Goal: Task Accomplishment & Management: Manage account settings

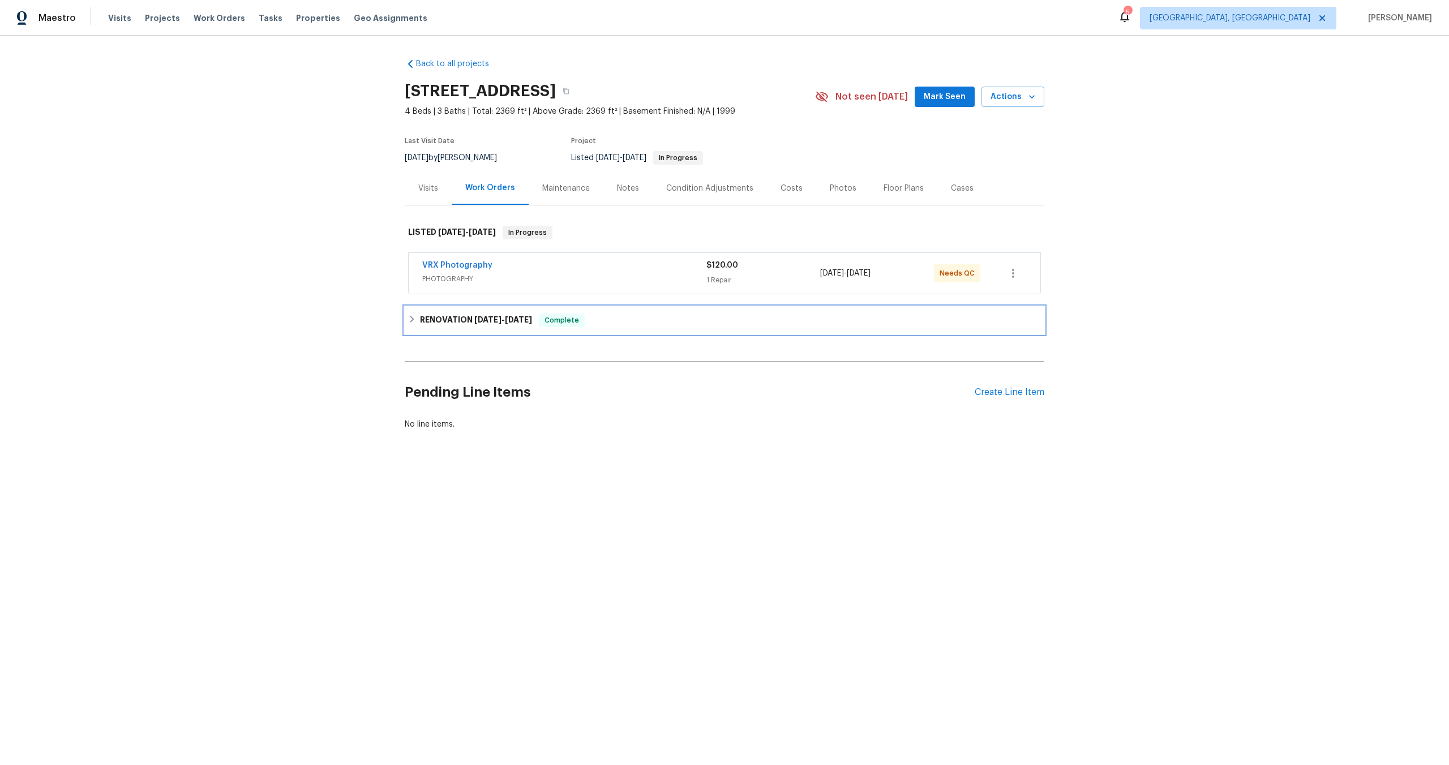
click at [410, 318] on icon at bounding box center [412, 319] width 8 height 8
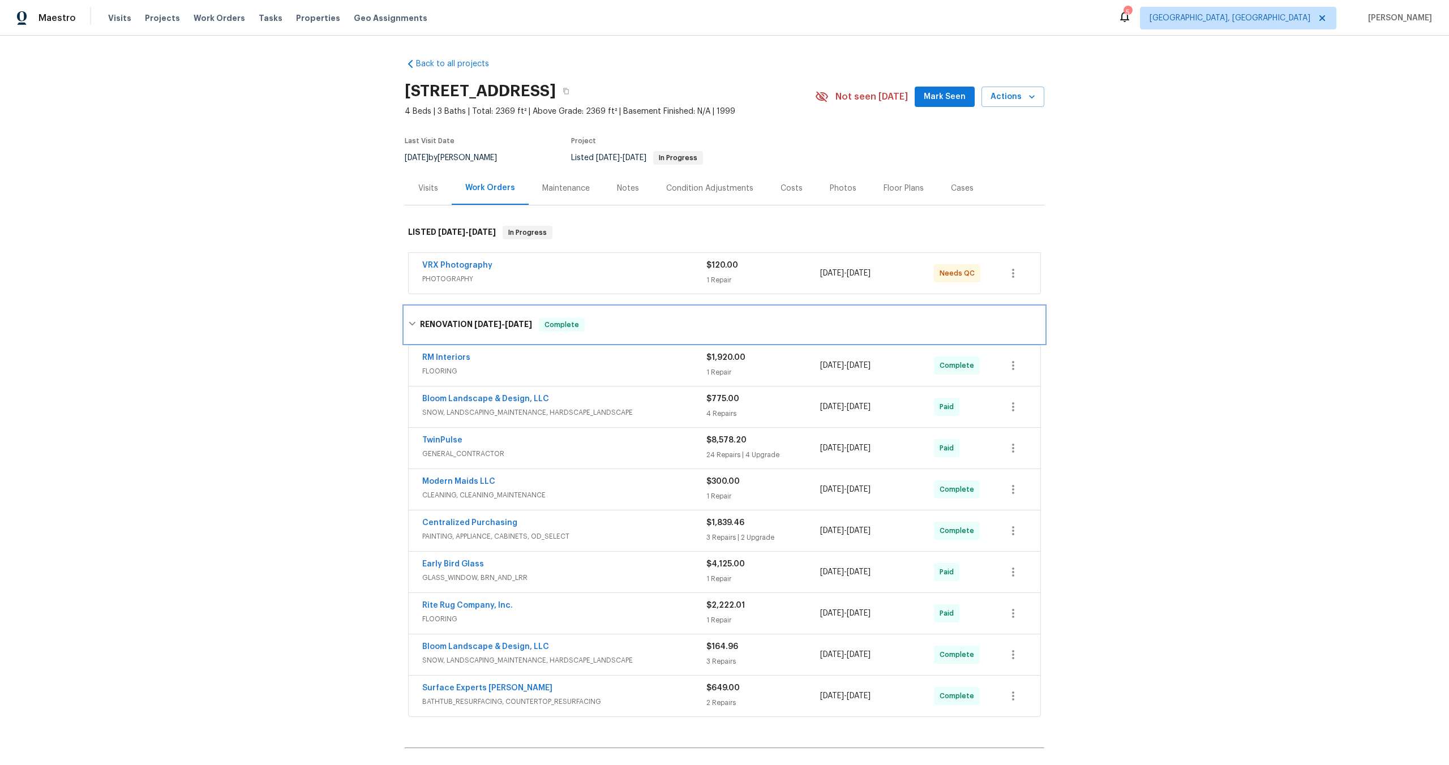
click at [413, 322] on icon at bounding box center [412, 324] width 8 height 8
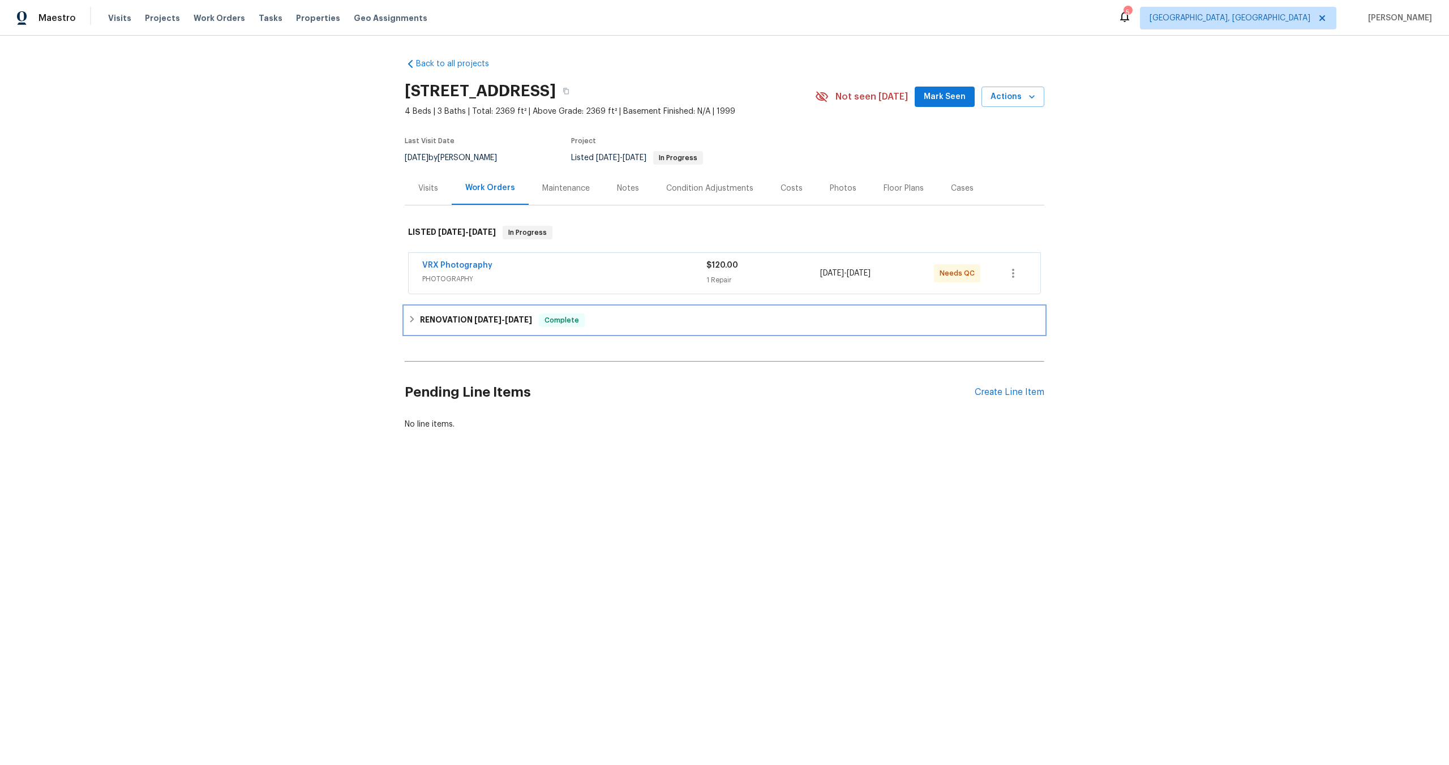
click at [413, 315] on icon at bounding box center [412, 319] width 8 height 8
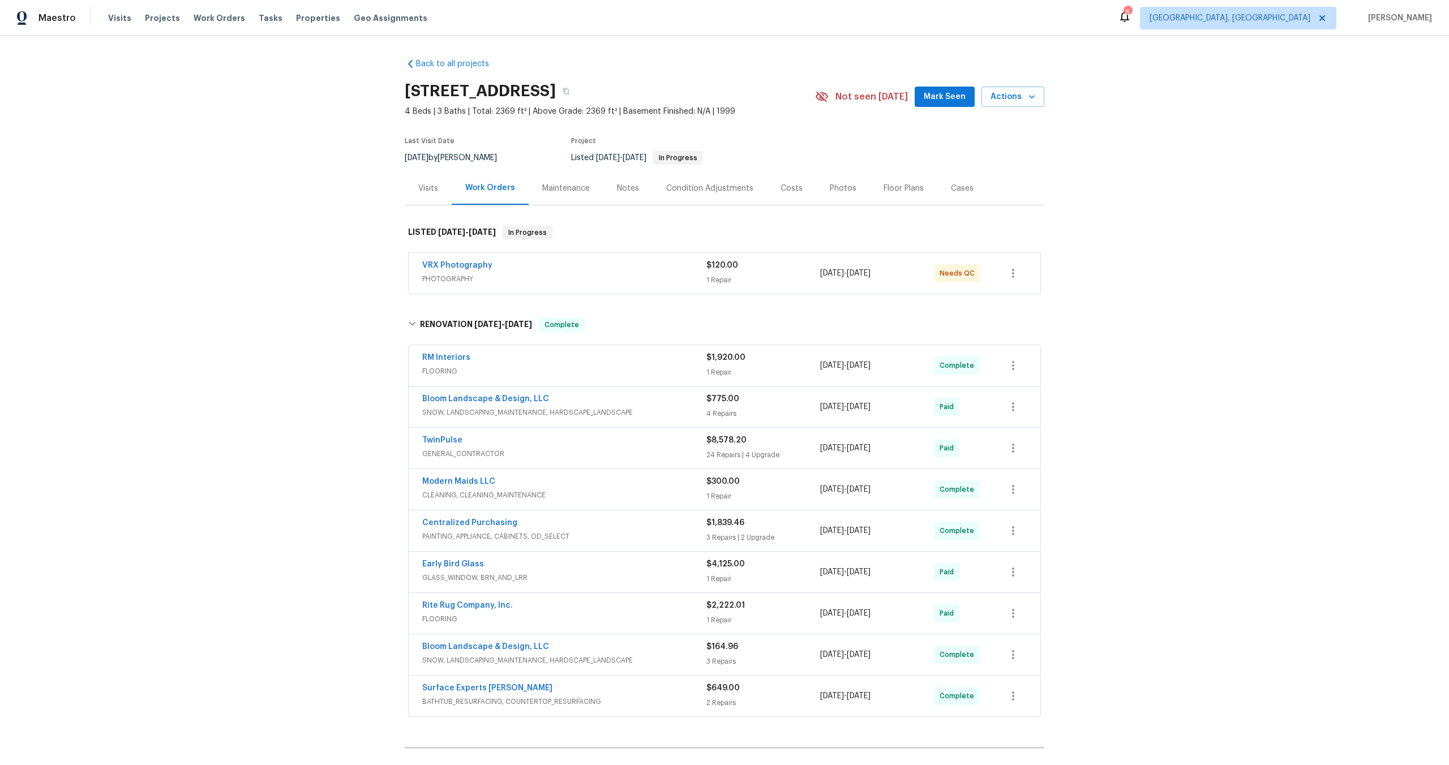
click at [545, 272] on div "VRX Photography" at bounding box center [564, 267] width 284 height 14
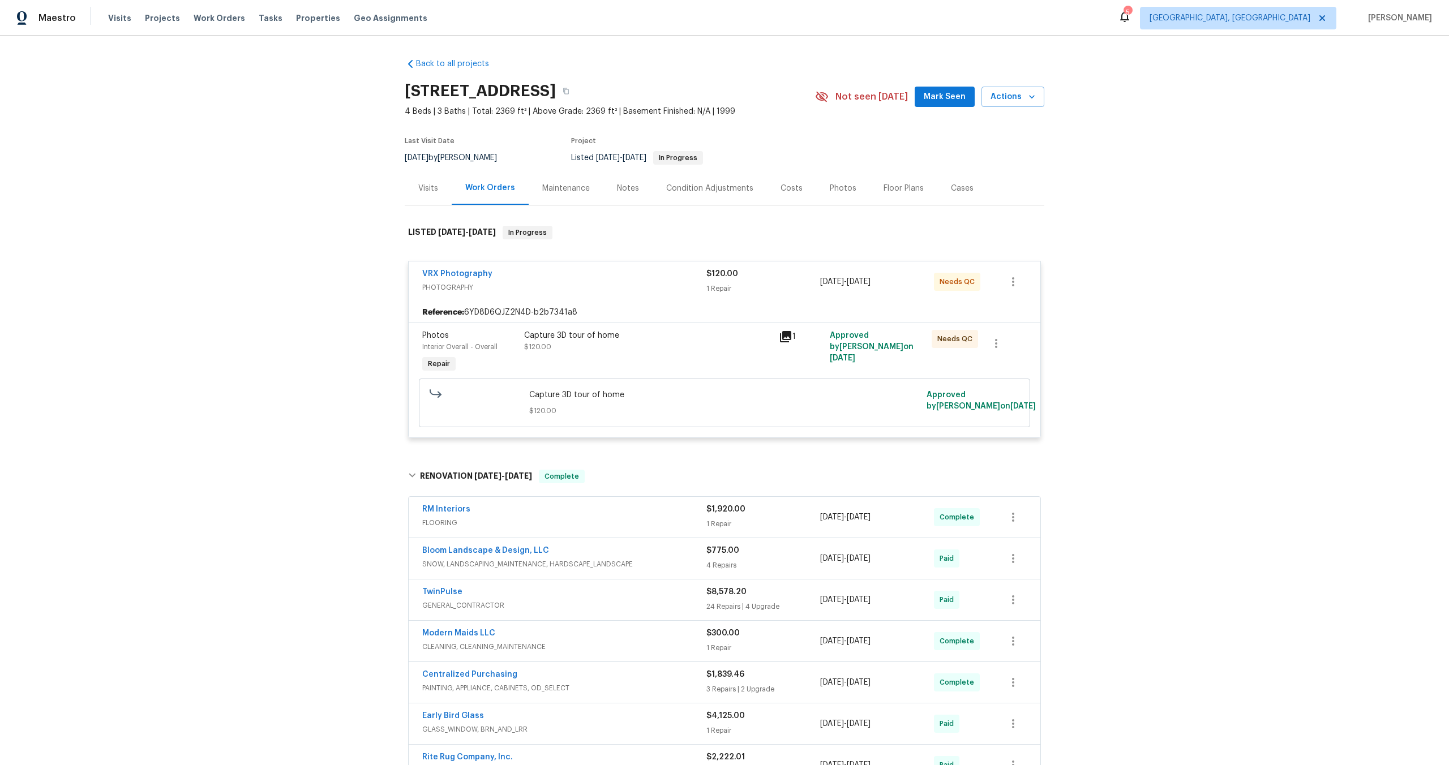
click at [632, 363] on div "Capture 3D tour of home $120.00" at bounding box center [648, 353] width 255 height 52
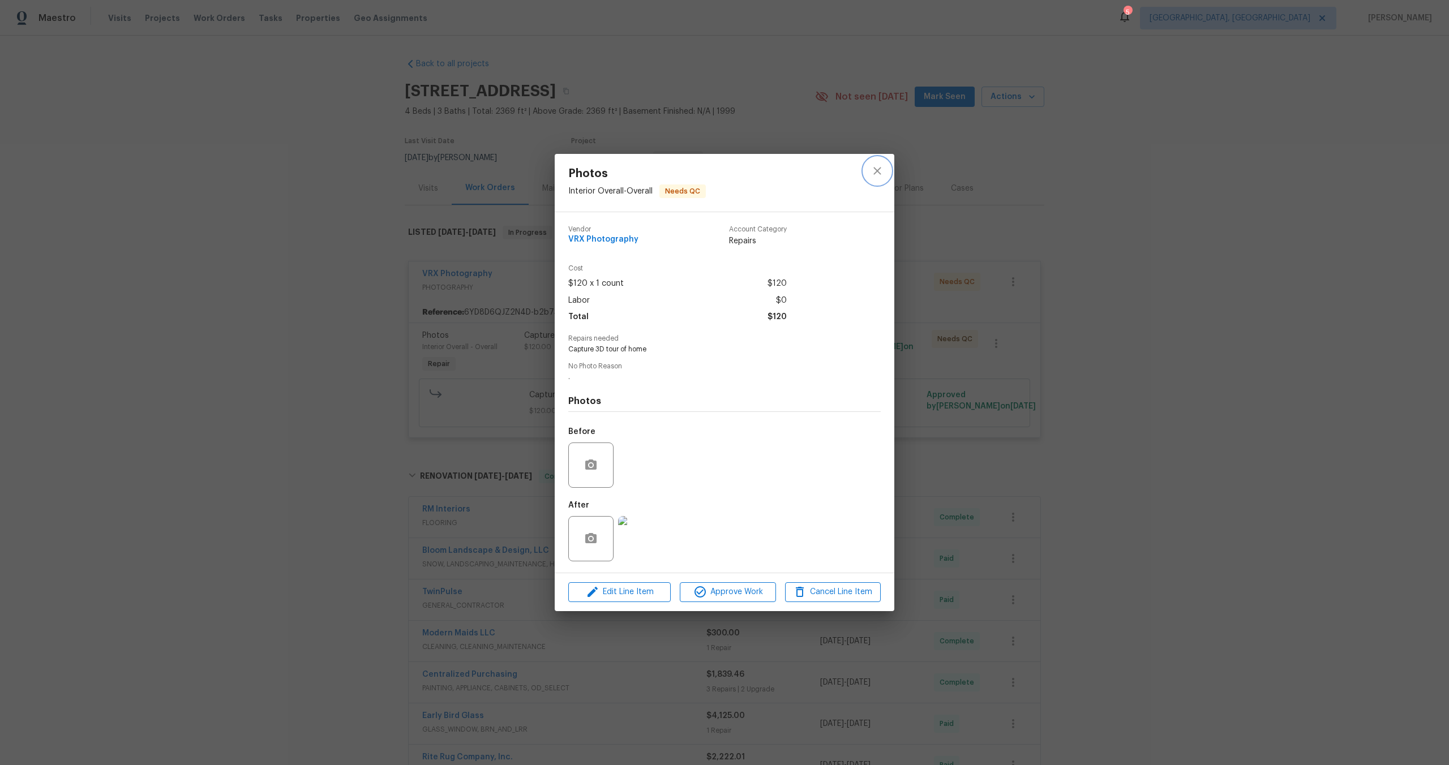
click at [873, 172] on icon "close" at bounding box center [878, 171] width 14 height 14
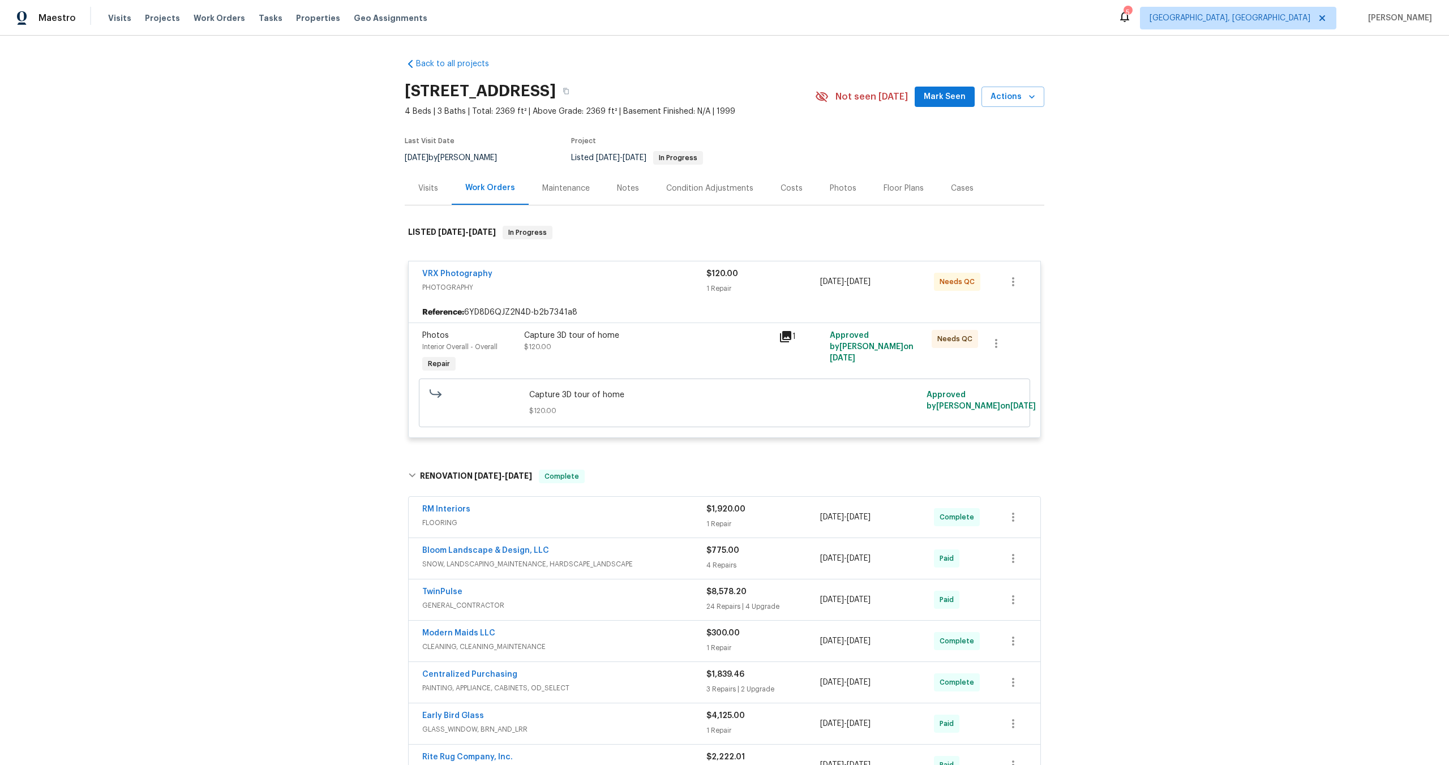
click at [364, 273] on div "Back to all projects 2901 Piney Ct, Raleigh, NC 27603 4 Beds | 3 Baths | Total:…" at bounding box center [724, 401] width 1449 height 730
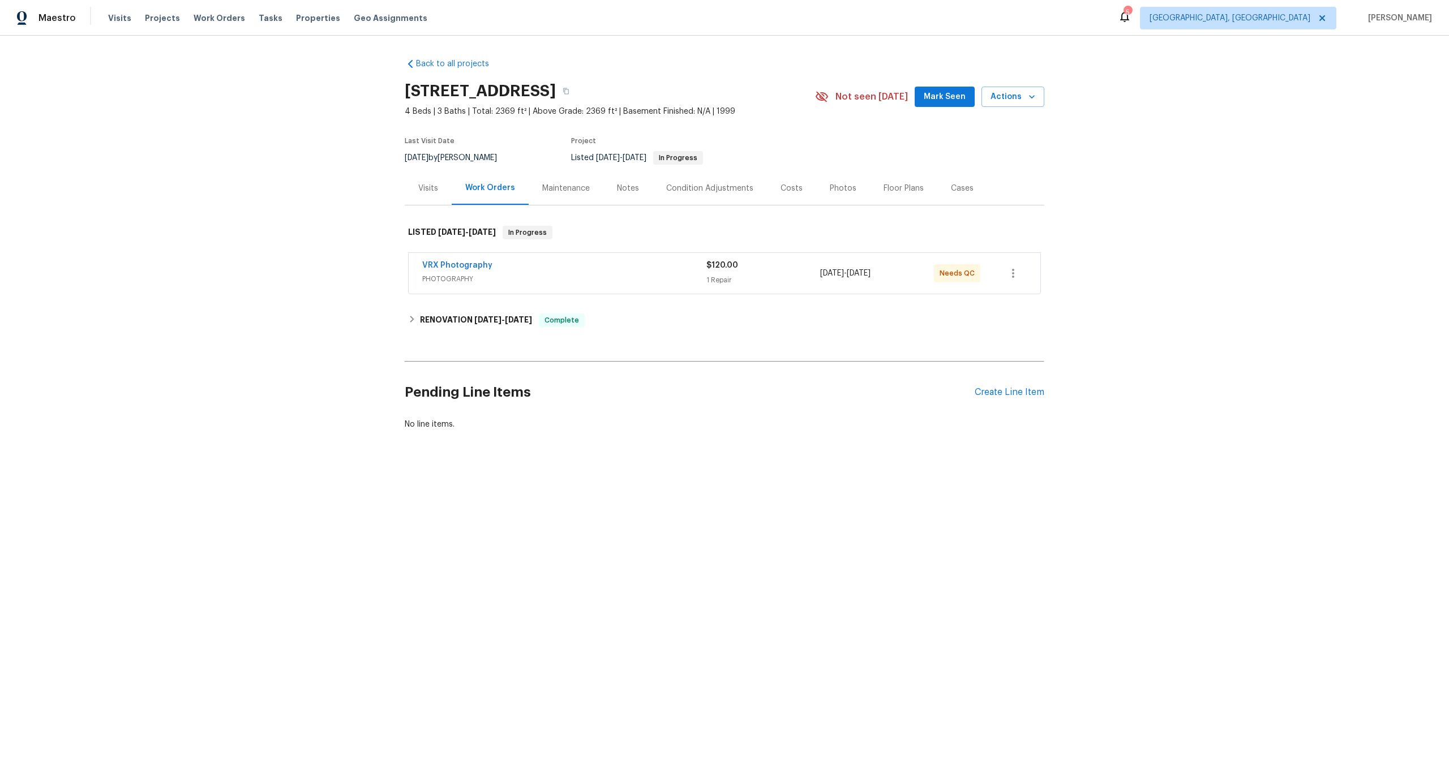
click at [600, 283] on span "PHOTOGRAPHY" at bounding box center [564, 278] width 284 height 11
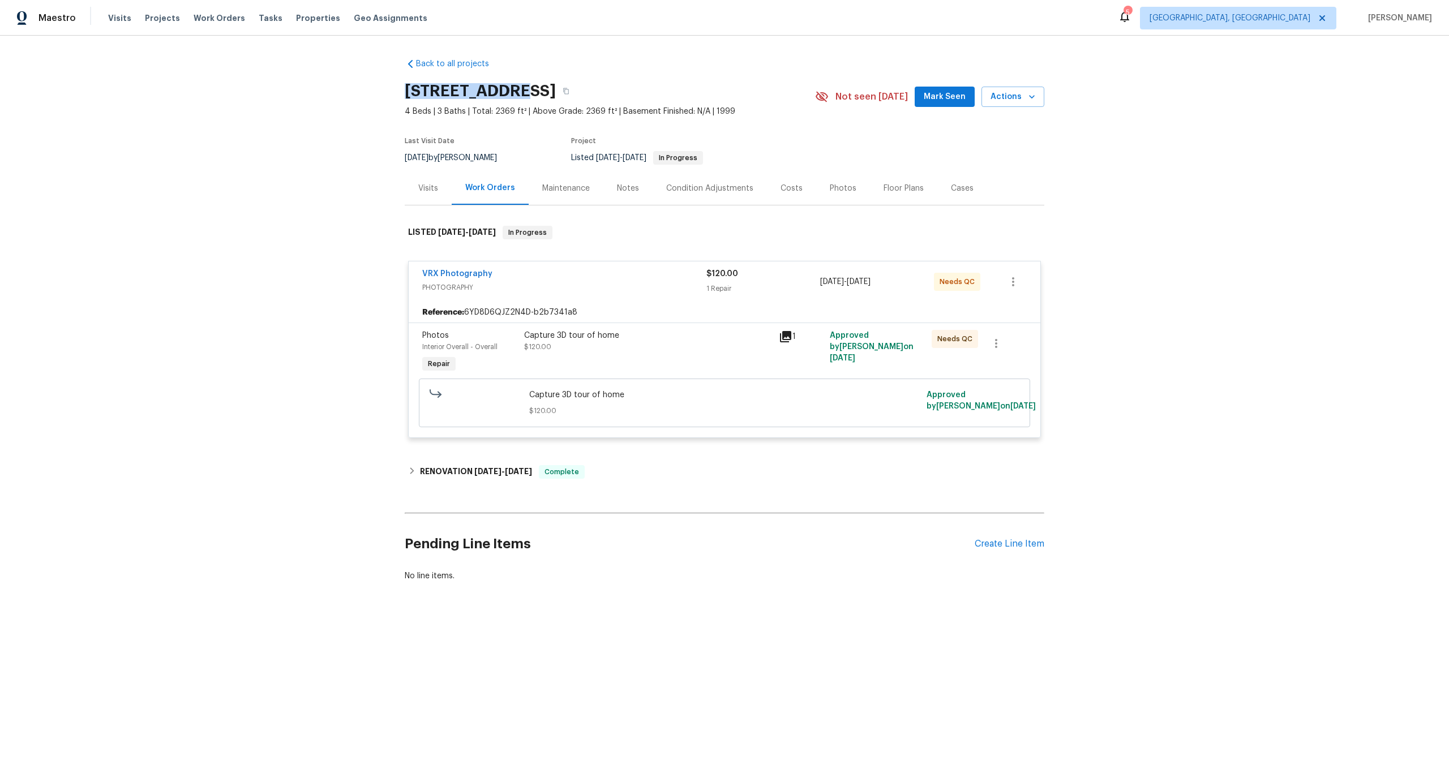
copy h2 "2901 Piney Ct"
drag, startPoint x: 508, startPoint y: 90, endPoint x: 391, endPoint y: 90, distance: 117.2
click at [391, 90] on div "Back to all projects 2901 Piney Ct, Raleigh, NC 27603 4 Beds | 3 Baths | Total:…" at bounding box center [724, 347] width 1449 height 623
copy h2 "2901 Piney Ct"
click at [715, 350] on div "Capture 3D tour of home $120.00" at bounding box center [648, 341] width 248 height 23
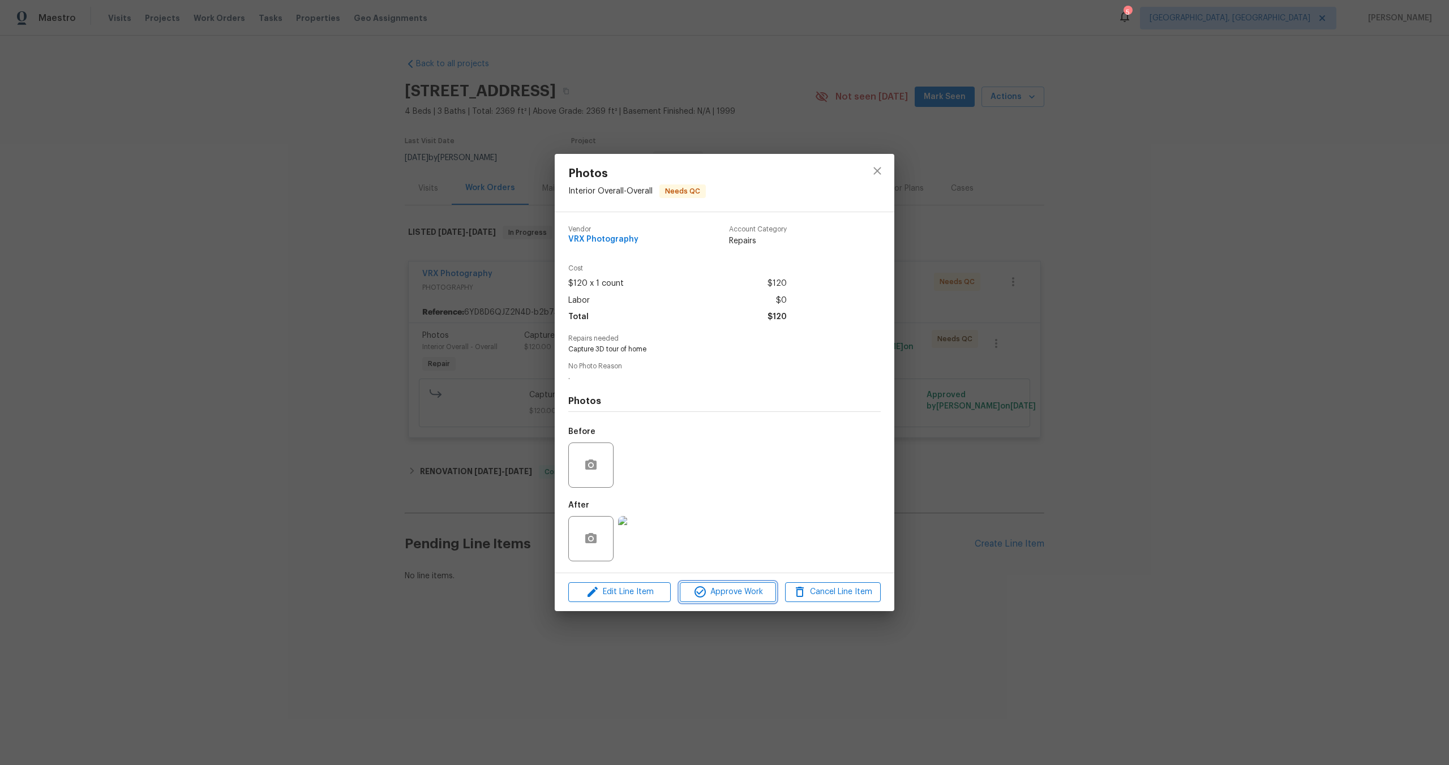
click at [751, 591] on span "Approve Work" at bounding box center [727, 592] width 89 height 14
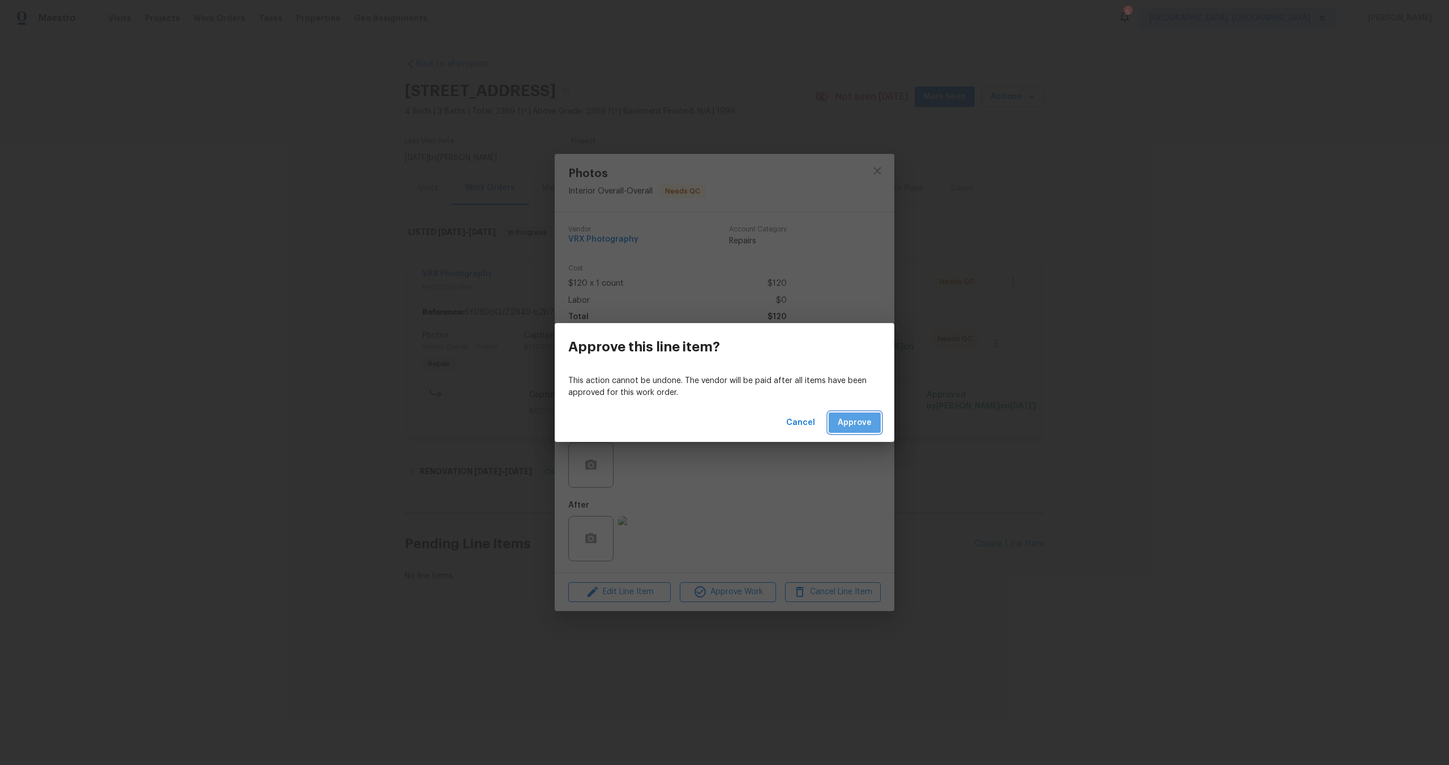
click at [852, 426] on span "Approve" at bounding box center [855, 423] width 34 height 14
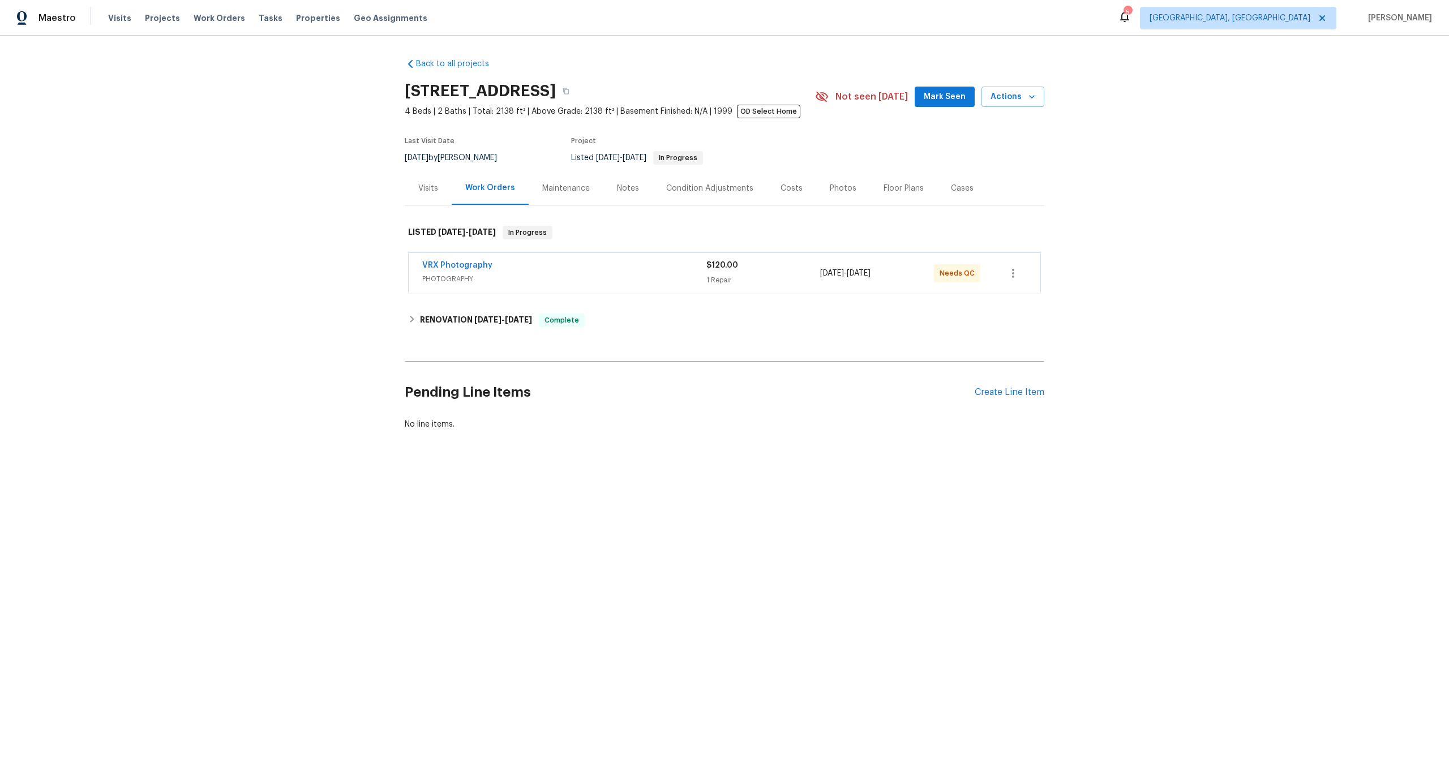
click at [556, 268] on div "VRX Photography" at bounding box center [564, 267] width 284 height 14
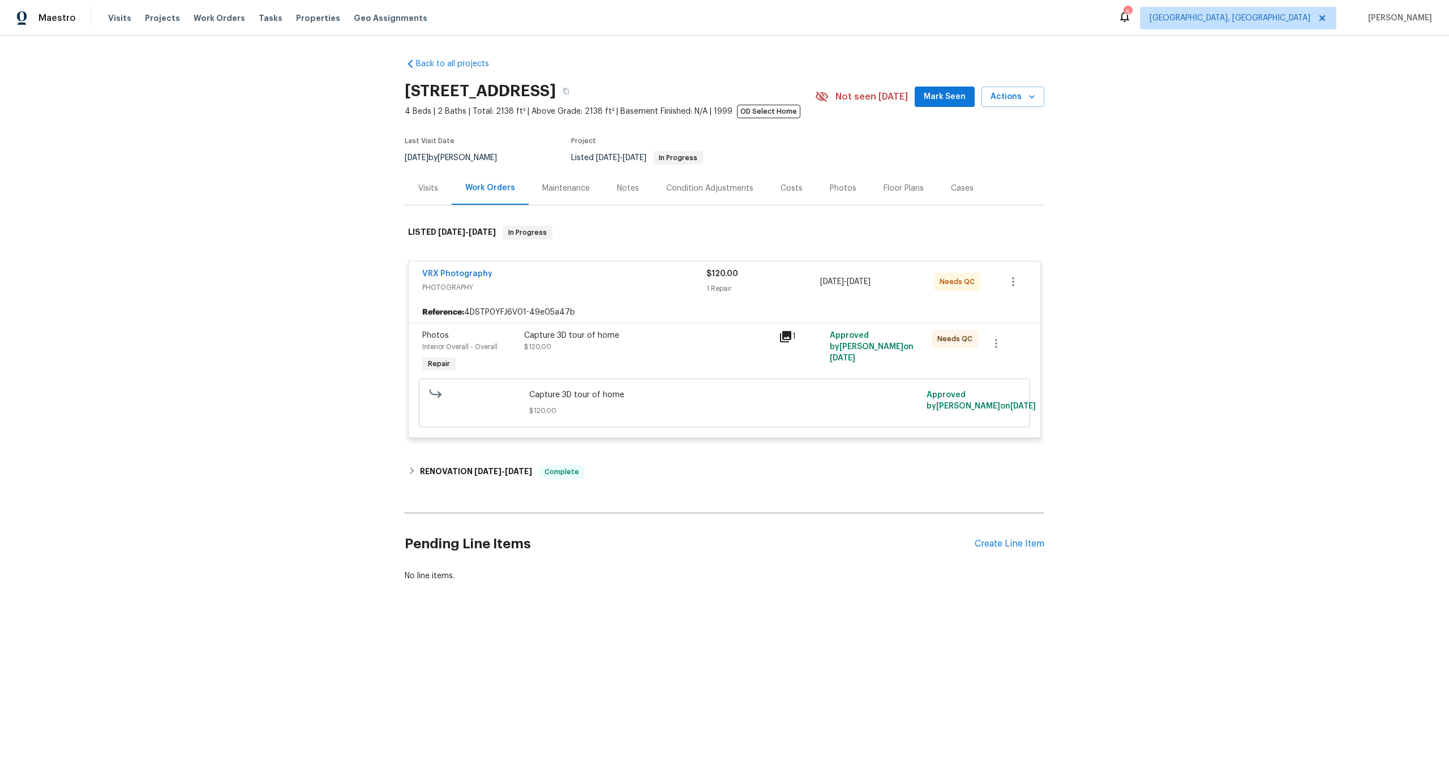
drag, startPoint x: 600, startPoint y: 92, endPoint x: 406, endPoint y: 90, distance: 194.2
click at [406, 91] on h2 "4107 Forest Highlands Cir, Corona, CA 92883" at bounding box center [480, 90] width 151 height 11
copy h2 "[STREET_ADDRESS]"
click at [667, 392] on span "Capture 3D tour of home" at bounding box center [724, 395] width 391 height 11
click at [667, 347] on div "Capture 3D tour of home $120.00" at bounding box center [648, 341] width 248 height 23
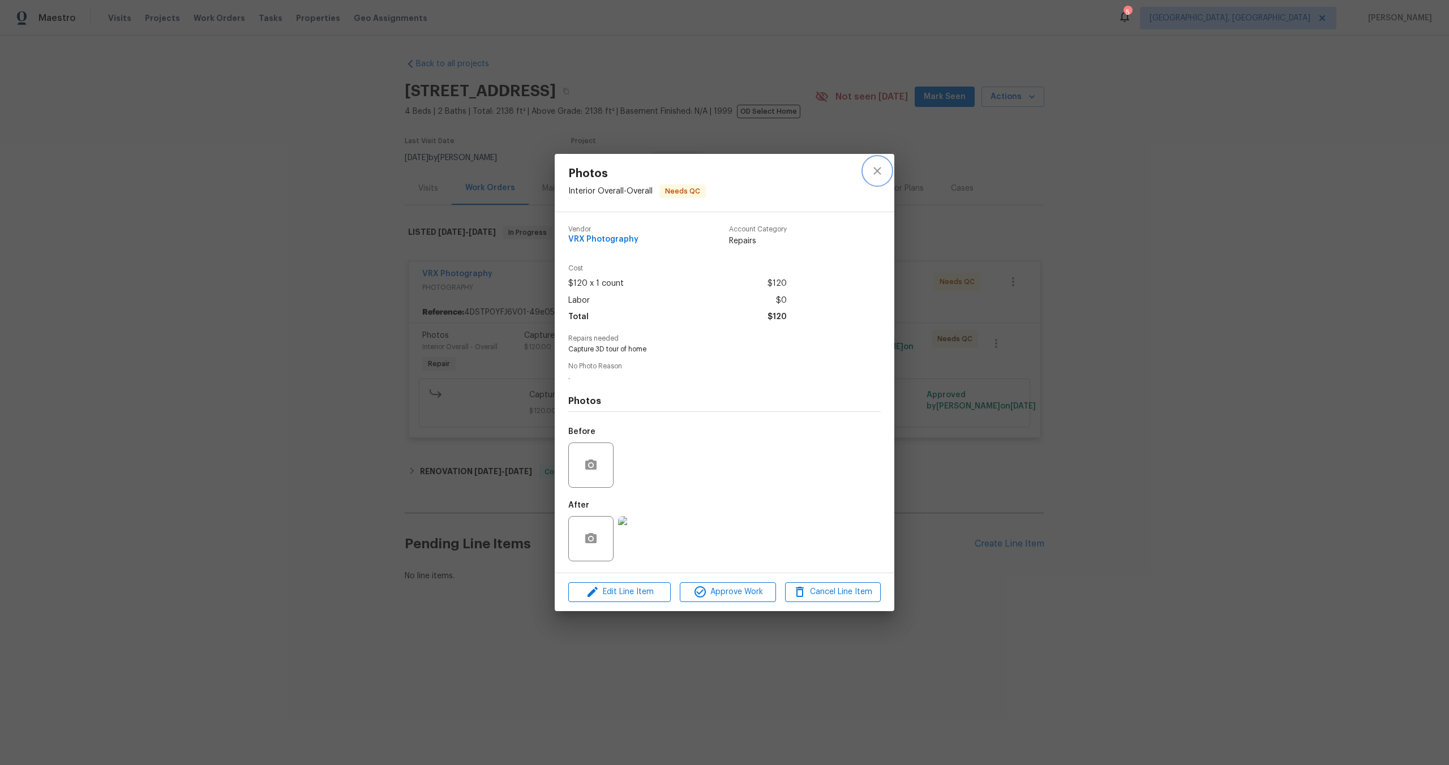
click at [882, 171] on icon "close" at bounding box center [878, 171] width 14 height 14
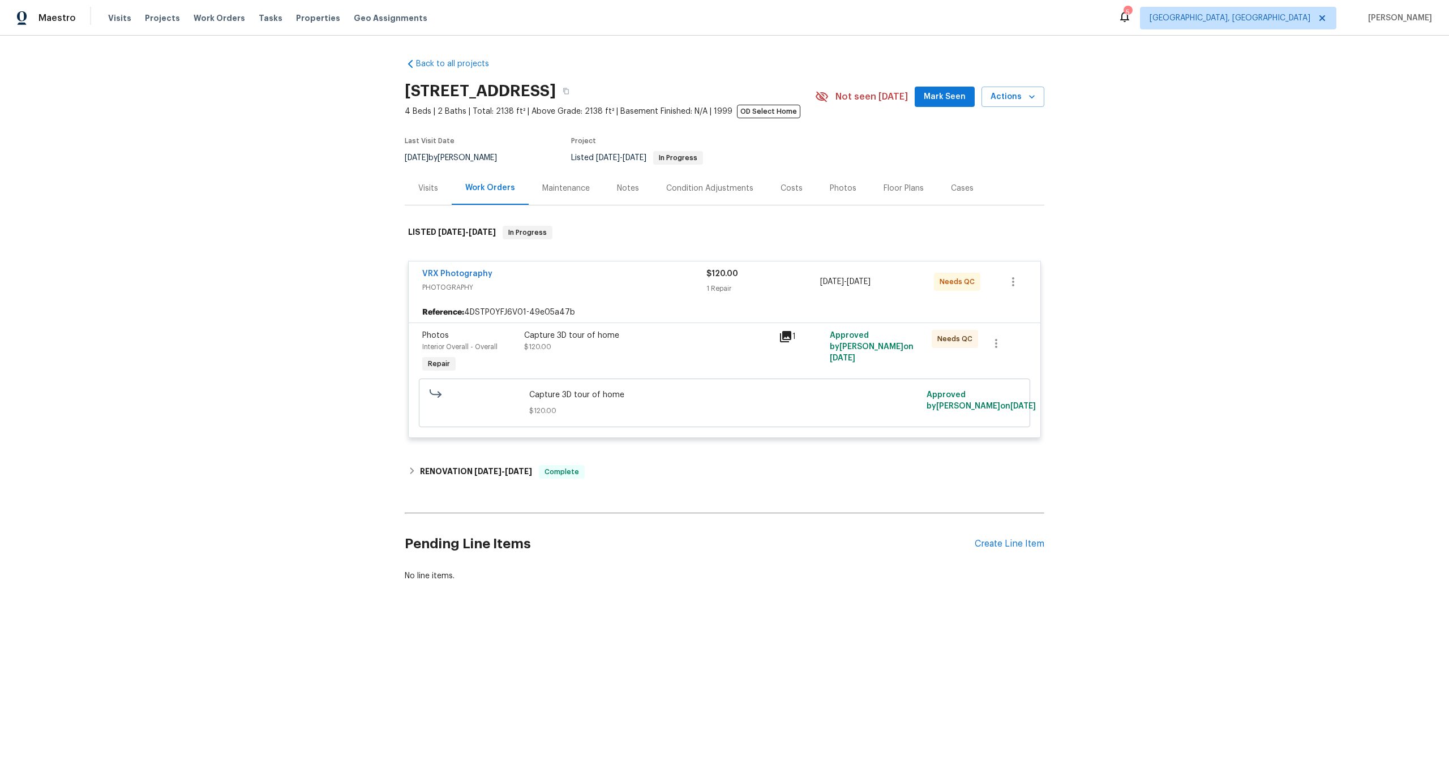
drag, startPoint x: 601, startPoint y: 92, endPoint x: 406, endPoint y: 91, distance: 194.8
click at [406, 91] on h2 "4107 Forest Highlands Cir, Corona, CA 92883" at bounding box center [480, 90] width 151 height 11
copy h2 "4107 Forest Highlands Cir"
click at [663, 352] on div "Capture 3D tour of home $120.00" at bounding box center [648, 341] width 248 height 23
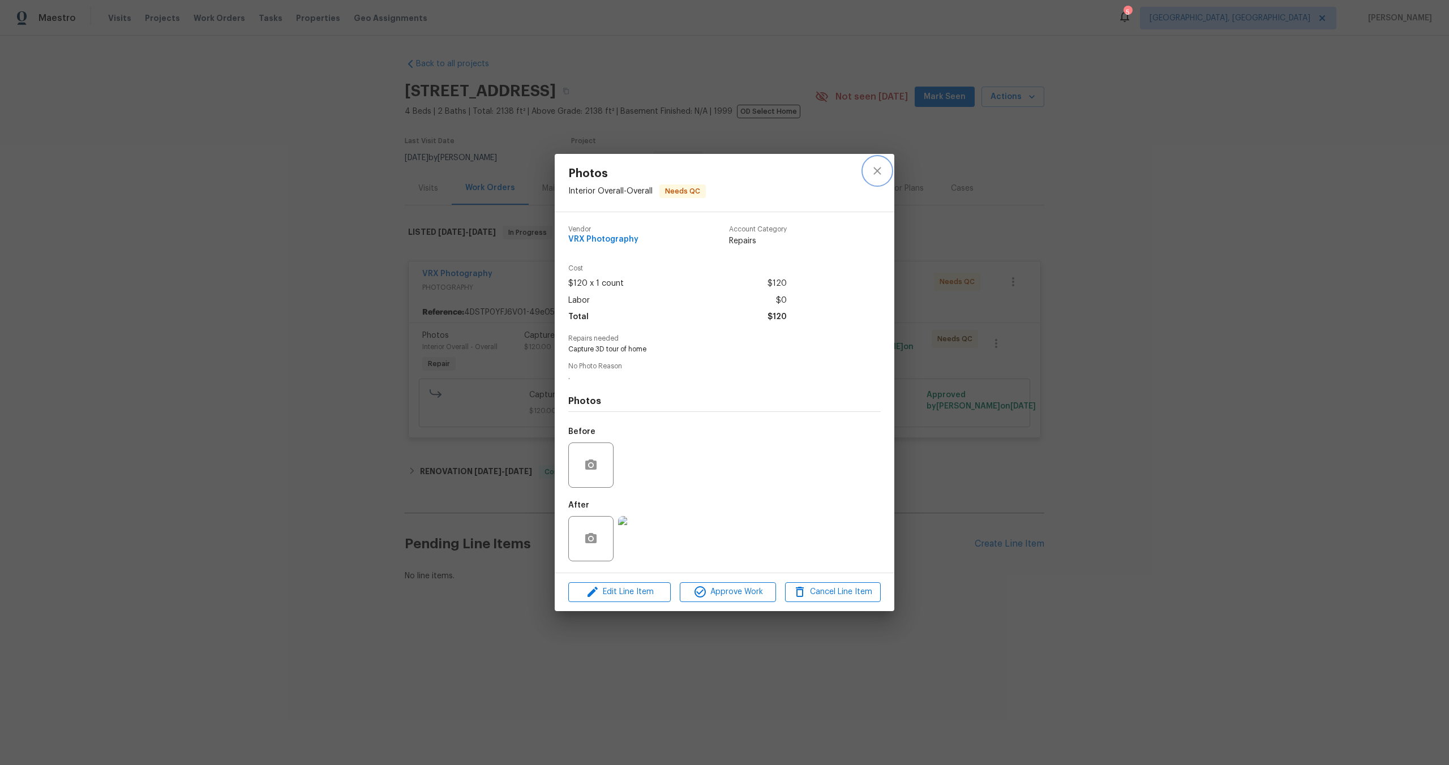
click at [877, 176] on icon "close" at bounding box center [878, 171] width 14 height 14
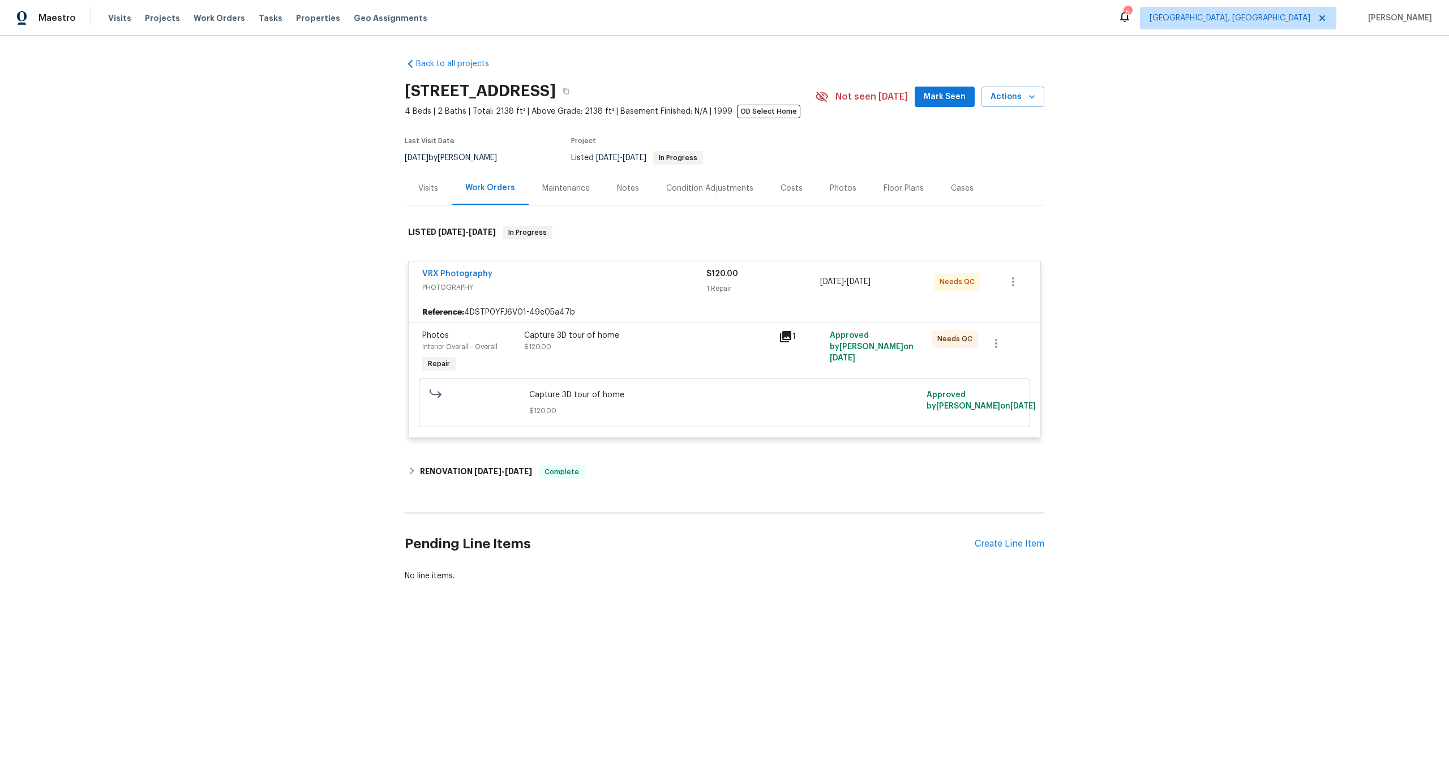
click at [669, 343] on div "Capture 3D tour of home $120.00" at bounding box center [648, 341] width 248 height 23
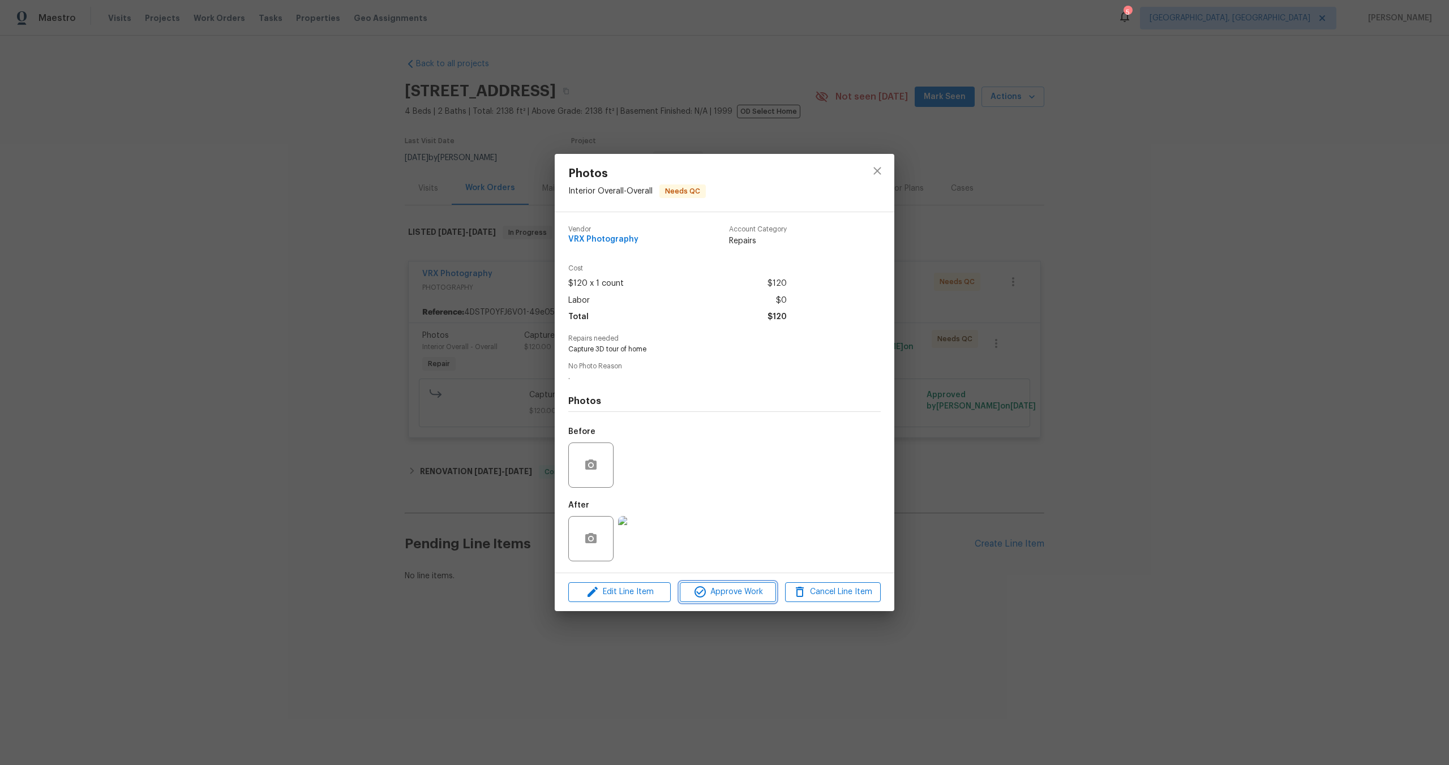
click at [725, 591] on span "Approve Work" at bounding box center [727, 592] width 89 height 14
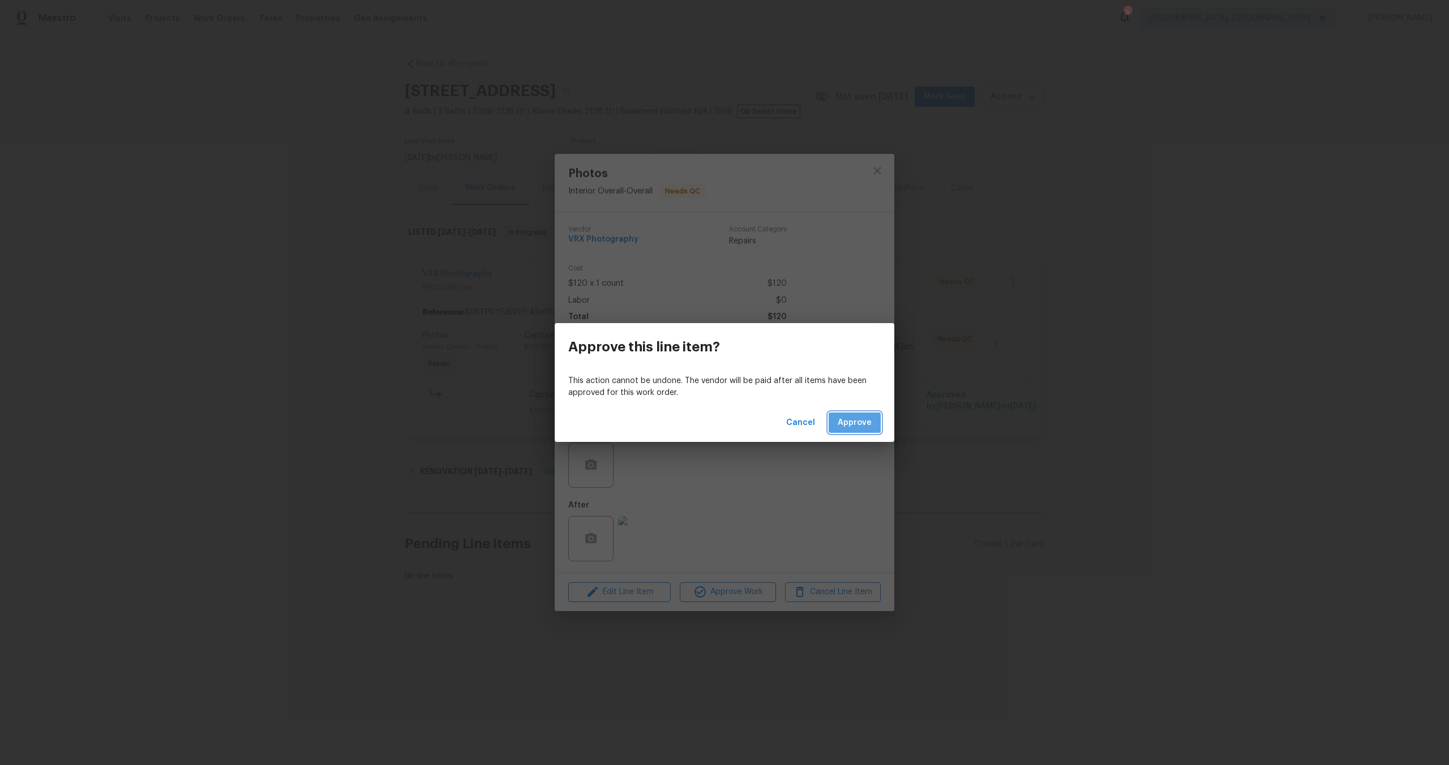
click at [854, 417] on span "Approve" at bounding box center [855, 423] width 34 height 14
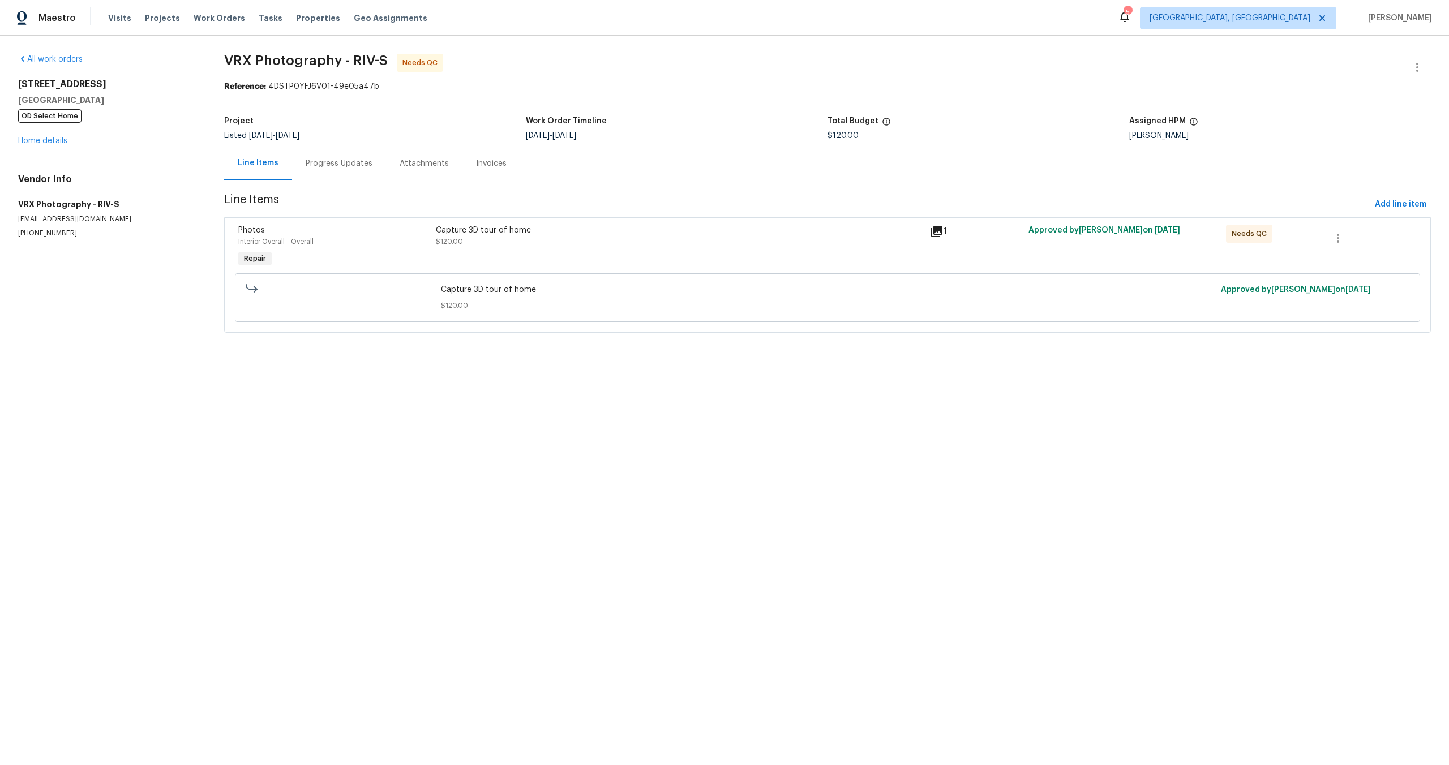
click at [348, 159] on div "Progress Updates" at bounding box center [339, 163] width 67 height 11
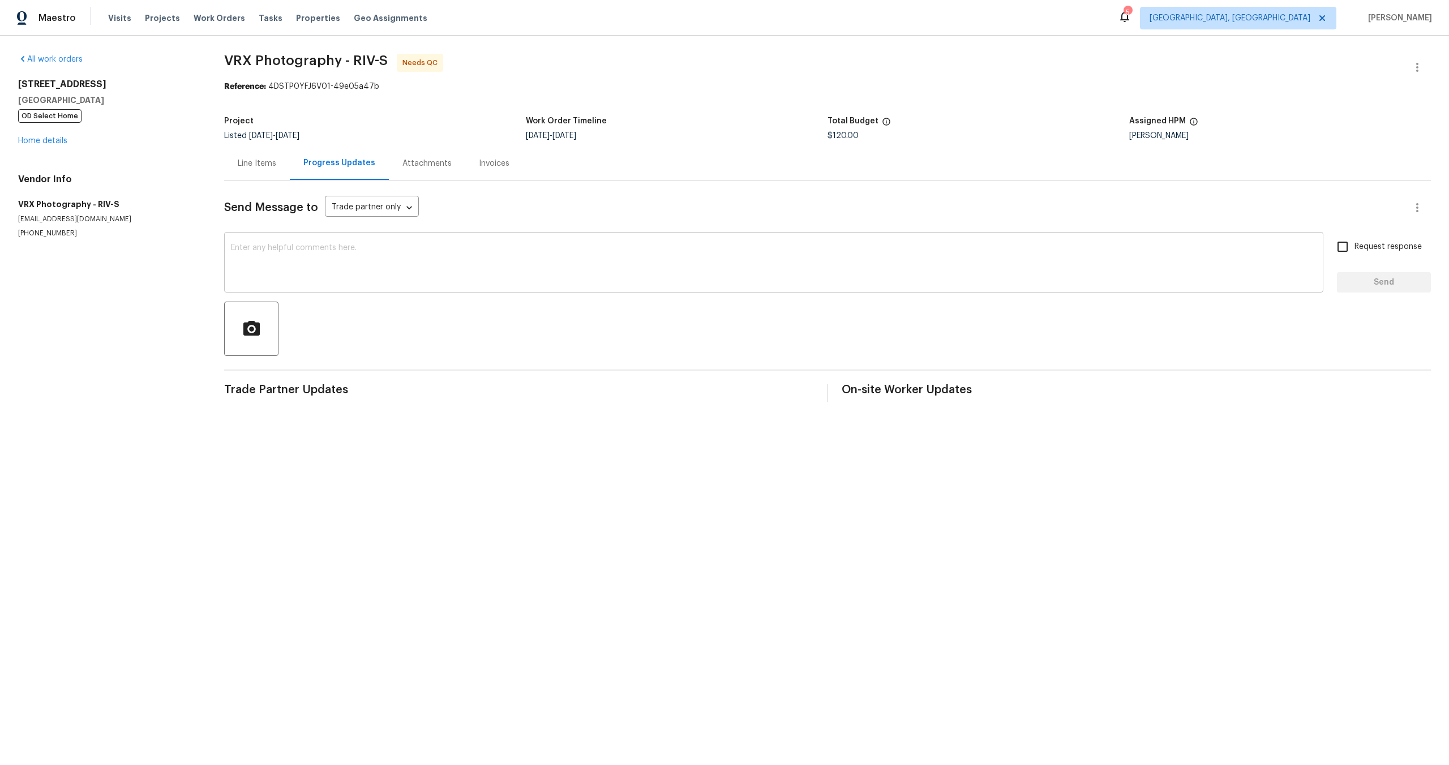
click at [335, 254] on textarea at bounding box center [774, 264] width 1086 height 40
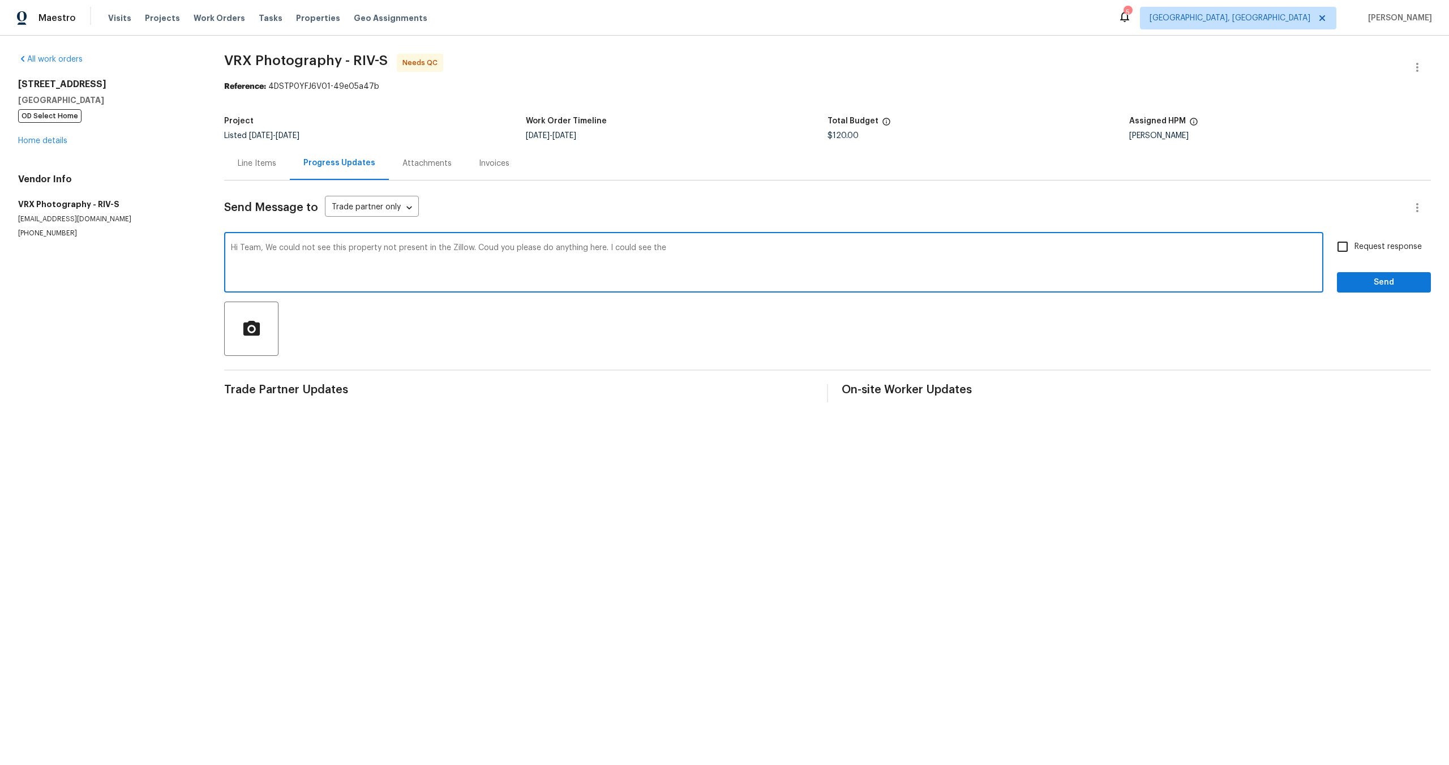
click at [606, 250] on textarea "Hi Team, We could not see this property not present in the Zillow. Coud you ple…" at bounding box center [774, 264] width 1086 height 40
type textarea "Hi Team, We could not see this property not present in the Zillow. Coud you ple…"
click at [1344, 247] on input "Request response" at bounding box center [1343, 247] width 24 height 24
checkbox input "true"
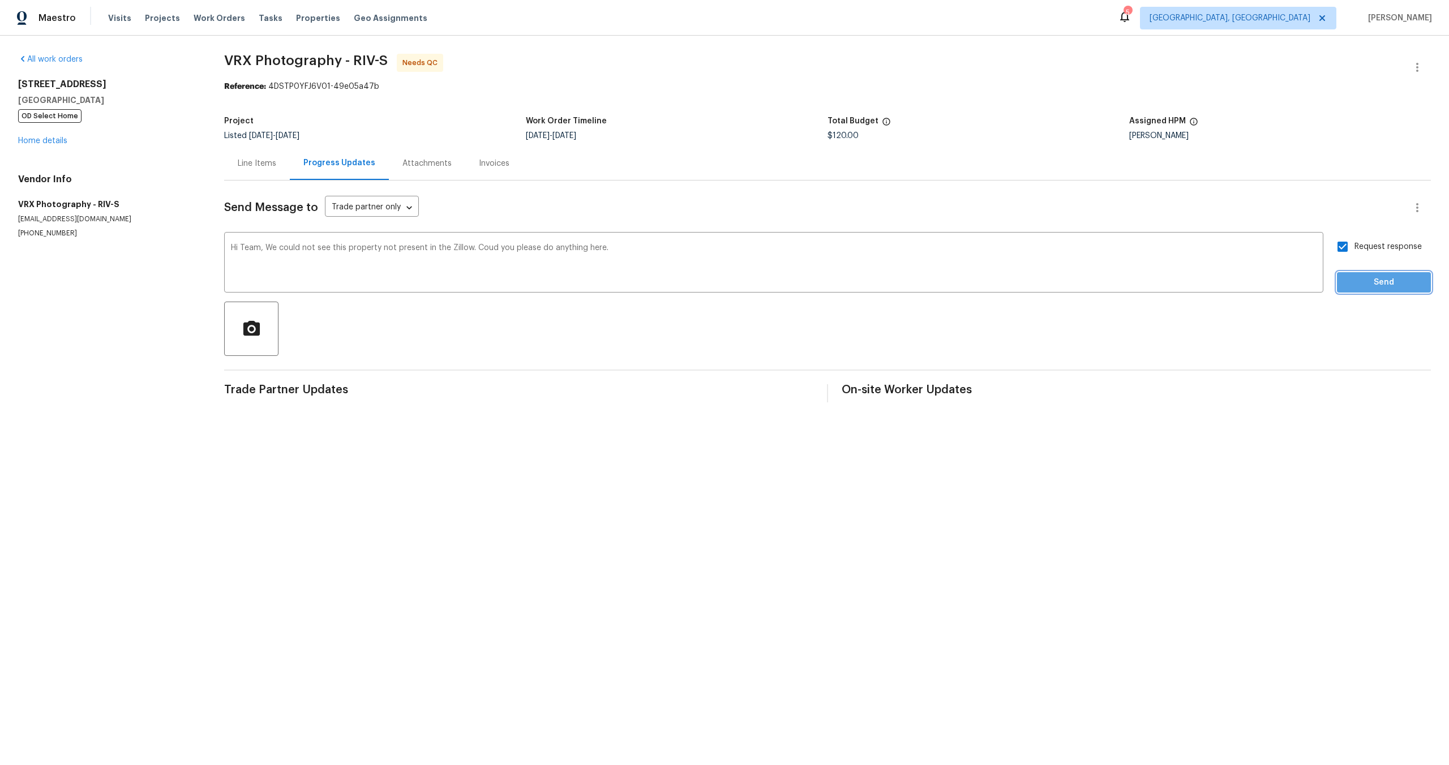
click at [1371, 280] on span "Send" at bounding box center [1384, 283] width 76 height 14
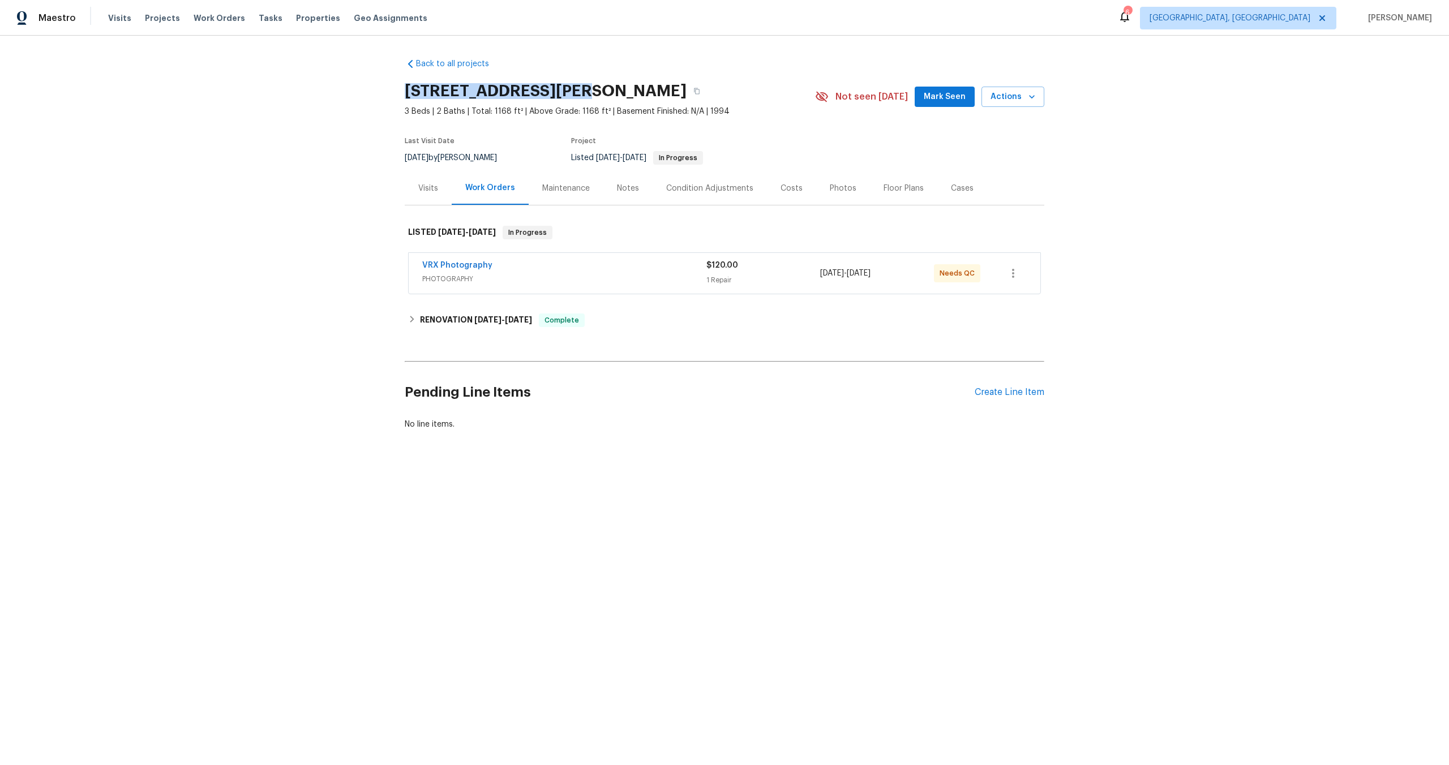
drag, startPoint x: 573, startPoint y: 91, endPoint x: 373, endPoint y: 91, distance: 200.4
click at [373, 91] on div "Back to all projects 201 Autumn Lake Way, McDonough, GA 30253 3 Beds | 2 Baths …" at bounding box center [724, 272] width 1449 height 472
copy h2 "201 Autumn Lake Way,"
click at [594, 276] on span "PHOTOGRAPHY" at bounding box center [564, 278] width 284 height 11
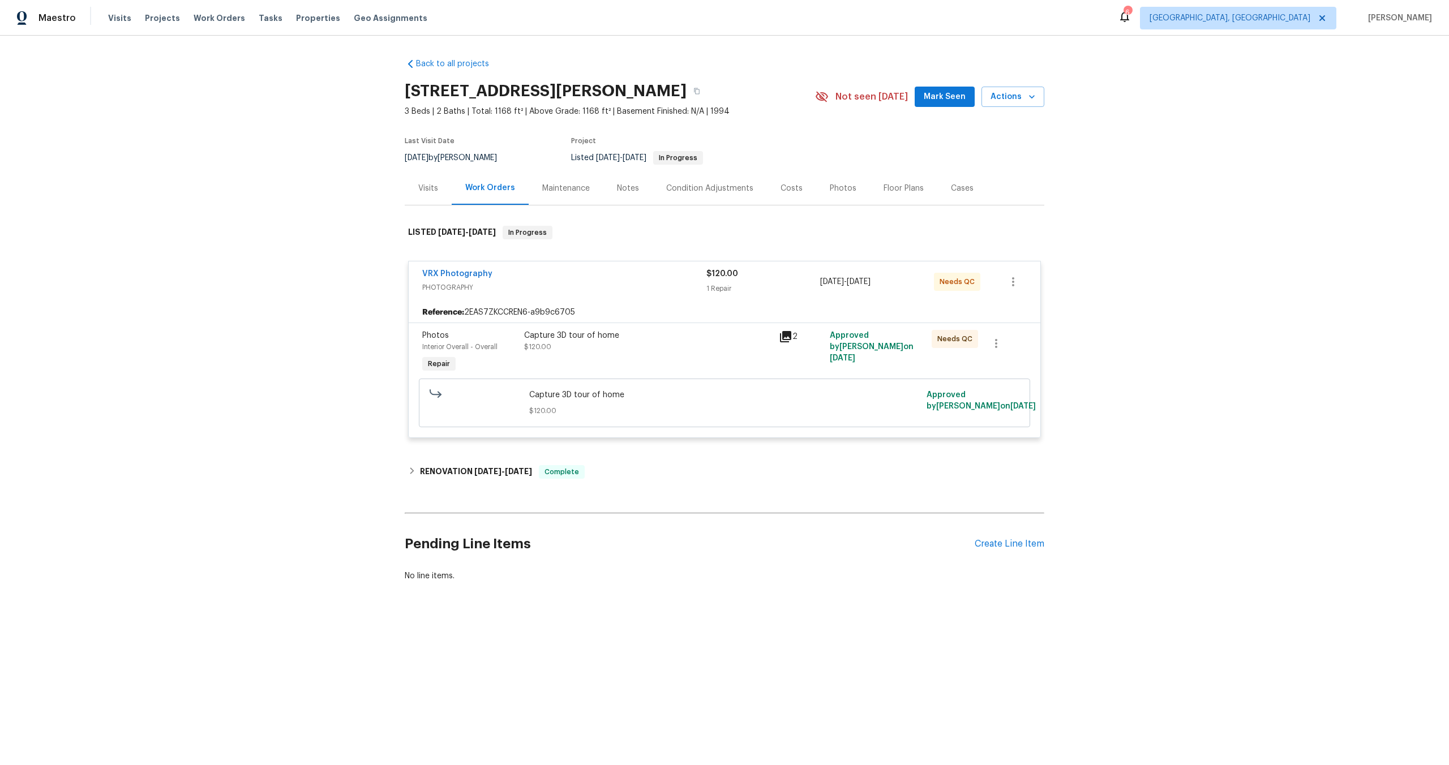
click at [625, 349] on div "Capture 3D tour of home $120.00" at bounding box center [648, 341] width 248 height 23
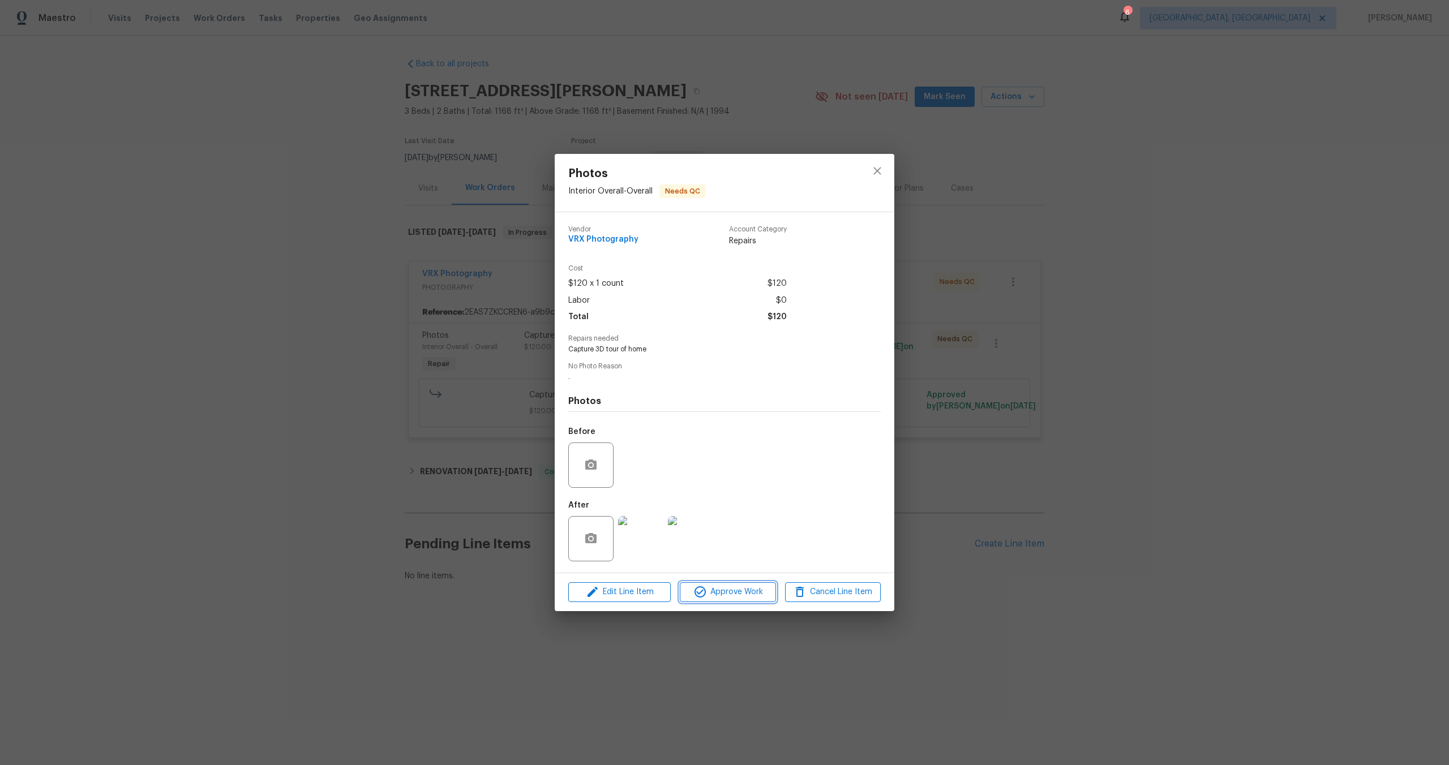
click at [734, 590] on span "Approve Work" at bounding box center [727, 592] width 89 height 14
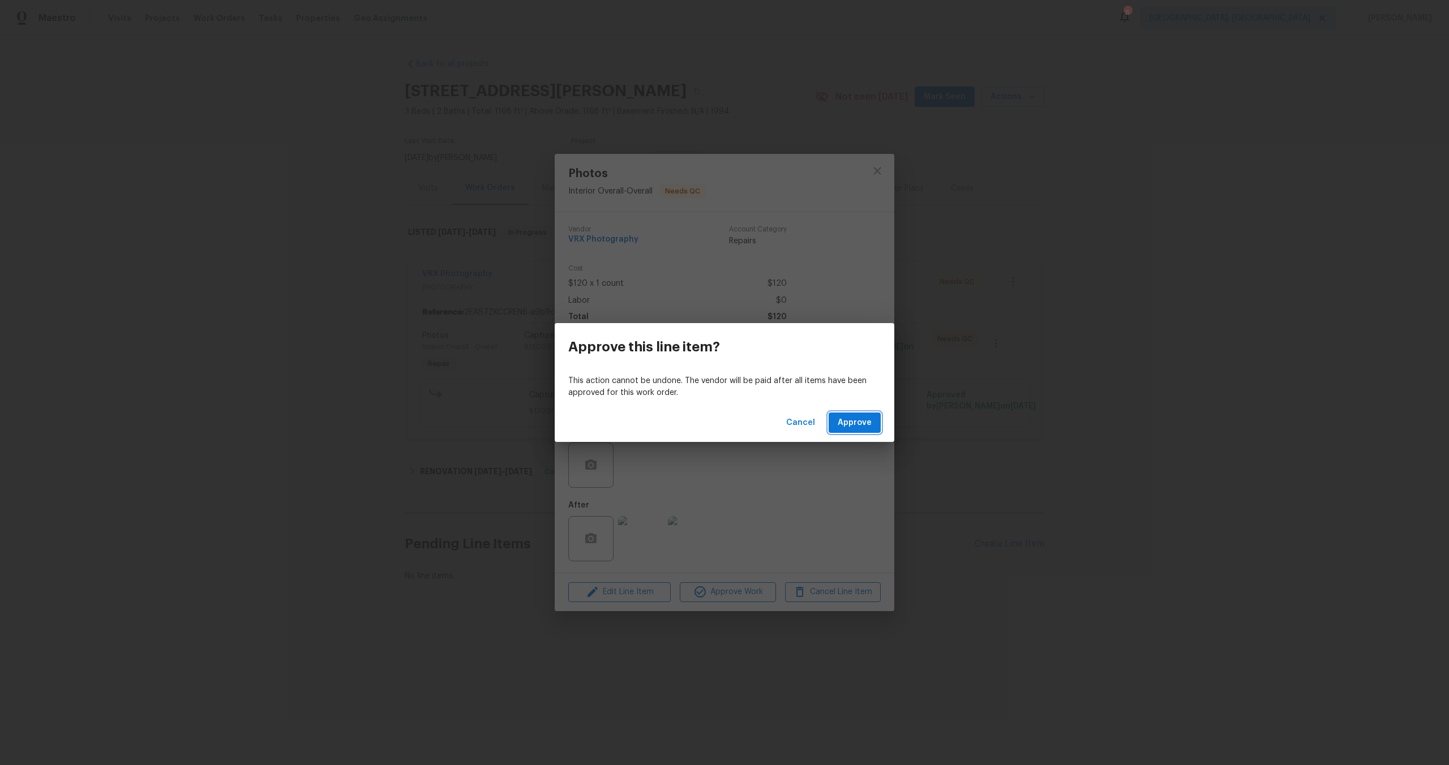
click at [867, 420] on span "Approve" at bounding box center [855, 423] width 34 height 14
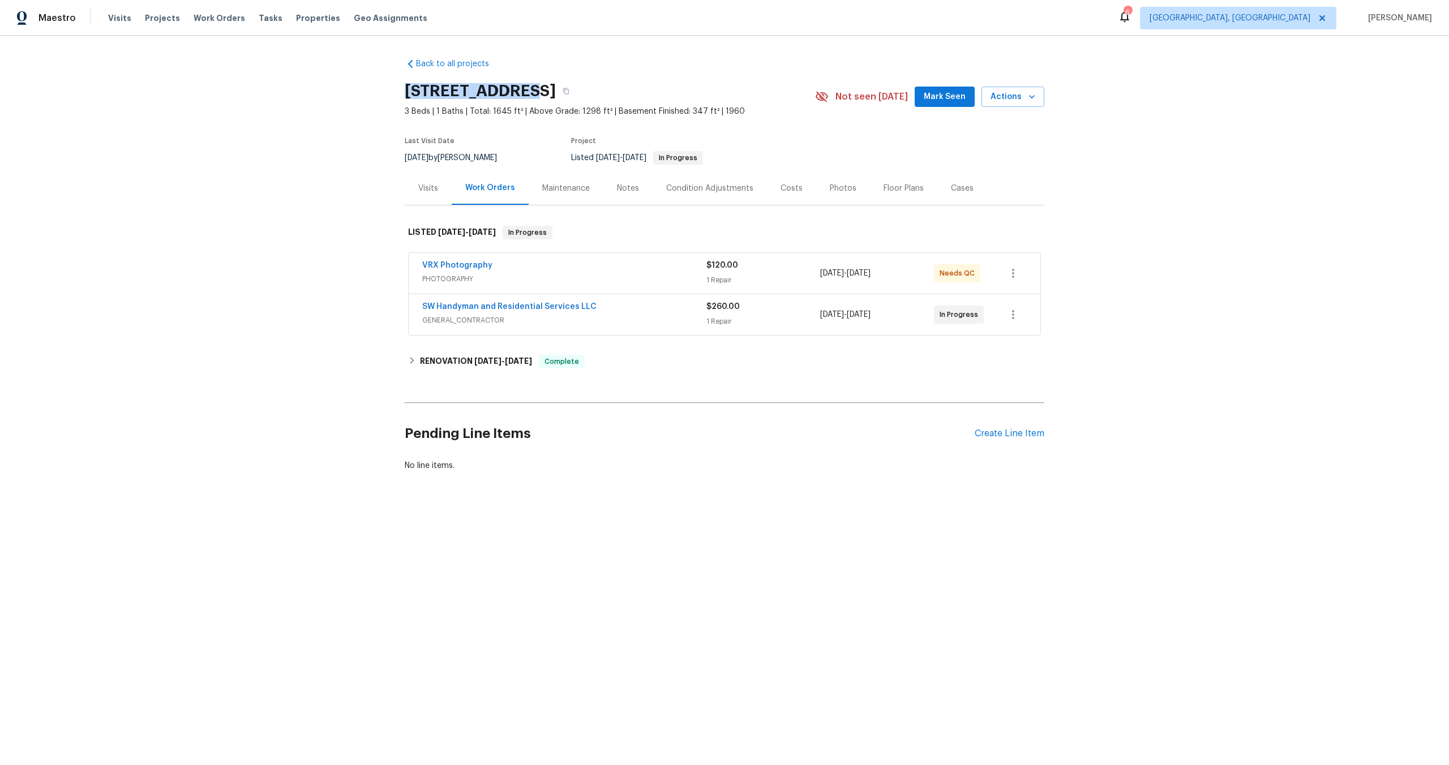
drag, startPoint x: 523, startPoint y: 89, endPoint x: 386, endPoint y: 87, distance: 137.0
click at [386, 87] on div "Back to all projects 3630 Alsace Dr, Indianapolis, IN 46226 3 Beds | 1 Baths | …" at bounding box center [724, 292] width 1449 height 513
copy h2 "3630 Alsace Dr"
click at [649, 266] on div "VRX Photography" at bounding box center [564, 267] width 284 height 14
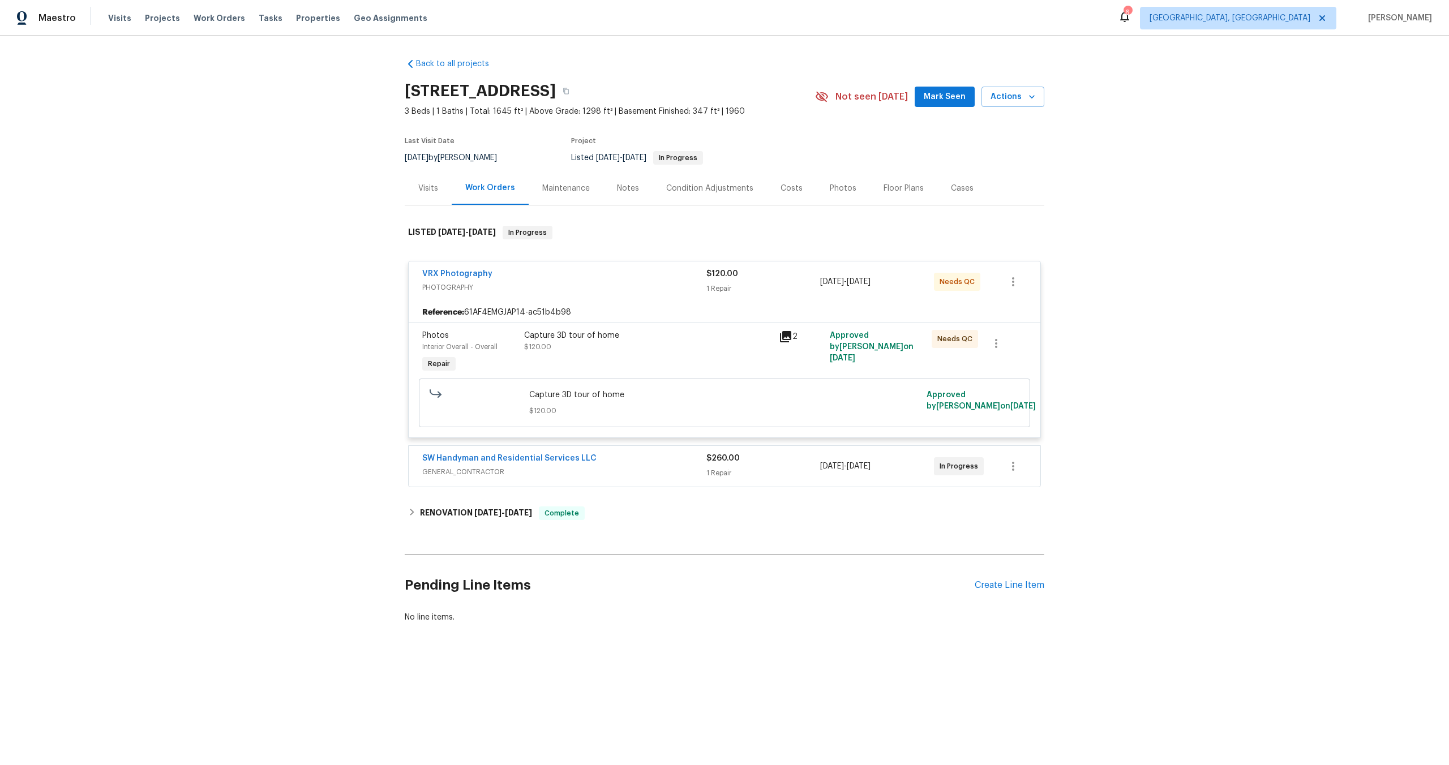
click at [728, 379] on div "Capture 3D tour of home $120.00 Approved by Rayman Felix on 10/10/2025" at bounding box center [724, 403] width 611 height 49
click at [711, 355] on div "Capture 3D tour of home $120.00" at bounding box center [648, 353] width 255 height 52
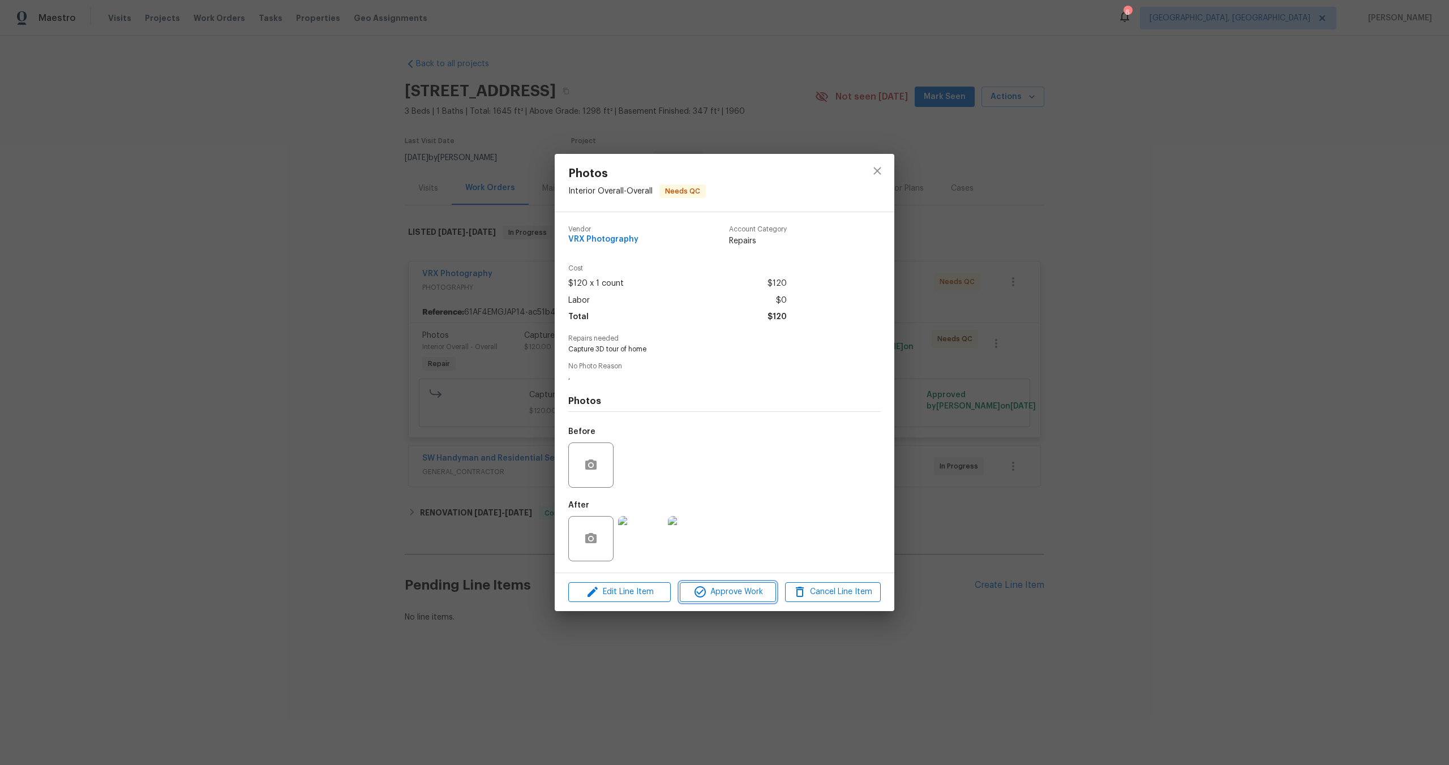
click at [744, 593] on span "Approve Work" at bounding box center [727, 592] width 89 height 14
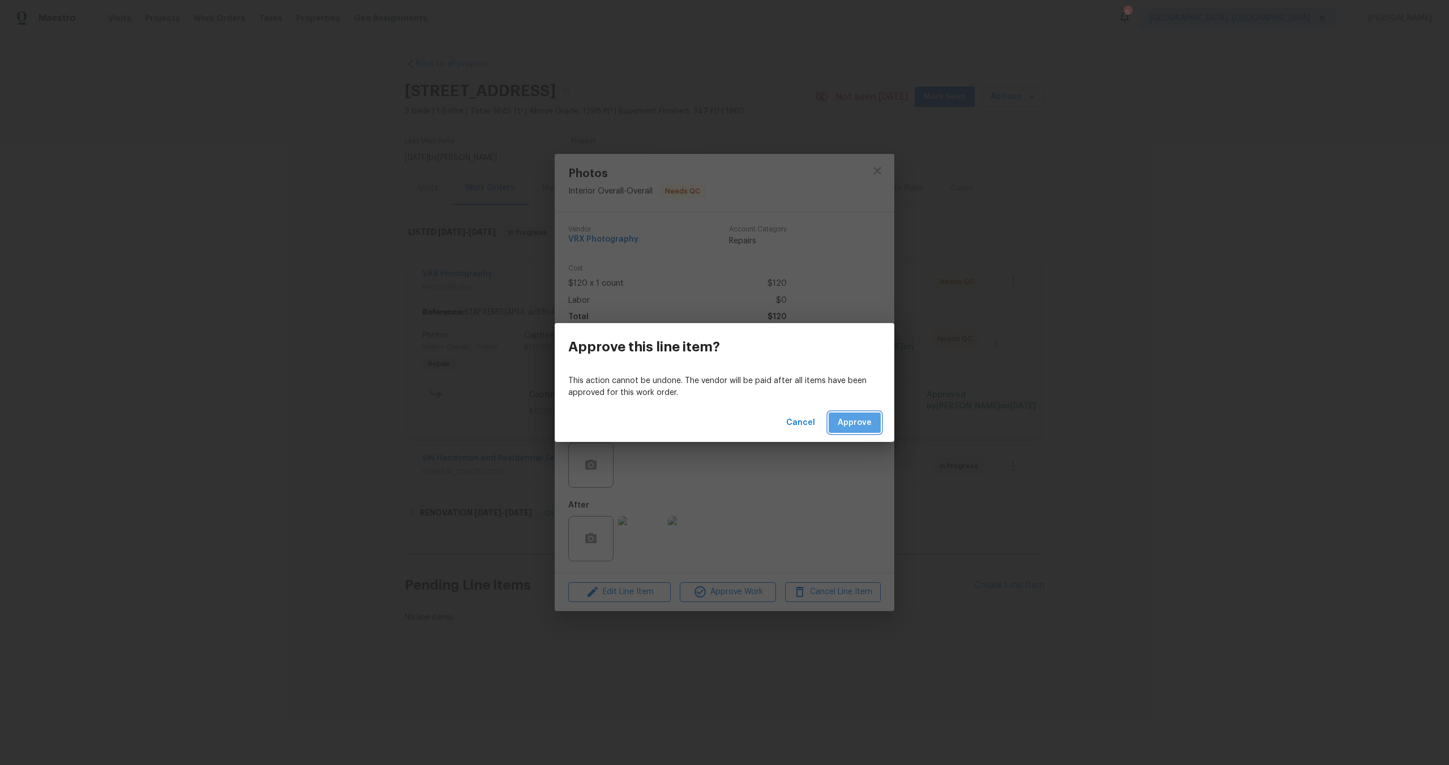
click at [862, 426] on span "Approve" at bounding box center [855, 423] width 34 height 14
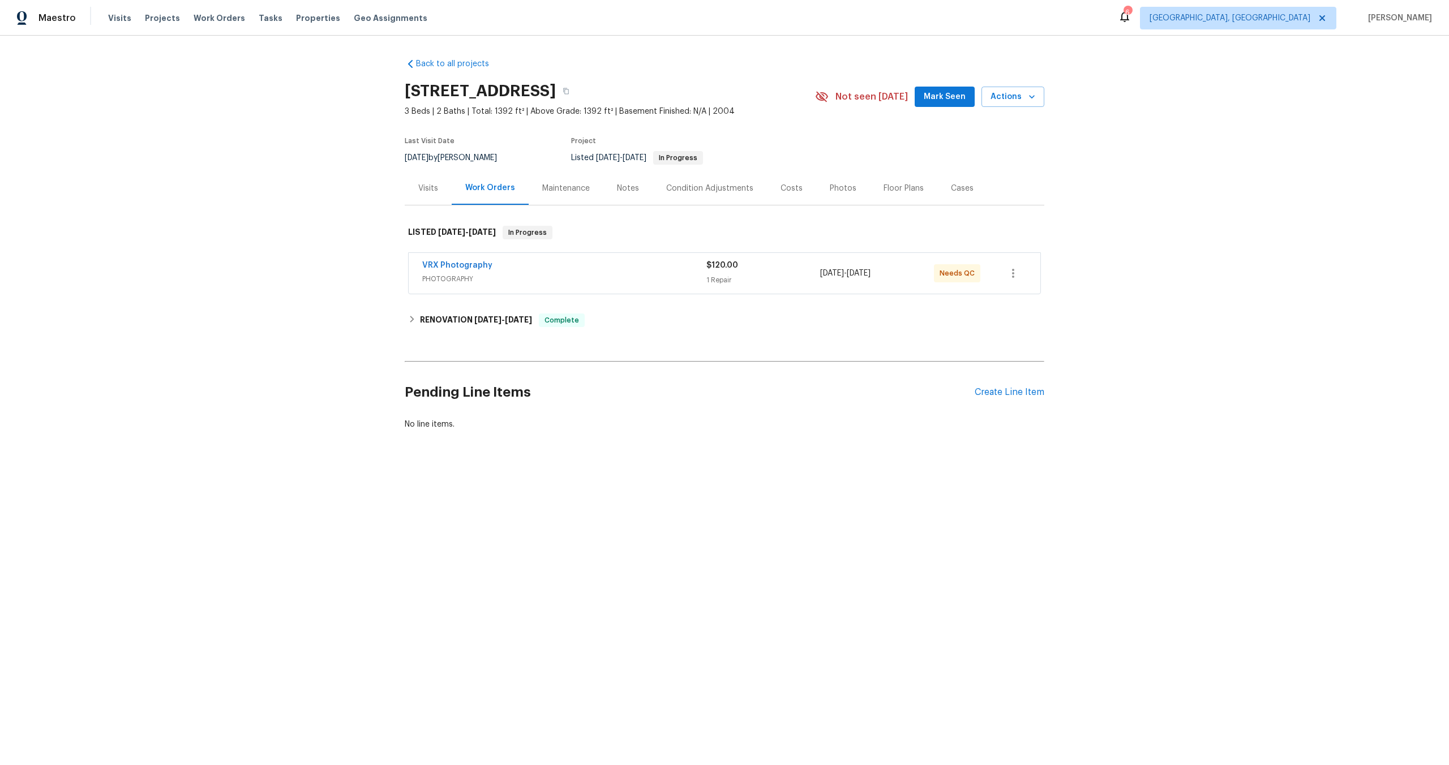
click at [652, 272] on div "VRX Photography" at bounding box center [564, 267] width 284 height 14
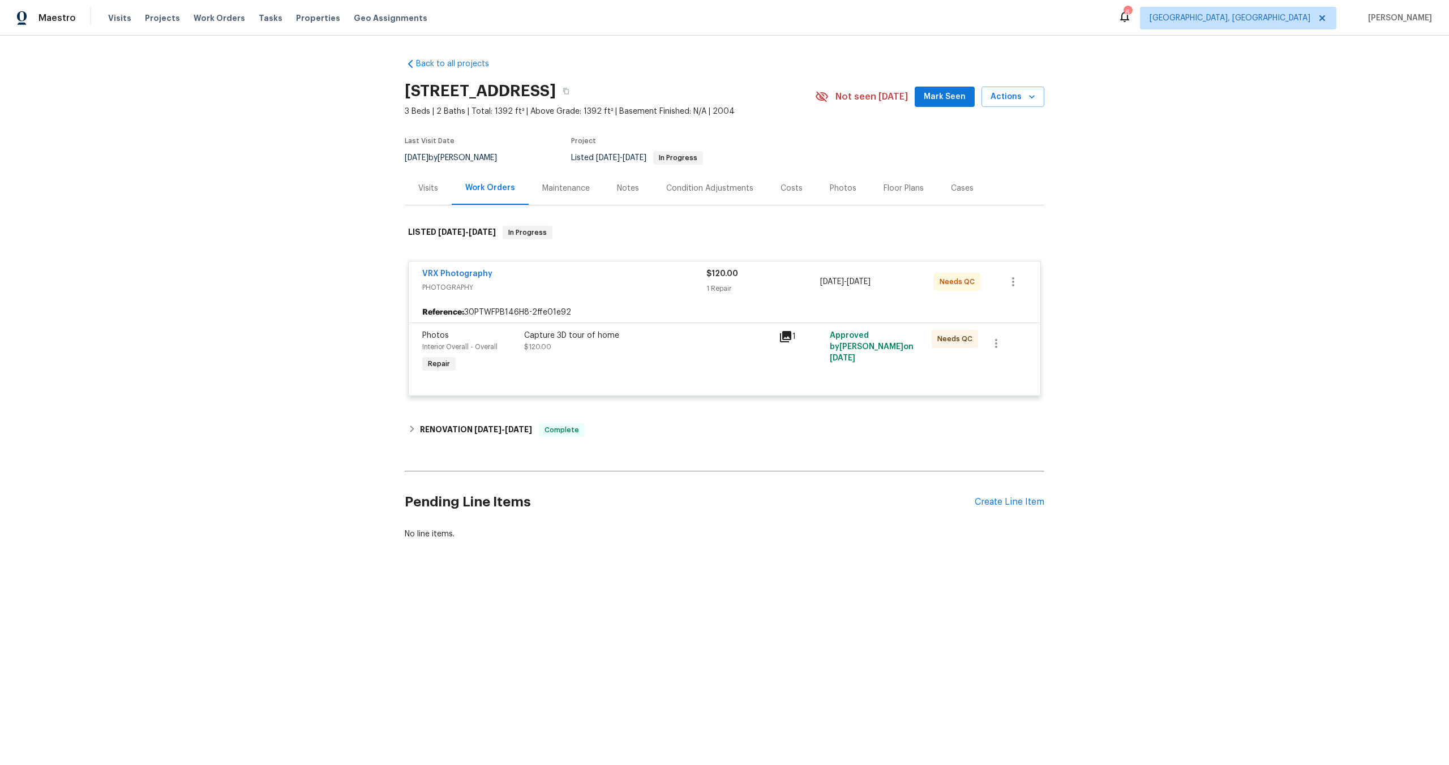
click at [556, 93] on h2 "4734 Brookwood Vw, Atlanta, GA 30349" at bounding box center [480, 90] width 151 height 11
drag, startPoint x: 561, startPoint y: 91, endPoint x: 399, endPoint y: 92, distance: 162.5
click at [399, 92] on div "Back to all projects 4734 Brookwood Vw, Atlanta, GA 30349 3 Beds | 2 Baths | To…" at bounding box center [724, 326] width 1449 height 581
copy h2 "4734 Brookwood Vw"
click at [652, 337] on div "Capture 3D tour of home" at bounding box center [648, 335] width 248 height 11
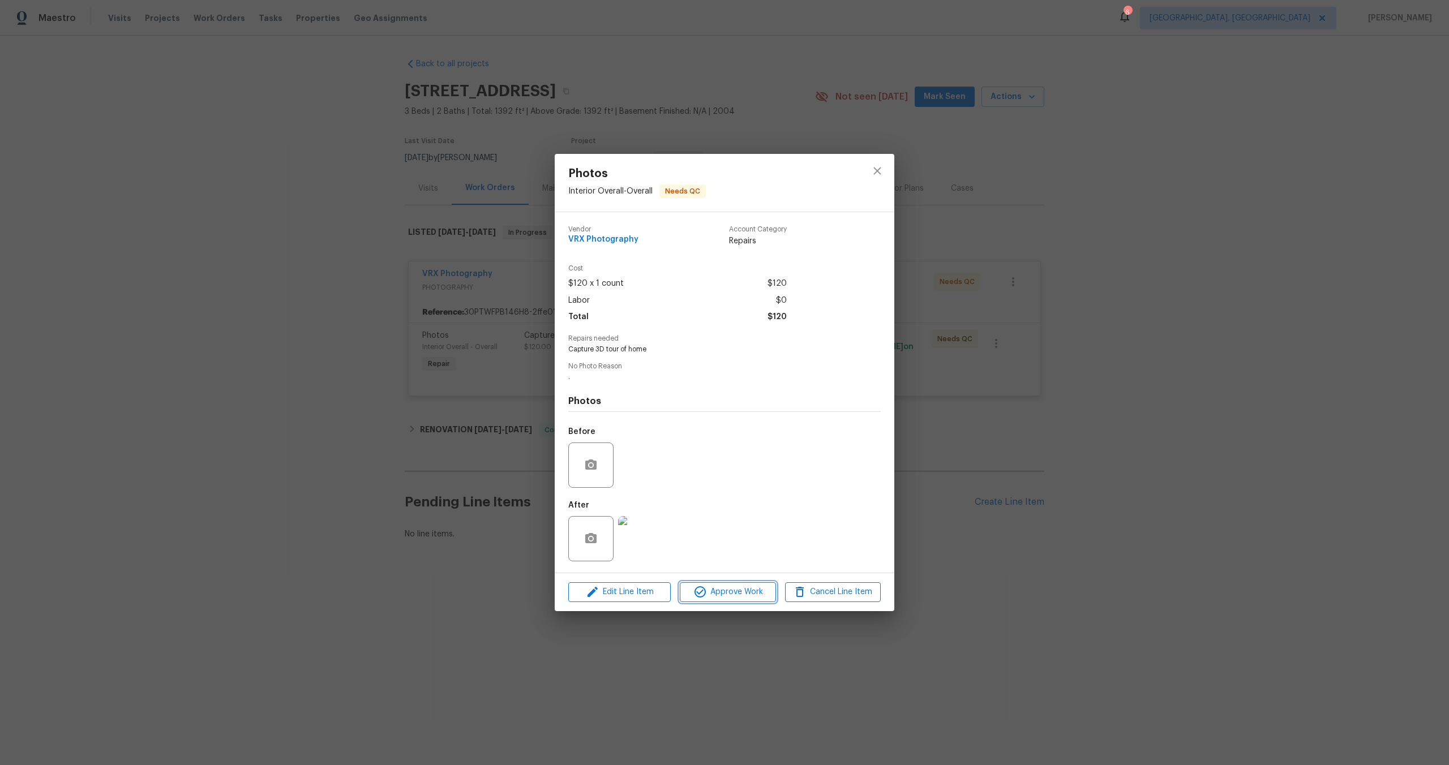
click at [732, 594] on span "Approve Work" at bounding box center [727, 592] width 89 height 14
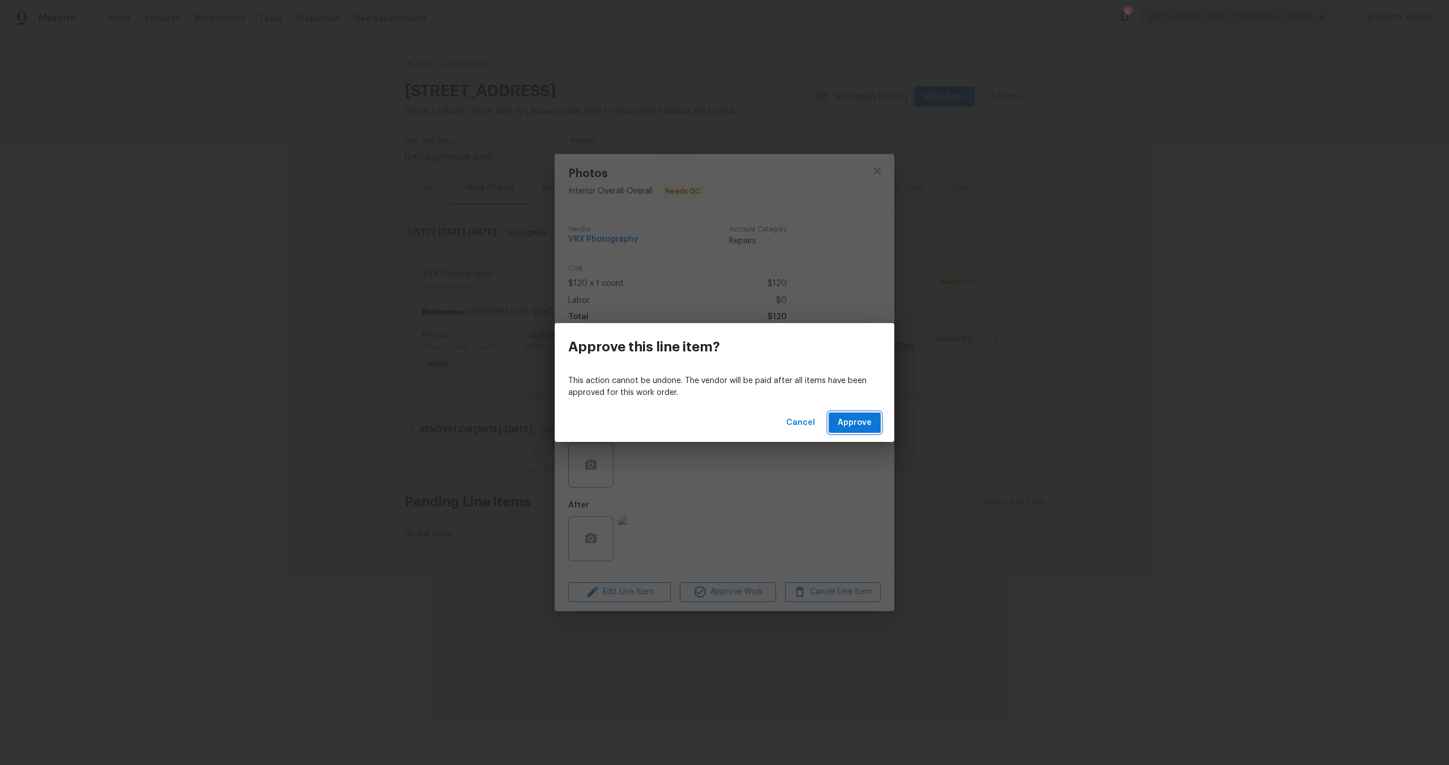
click at [868, 423] on span "Approve" at bounding box center [855, 423] width 34 height 14
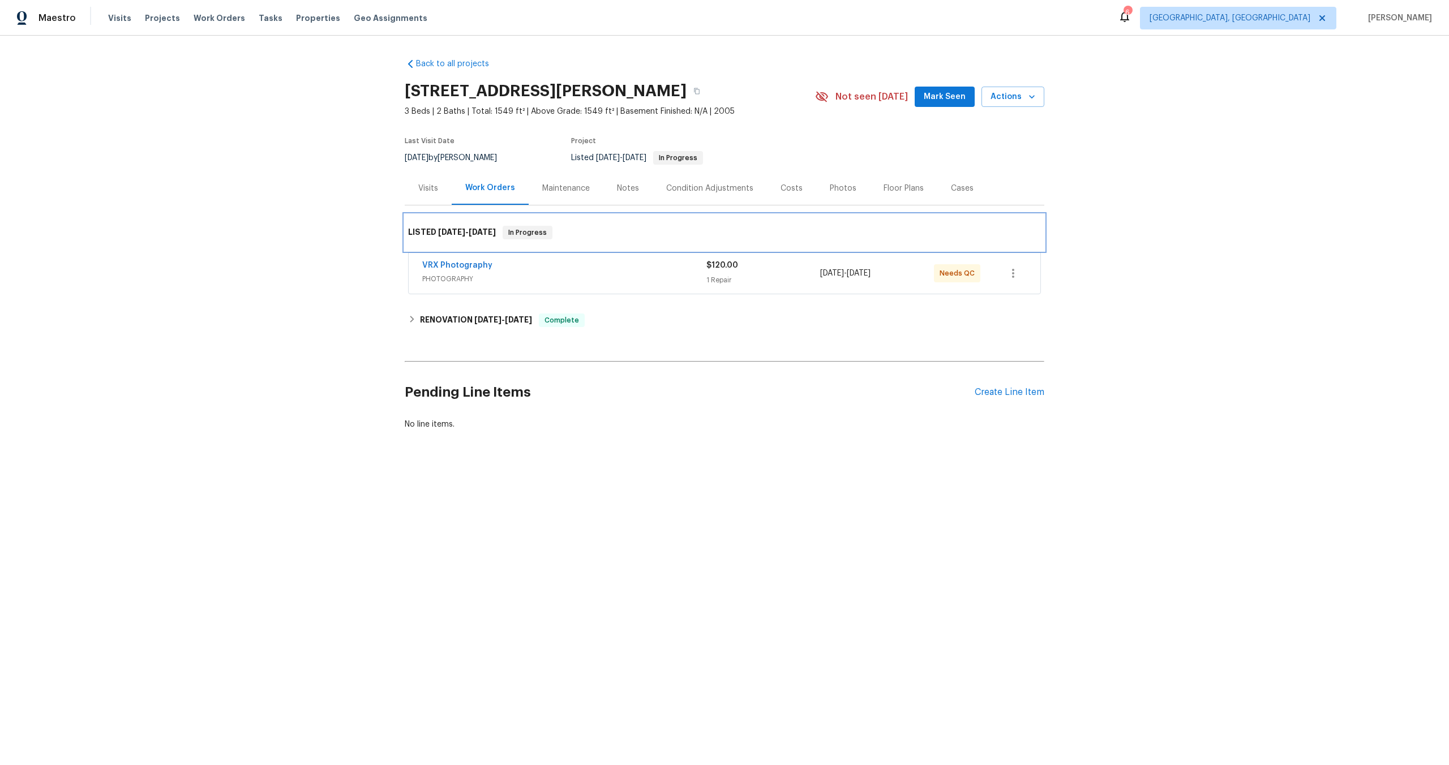
click at [596, 249] on div "LISTED [DATE] - [DATE] In Progress" at bounding box center [725, 233] width 640 height 36
click at [568, 275] on span "PHOTOGRAPHY" at bounding box center [564, 278] width 284 height 11
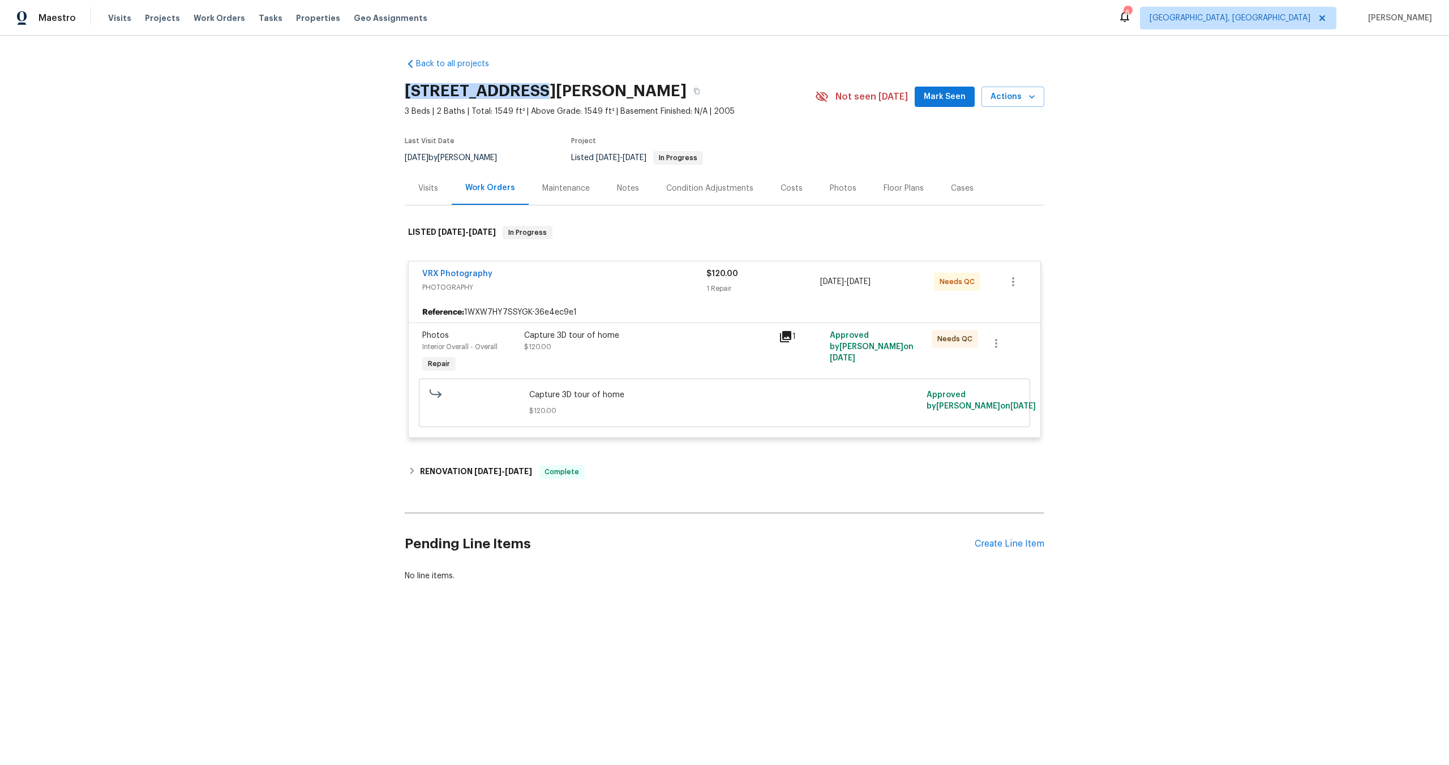
drag, startPoint x: 517, startPoint y: 90, endPoint x: 363, endPoint y: 89, distance: 153.4
click at [363, 89] on div "Back to all projects [STREET_ADDRESS][PERSON_NAME] 3 Beds | 2 Baths | Total: 15…" at bounding box center [724, 347] width 1449 height 623
copy h2 "[STREET_ADDRESS][PERSON_NAME]"
click at [675, 344] on div "Capture 3D tour of home $120.00" at bounding box center [648, 341] width 248 height 23
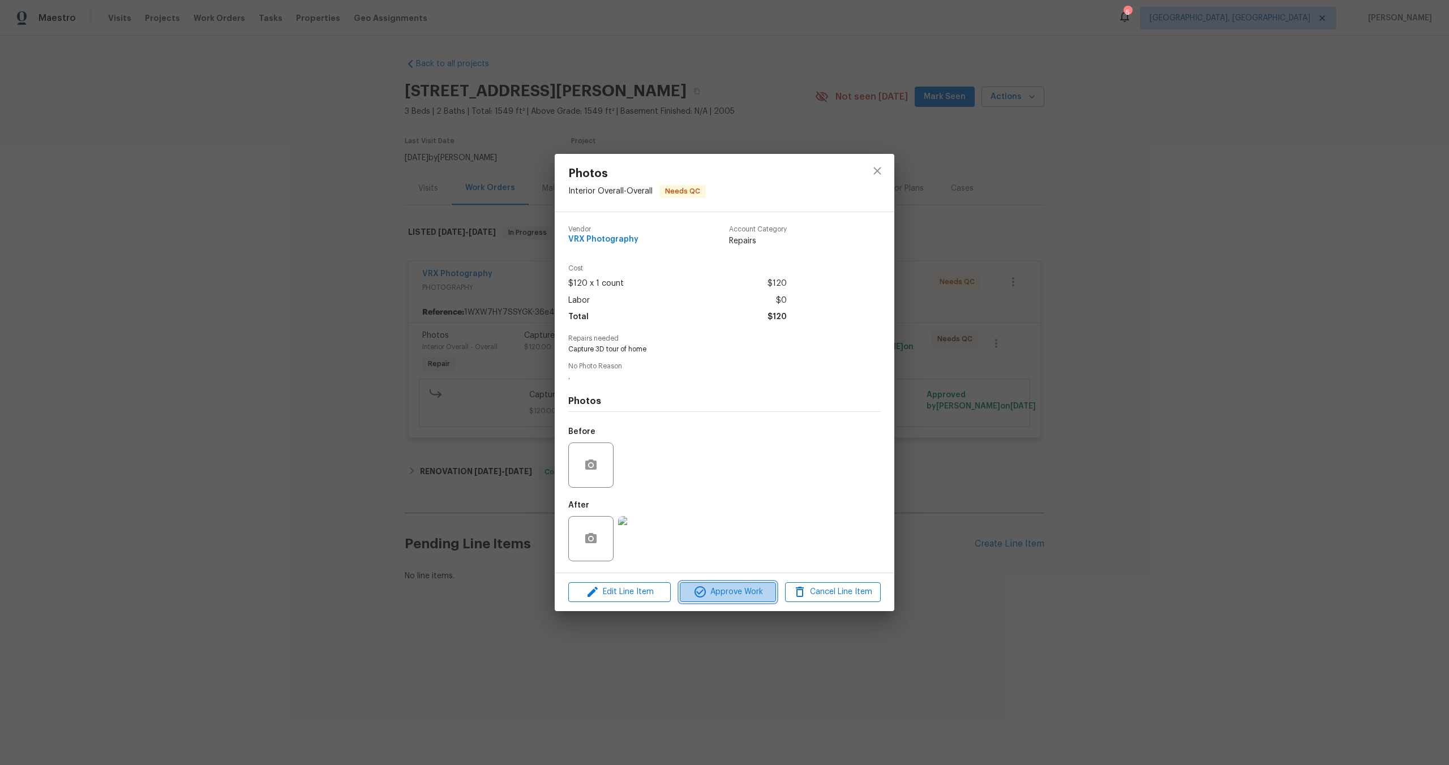
click at [739, 595] on span "Approve Work" at bounding box center [727, 592] width 89 height 14
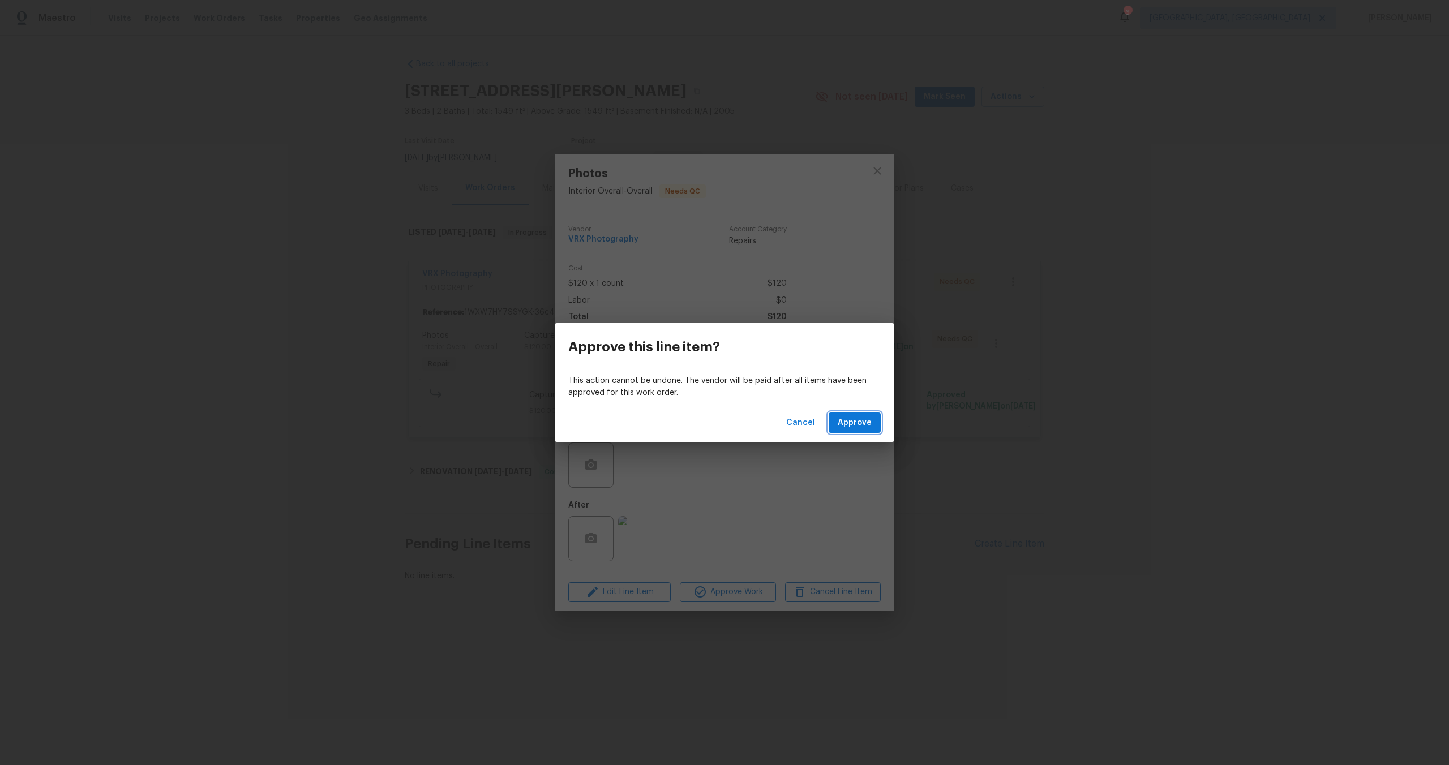
click at [862, 422] on span "Approve" at bounding box center [855, 423] width 34 height 14
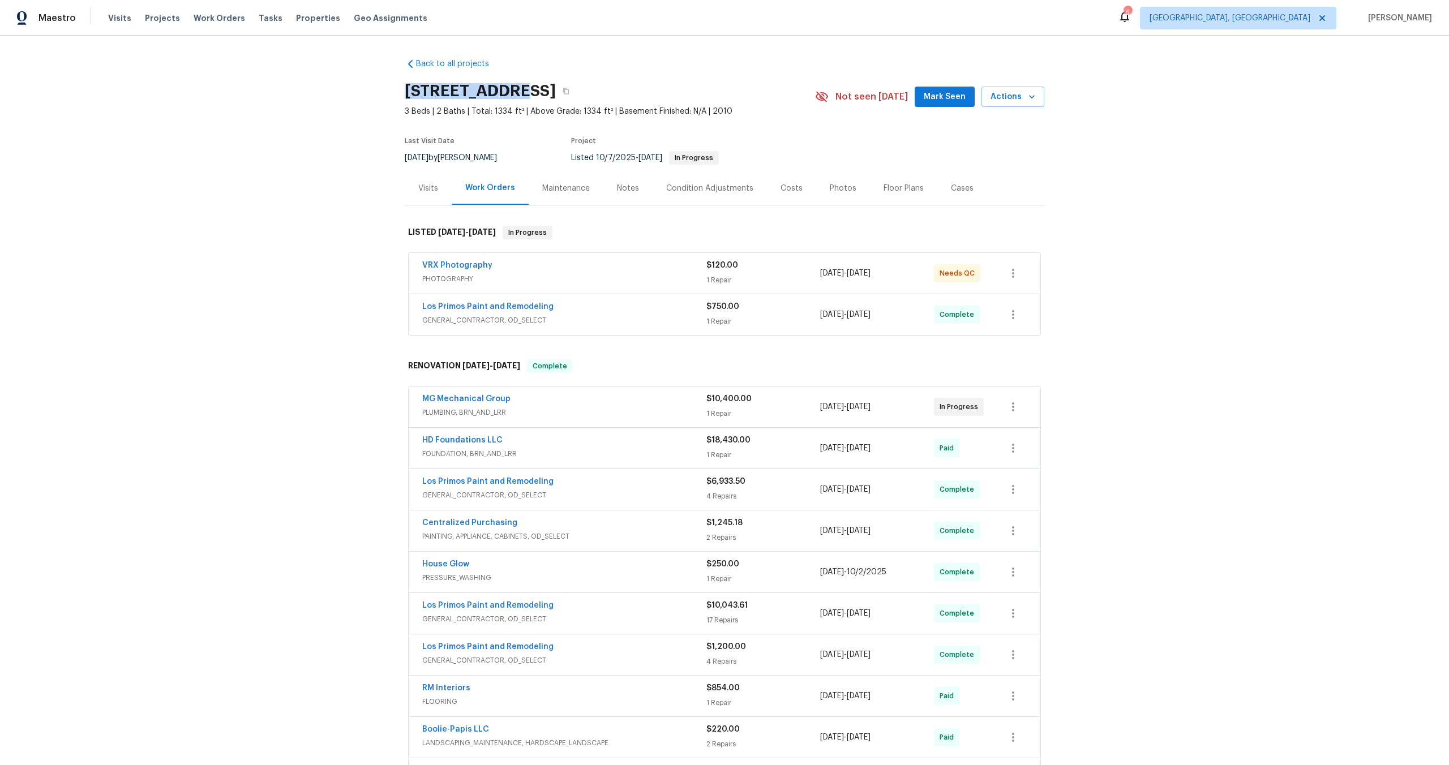
drag, startPoint x: 510, startPoint y: 92, endPoint x: 399, endPoint y: 92, distance: 111.5
click at [399, 92] on div "Back to all projects 6914 Port Bay, San Antonio, TX 78242 3 Beds | 2 Baths | To…" at bounding box center [724, 401] width 1449 height 730
copy h2 "6914 Port Bay"
click at [619, 275] on span "PHOTOGRAPHY" at bounding box center [564, 278] width 284 height 11
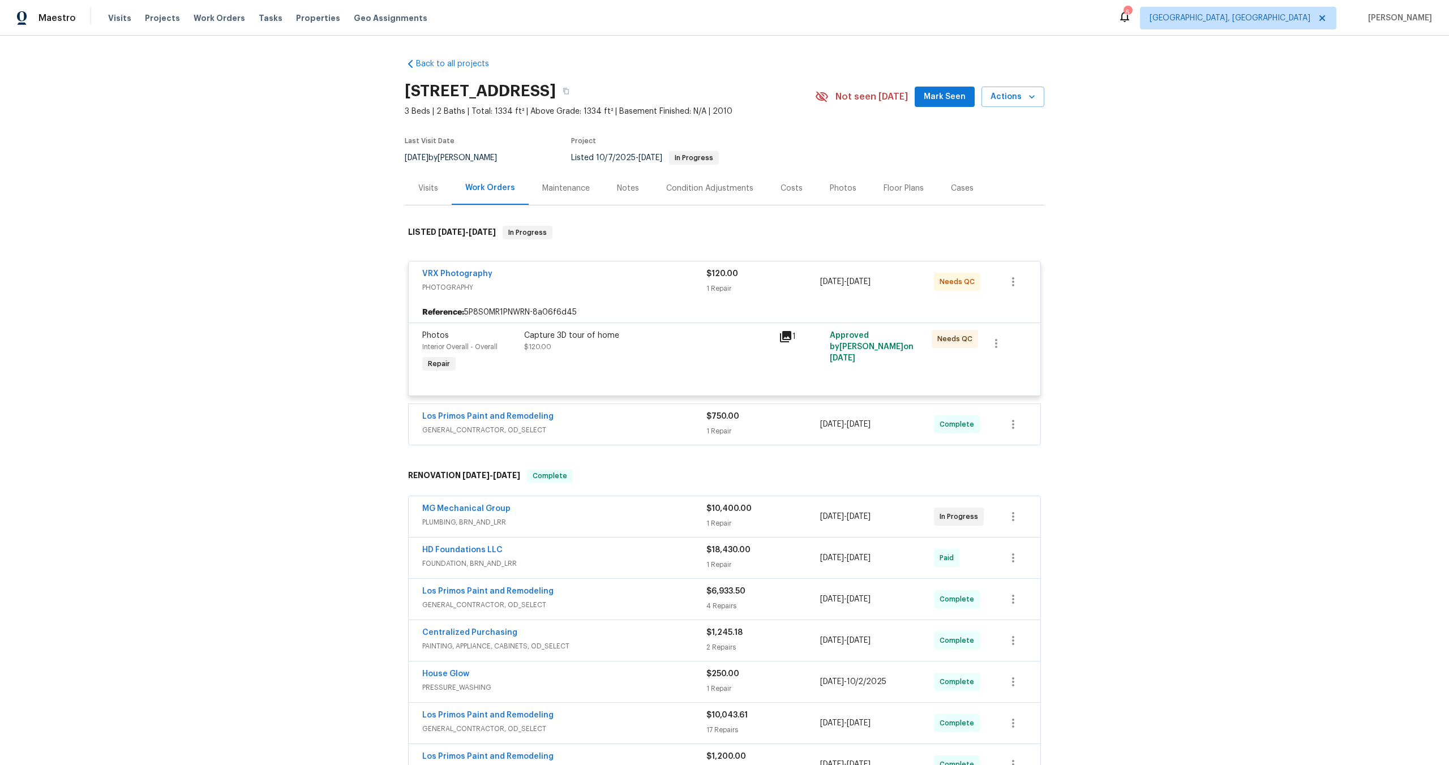
click at [712, 364] on div "Capture 3D tour of home $120.00" at bounding box center [648, 353] width 255 height 52
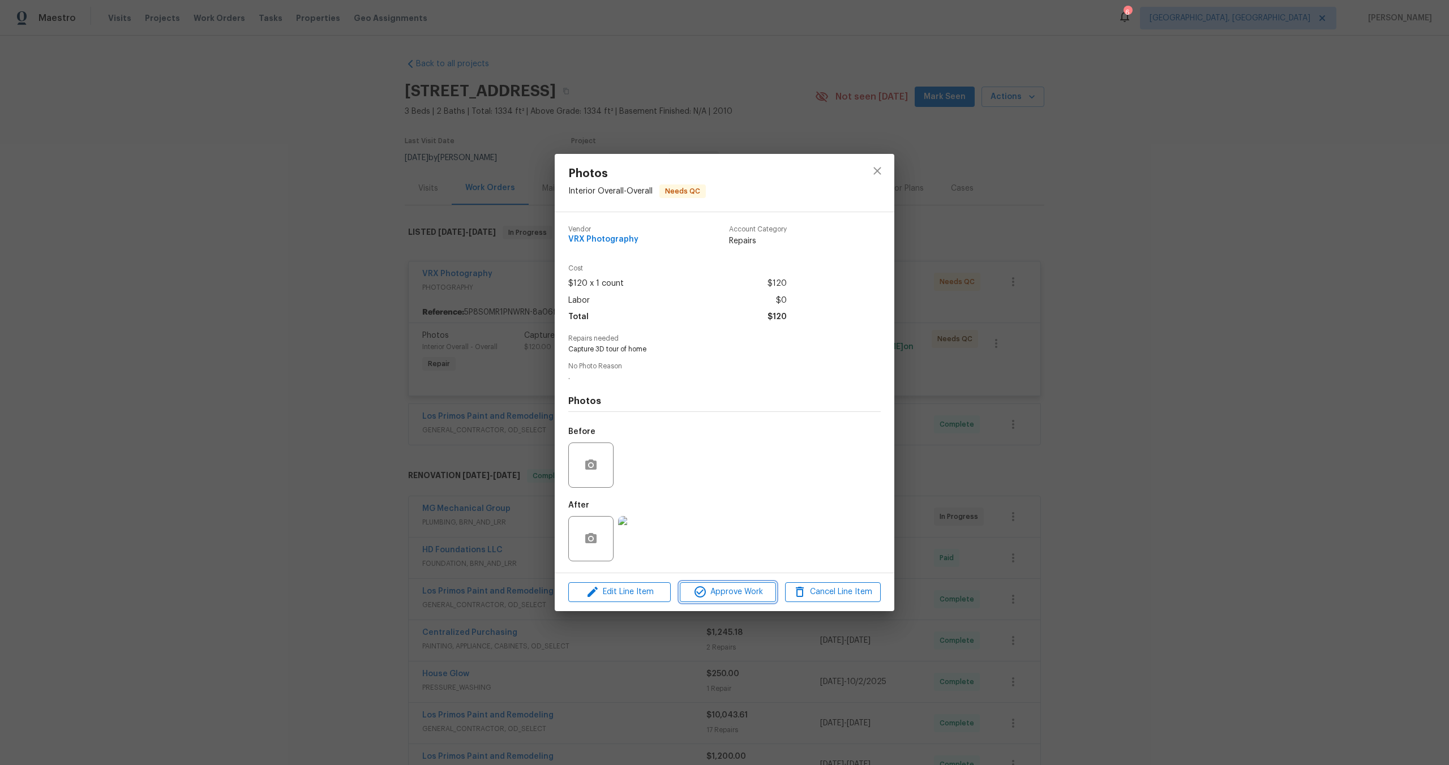
click at [738, 597] on span "Approve Work" at bounding box center [727, 592] width 89 height 14
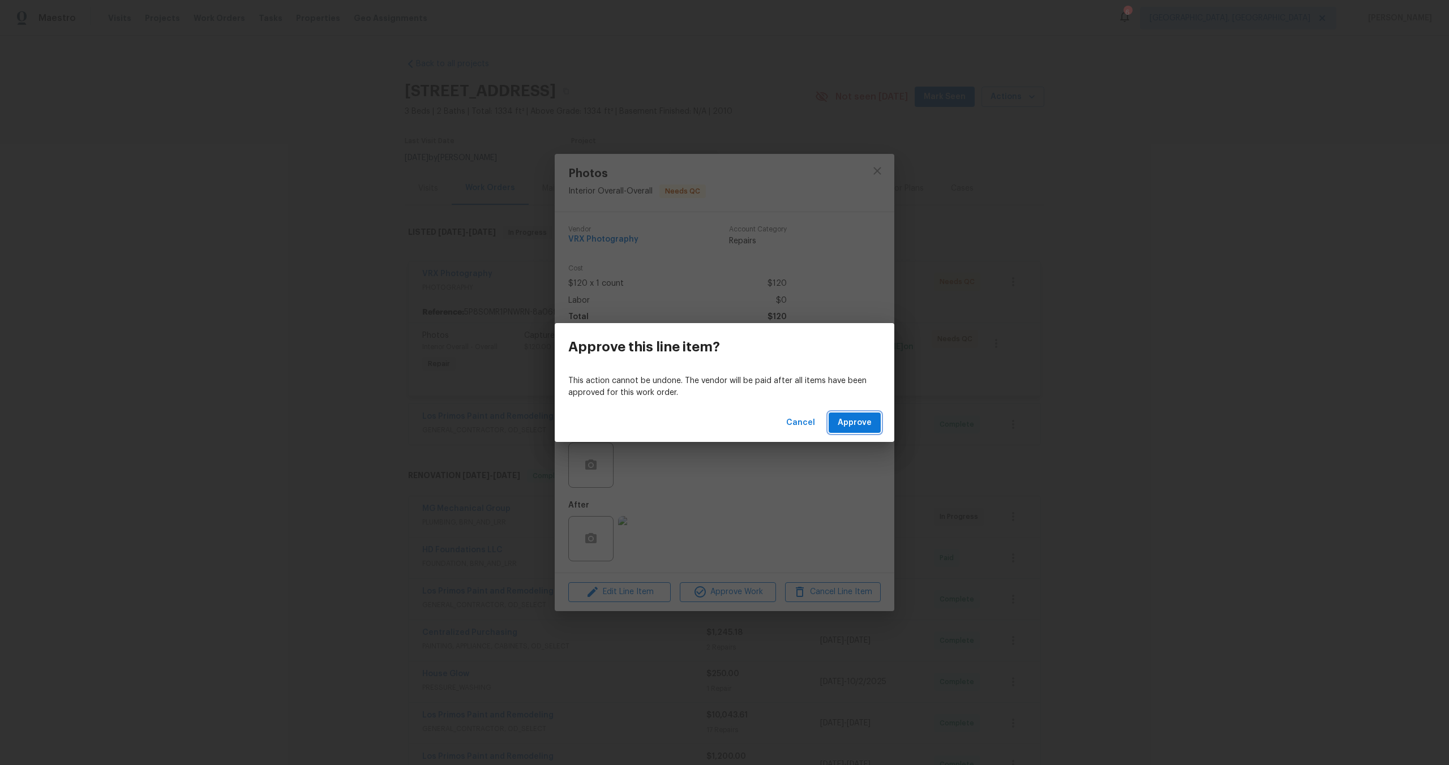
click at [862, 422] on span "Approve" at bounding box center [855, 423] width 34 height 14
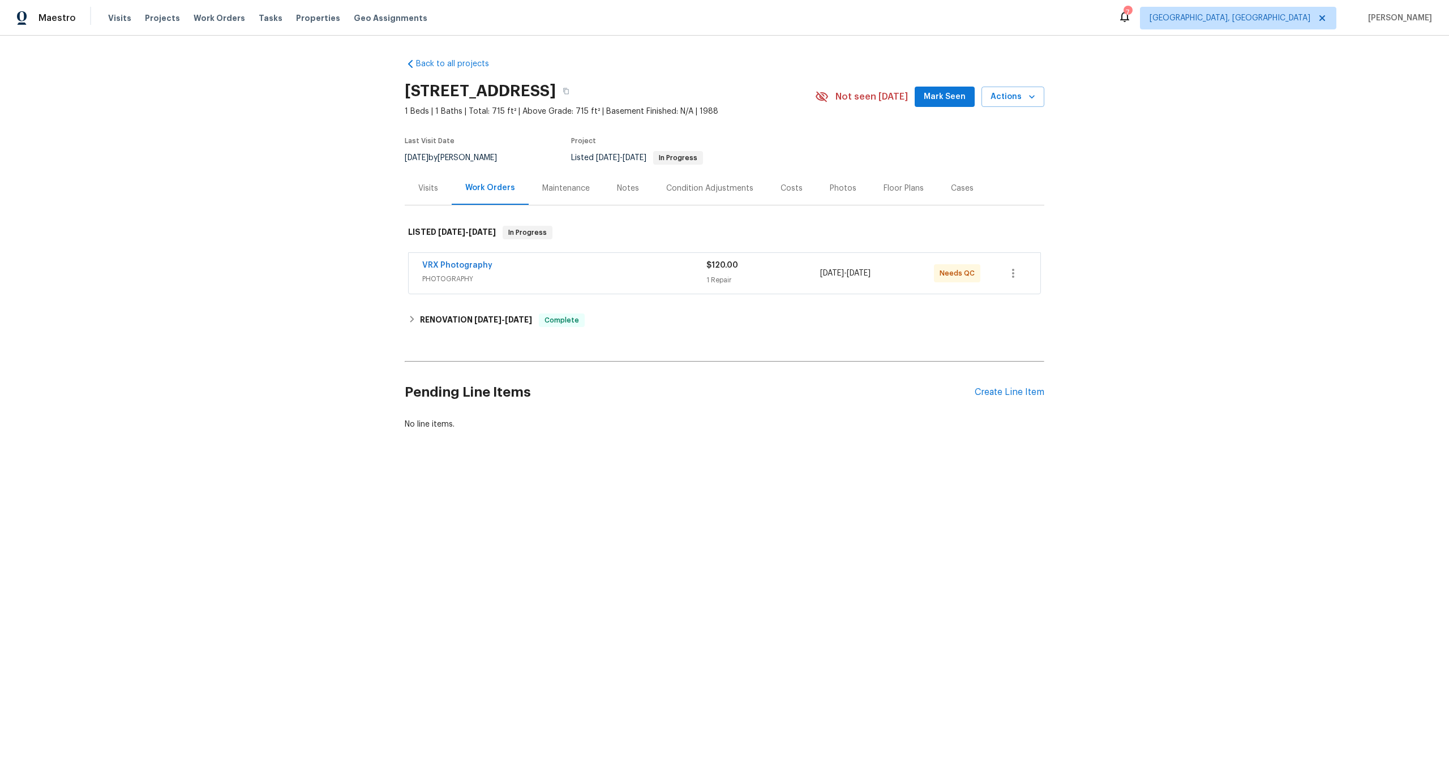
click at [637, 285] on span "PHOTOGRAPHY" at bounding box center [564, 278] width 284 height 11
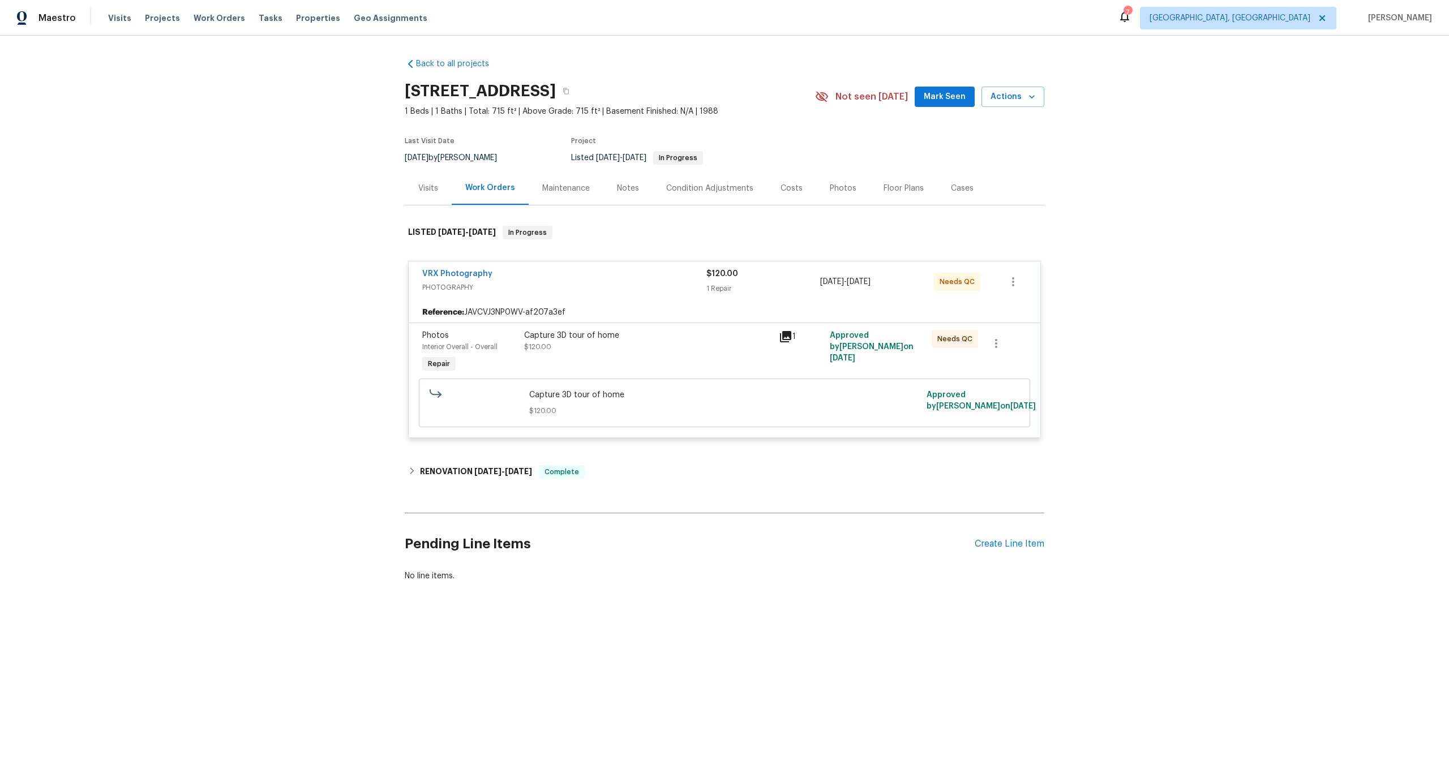
click at [660, 341] on div "Capture 3D tour of home" at bounding box center [648, 335] width 248 height 11
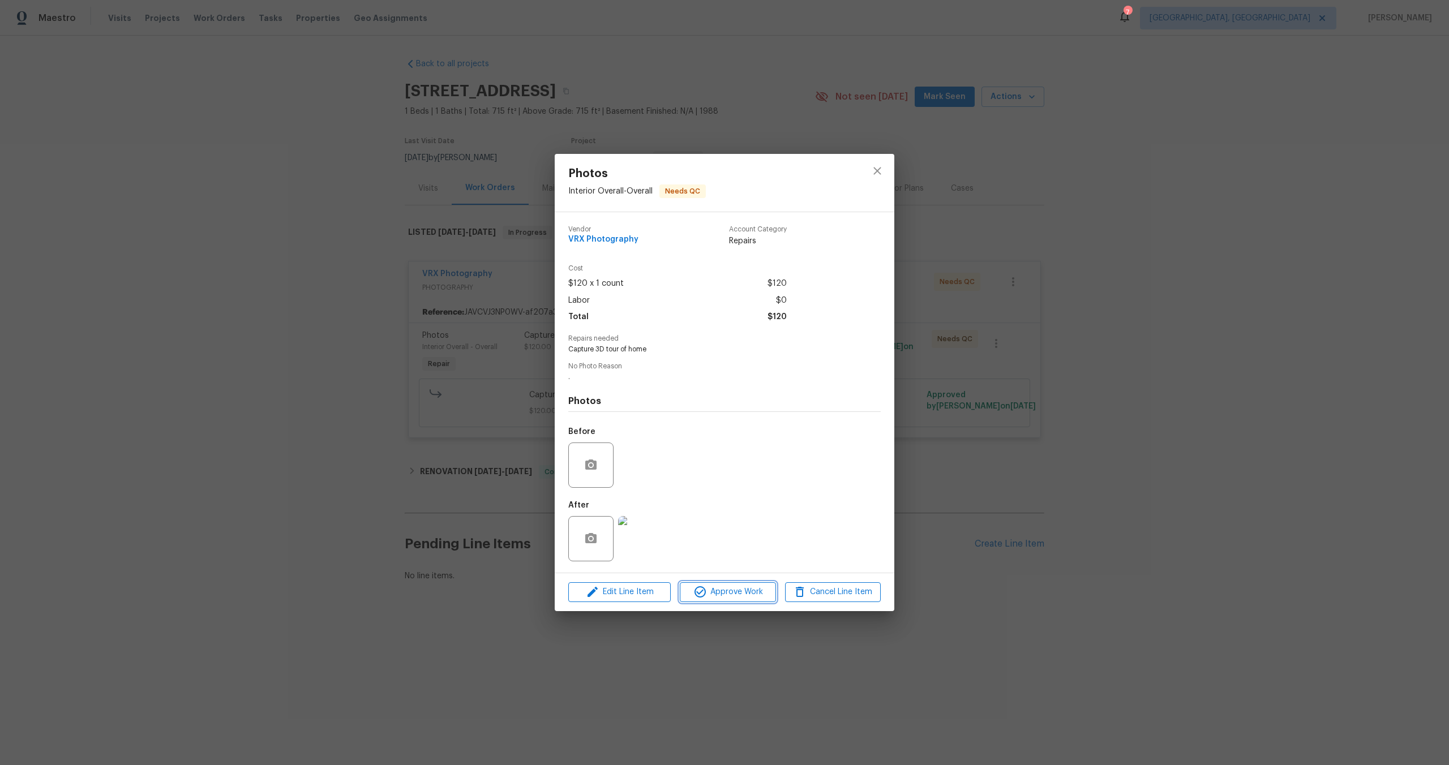
click at [751, 600] on button "Approve Work" at bounding box center [728, 593] width 96 height 20
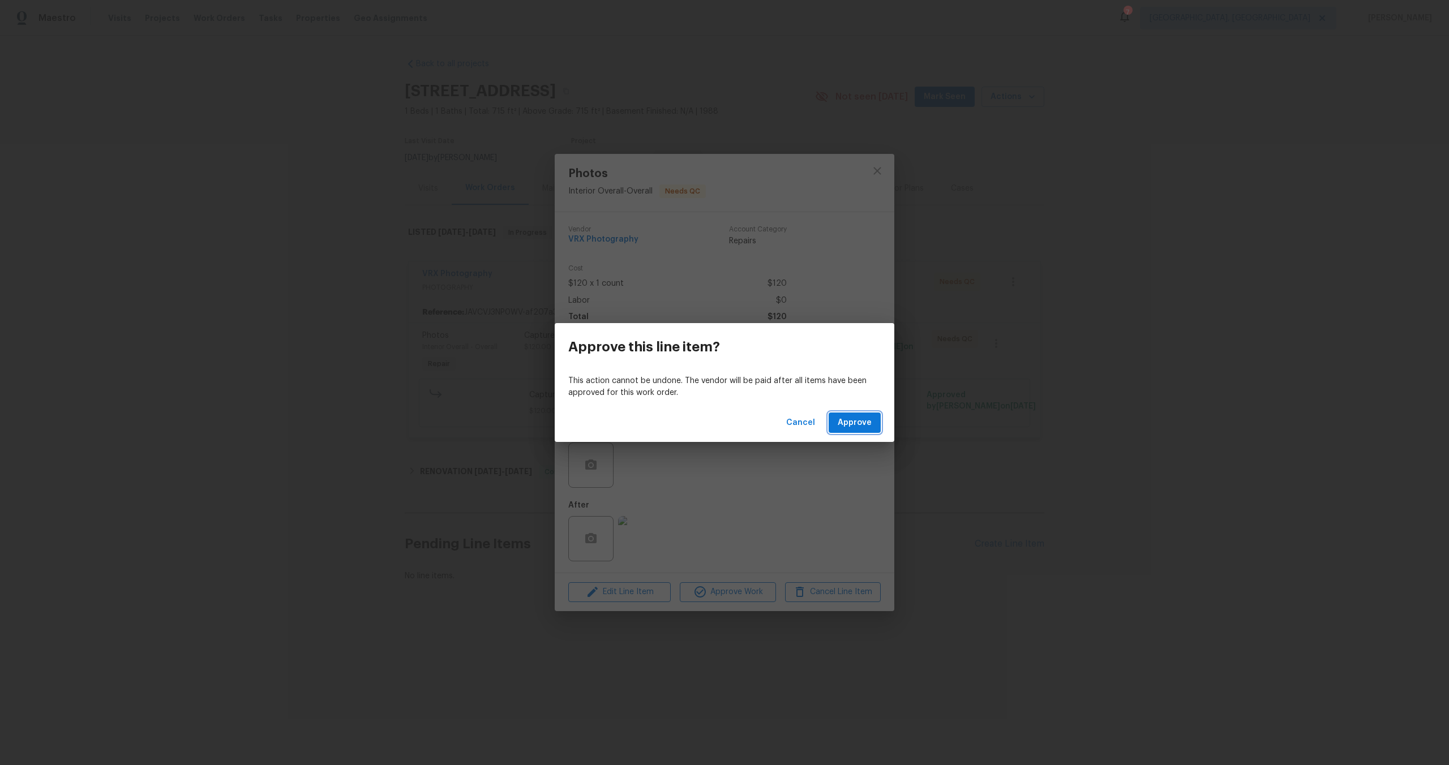
click at [856, 423] on span "Approve" at bounding box center [855, 423] width 34 height 14
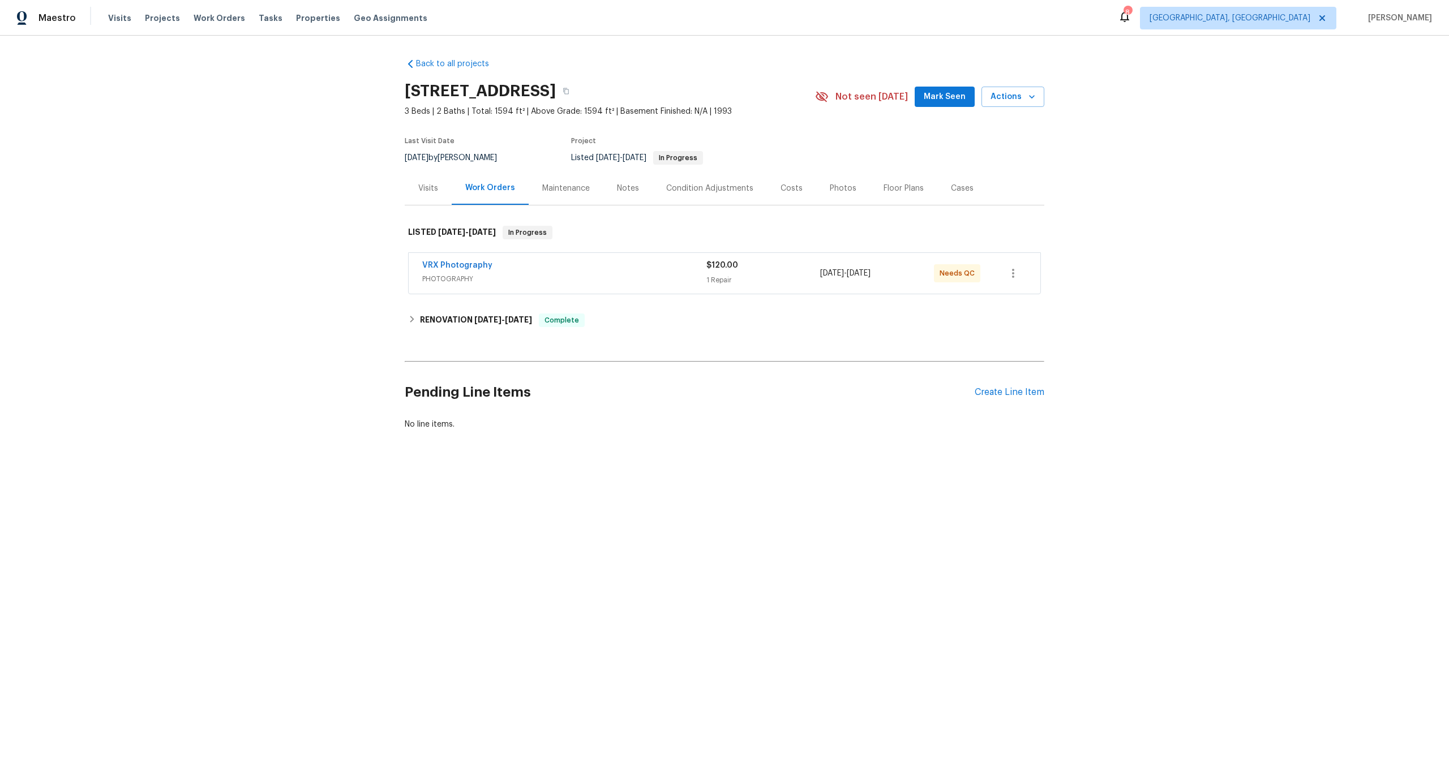
drag, startPoint x: 570, startPoint y: 87, endPoint x: 388, endPoint y: 85, distance: 181.8
click at [389, 85] on div "Back to all projects [STREET_ADDRESS] 3 Beds | 2 Baths | Total: 1594 ft² | Abov…" at bounding box center [724, 272] width 1449 height 472
copy h2 "[STREET_ADDRESS]"
click at [636, 279] on span "PHOTOGRAPHY" at bounding box center [564, 278] width 284 height 11
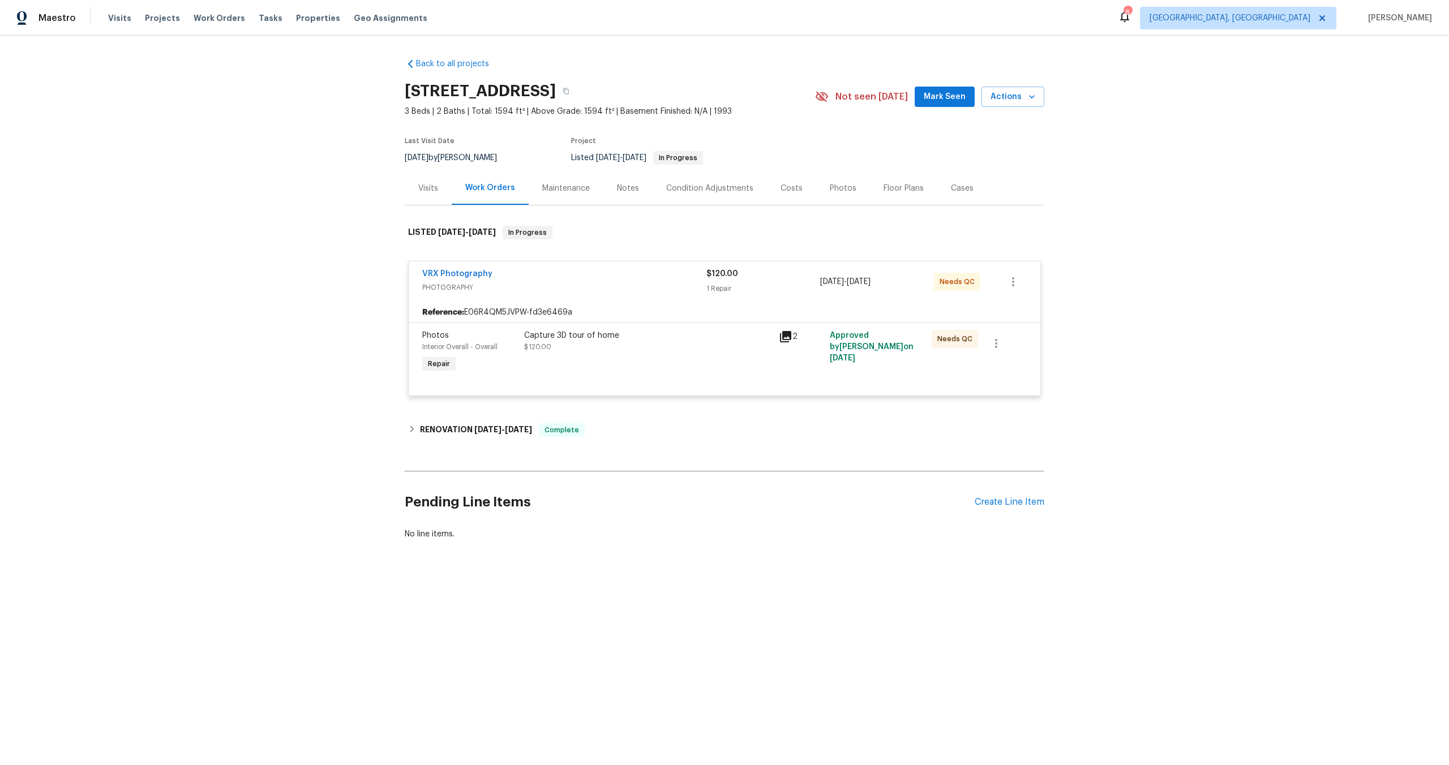
click at [700, 365] on div "Capture 3D tour of home $120.00" at bounding box center [648, 353] width 255 height 52
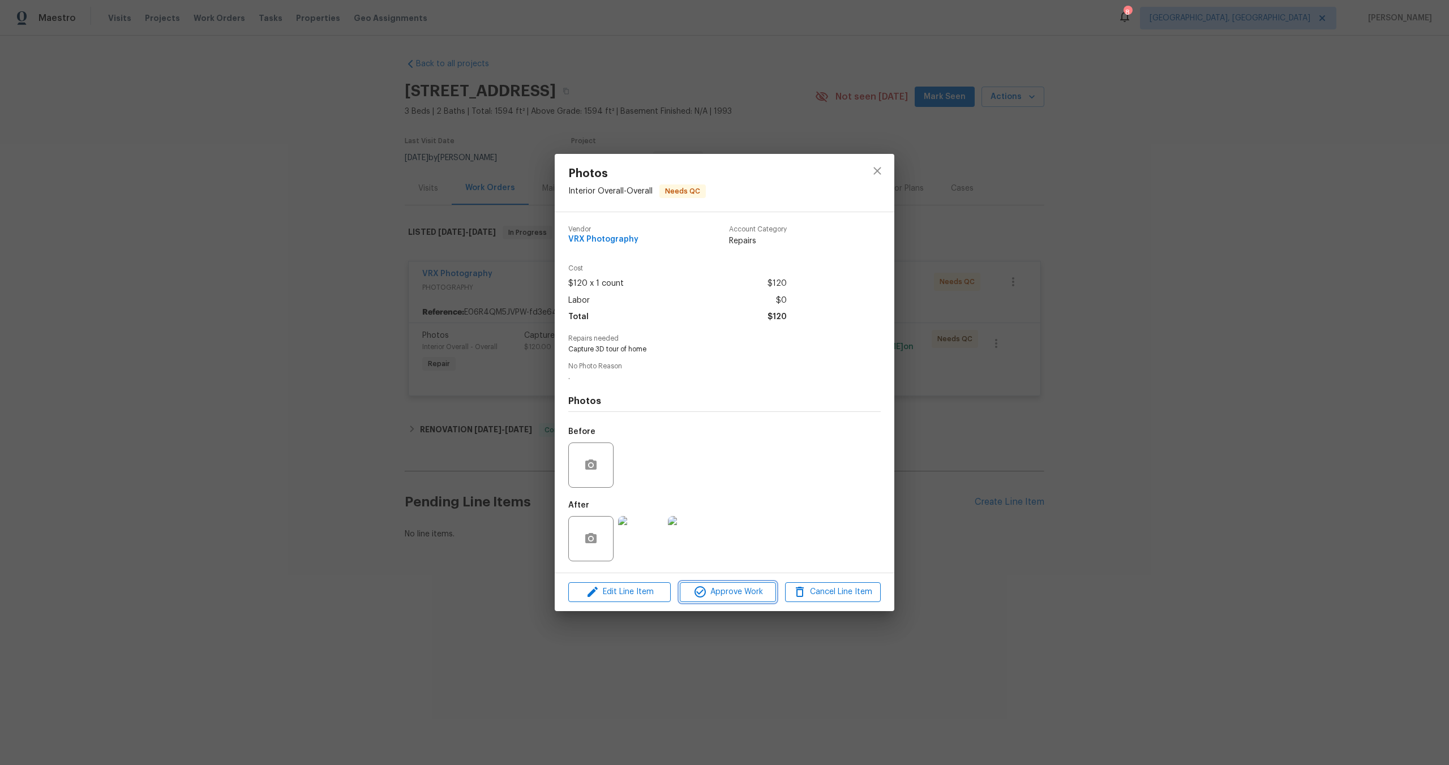
click at [739, 592] on span "Approve Work" at bounding box center [727, 592] width 89 height 14
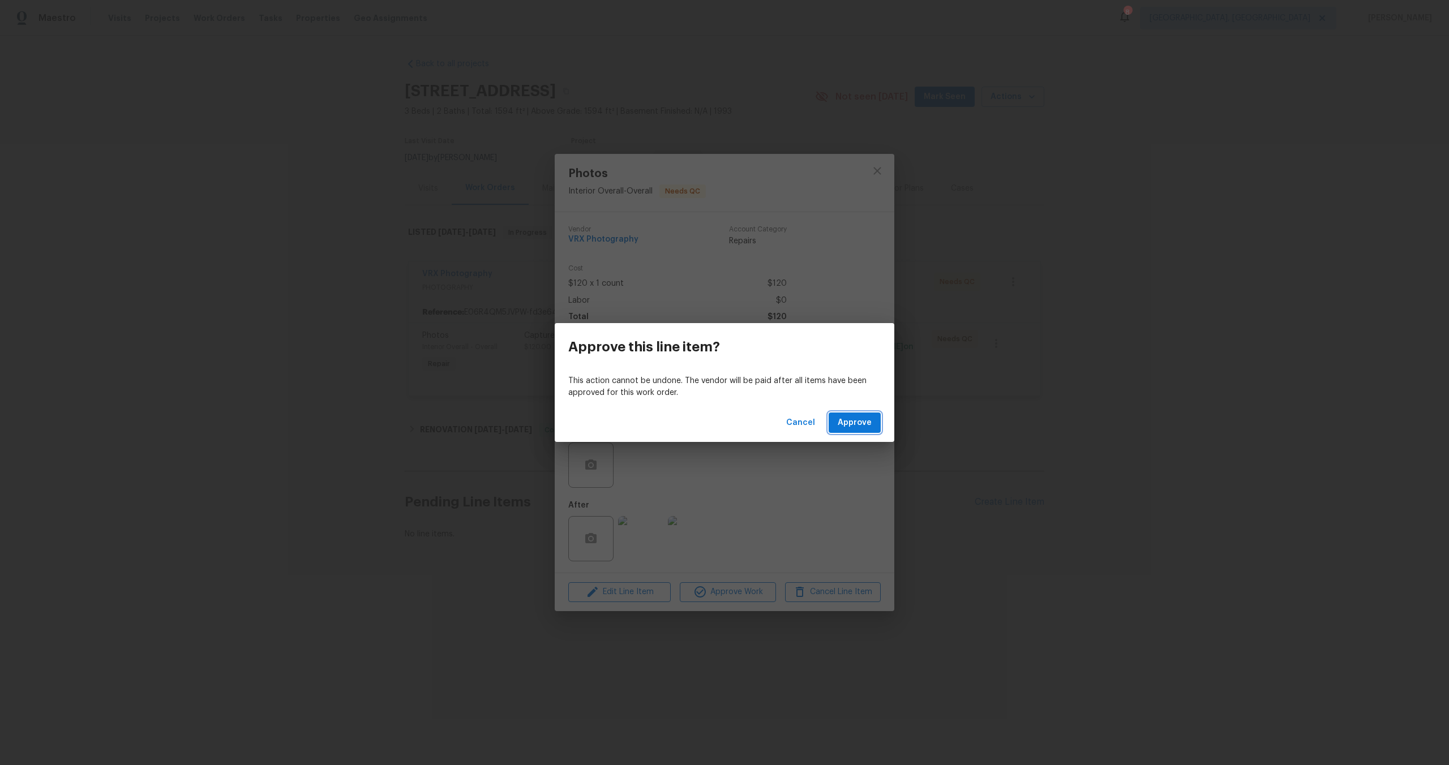
click at [861, 423] on span "Approve" at bounding box center [855, 423] width 34 height 14
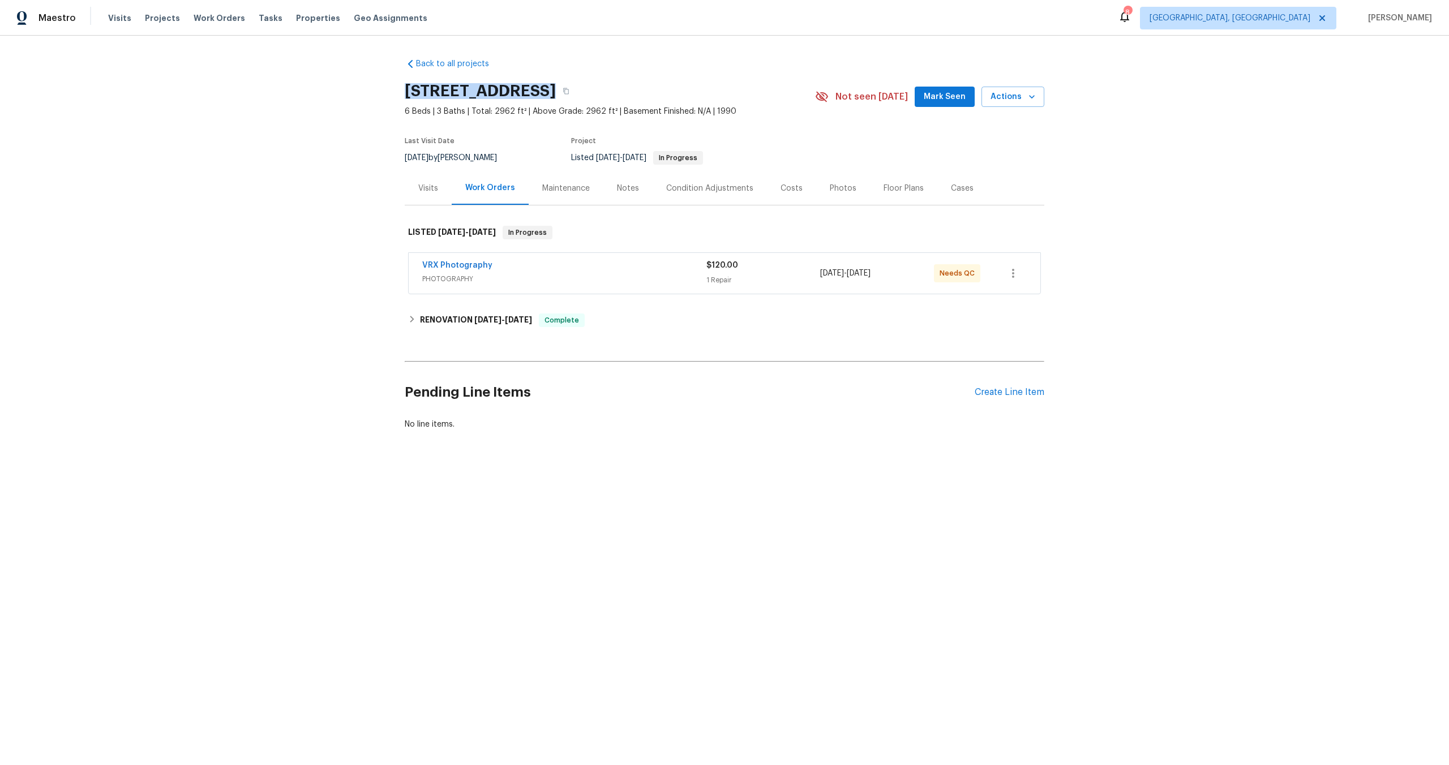
drag, startPoint x: 534, startPoint y: 91, endPoint x: 403, endPoint y: 91, distance: 130.8
click at [403, 91] on div "Back to all projects 1820 N Avoca Cir, Mesa, AZ 85207 6 Beds | 3 Baths | Total:…" at bounding box center [724, 272] width 1449 height 472
copy h2 "1820 N Avoca Cir"
click at [669, 272] on div "VRX Photography" at bounding box center [564, 267] width 284 height 14
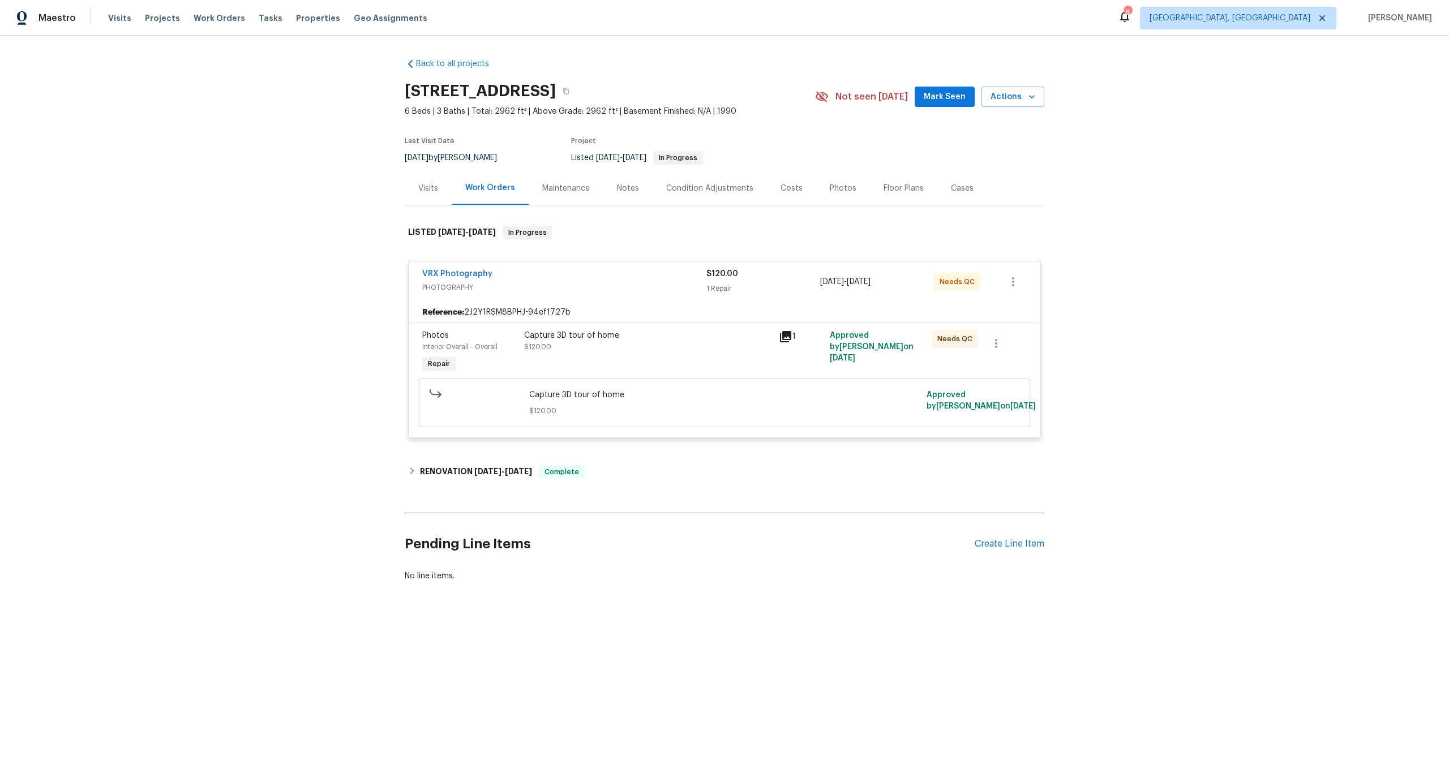
click at [696, 362] on div "Capture 3D tour of home $120.00" at bounding box center [648, 353] width 255 height 52
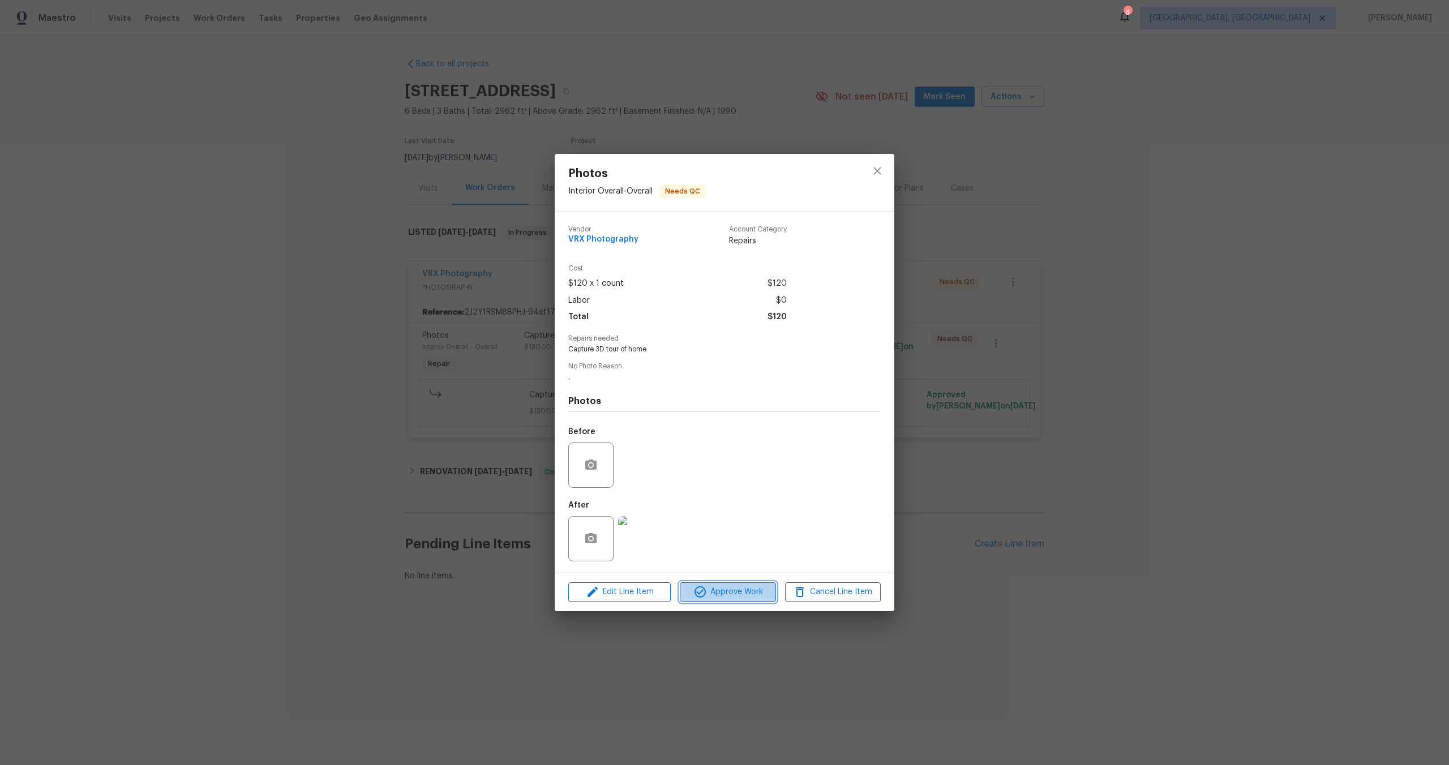
click at [740, 584] on button "Approve Work" at bounding box center [728, 593] width 96 height 20
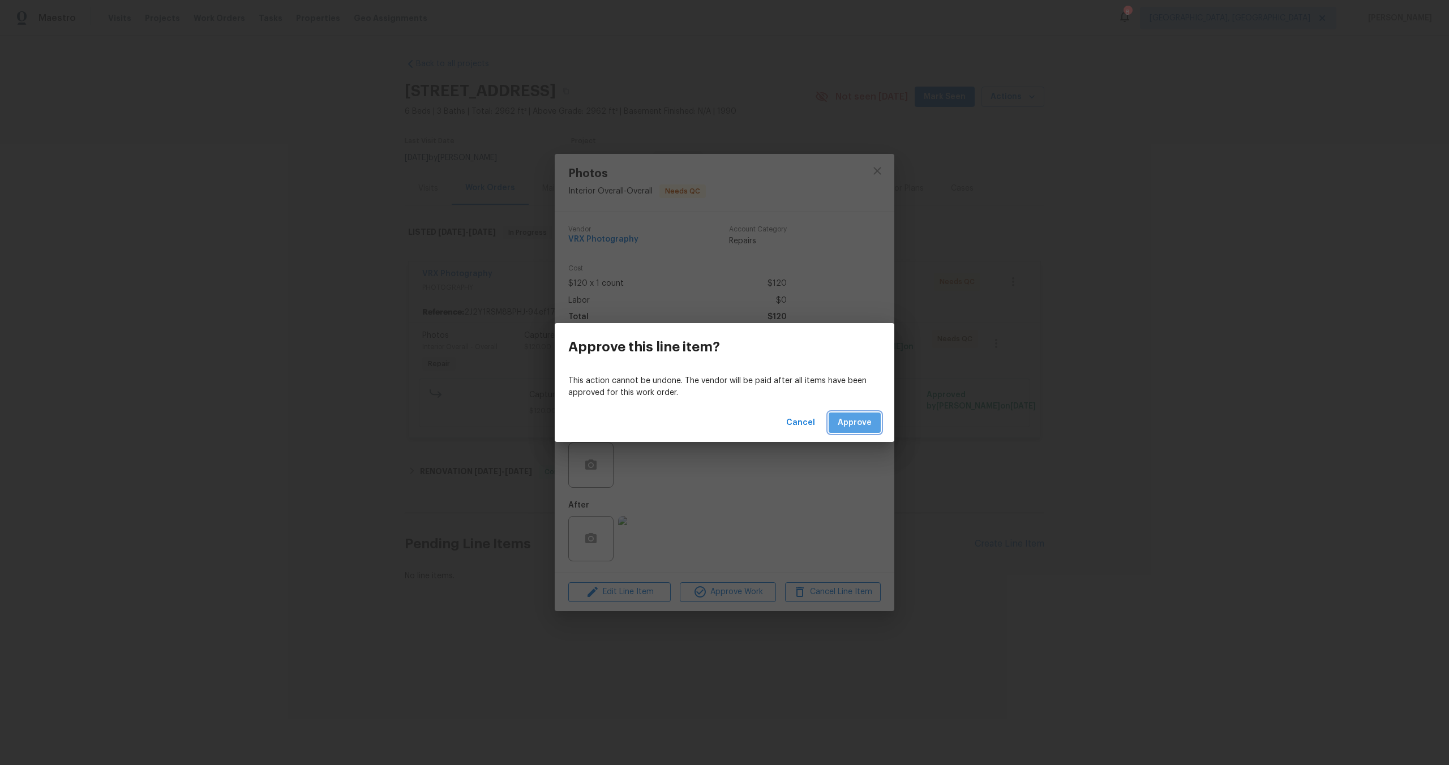
click at [864, 427] on span "Approve" at bounding box center [855, 423] width 34 height 14
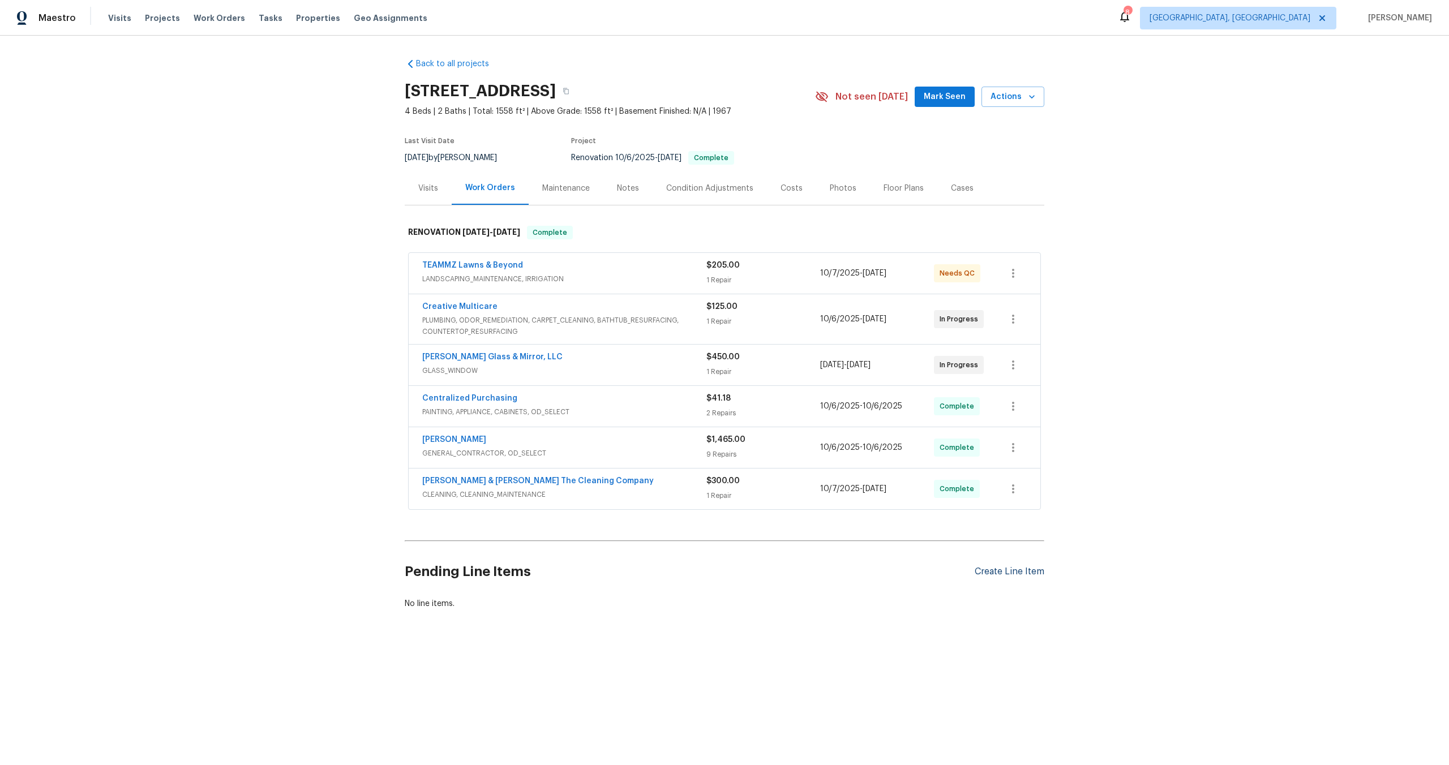
click at [1016, 569] on div "Create Line Item" at bounding box center [1010, 572] width 70 height 11
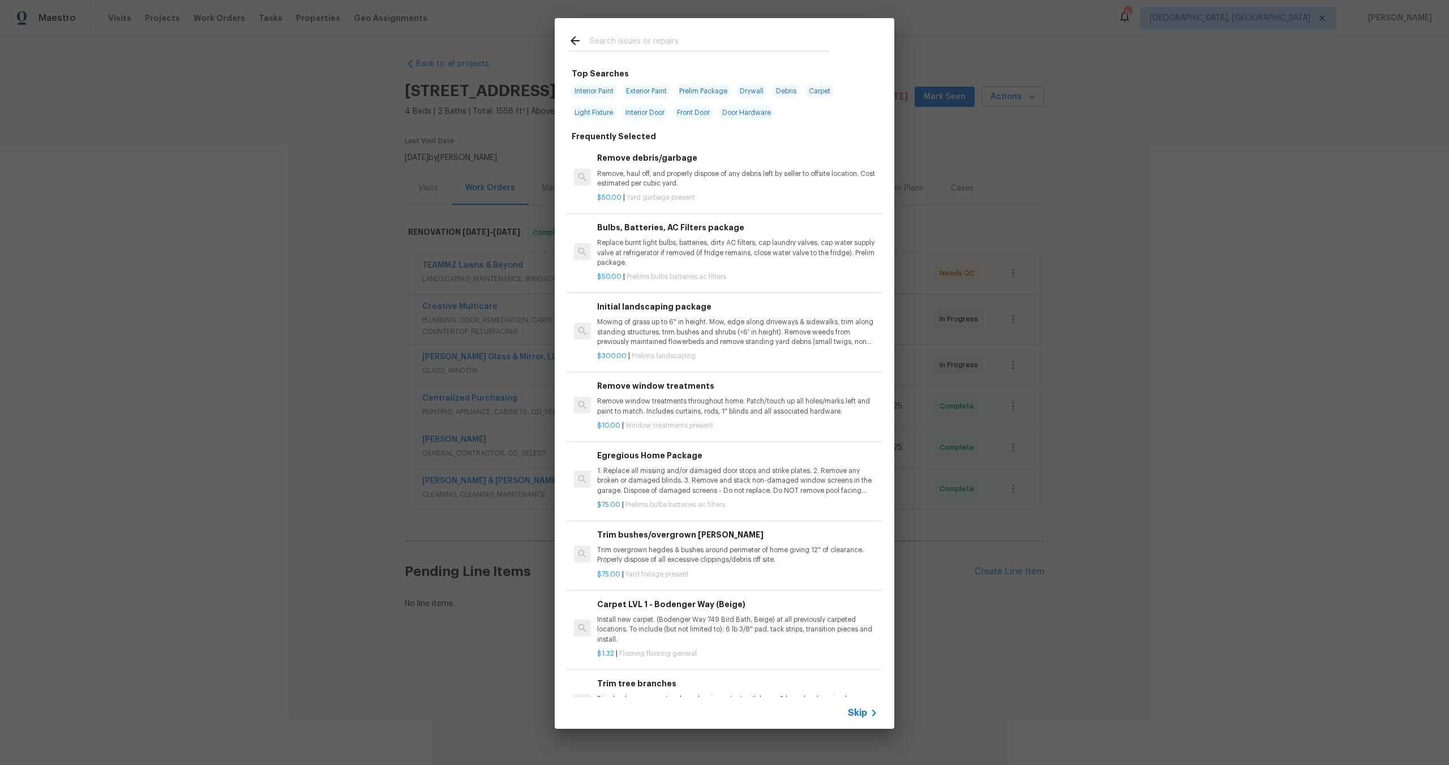
click at [862, 713] on span "Skip" at bounding box center [857, 713] width 19 height 11
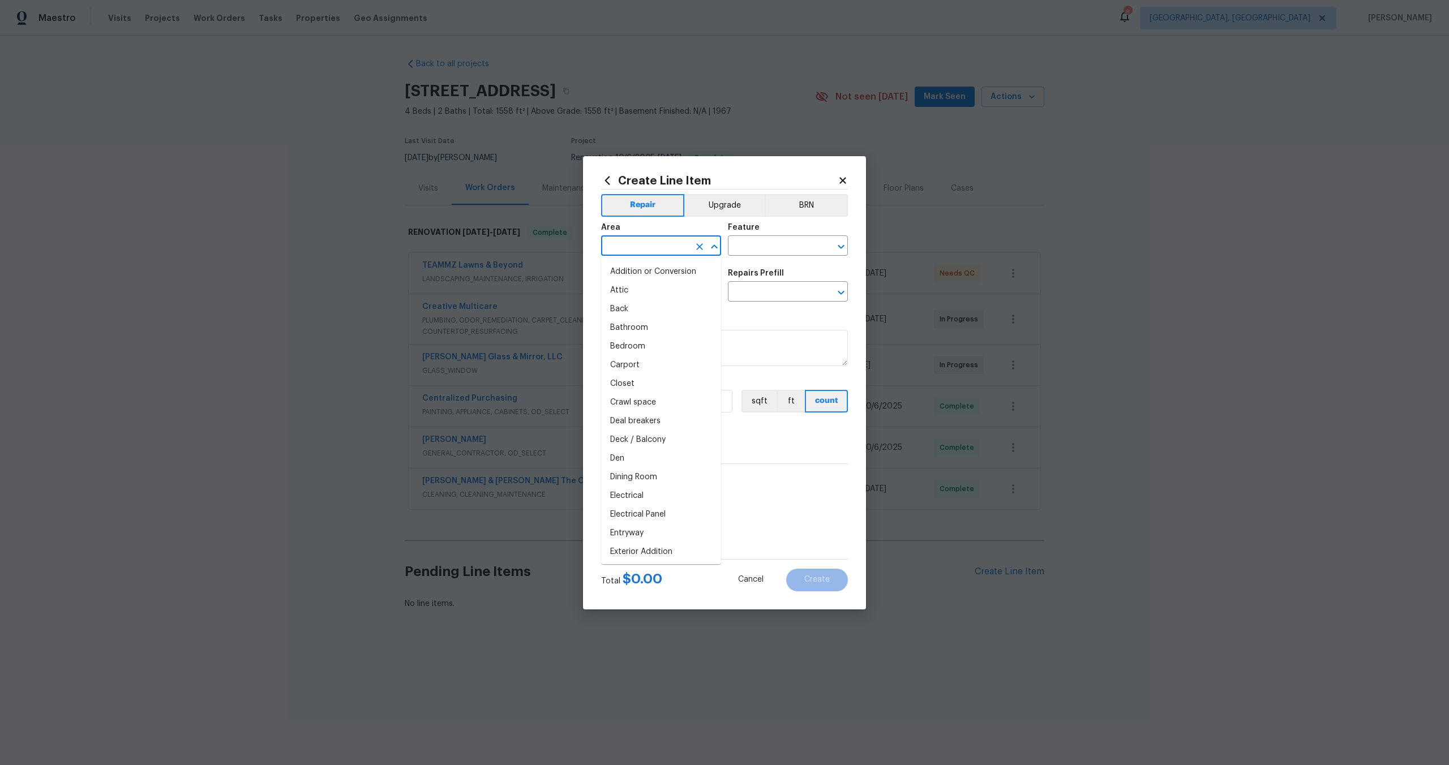
click at [634, 240] on input "text" at bounding box center [645, 247] width 88 height 18
drag, startPoint x: 631, startPoint y: 288, endPoint x: 664, endPoint y: 267, distance: 38.9
click at [631, 288] on li "Interior Overall" at bounding box center [661, 290] width 120 height 19
type input "Interior Overall"
click at [734, 248] on input "text" at bounding box center [772, 247] width 88 height 18
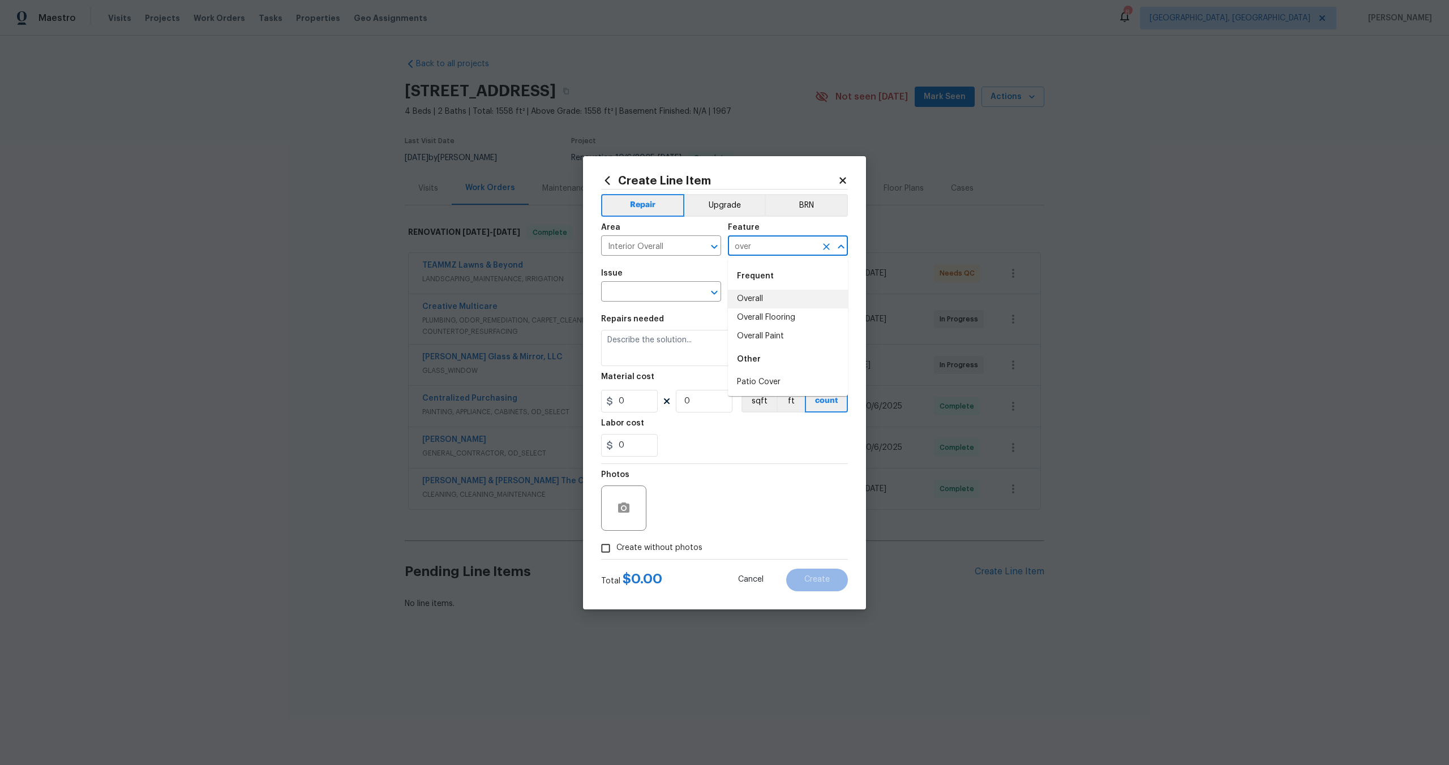
click at [754, 299] on li "Overall" at bounding box center [788, 299] width 120 height 19
type input "Overall"
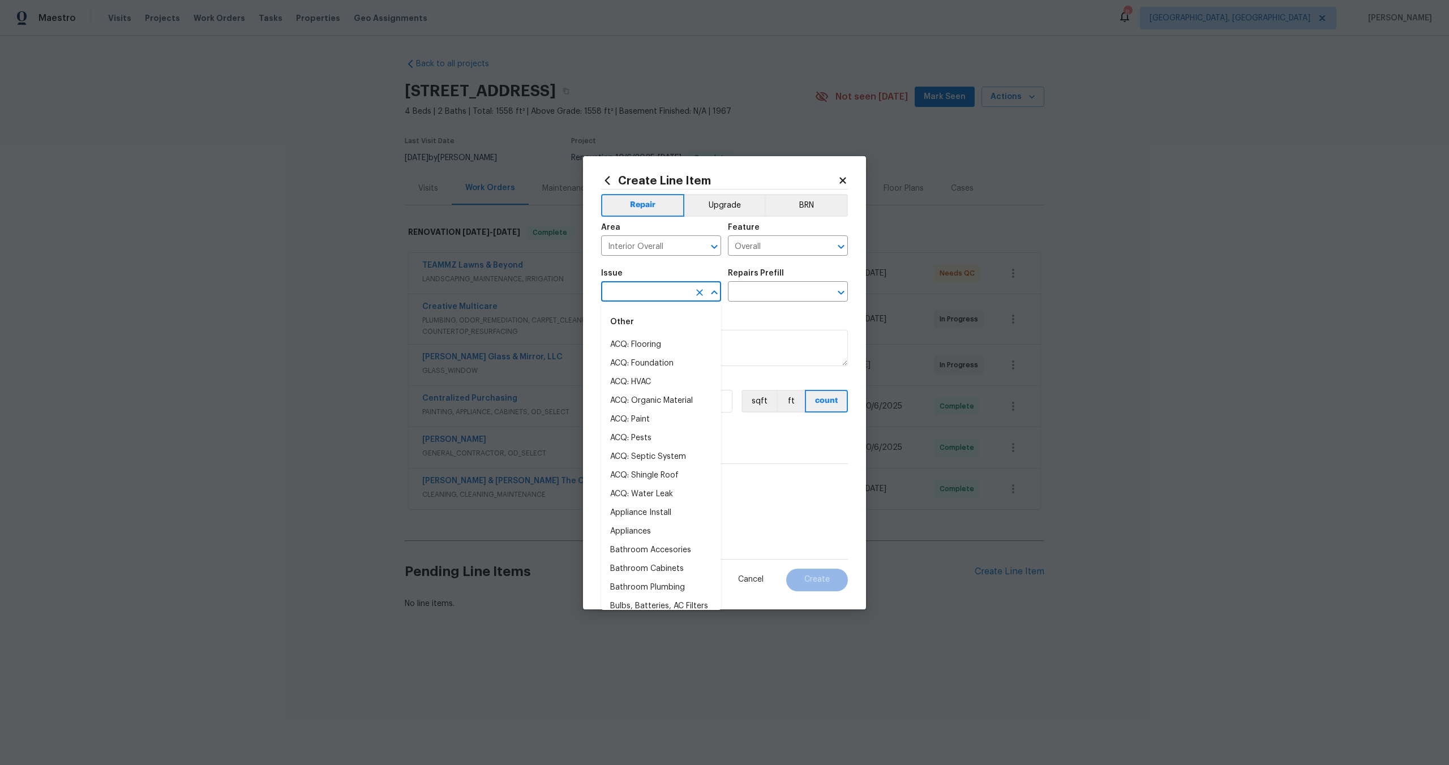
click at [647, 294] on input "text" at bounding box center [645, 293] width 88 height 18
click at [635, 342] on li "Photos" at bounding box center [661, 345] width 120 height 19
type input "Photos"
click at [763, 281] on div "Repairs Prefill" at bounding box center [788, 276] width 120 height 15
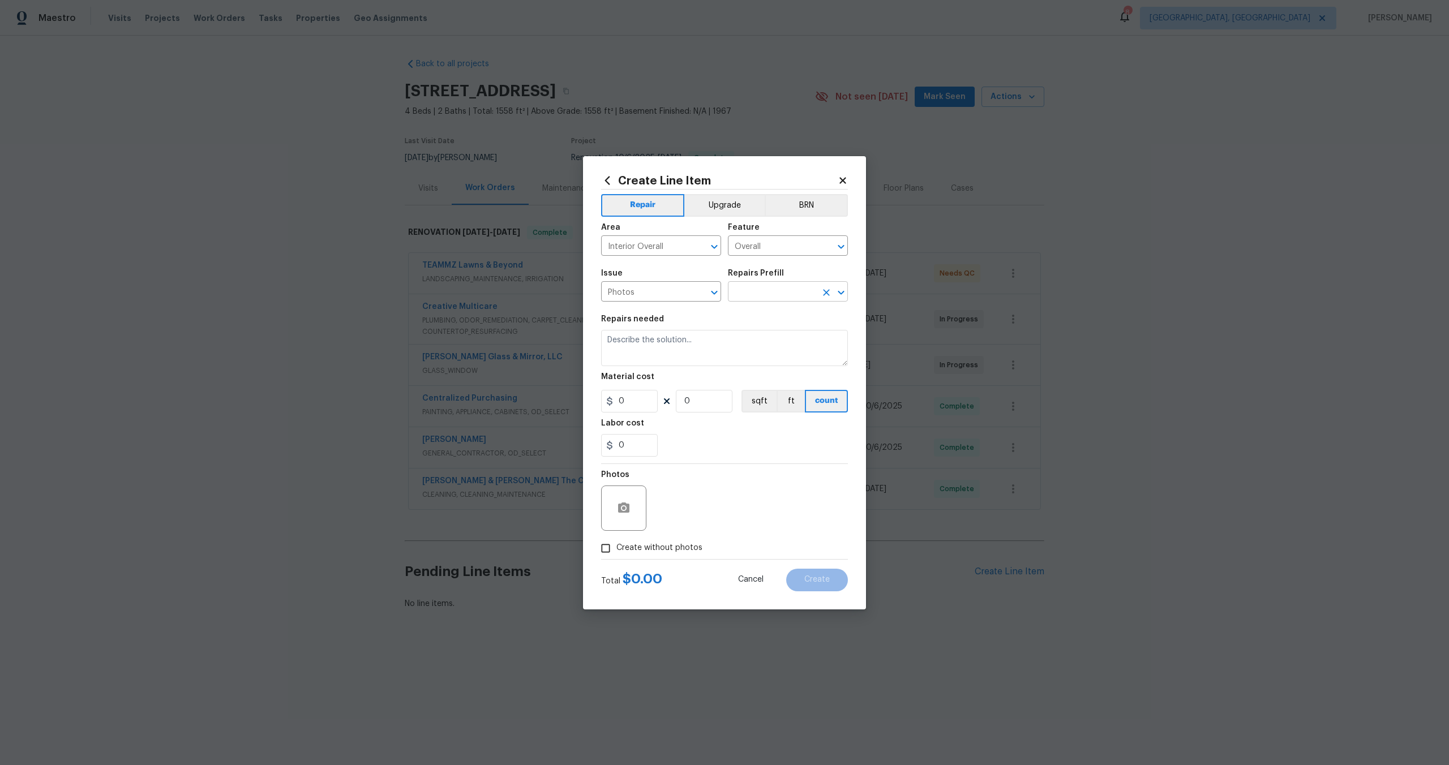
click at [760, 288] on input "text" at bounding box center [772, 293] width 88 height 18
click at [759, 312] on li "3D Tour Capture $120.00" at bounding box center [788, 318] width 120 height 19
type input "3D Tour Capture $120.00"
type textarea "Capture 3D tour of home"
type input "1"
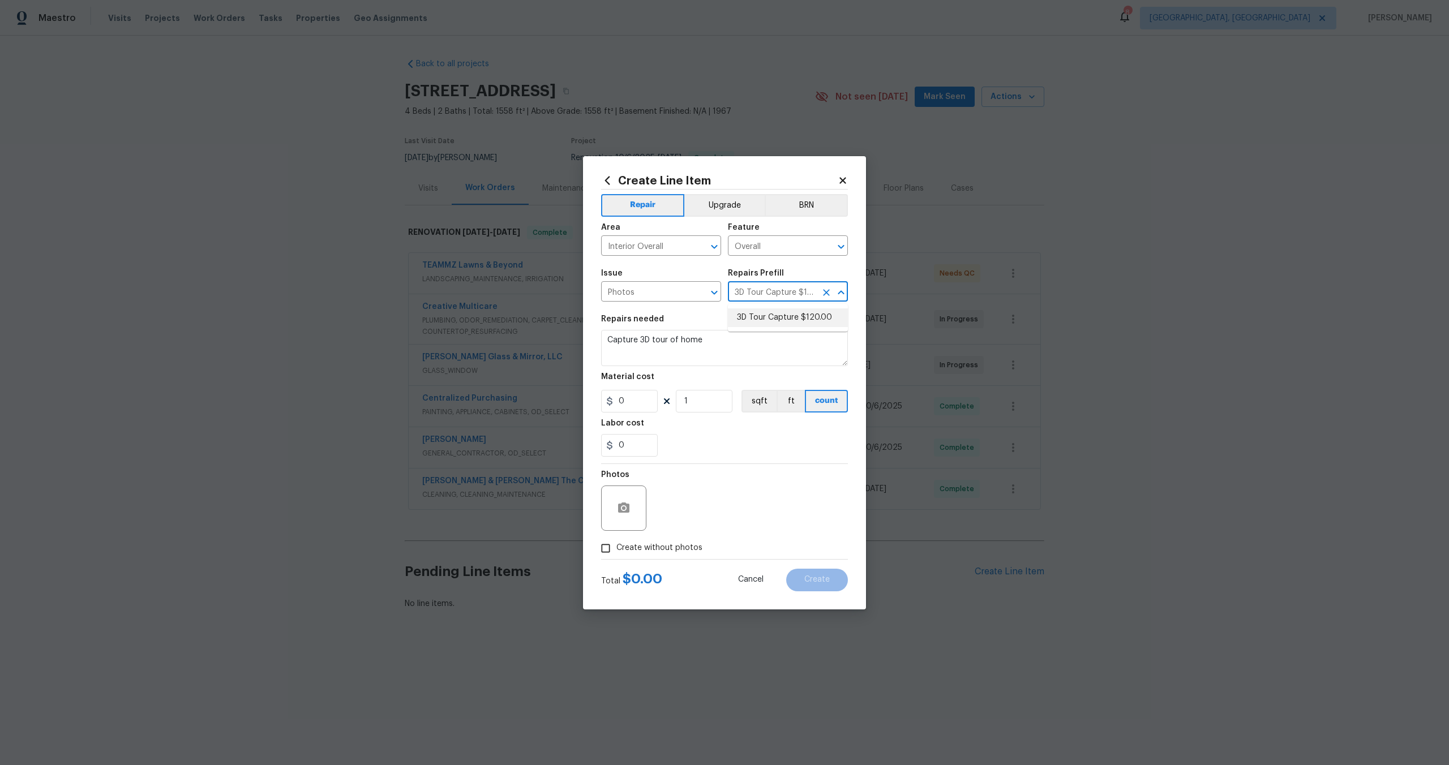
type input "120"
click at [603, 546] on input "Create without photos" at bounding box center [606, 549] width 22 height 22
checkbox input "true"
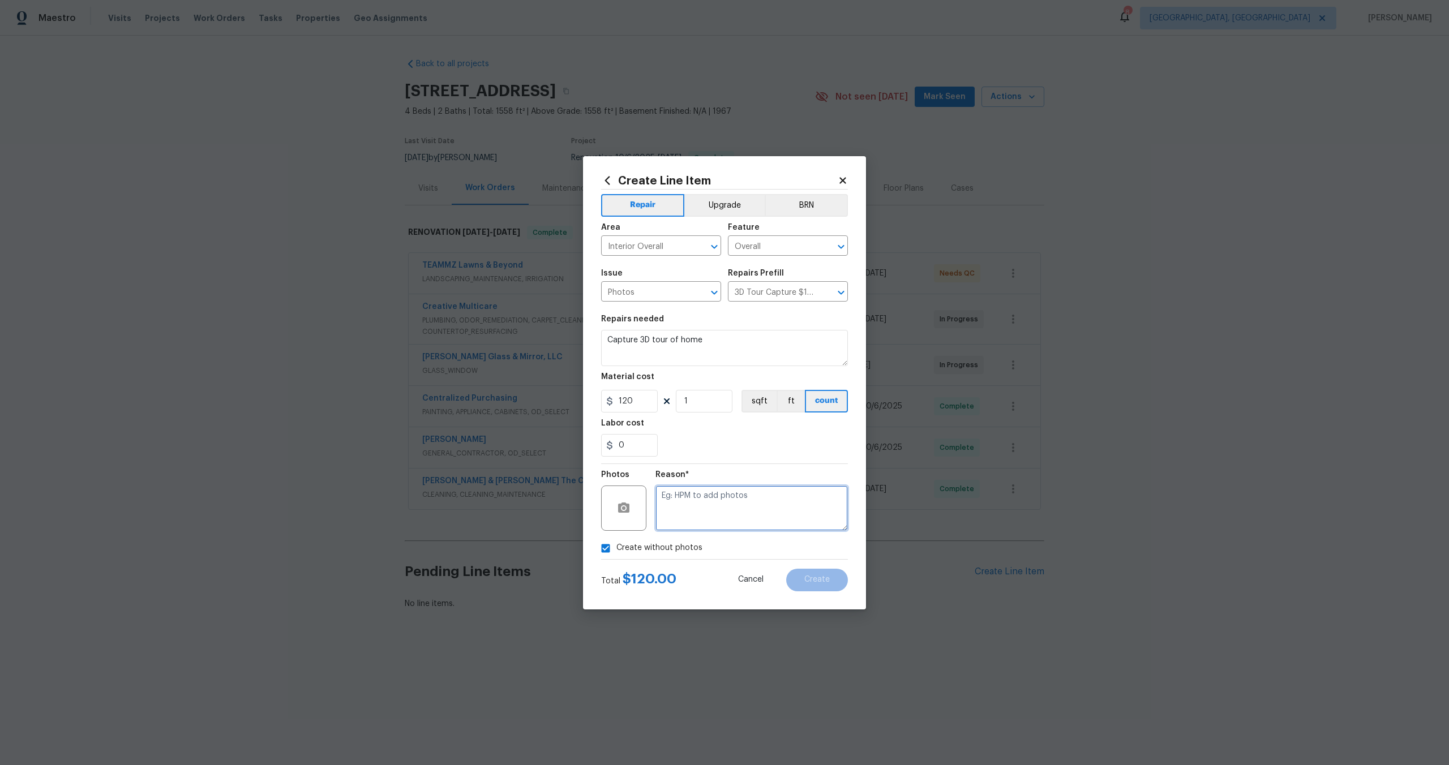
click at [697, 518] on textarea at bounding box center [752, 508] width 192 height 45
type textarea "."
click at [826, 576] on span "Create" at bounding box center [817, 580] width 25 height 8
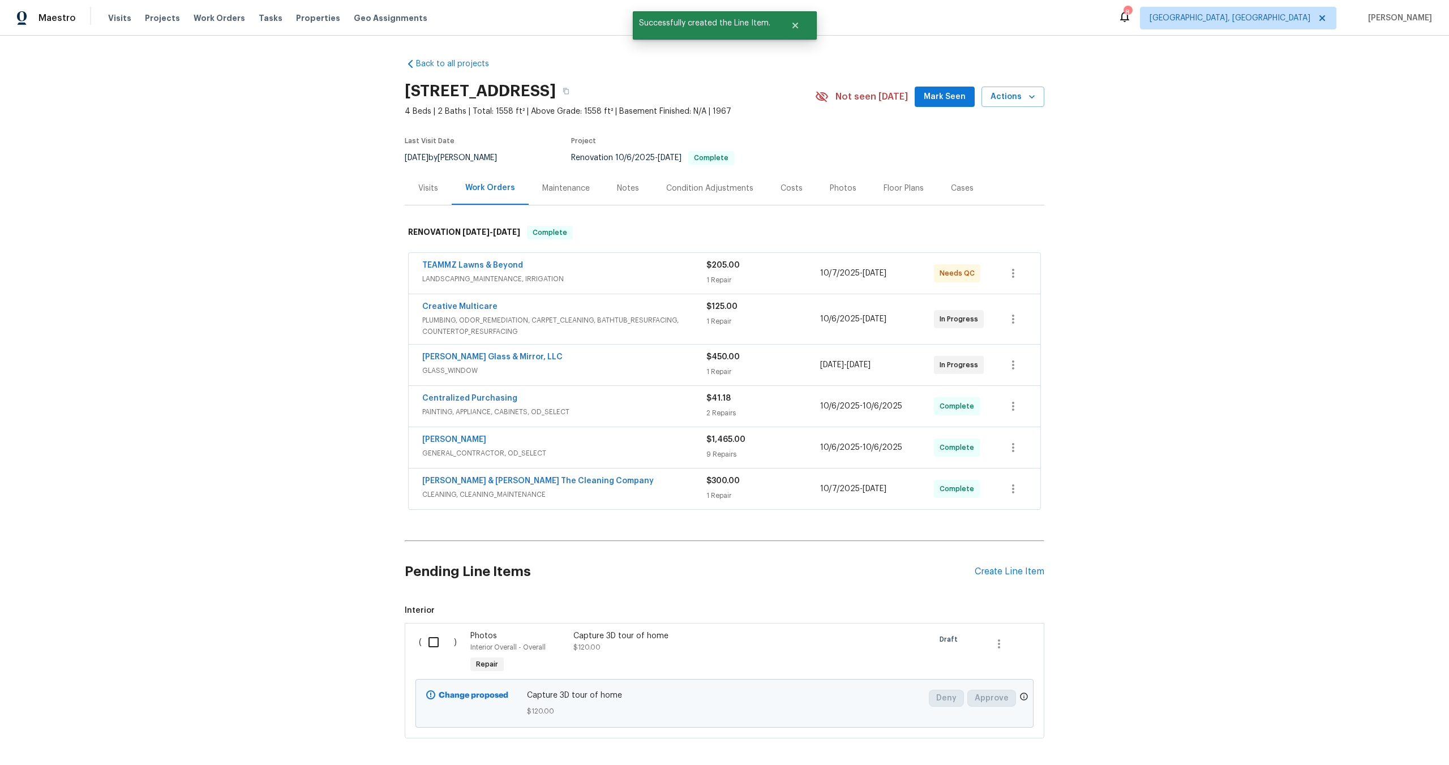
click at [438, 643] on input "checkbox" at bounding box center [438, 643] width 32 height 24
checkbox input "true"
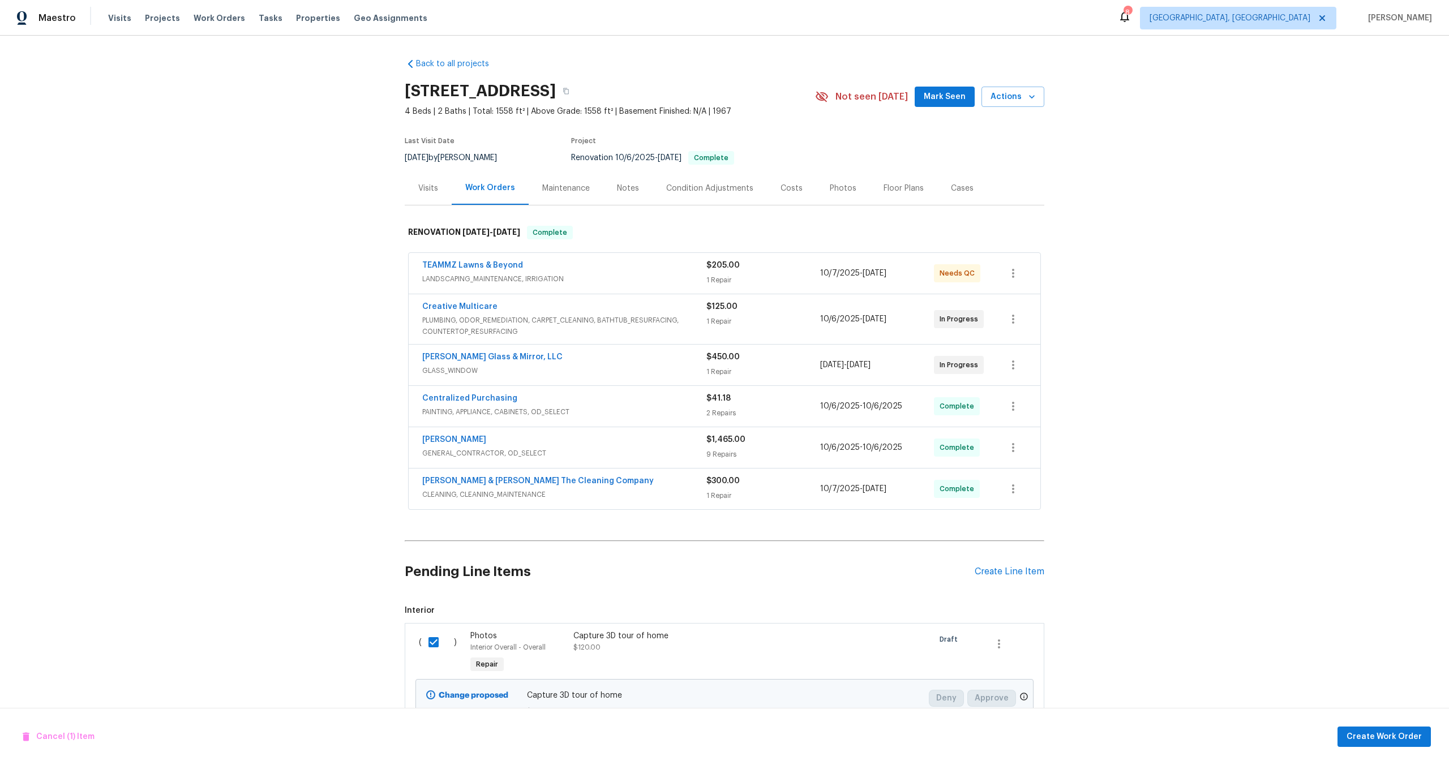
click at [1393, 752] on div "Cancel (1) Item Create Work Order" at bounding box center [724, 737] width 1449 height 58
click at [1391, 744] on button "Create Work Order" at bounding box center [1384, 737] width 93 height 21
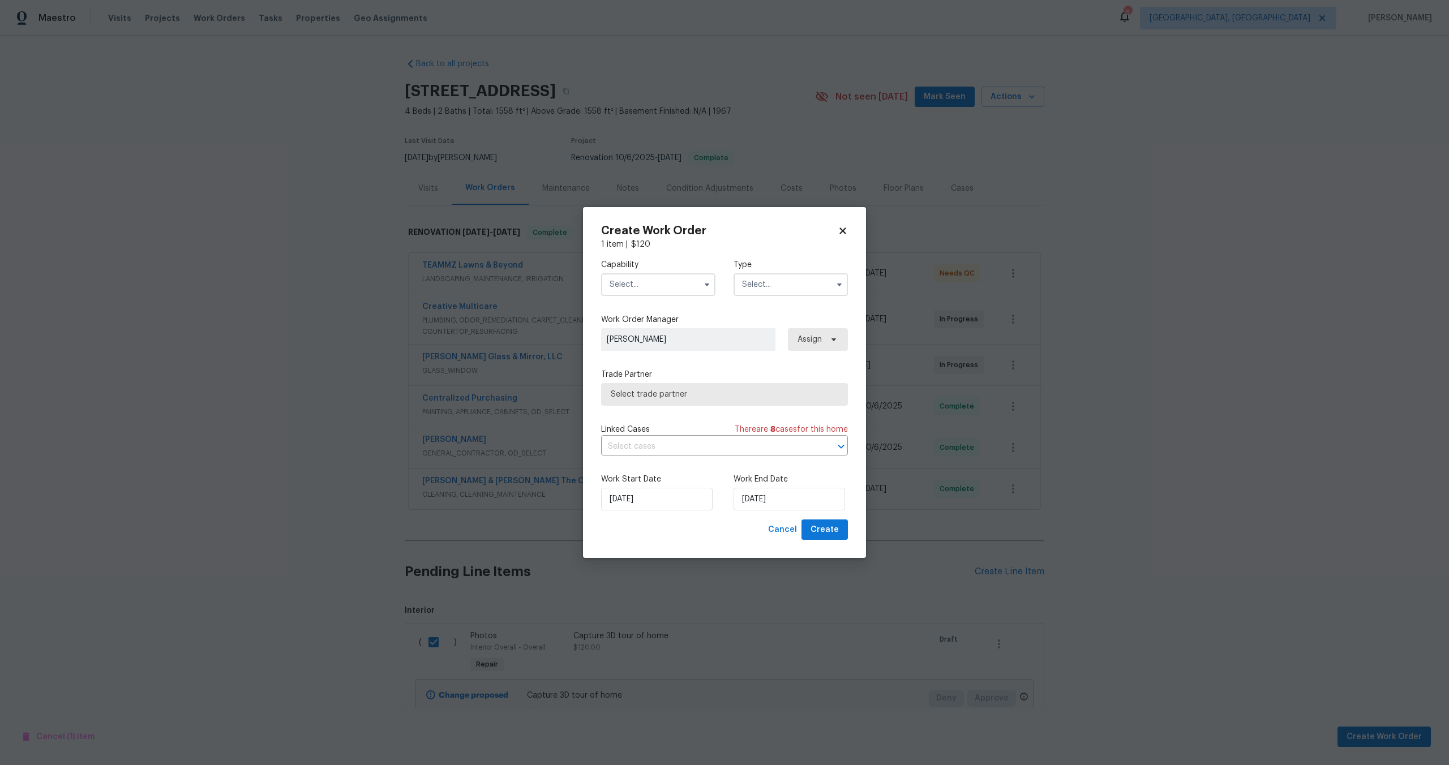
click at [634, 283] on input "text" at bounding box center [658, 284] width 114 height 23
click at [643, 339] on span "Photography" at bounding box center [637, 338] width 49 height 8
type input "Photography"
click at [796, 284] on input "text" at bounding box center [791, 284] width 114 height 23
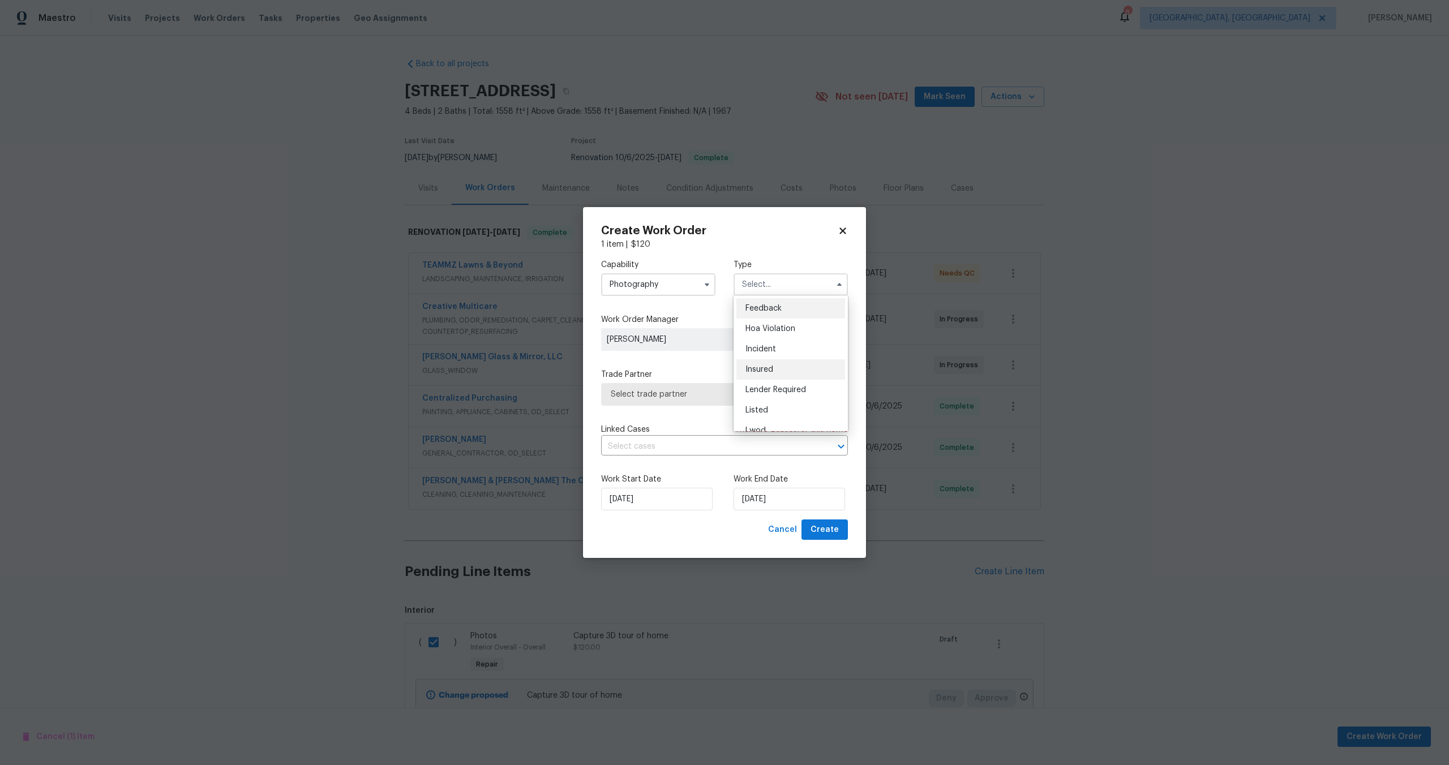
scroll to position [135, 0]
click at [764, 318] on span "Other" at bounding box center [757, 317] width 22 height 8
type input "Other"
click at [707, 390] on span "Select trade partner" at bounding box center [716, 394] width 211 height 11
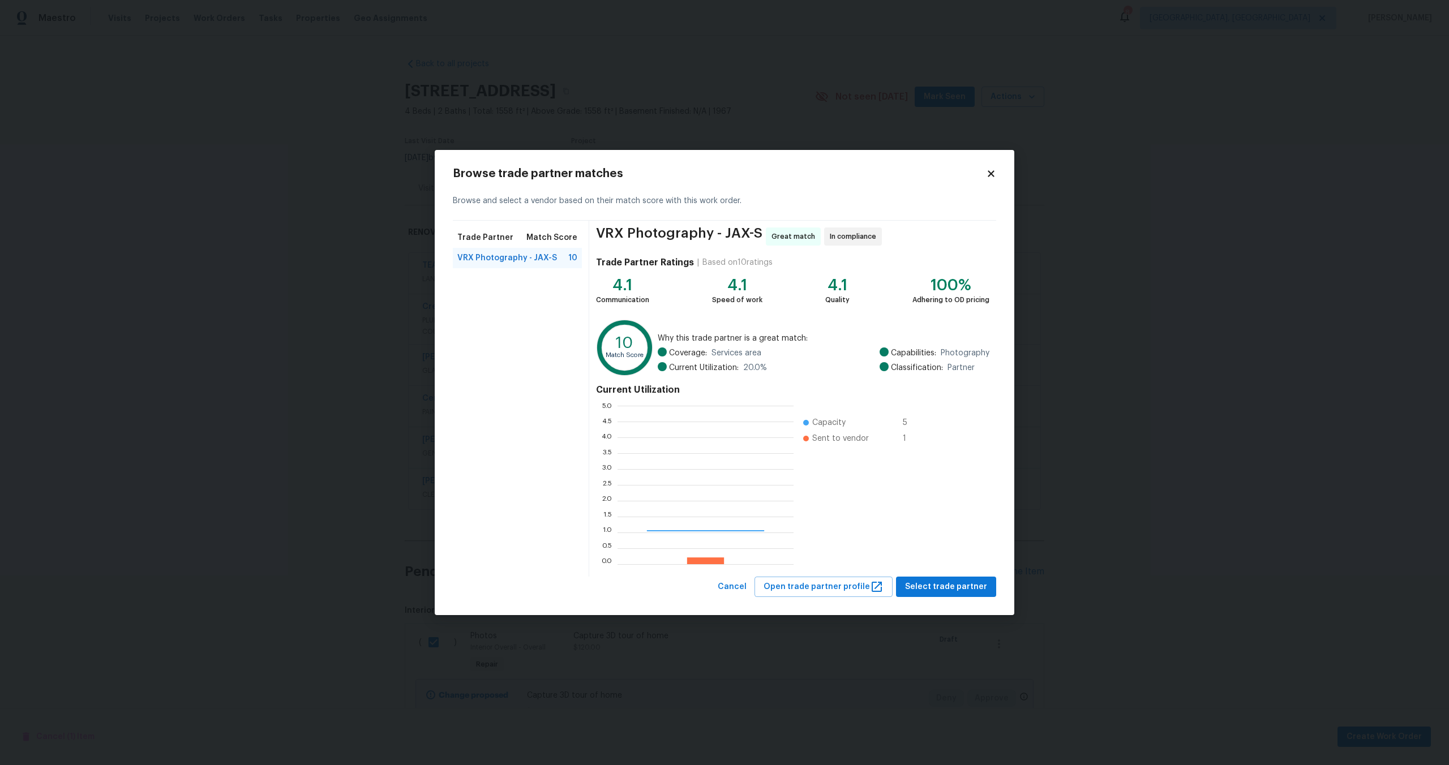
scroll to position [159, 176]
click at [947, 586] on span "Select trade partner" at bounding box center [946, 587] width 82 height 14
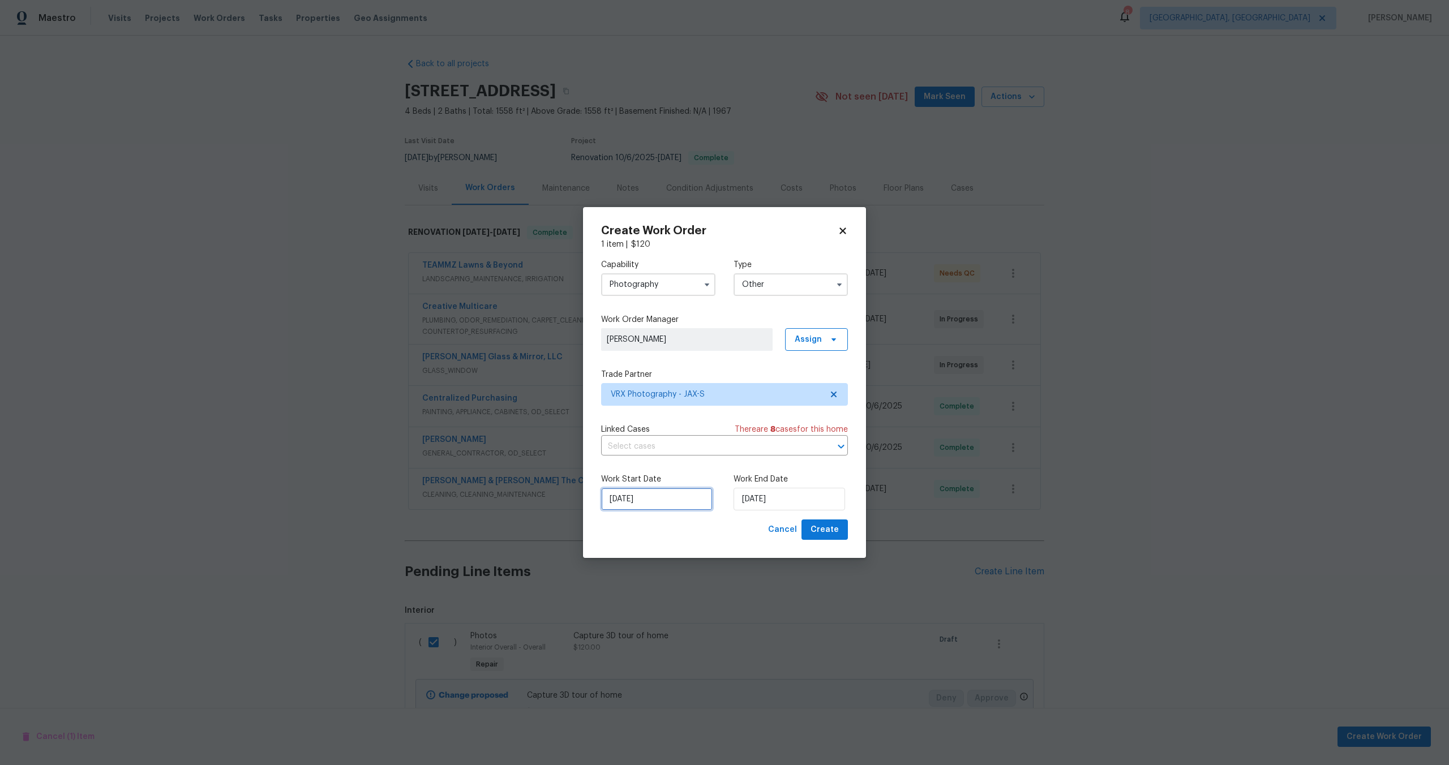
click at [668, 496] on input "14/10/2025" at bounding box center [657, 499] width 112 height 23
click at [649, 433] on div "15" at bounding box center [654, 435] width 18 height 16
type input "[DATE]"
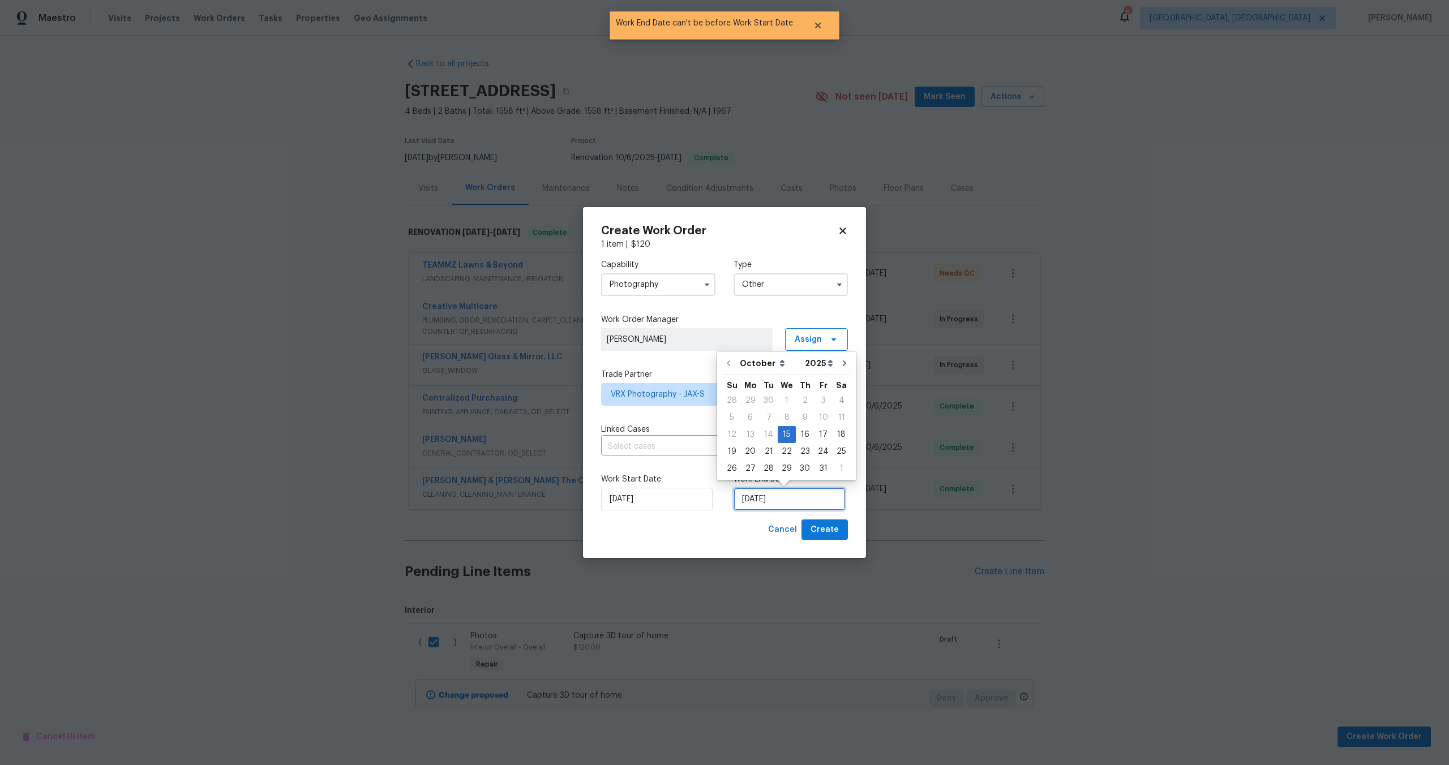
click at [799, 502] on input "[DATE]" at bounding box center [790, 499] width 112 height 23
click at [801, 433] on div "16" at bounding box center [805, 435] width 18 height 16
type input "[DATE]"
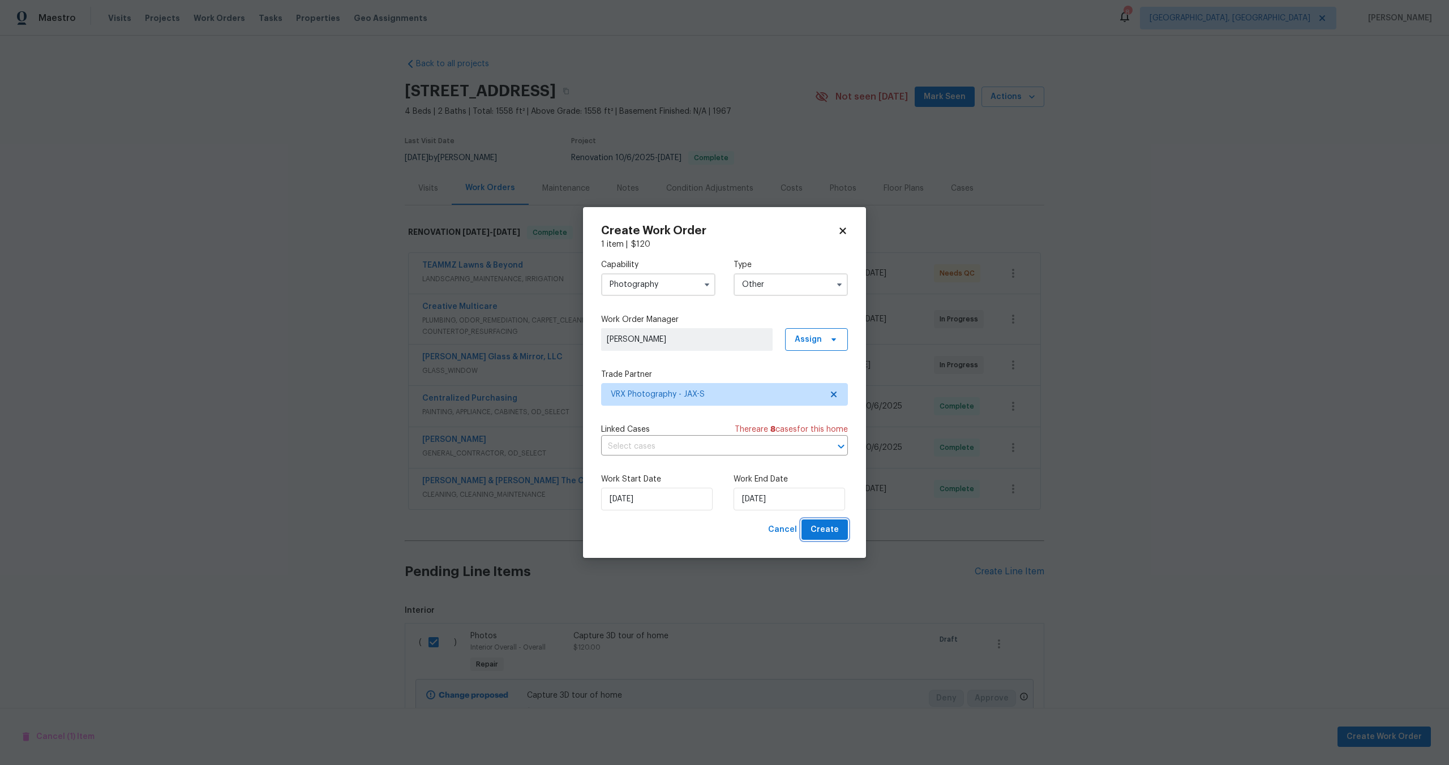
click at [831, 535] on span "Create" at bounding box center [825, 530] width 28 height 14
checkbox input "false"
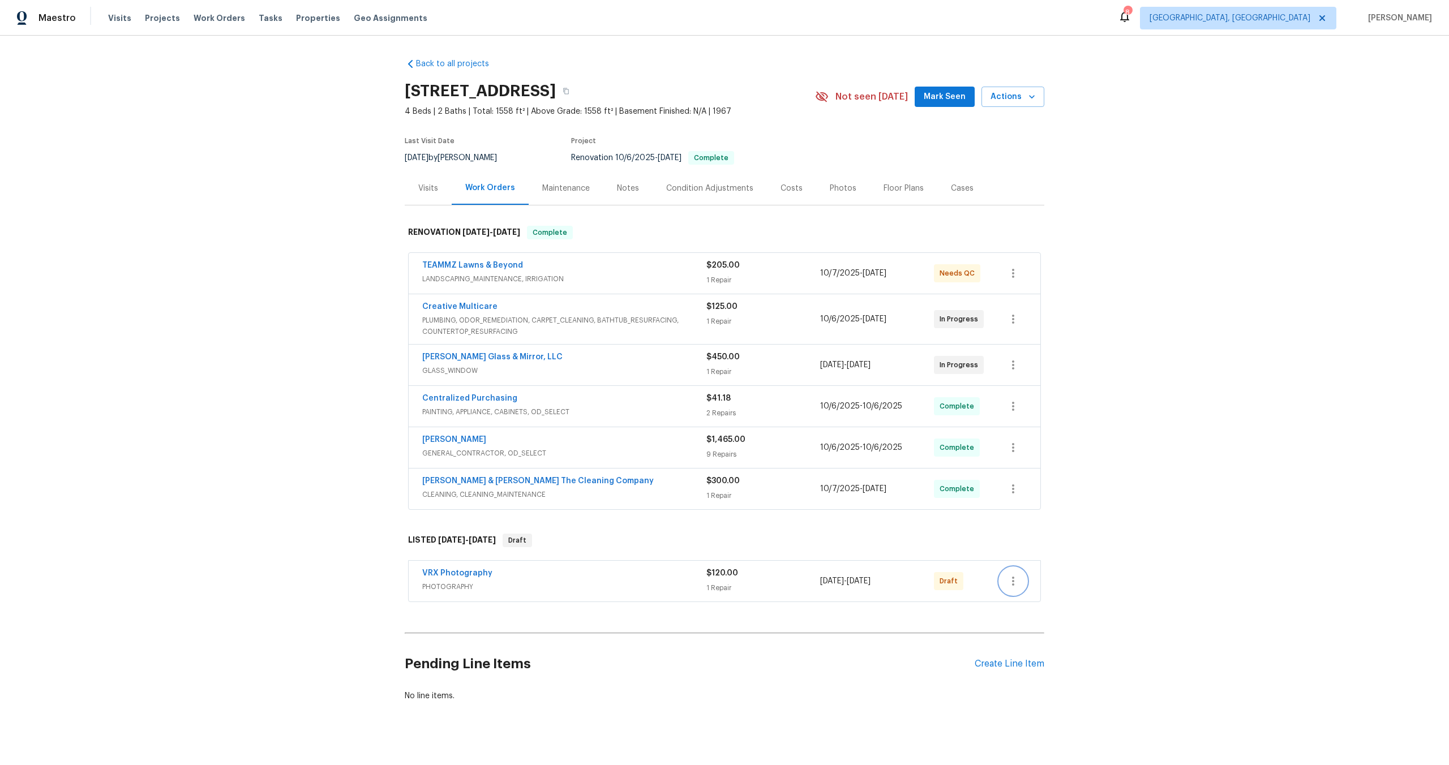
click at [1011, 580] on icon "button" at bounding box center [1014, 582] width 14 height 14
click at [1022, 579] on li "Send to Vendor" at bounding box center [1061, 581] width 122 height 19
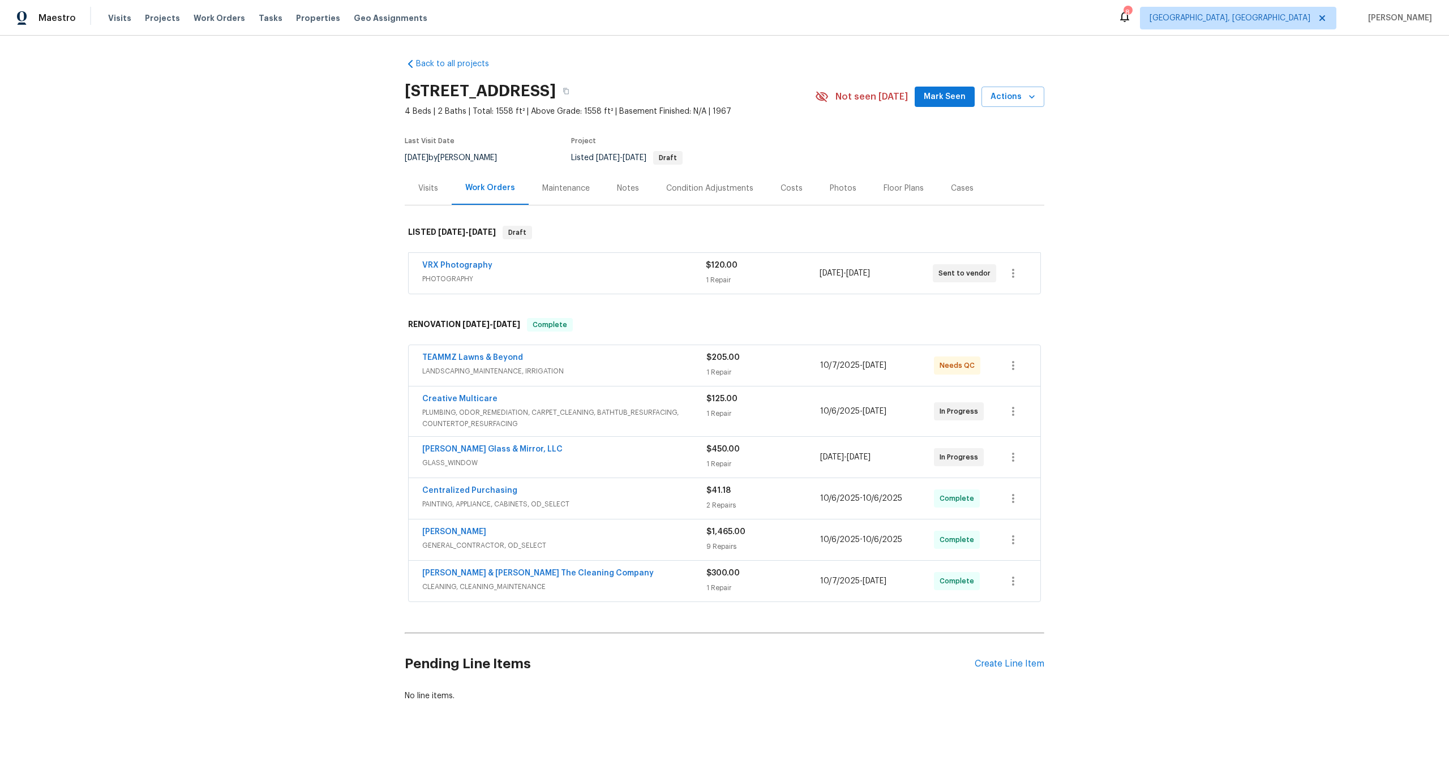
scroll to position [14, 0]
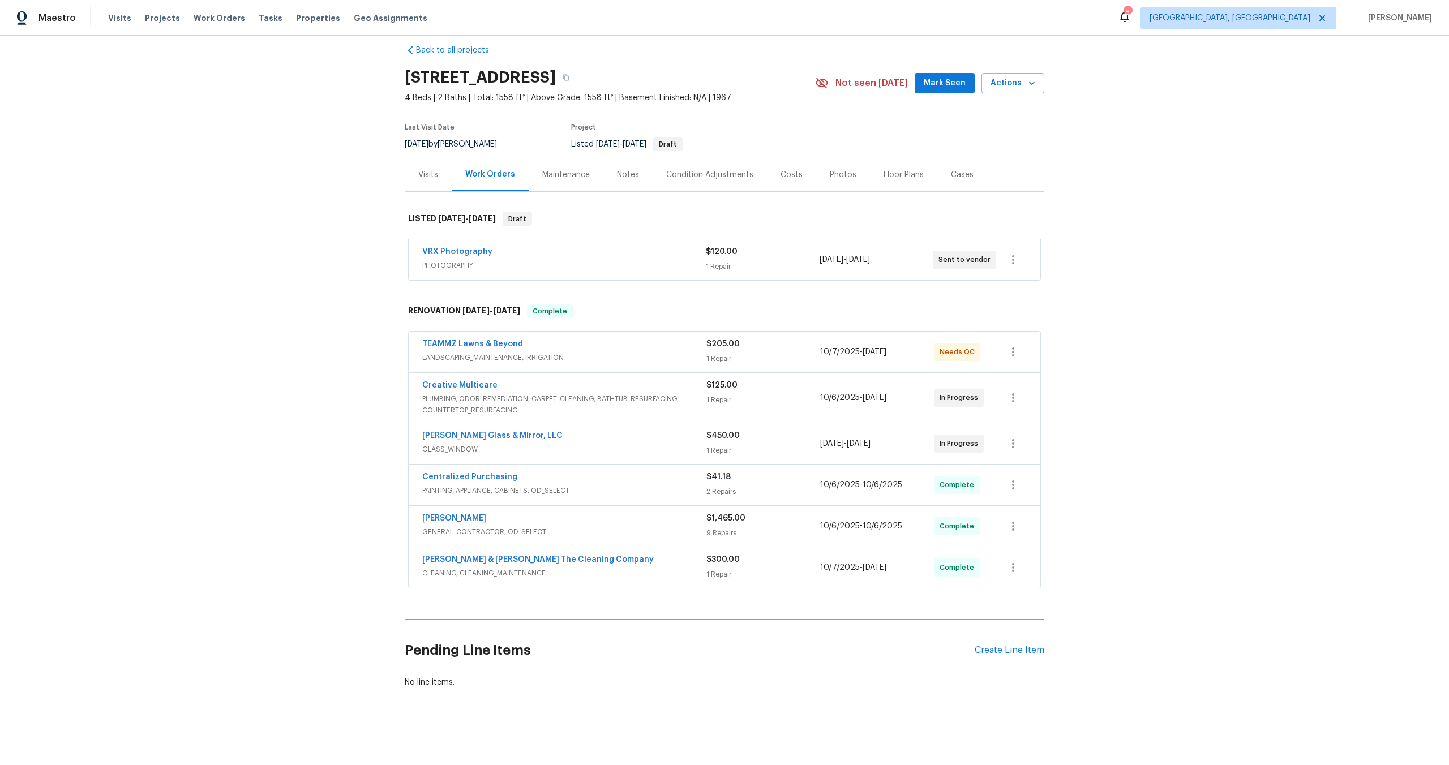
click at [619, 258] on div "VRX Photography" at bounding box center [564, 253] width 284 height 14
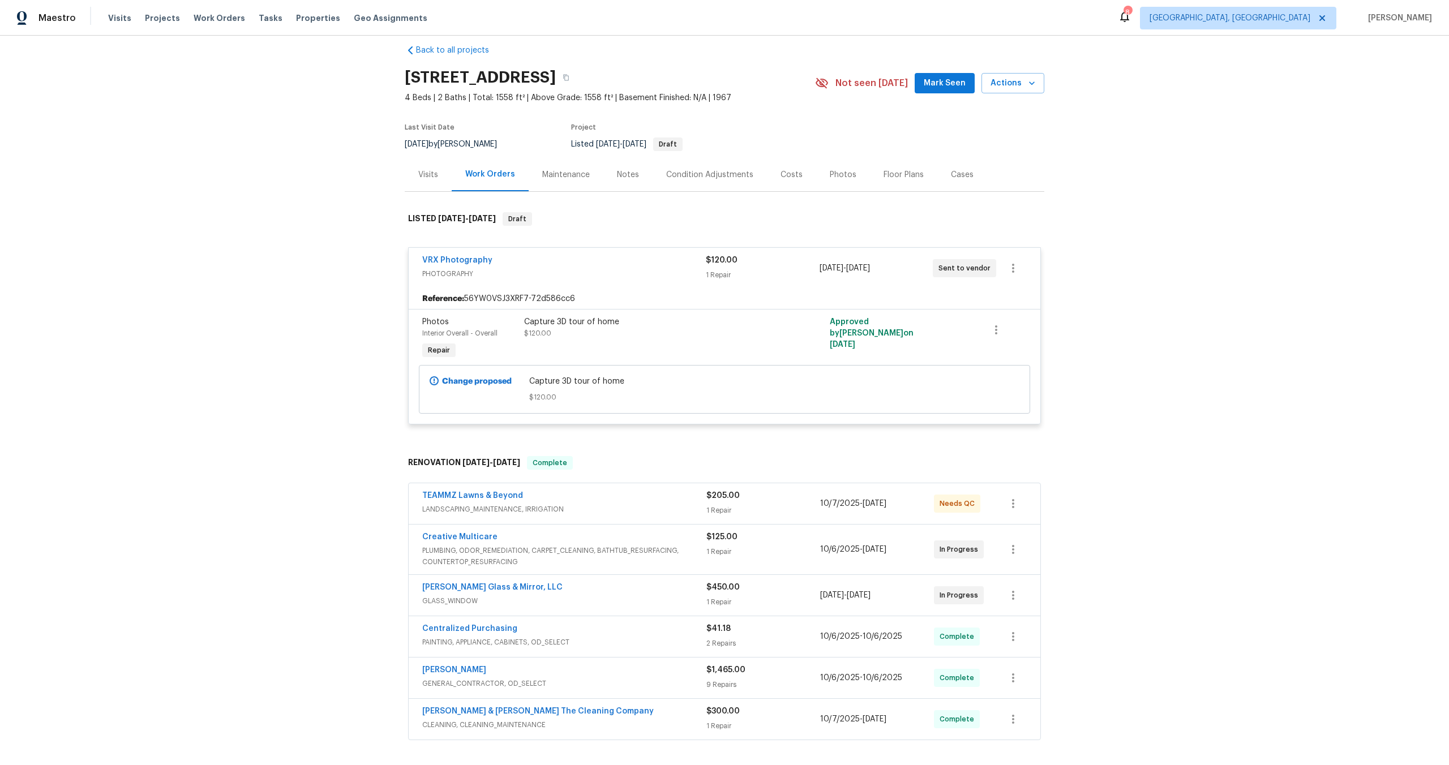
click at [640, 324] on div "Capture 3D tour of home" at bounding box center [648, 321] width 248 height 11
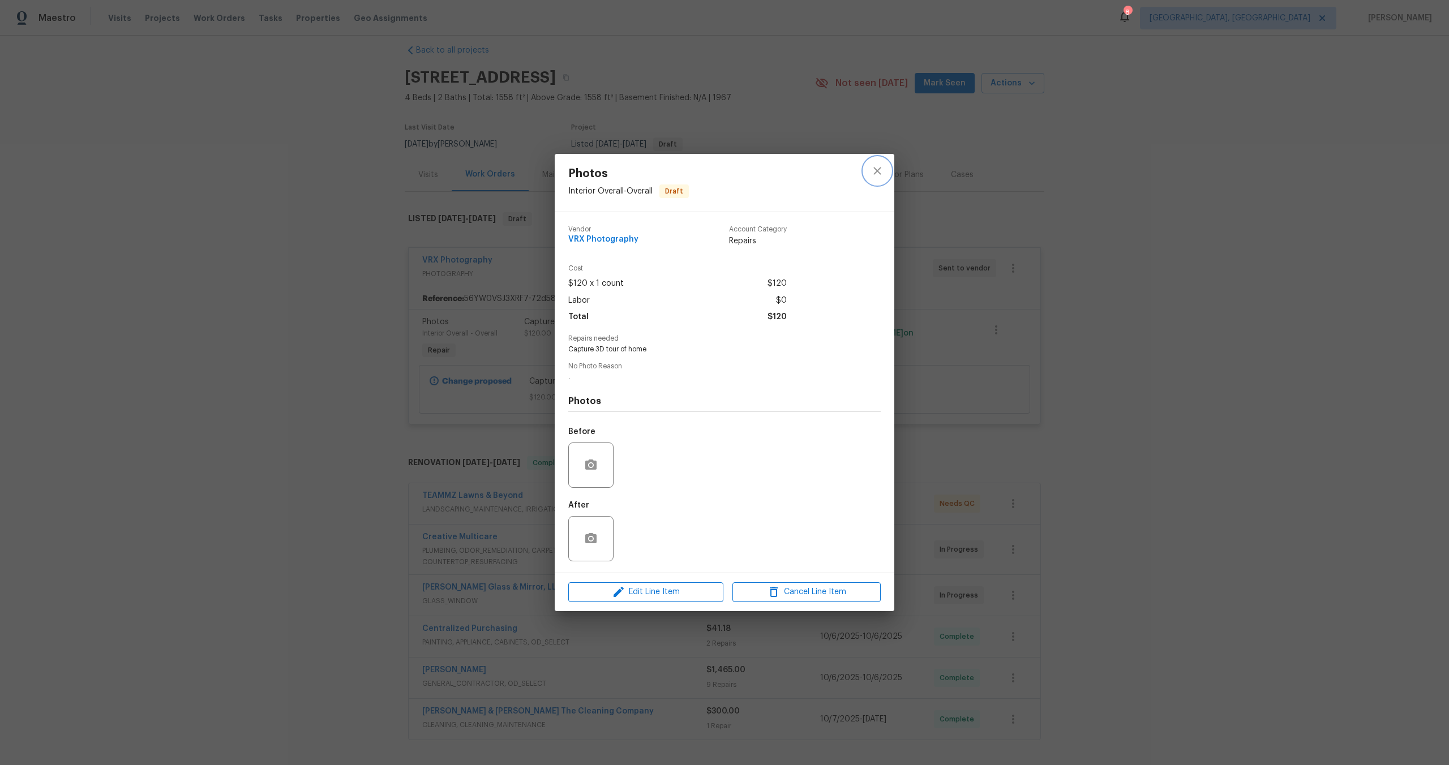
click at [881, 171] on icon "close" at bounding box center [878, 171] width 14 height 14
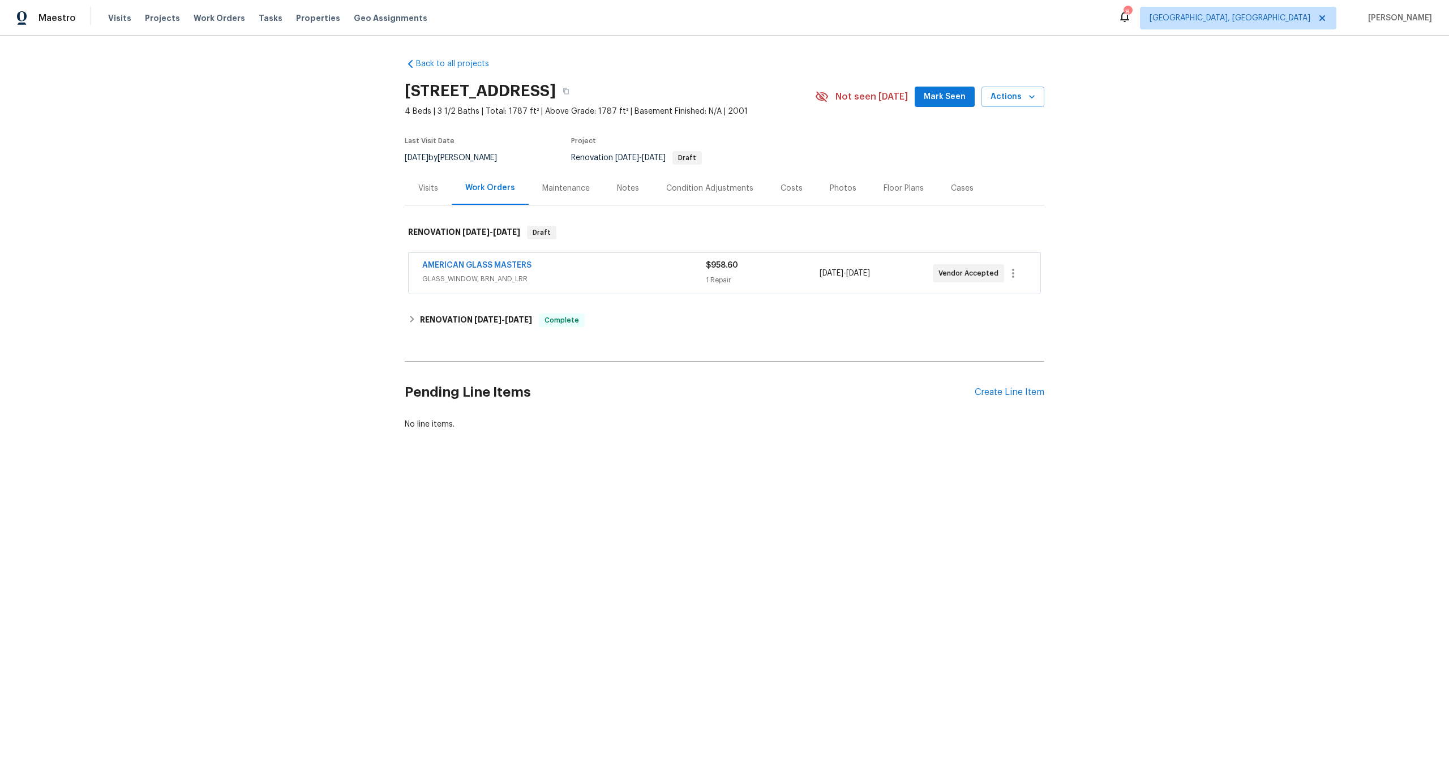
drag, startPoint x: 564, startPoint y: 90, endPoint x: 400, endPoint y: 89, distance: 164.2
click at [400, 89] on div "Back to all projects [STREET_ADDRESS] 4 Beds | 3 1/2 Baths | Total: 1787 ft² | …" at bounding box center [724, 272] width 1449 height 472
copy h2 "2007 Cottonwood Dr"
click at [450, 319] on h6 "RENOVATION [DATE] - [DATE]" at bounding box center [476, 321] width 112 height 14
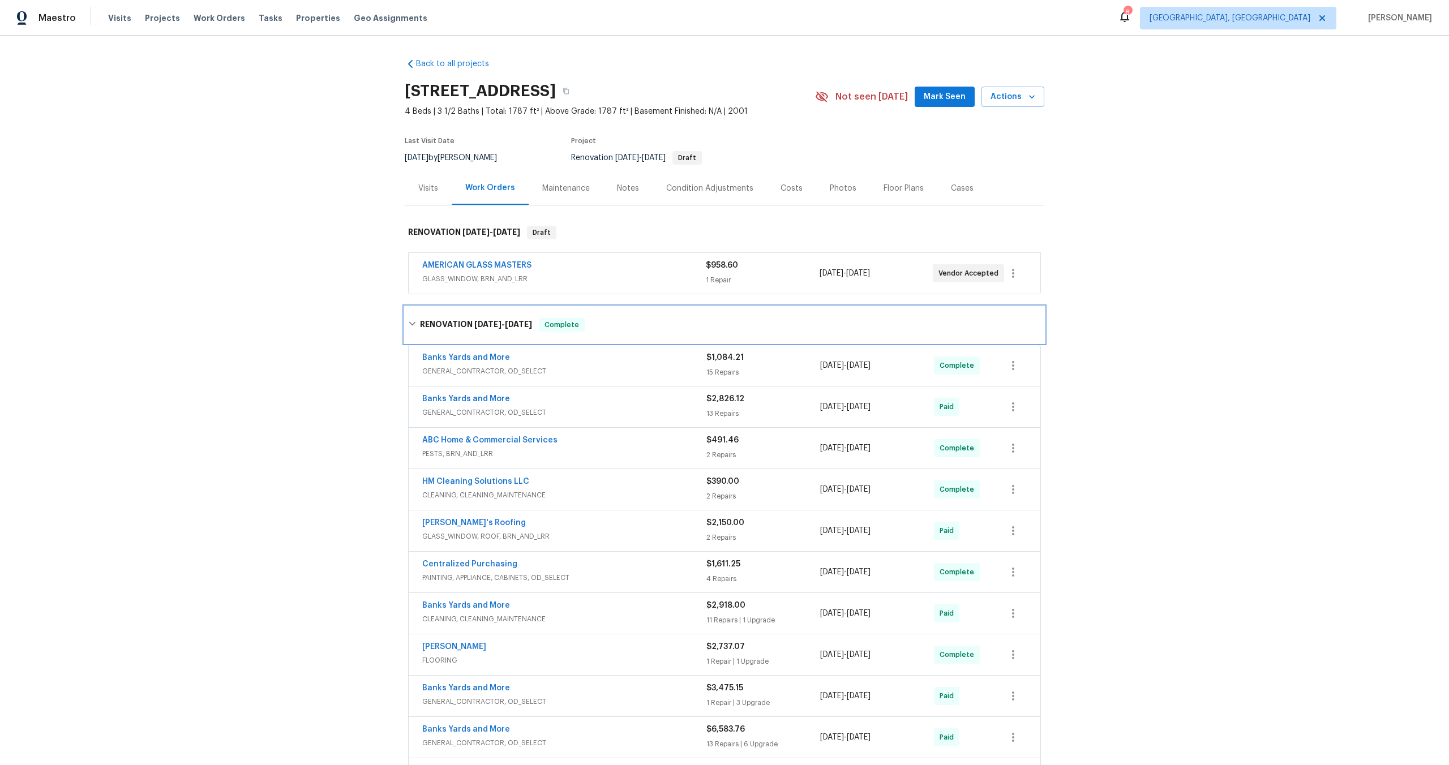
scroll to position [211, 0]
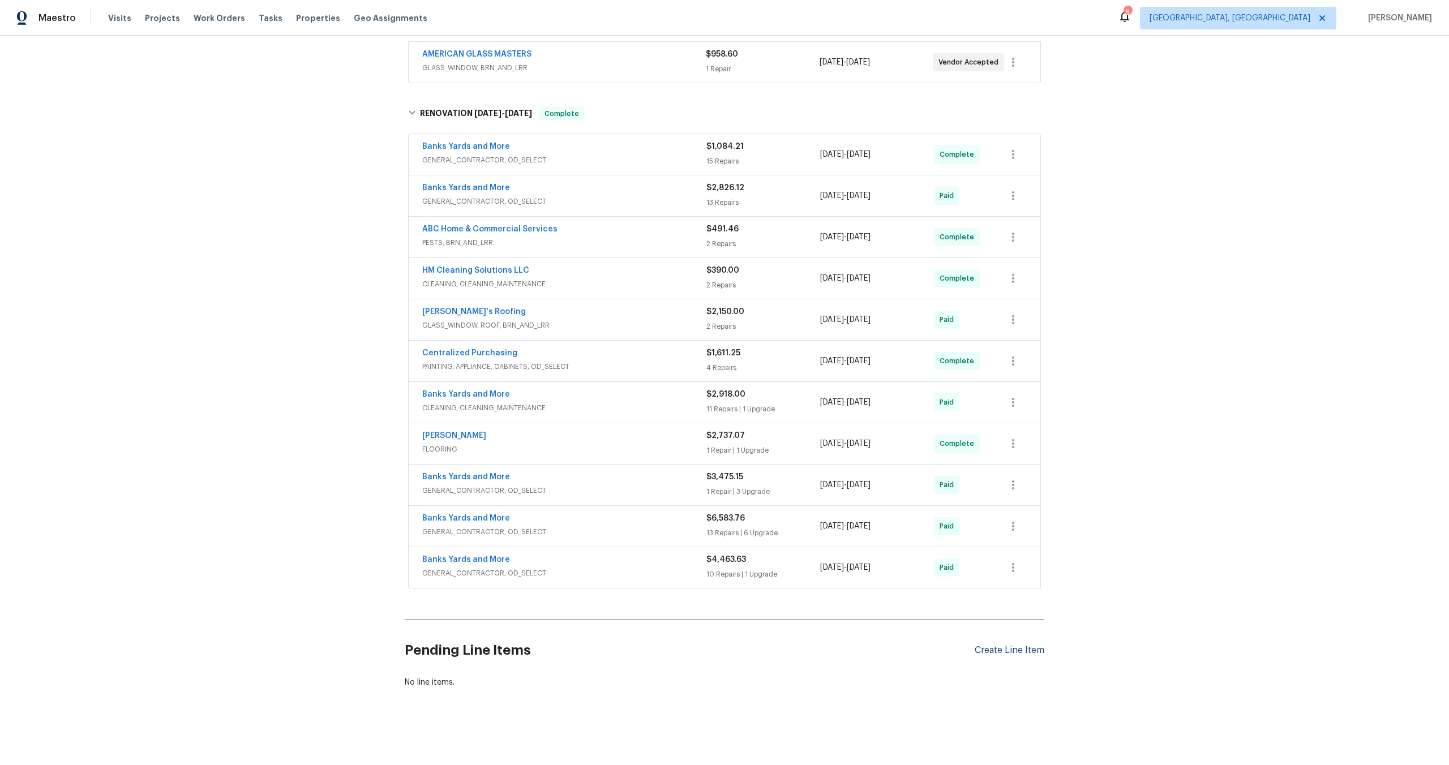
click at [1006, 649] on div "Create Line Item" at bounding box center [1010, 650] width 70 height 11
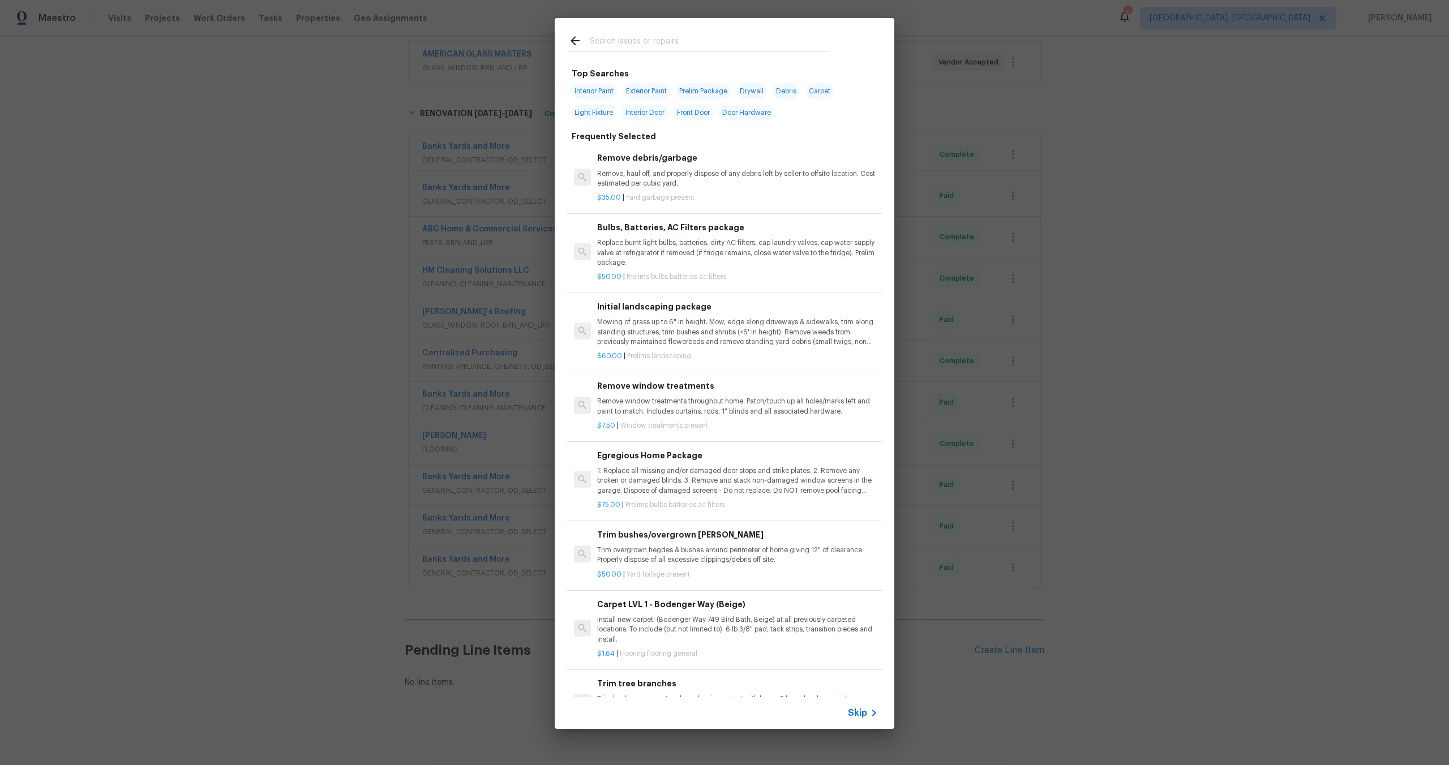
click at [859, 712] on span "Skip" at bounding box center [857, 713] width 19 height 11
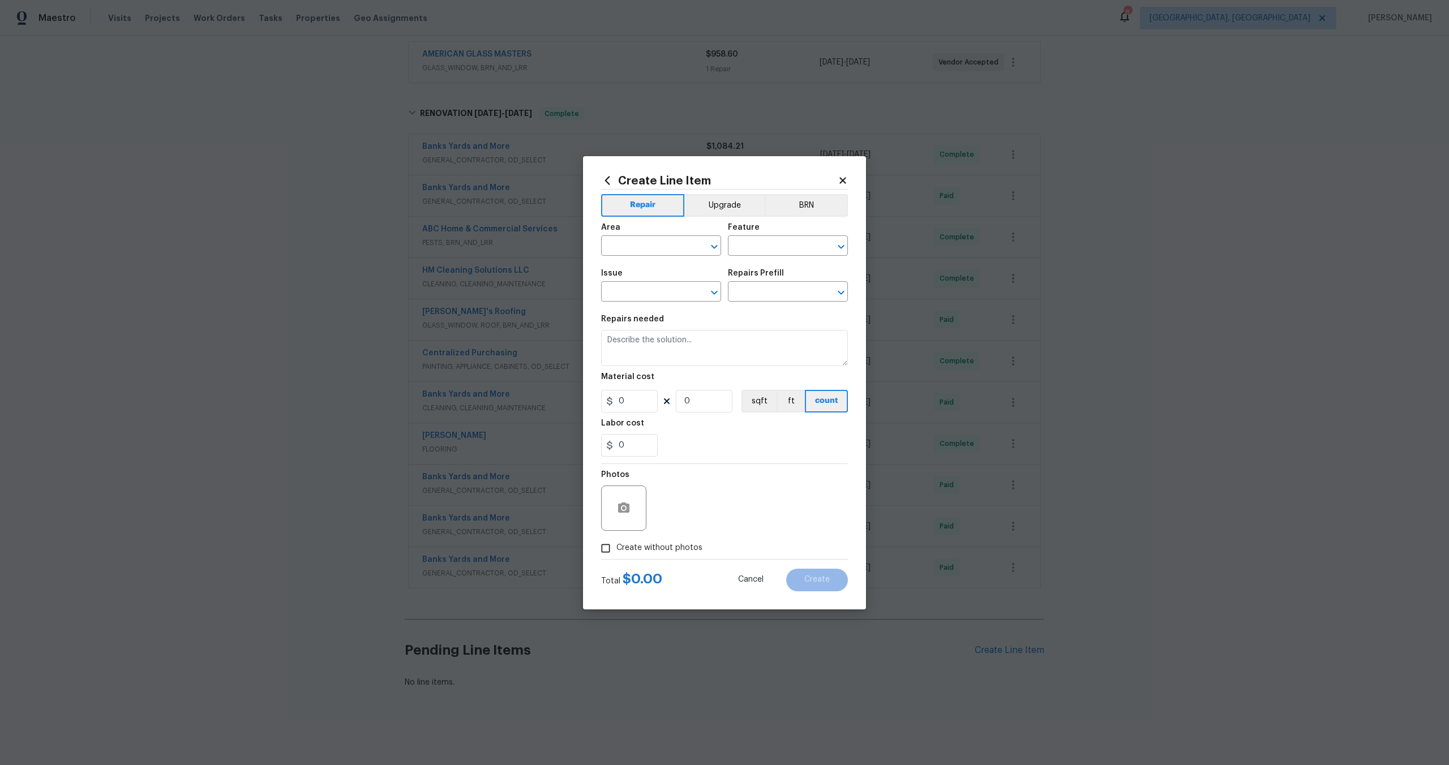
click at [637, 257] on span "Area ​" at bounding box center [661, 240] width 120 height 46
click at [644, 243] on input "text" at bounding box center [645, 247] width 88 height 18
click at [648, 285] on li "Interior Overall" at bounding box center [661, 290] width 120 height 19
type input "Interior Overall"
click at [763, 250] on input "text" at bounding box center [772, 247] width 88 height 18
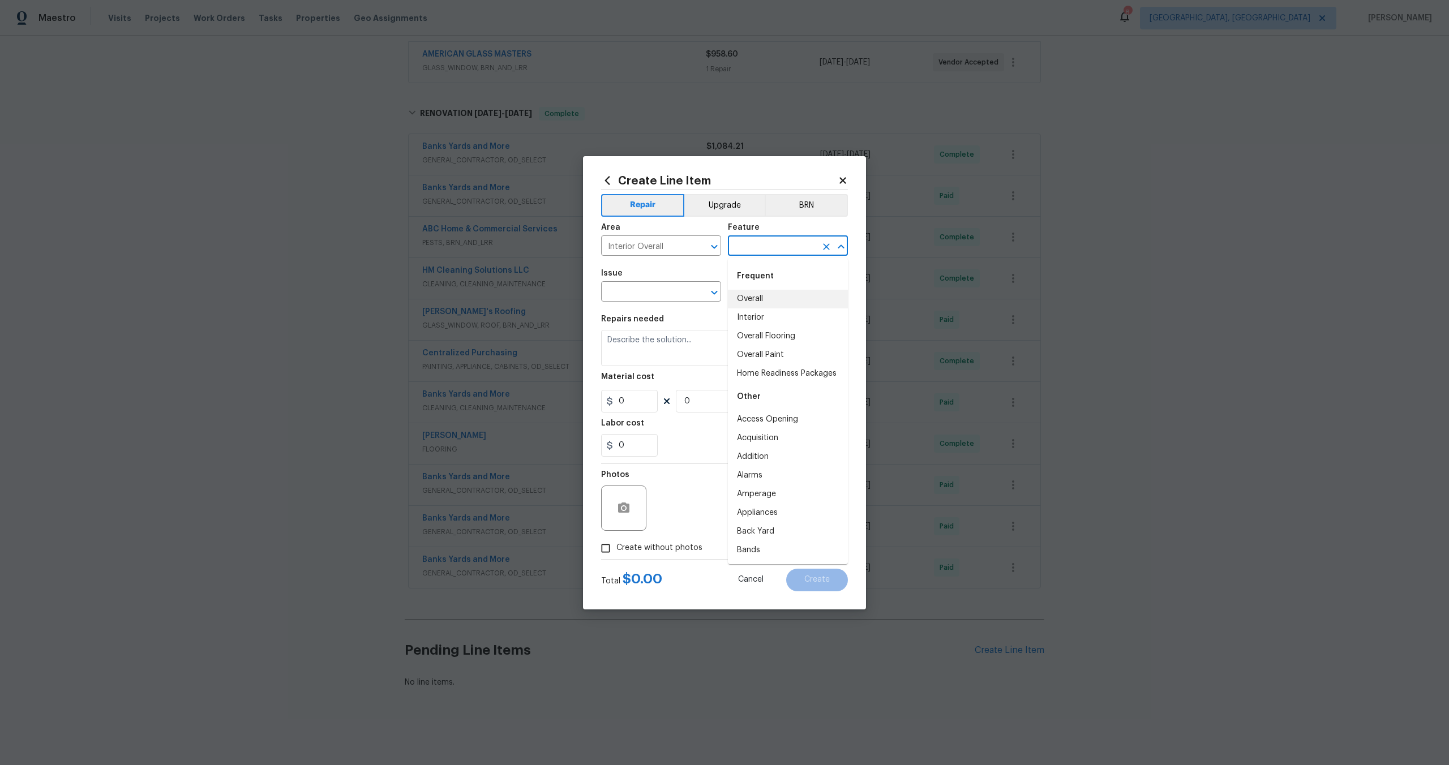
click at [752, 296] on li "Overall" at bounding box center [788, 299] width 120 height 19
type input "Overall"
click at [652, 281] on div "Issue" at bounding box center [661, 276] width 120 height 15
click at [645, 292] on input "text" at bounding box center [645, 293] width 88 height 18
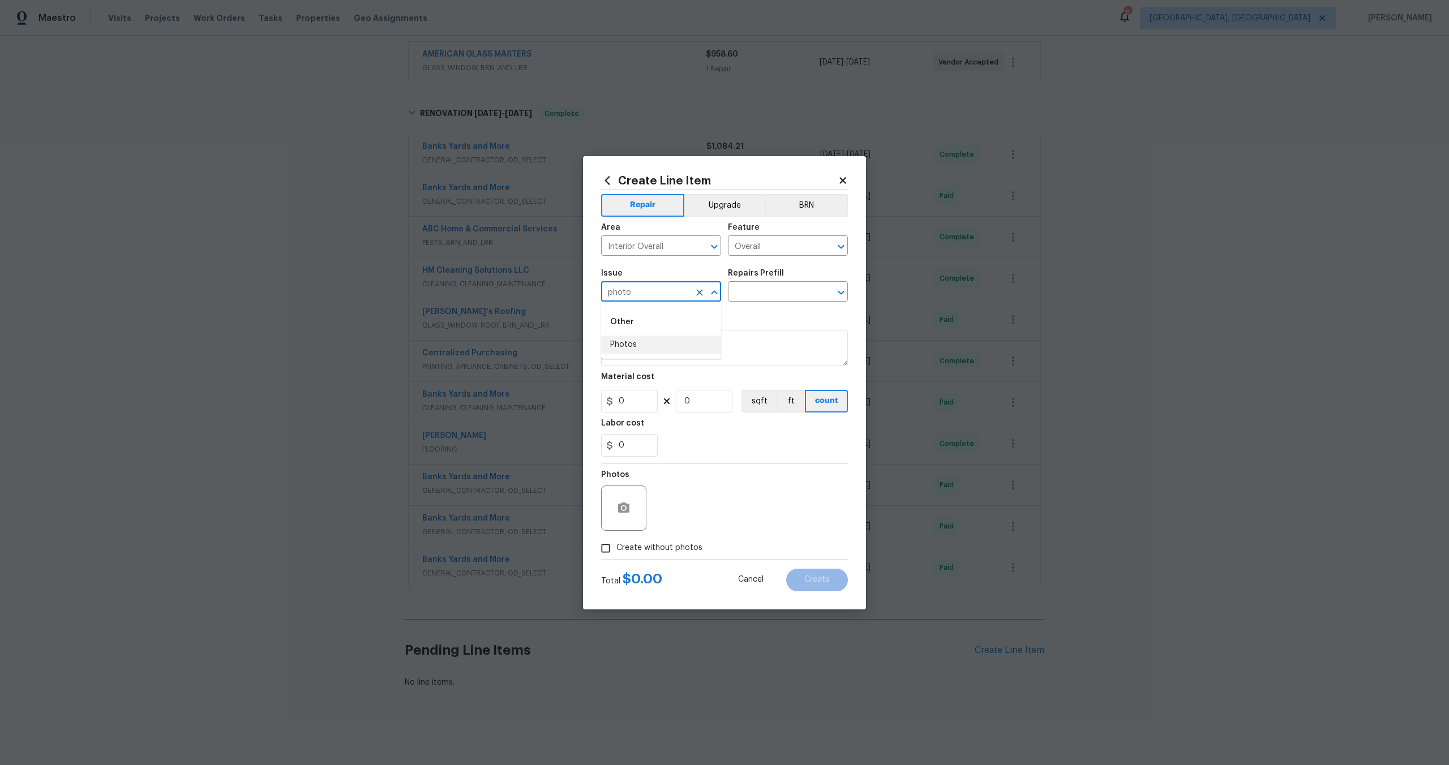
click at [651, 353] on li "Photos" at bounding box center [661, 345] width 120 height 19
type input "Photos"
click at [773, 285] on input "text" at bounding box center [772, 293] width 88 height 18
click at [762, 321] on li "3D Tour Capture $120.00" at bounding box center [788, 318] width 120 height 19
type input "3D Tour Capture $120.00"
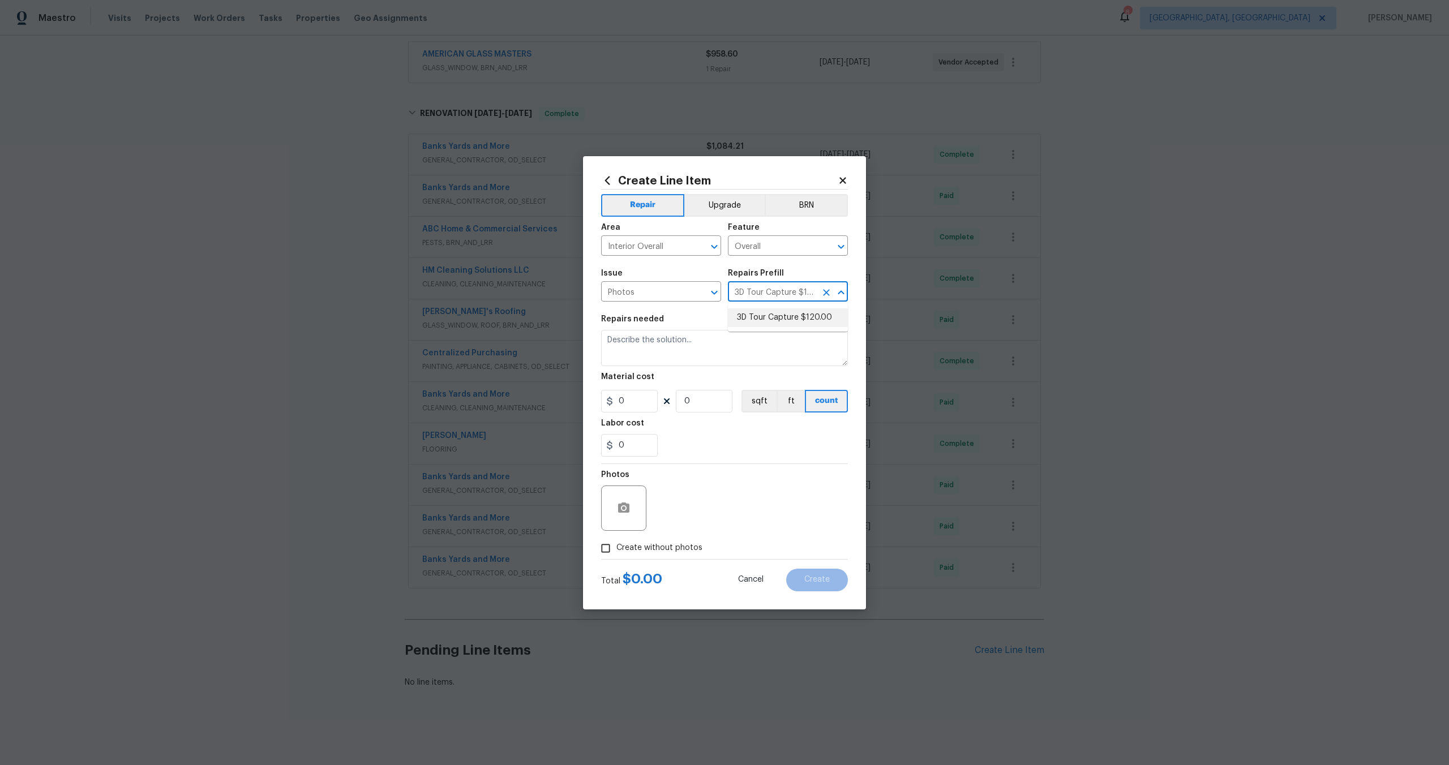
type textarea "Capture 3D tour of home"
type input "1"
type input "120"
click at [600, 548] on input "Create without photos" at bounding box center [606, 549] width 22 height 22
checkbox input "true"
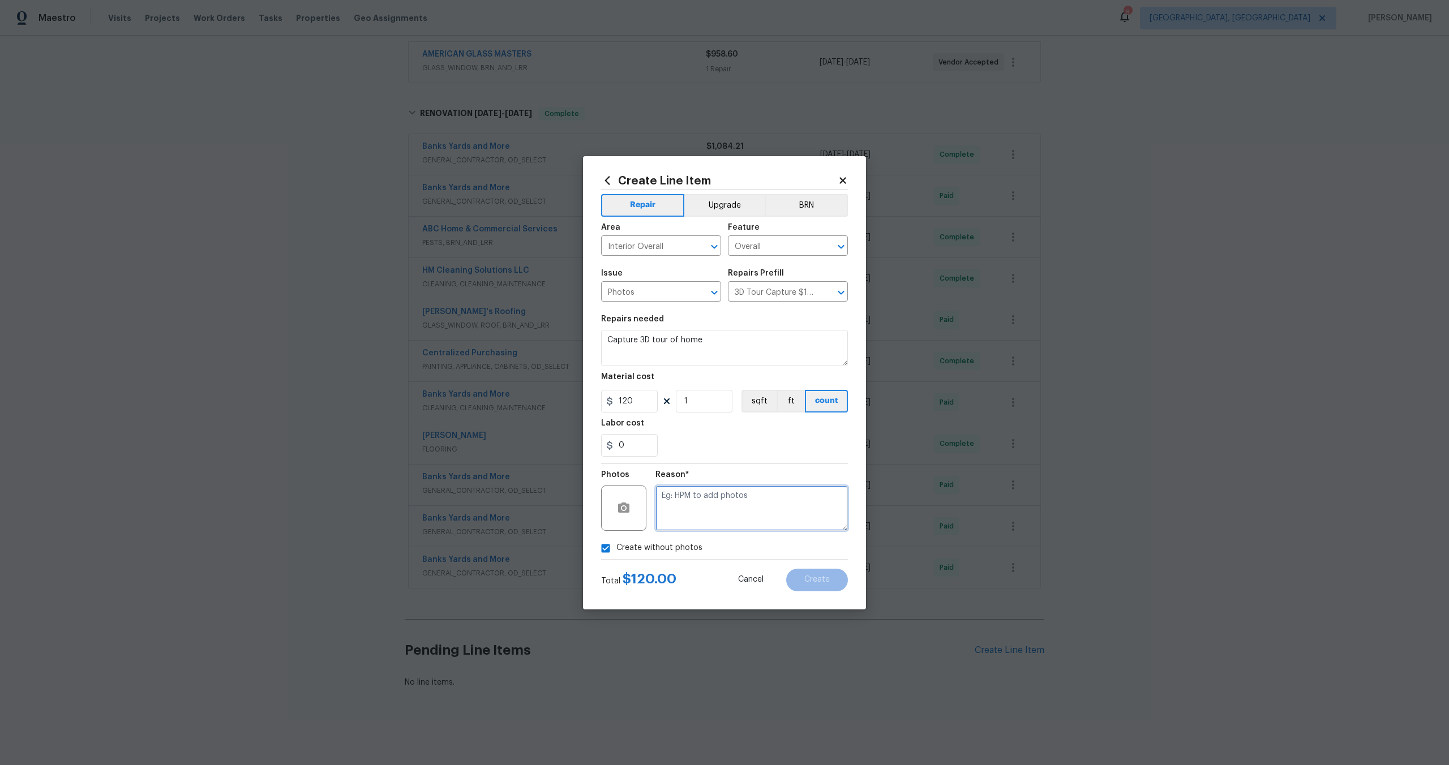
click at [700, 511] on textarea at bounding box center [752, 508] width 192 height 45
type textarea "."
click at [807, 574] on button "Create" at bounding box center [817, 580] width 62 height 23
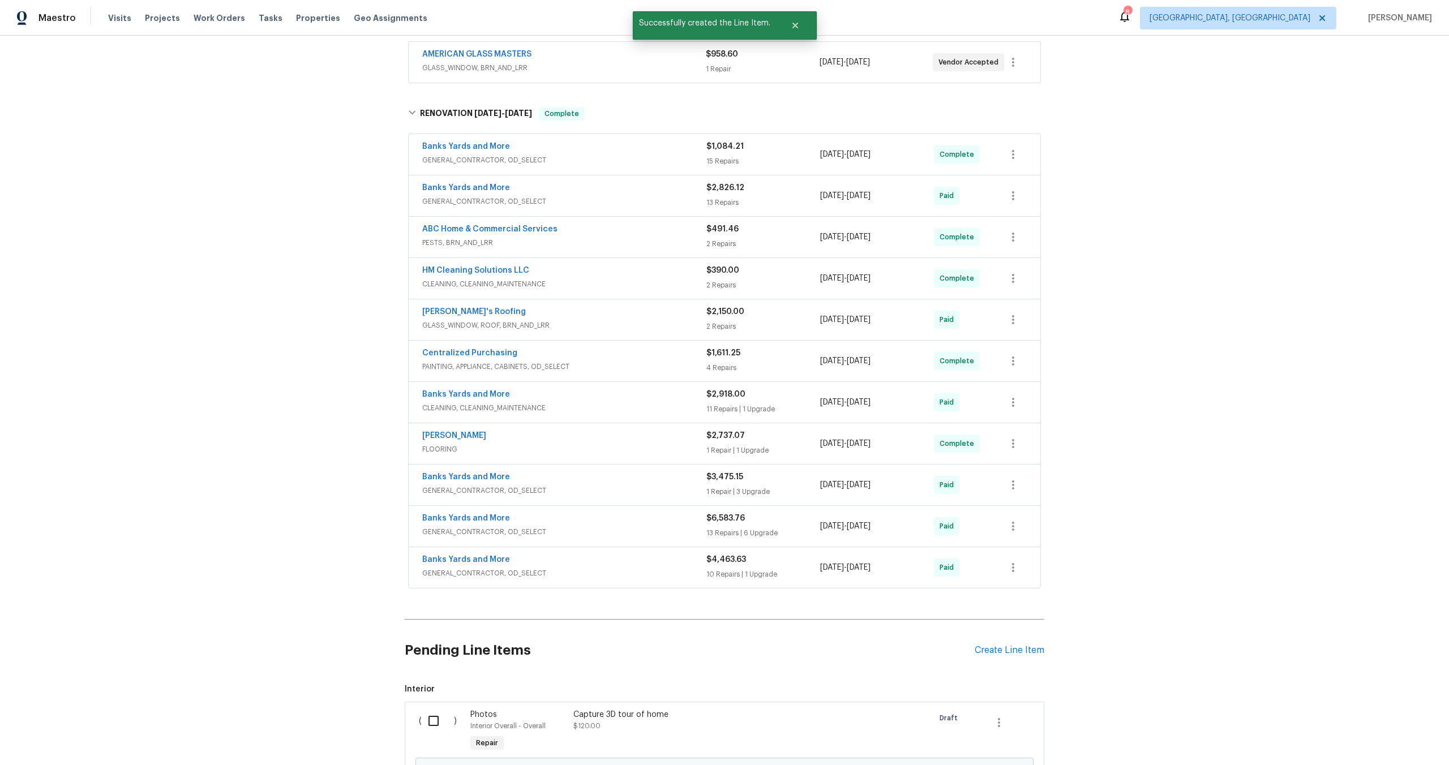
scroll to position [340, 0]
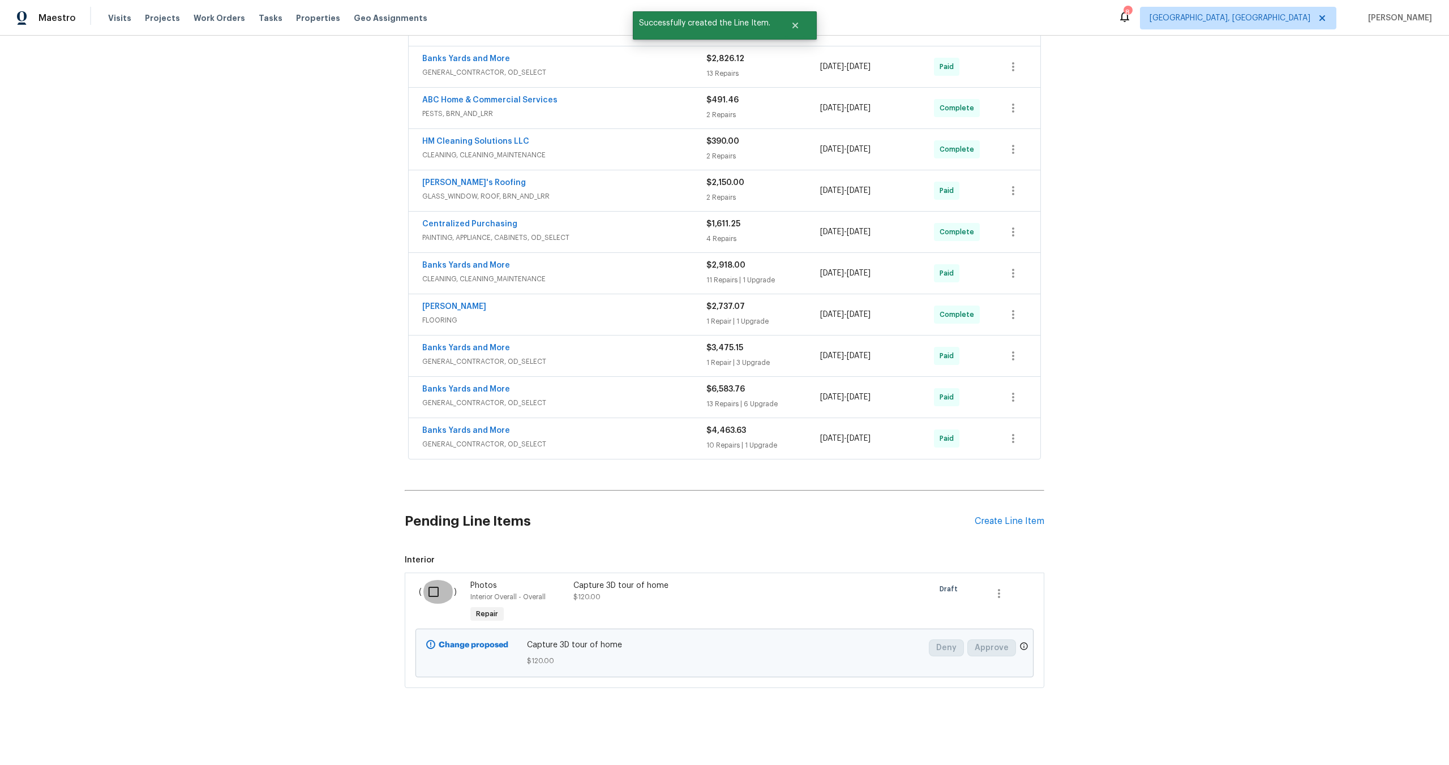
click at [433, 594] on input "checkbox" at bounding box center [438, 592] width 32 height 24
checkbox input "true"
click at [1392, 734] on span "Create Work Order" at bounding box center [1384, 737] width 75 height 14
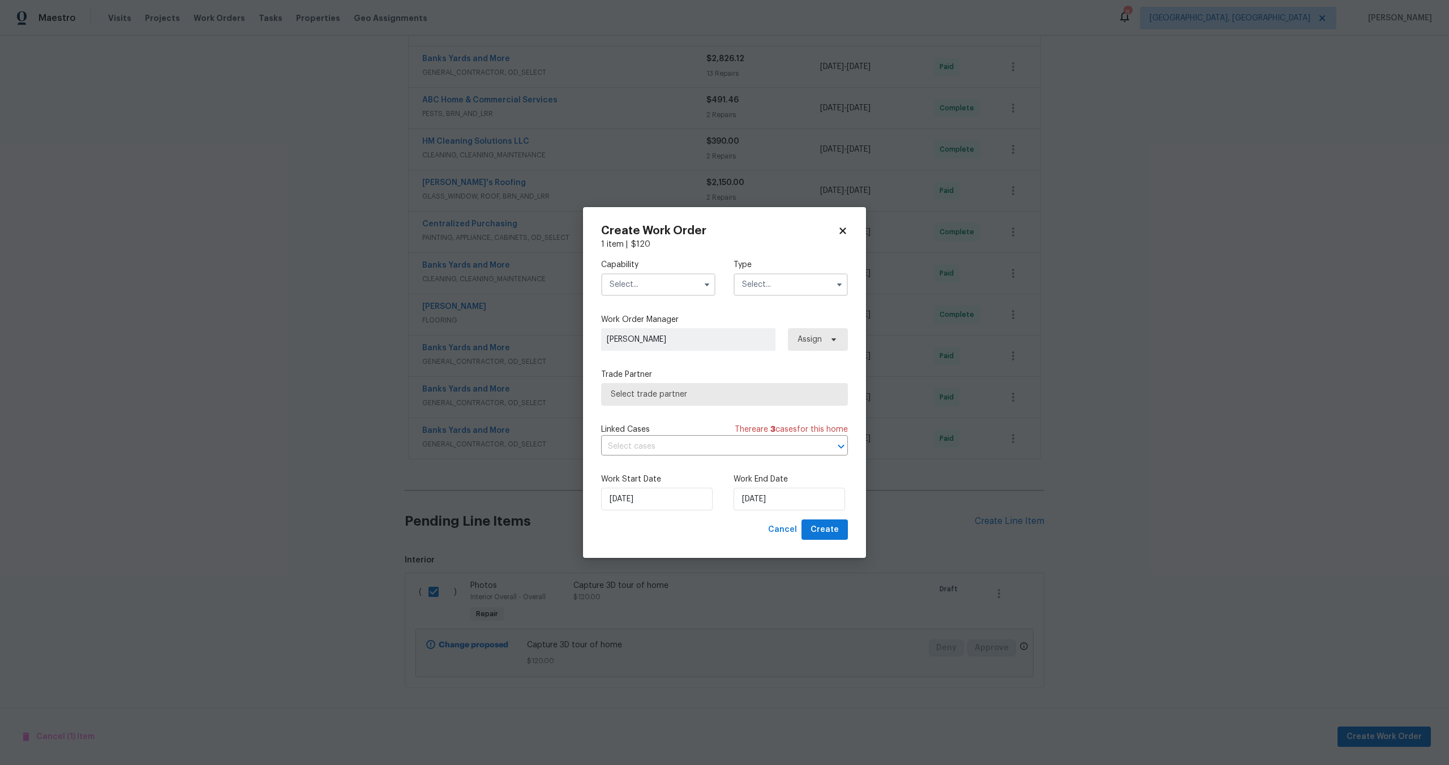
click at [658, 285] on input "text" at bounding box center [658, 284] width 114 height 23
click at [651, 384] on span "Photography" at bounding box center [637, 388] width 49 height 8
type input "Photography"
click at [774, 275] on input "text" at bounding box center [791, 284] width 114 height 23
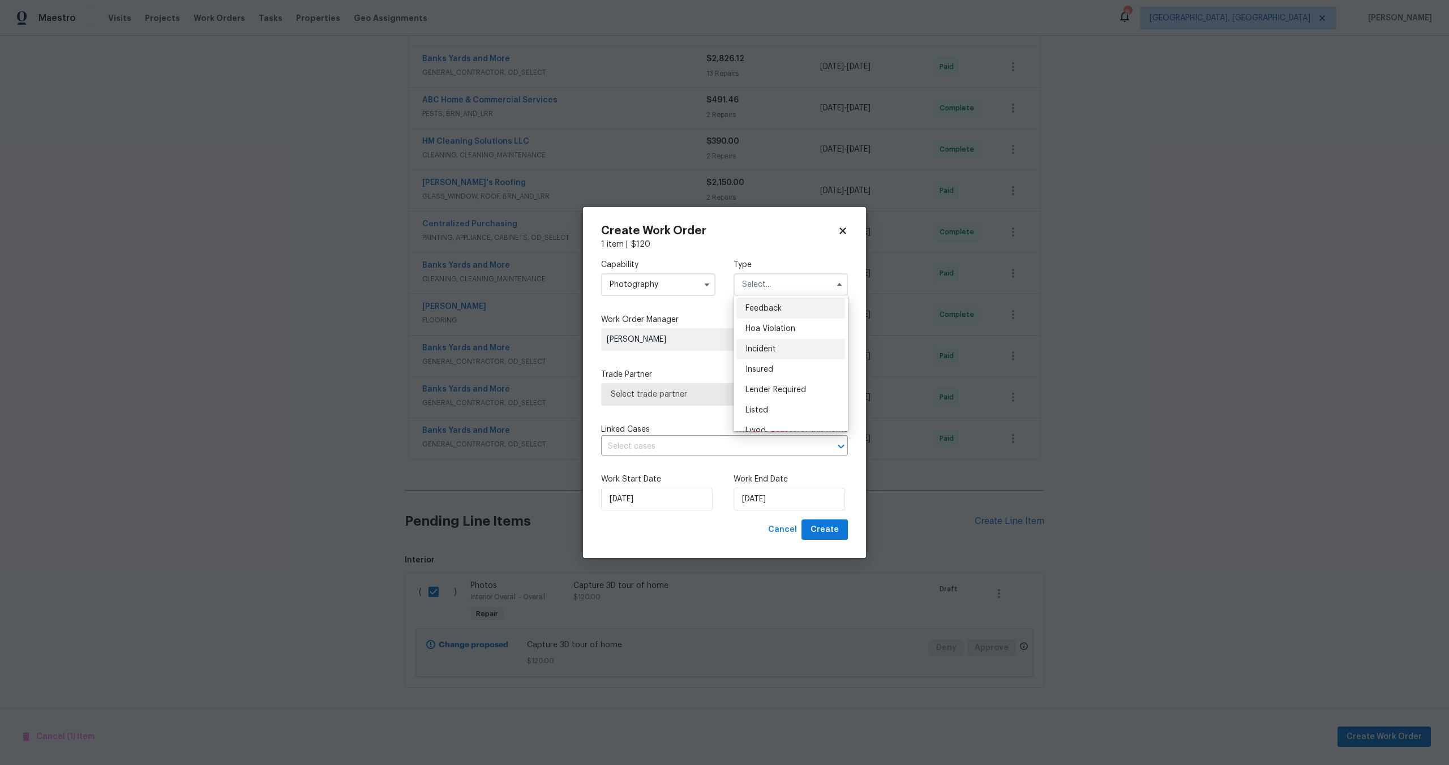
scroll to position [135, 0]
click at [763, 318] on span "Other" at bounding box center [757, 317] width 22 height 8
type input "Other"
click at [689, 410] on div "Capability Photography Type Other Work Order Manager Rayman Felix Assign Trade …" at bounding box center [724, 384] width 247 height 269
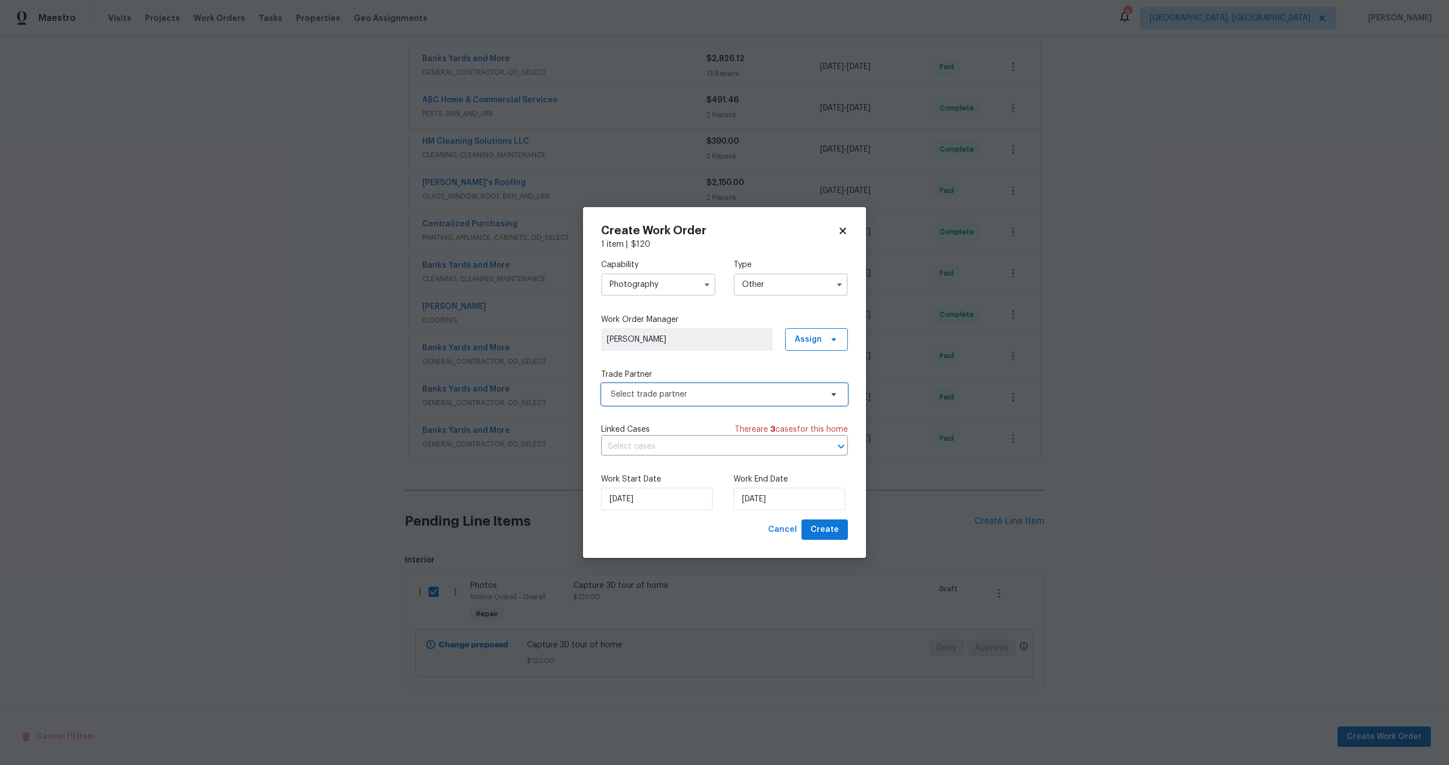
click at [690, 396] on span "Select trade partner" at bounding box center [716, 394] width 211 height 11
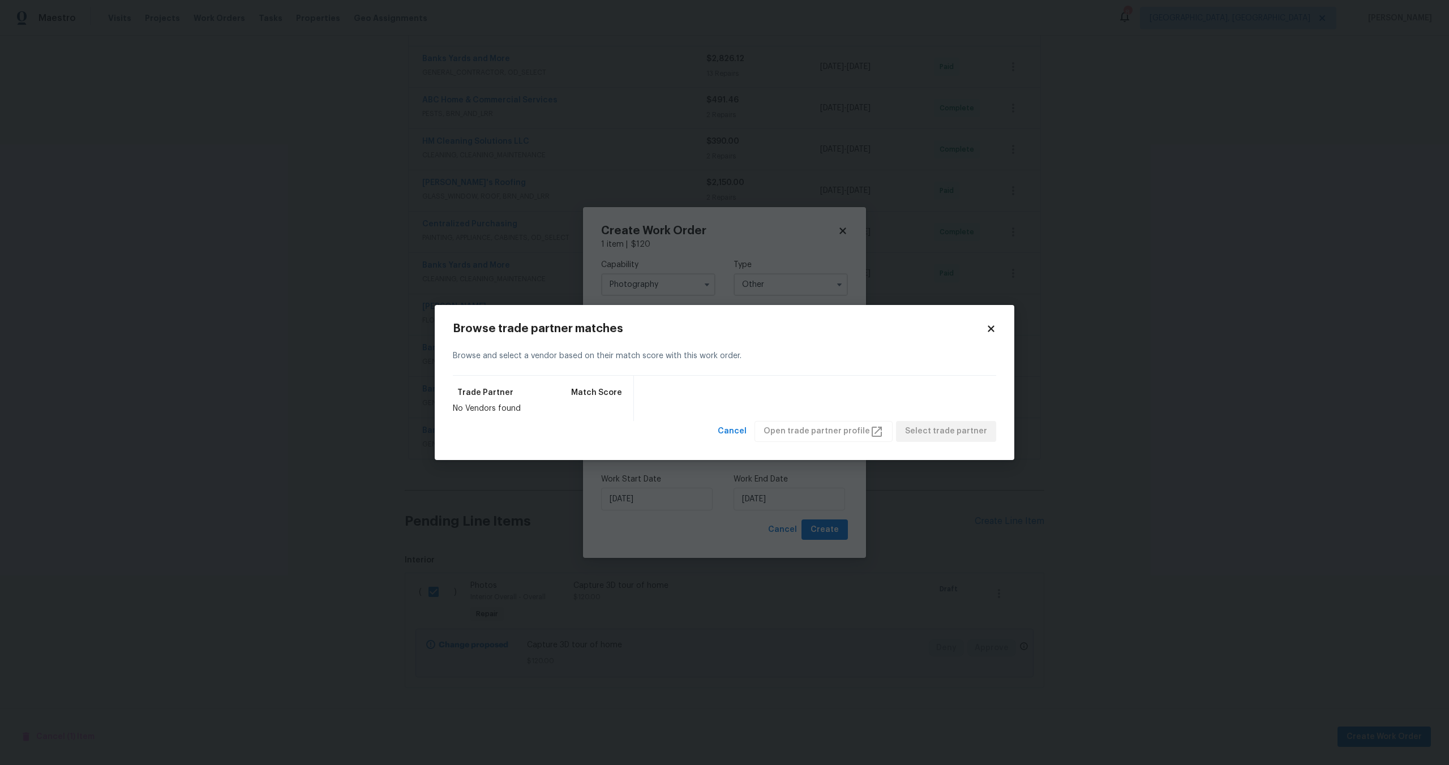
click at [989, 335] on div "Browse trade partner matches Browse and select a vendor based on their match sc…" at bounding box center [725, 382] width 544 height 119
click at [990, 332] on icon at bounding box center [991, 329] width 10 height 10
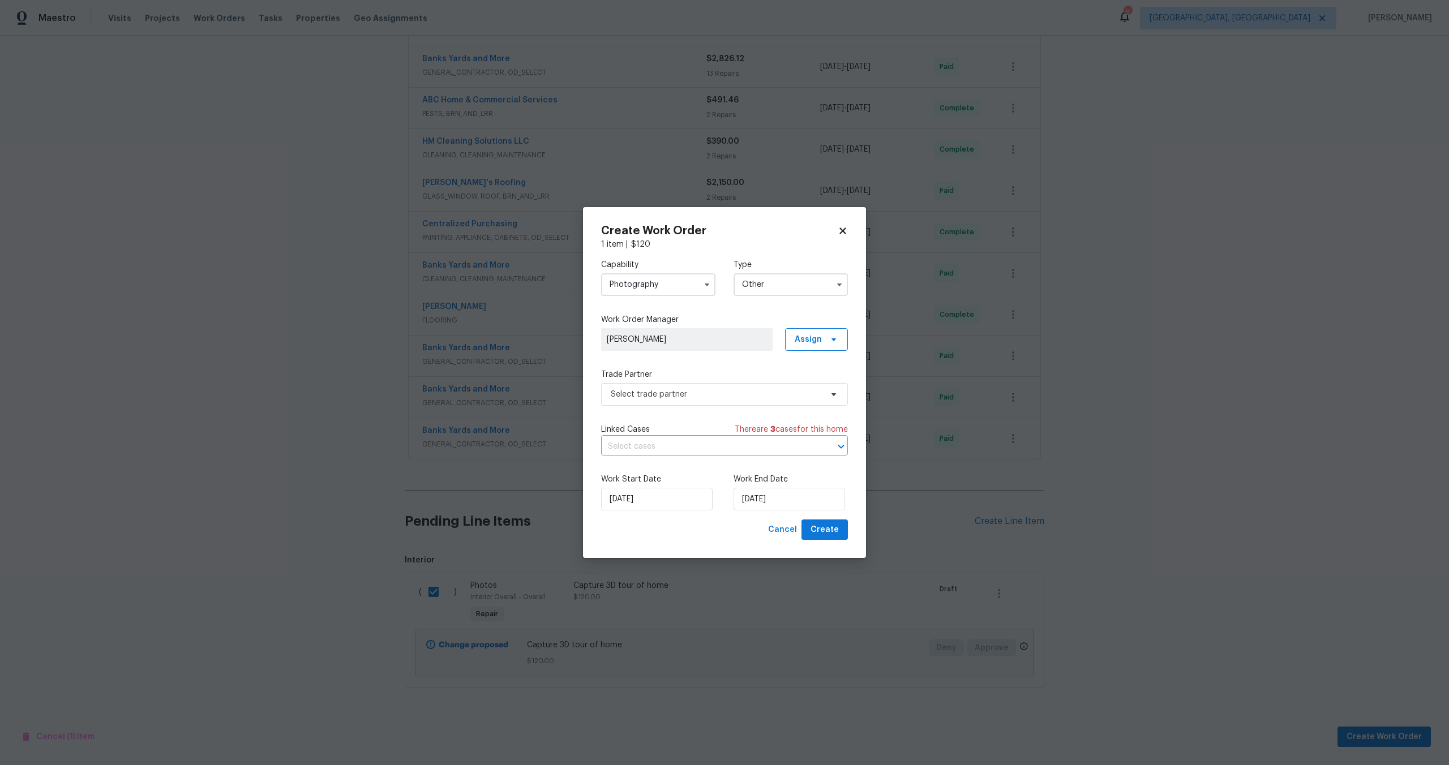
click at [836, 226] on h2 "Create Work Order" at bounding box center [719, 230] width 237 height 11
click at [842, 227] on icon at bounding box center [843, 231] width 10 height 10
checkbox input "false"
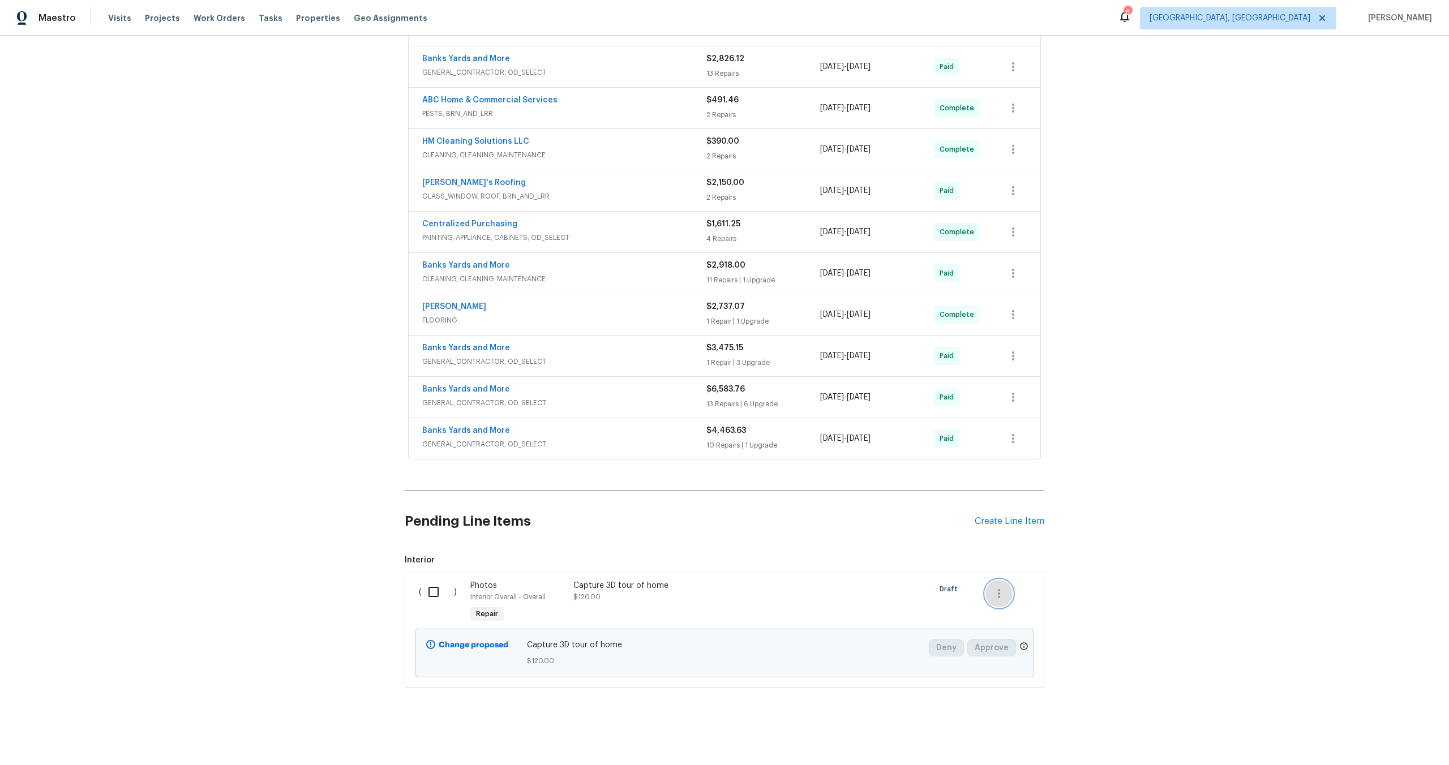
click at [1006, 591] on button "button" at bounding box center [999, 593] width 27 height 27
click at [1008, 591] on li "Cancel" at bounding box center [1008, 593] width 44 height 19
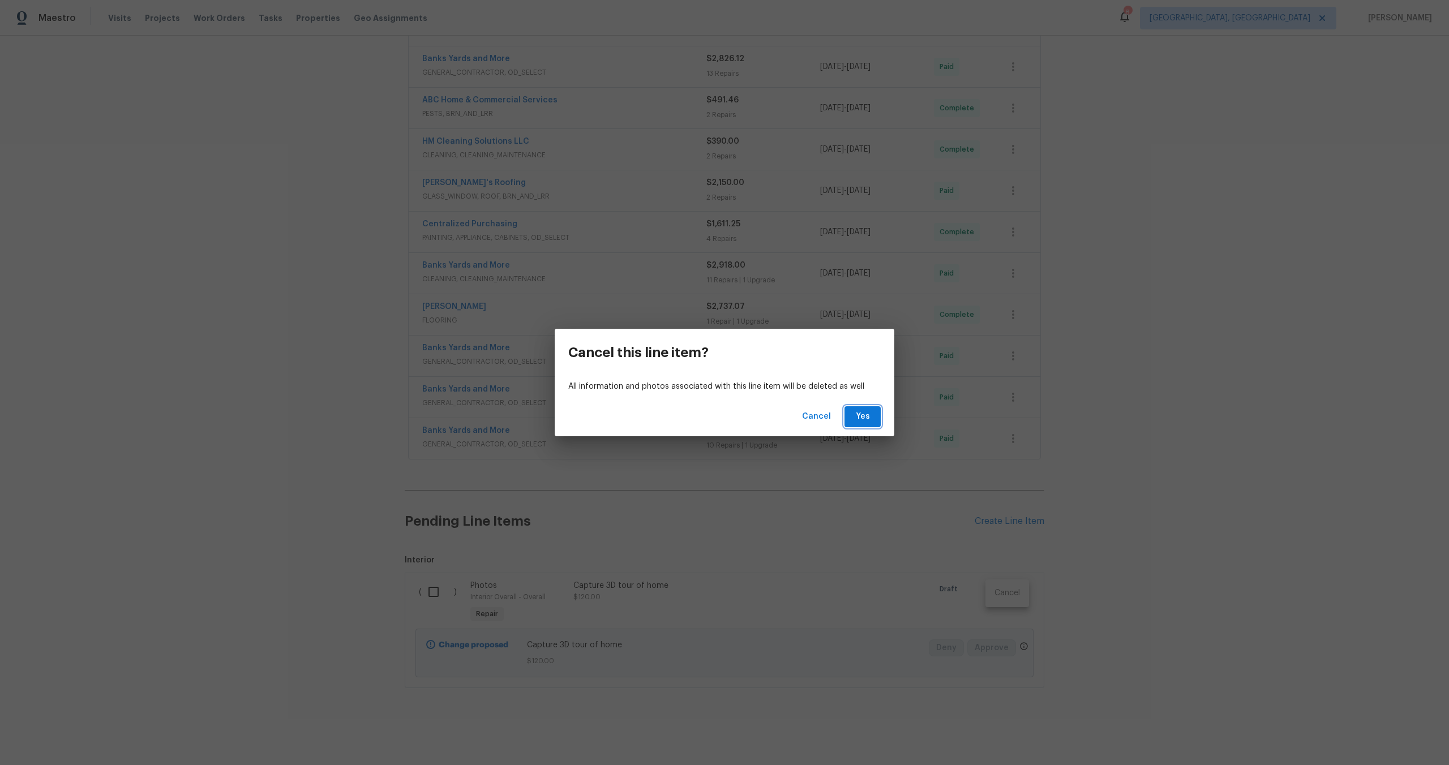
click at [859, 422] on span "Yes" at bounding box center [863, 417] width 18 height 14
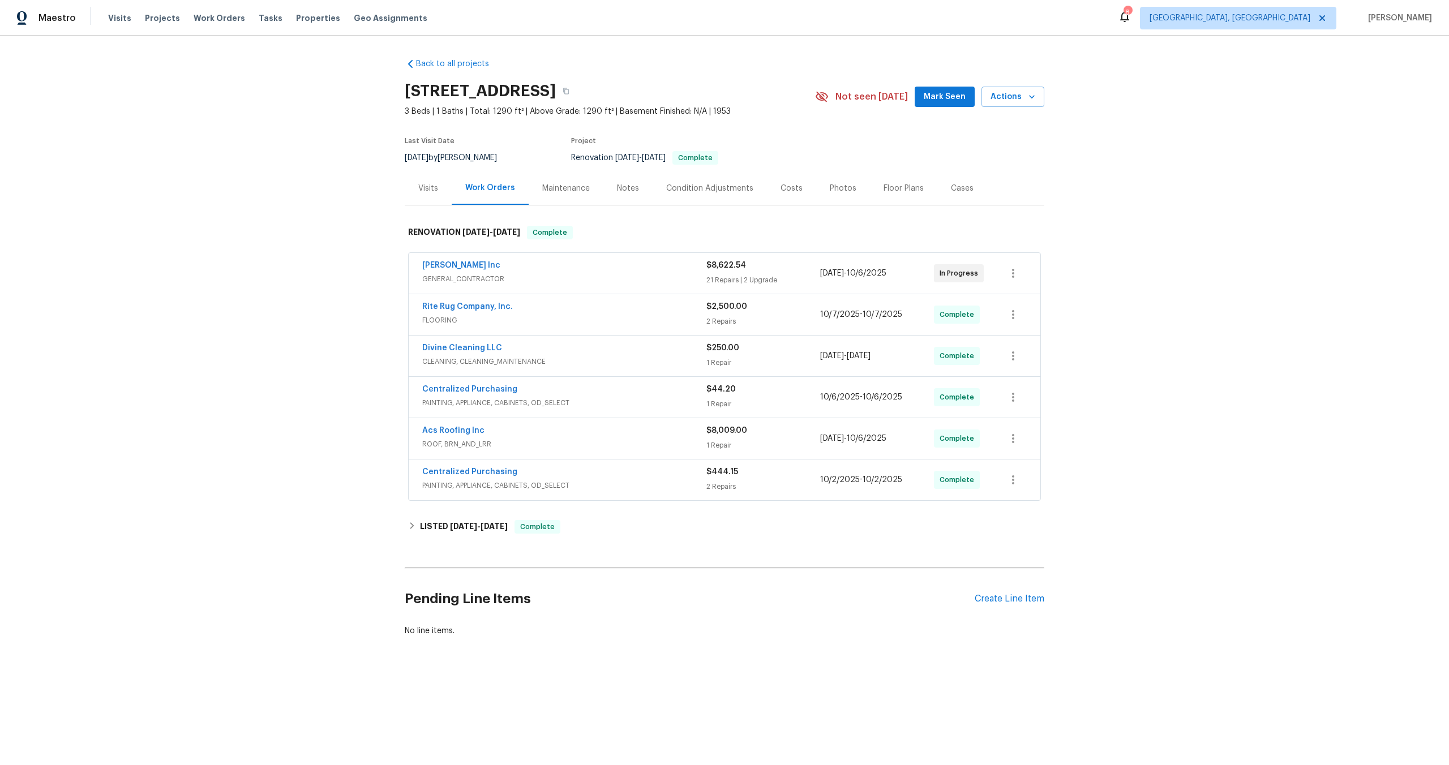
drag, startPoint x: 545, startPoint y: 91, endPoint x: 403, endPoint y: 93, distance: 141.6
click at [403, 93] on div "Back to all projects [STREET_ADDRESS] 3 Beds | 1 Baths | Total: 1290 ft² | Abov…" at bounding box center [724, 375] width 1449 height 678
copy h2 "[STREET_ADDRESS]"
click at [1016, 600] on div "Create Line Item" at bounding box center [1010, 599] width 70 height 11
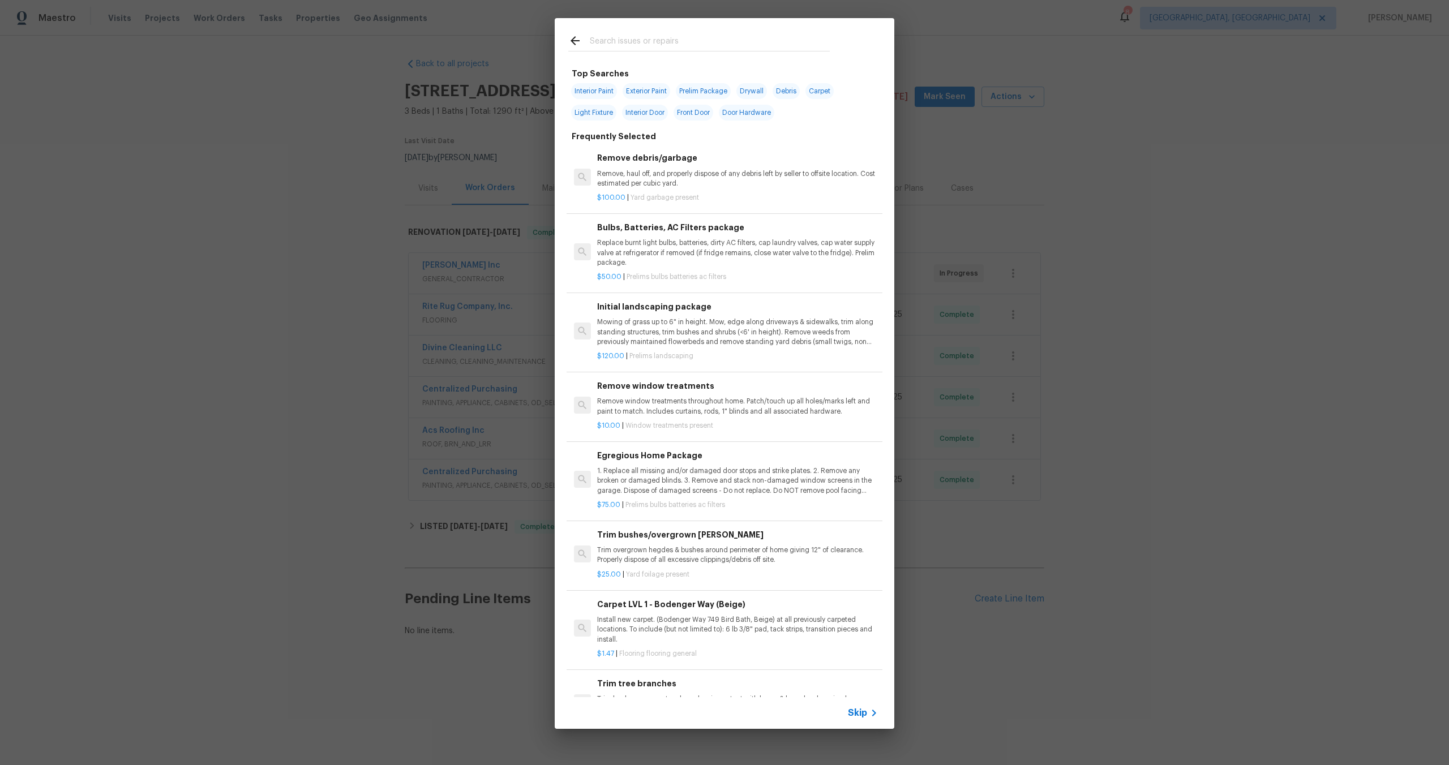
click at [861, 711] on span "Skip" at bounding box center [857, 713] width 19 height 11
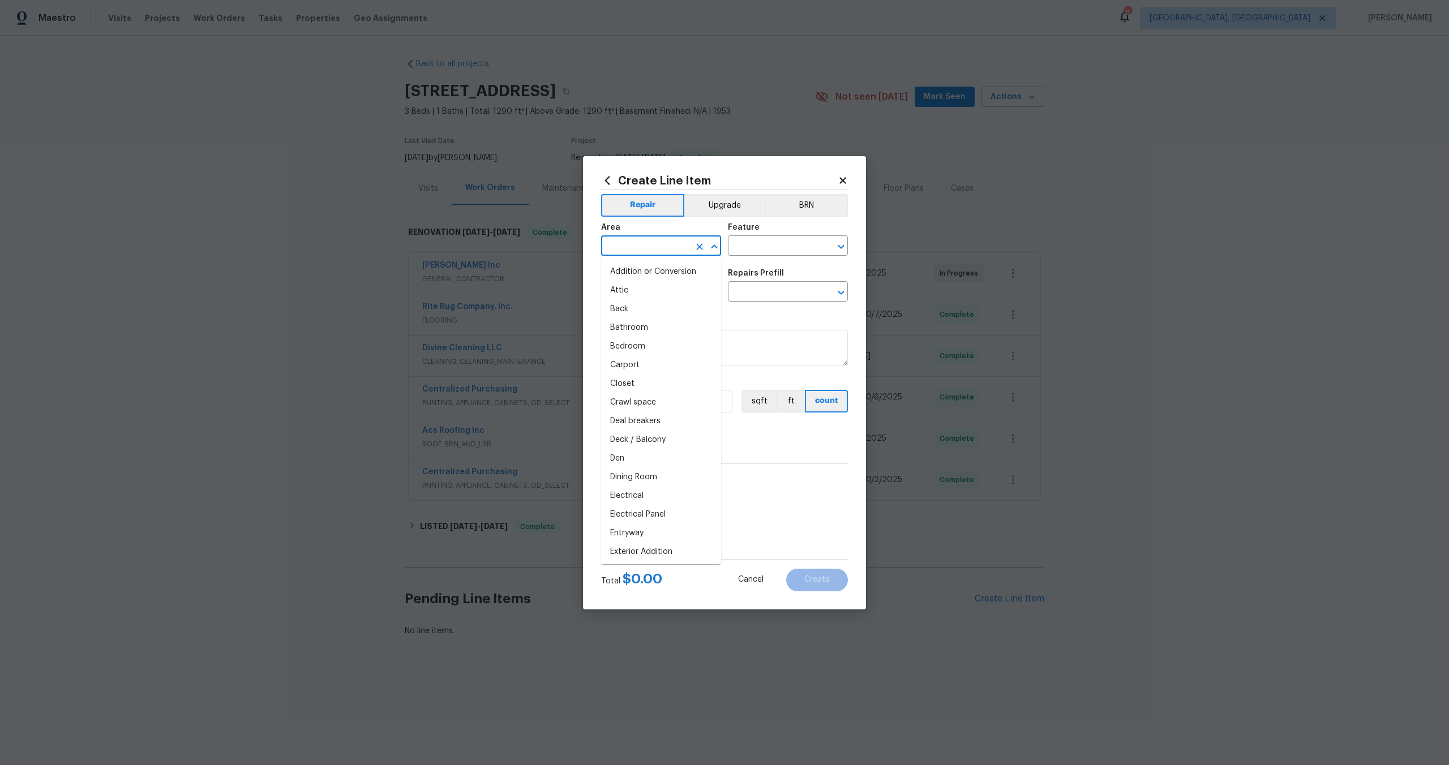
click at [668, 244] on input "text" at bounding box center [645, 247] width 88 height 18
click at [652, 288] on li "Interior Overall" at bounding box center [661, 290] width 120 height 19
type input "Interior Overall"
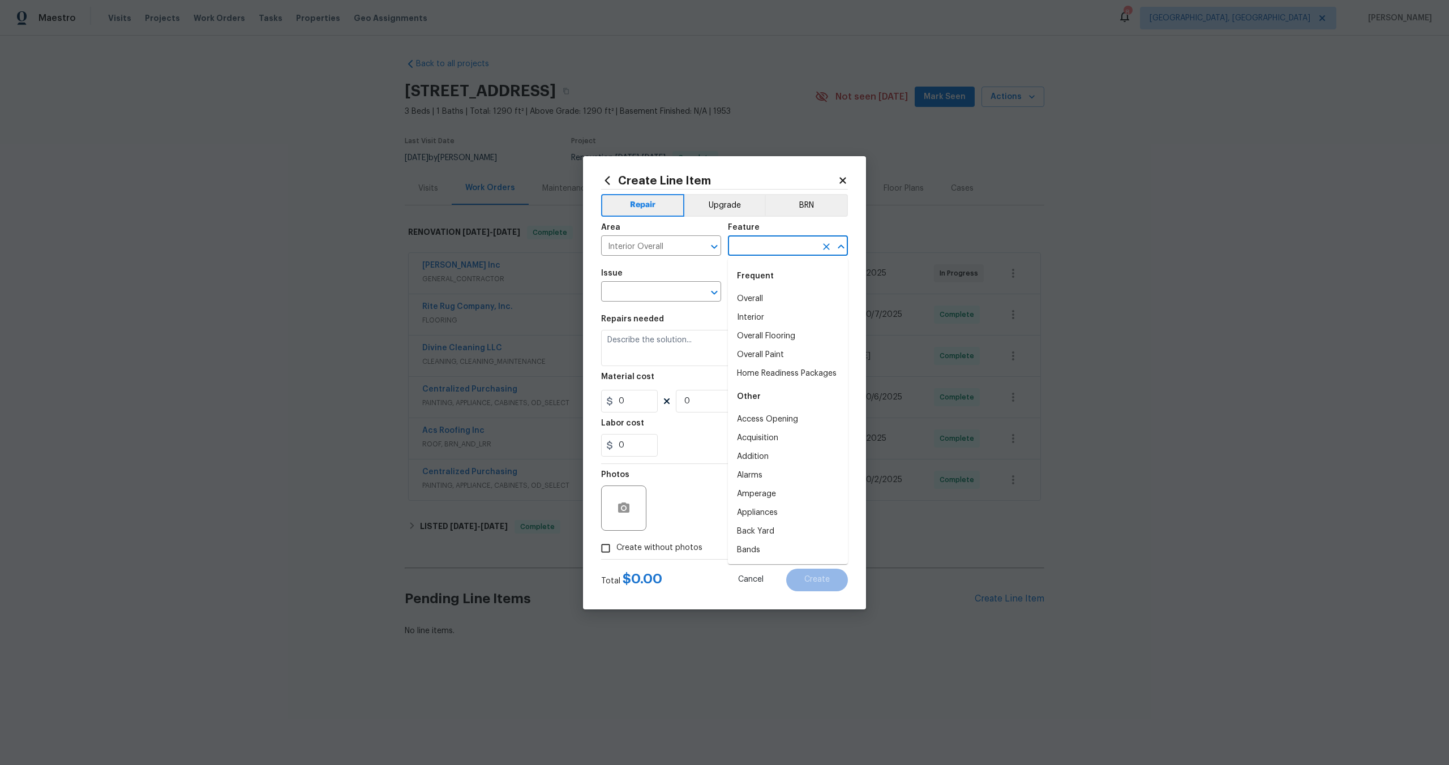
click at [734, 249] on input "text" at bounding box center [772, 247] width 88 height 18
click at [763, 301] on li "Overall" at bounding box center [788, 299] width 120 height 19
type input "Overall"
click at [655, 301] on body "Maestro Visits Projects Work Orders Tasks Properties Geo Assignments 8 Albuquer…" at bounding box center [724, 357] width 1449 height 714
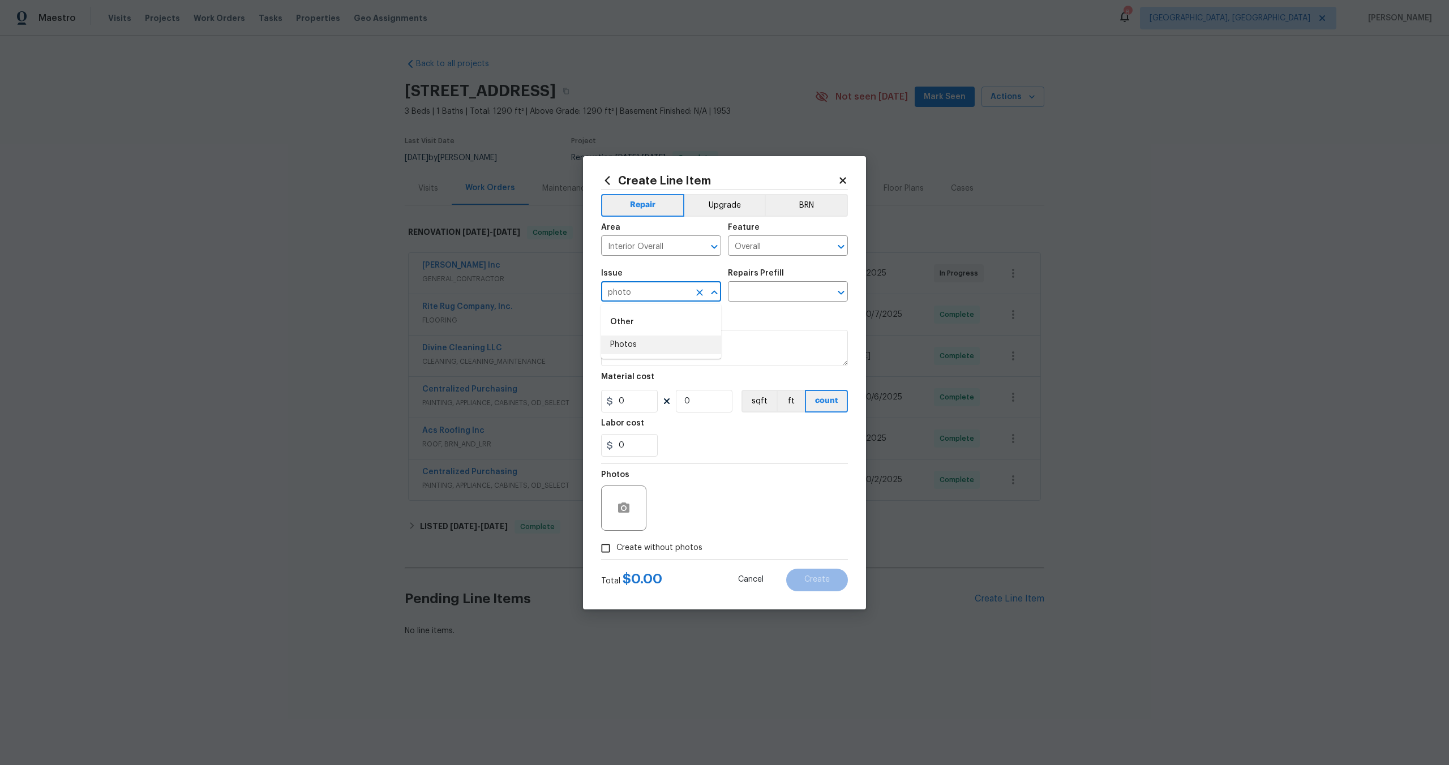
click at [631, 343] on li "Photos" at bounding box center [661, 345] width 120 height 19
type input "Photos"
click at [770, 287] on input "text" at bounding box center [772, 293] width 88 height 18
click at [766, 316] on li "3D Tour Capture $120.00" at bounding box center [788, 318] width 120 height 19
type input "3D Tour Capture $120.00"
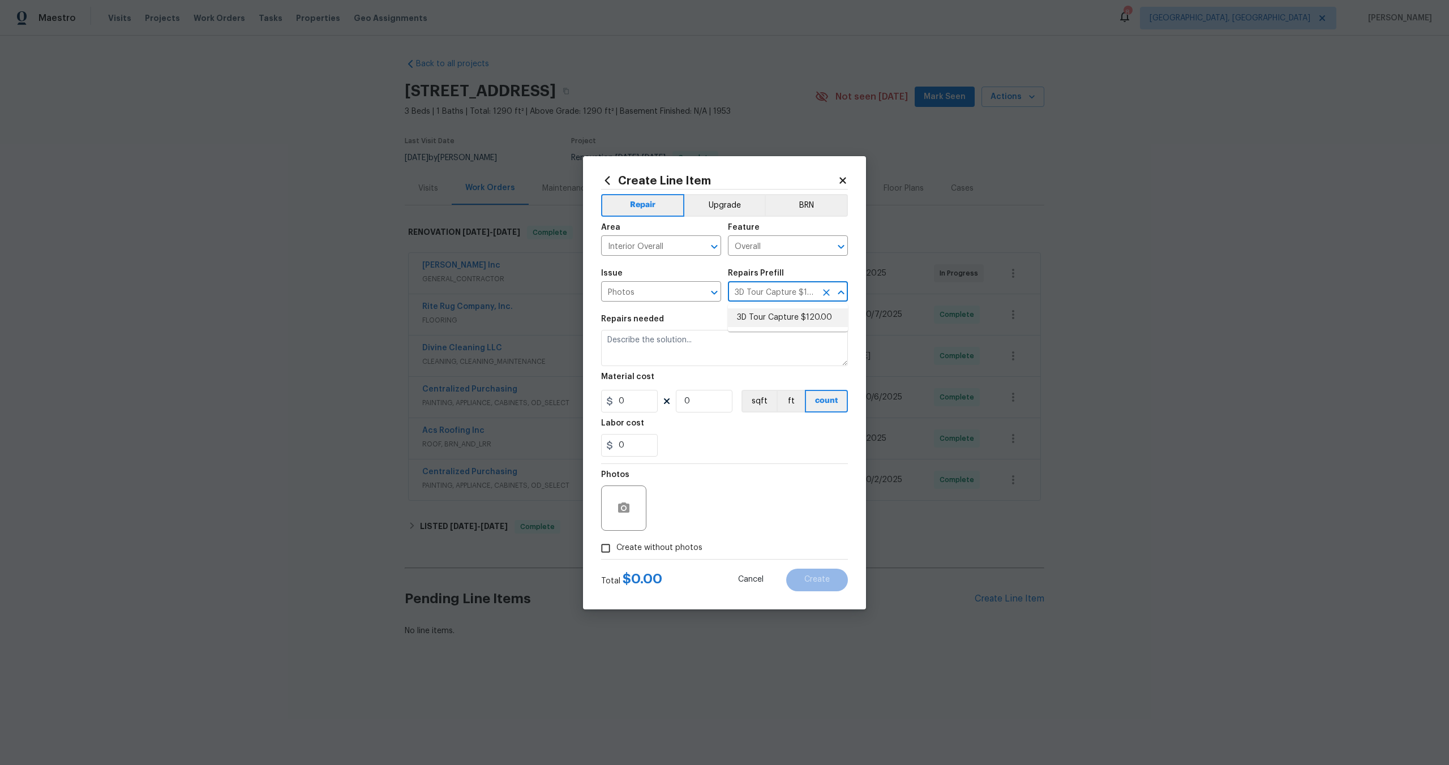
type textarea "Capture 3D tour of home"
type input "1"
type input "120"
click at [607, 547] on input "Create without photos" at bounding box center [606, 549] width 22 height 22
checkbox input "true"
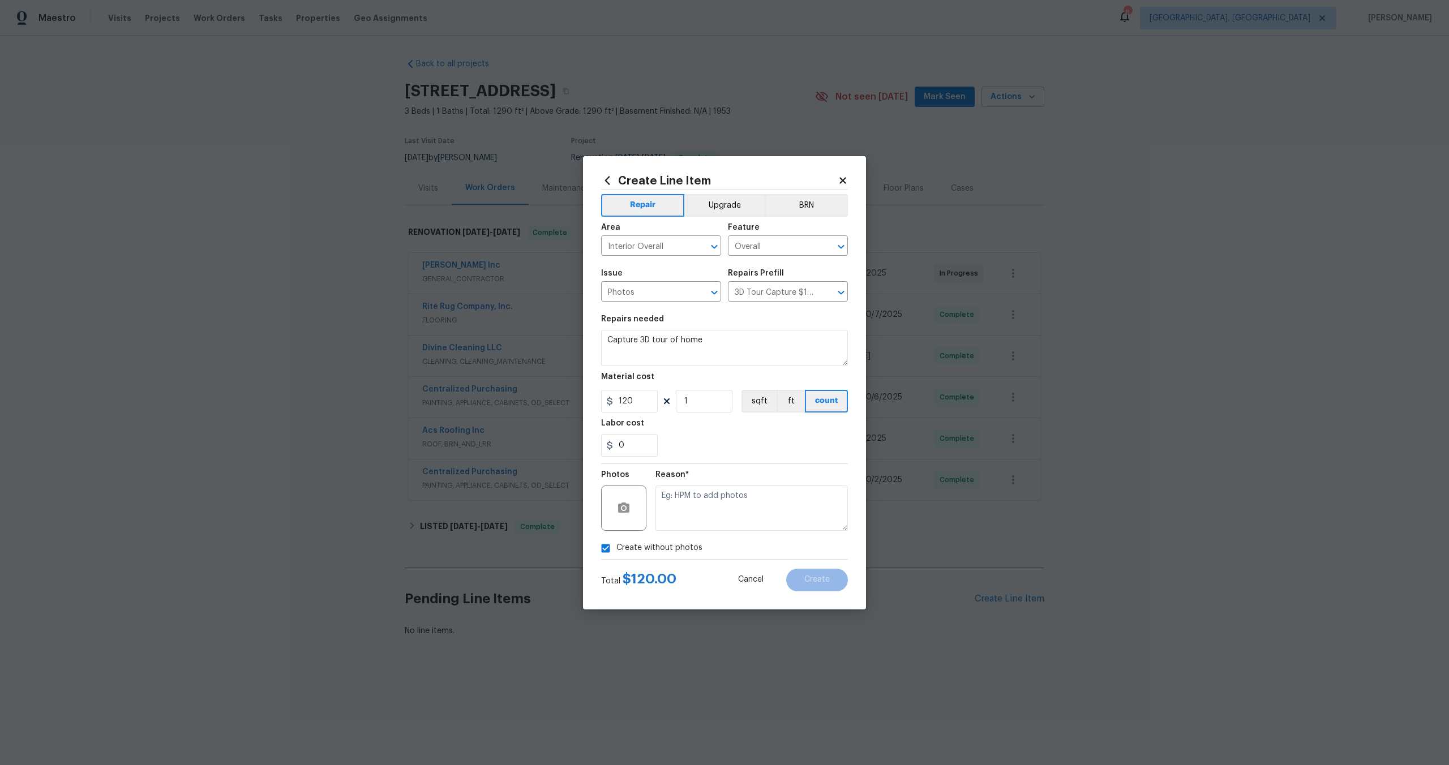
click at [700, 481] on div "Reason*" at bounding box center [752, 478] width 192 height 15
click at [694, 498] on textarea at bounding box center [752, 508] width 192 height 45
type textarea "."
click at [819, 585] on button "Create" at bounding box center [817, 580] width 62 height 23
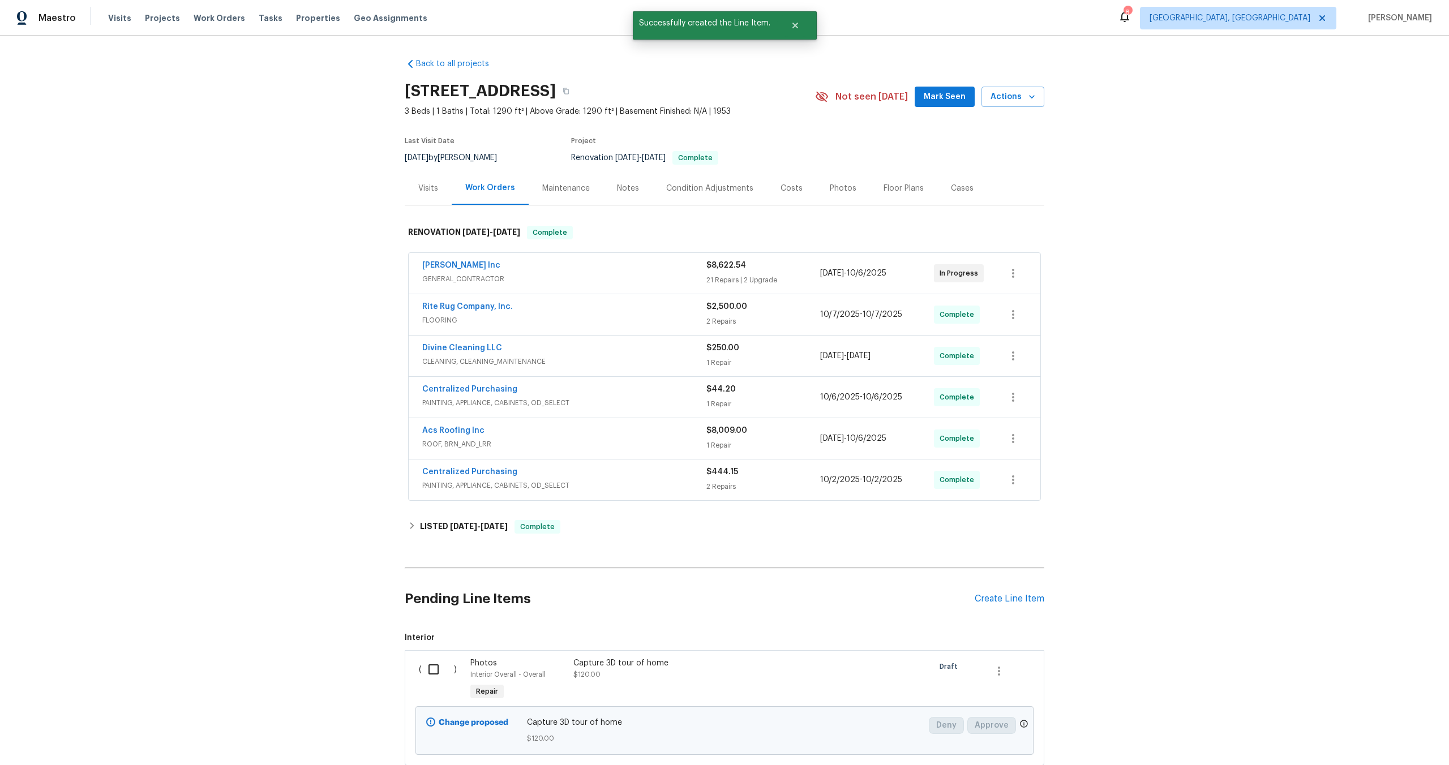
scroll to position [78, 0]
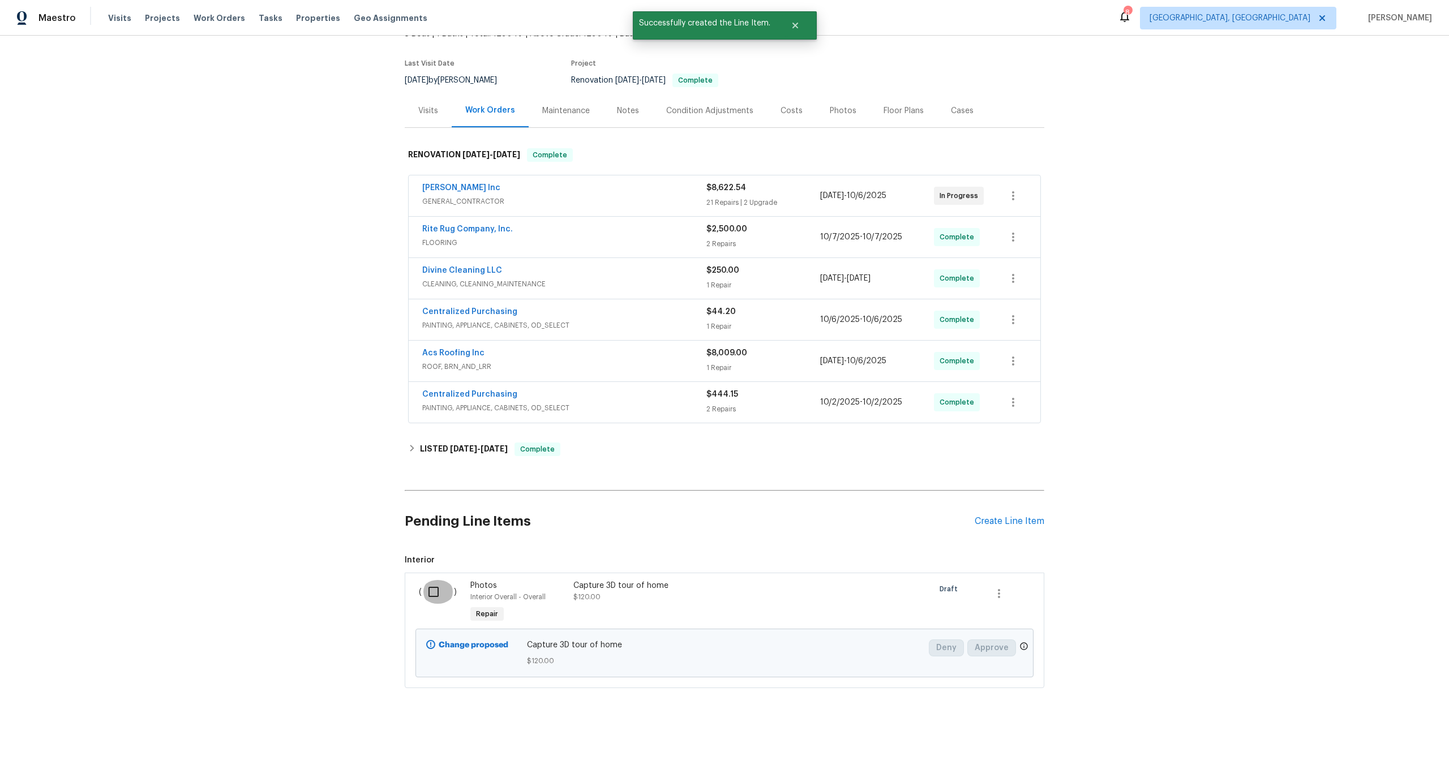
click at [438, 582] on input "checkbox" at bounding box center [438, 592] width 32 height 24
checkbox input "true"
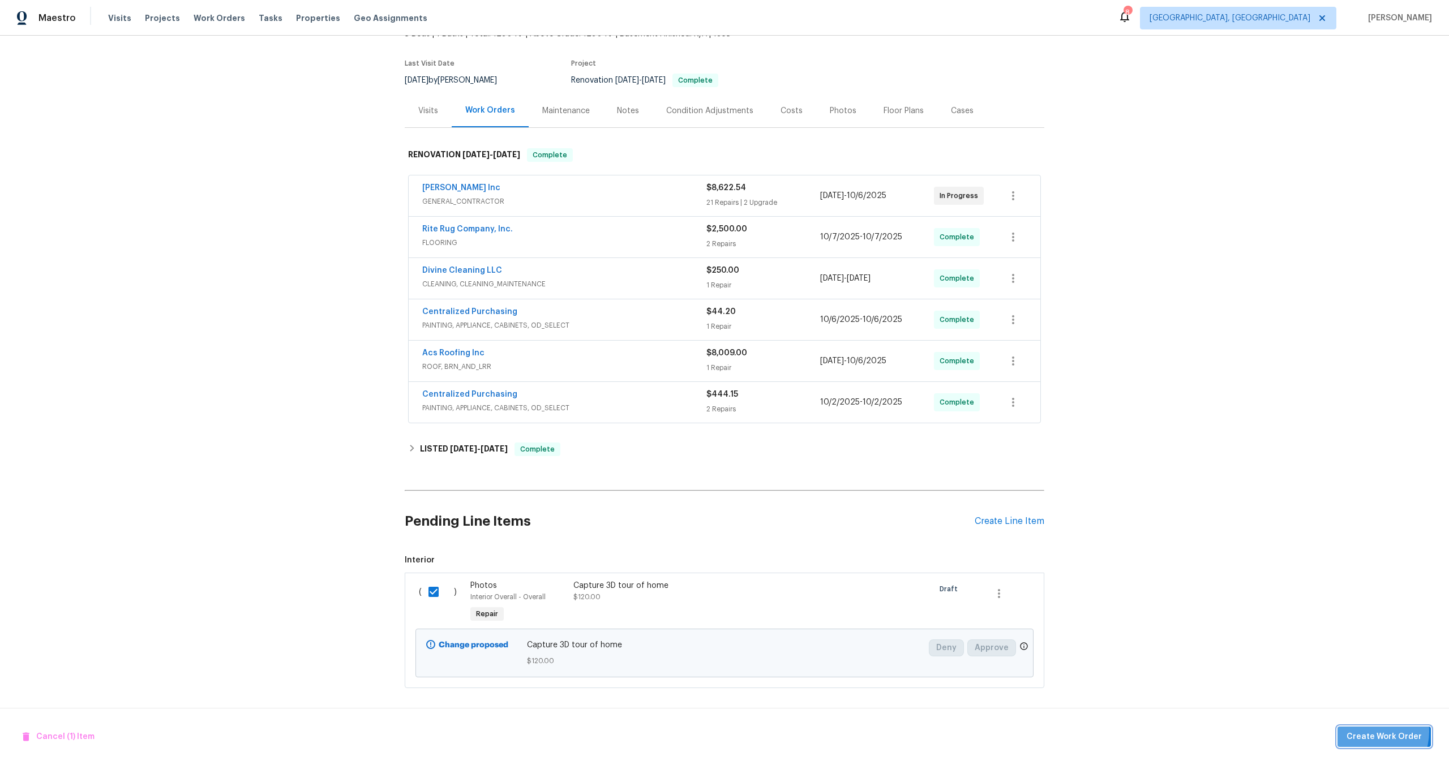
click at [1369, 731] on span "Create Work Order" at bounding box center [1384, 737] width 75 height 14
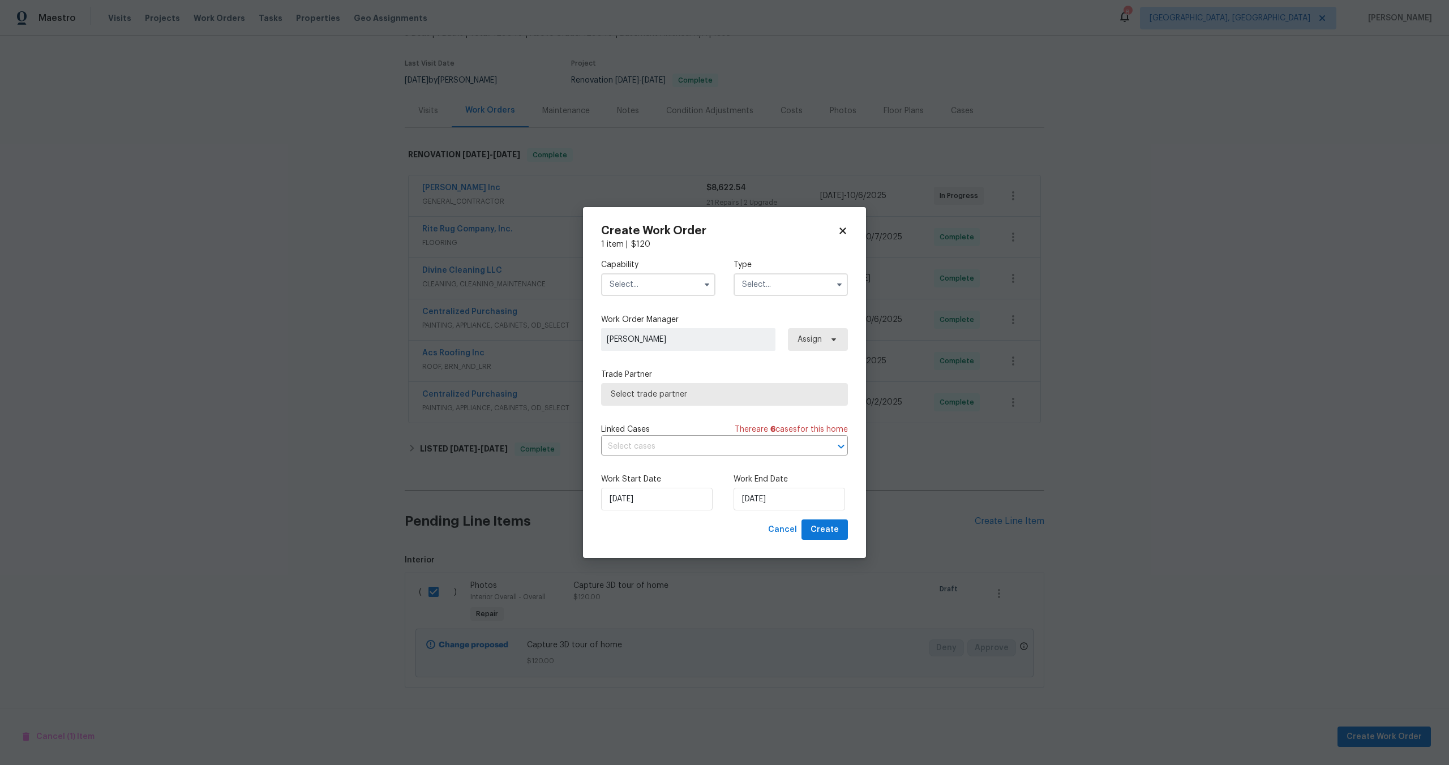
click at [653, 289] on input "text" at bounding box center [658, 284] width 114 height 23
click at [643, 328] on span "Photography" at bounding box center [637, 327] width 49 height 8
type input "Photography"
click at [771, 283] on input "text" at bounding box center [791, 284] width 114 height 23
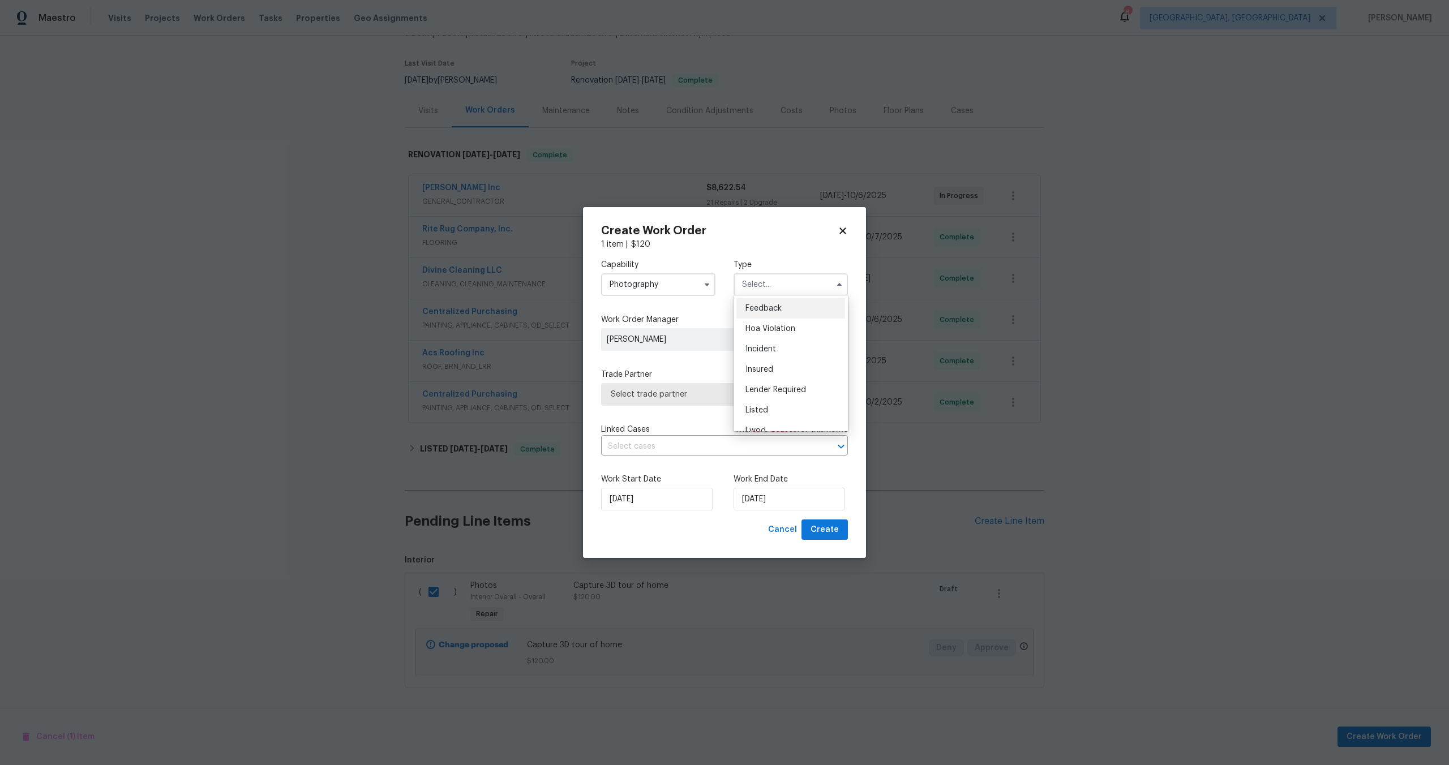
scroll to position [135, 0]
click at [759, 311] on div "Other" at bounding box center [791, 316] width 109 height 20
type input "Other"
click at [691, 397] on span "Select trade partner" at bounding box center [716, 394] width 211 height 11
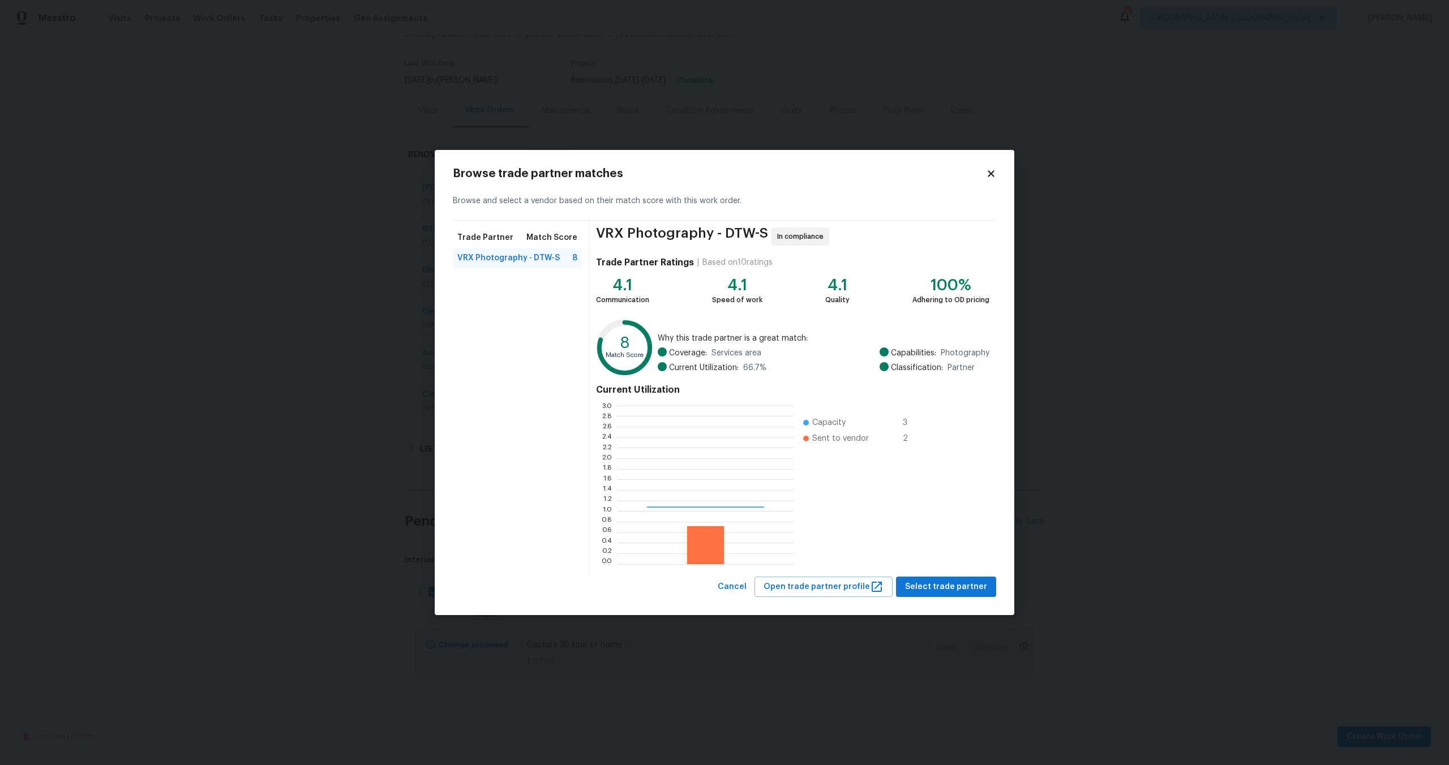
scroll to position [159, 176]
click at [958, 579] on button "Select trade partner" at bounding box center [946, 587] width 100 height 21
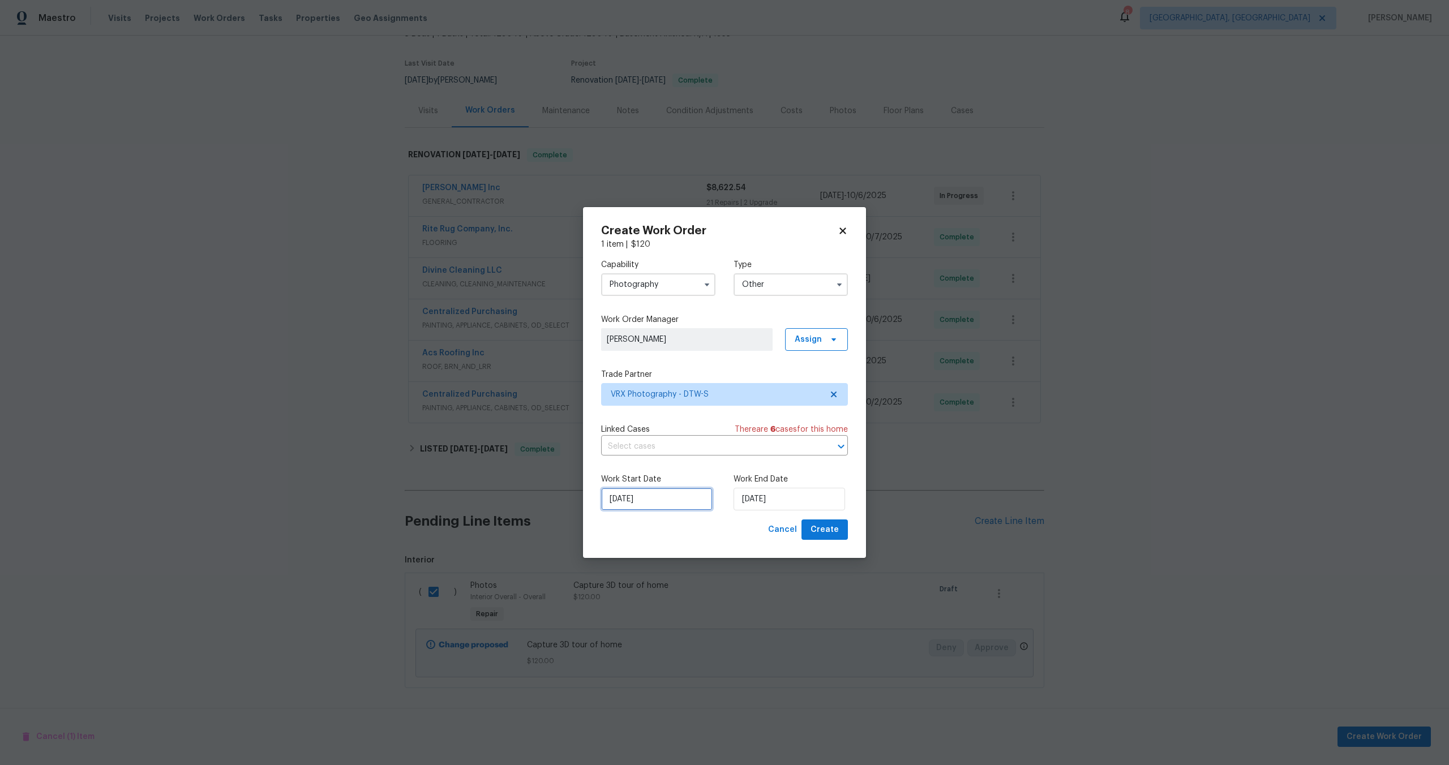
click at [680, 499] on input "14/10/2025" at bounding box center [657, 499] width 112 height 23
click at [654, 433] on div "15" at bounding box center [654, 435] width 18 height 16
type input "15/10/2025"
click at [806, 507] on input "15/10/2025" at bounding box center [790, 499] width 112 height 23
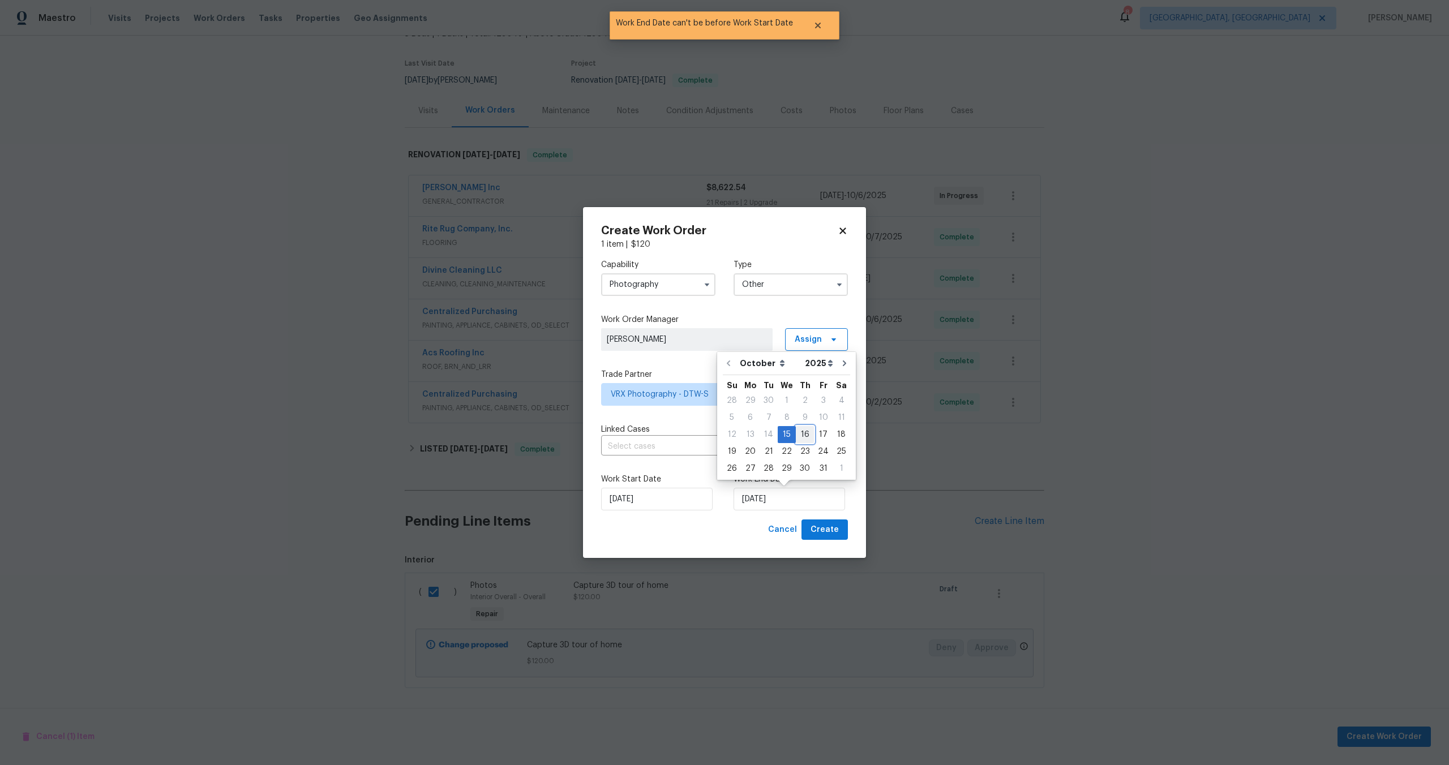
click at [802, 434] on div "16" at bounding box center [805, 435] width 18 height 16
type input "16/10/2025"
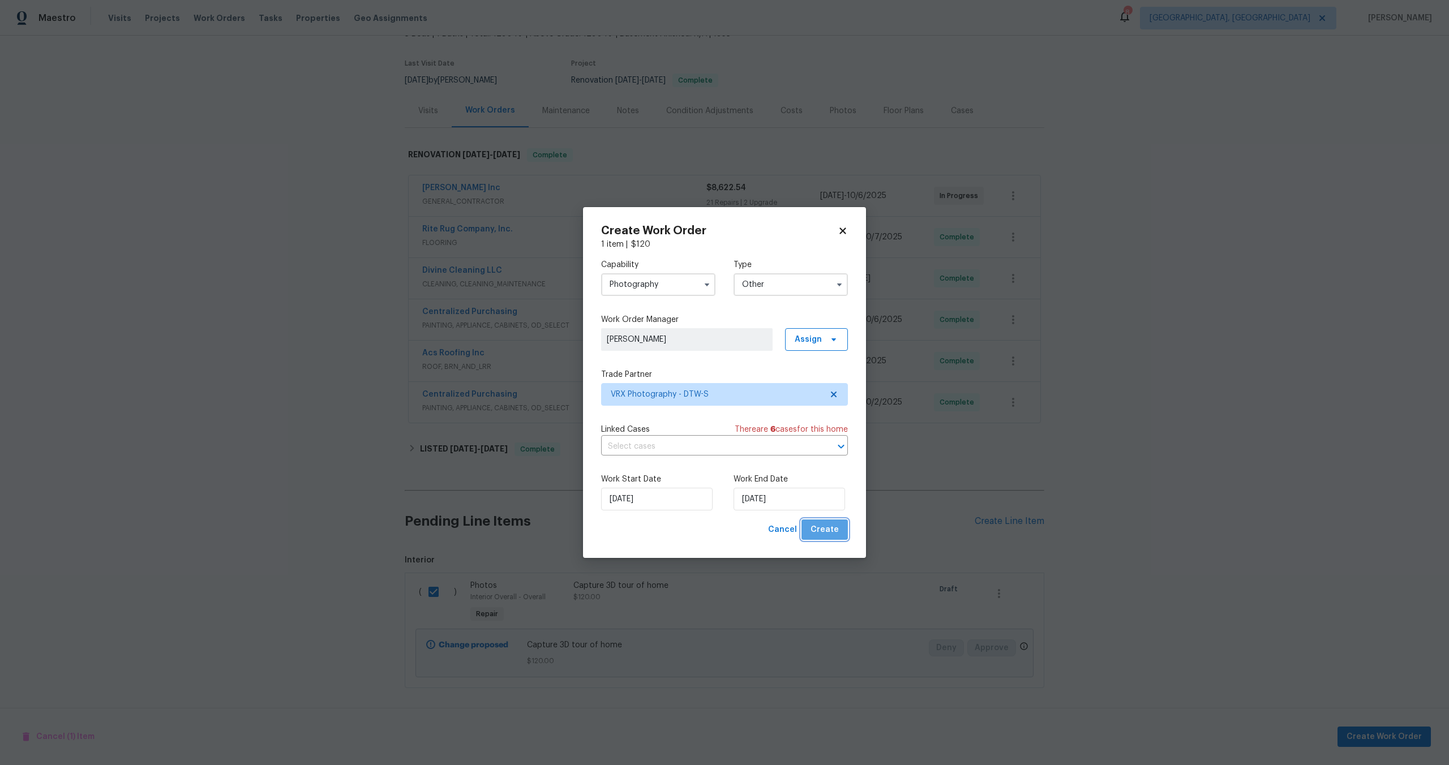
click at [827, 527] on span "Create" at bounding box center [825, 530] width 28 height 14
checkbox input "false"
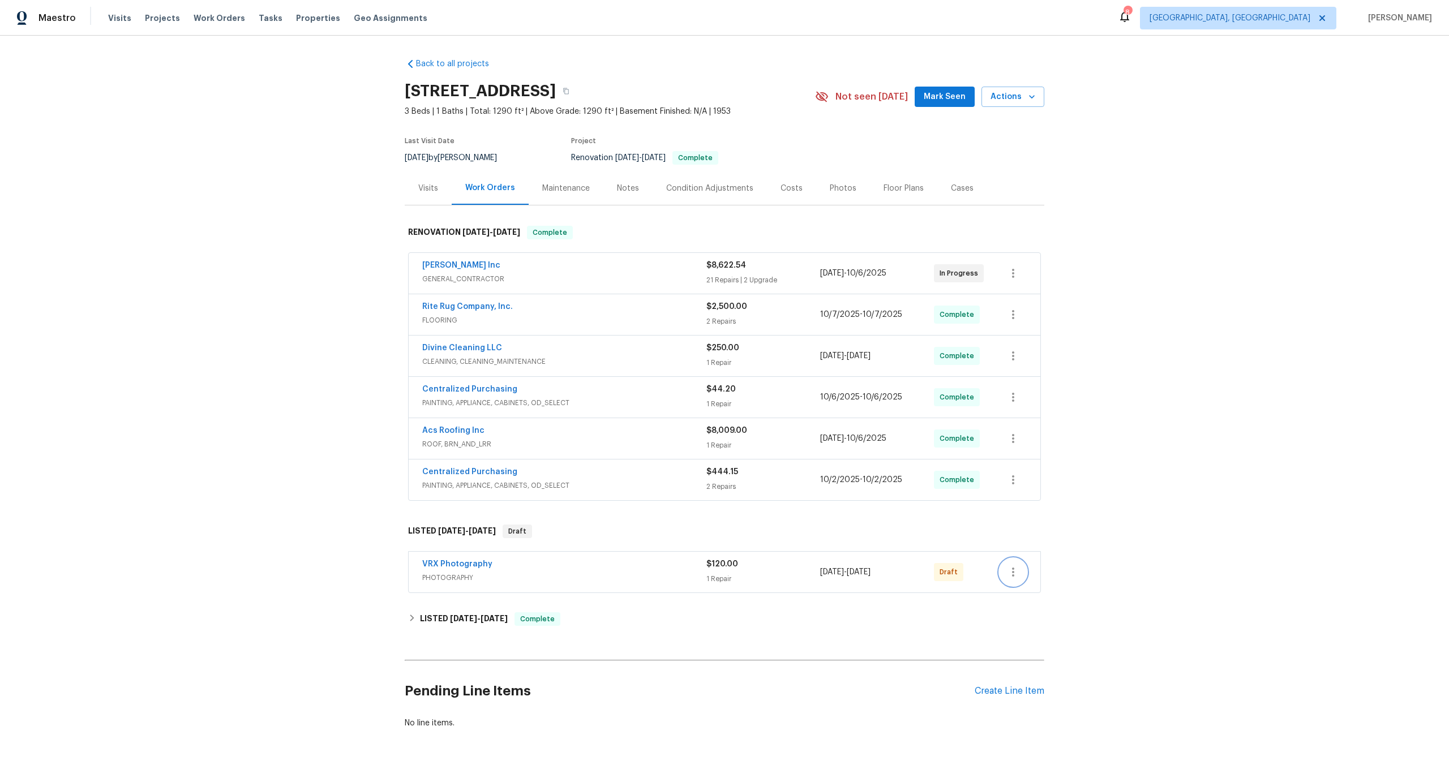
click at [1016, 573] on icon "button" at bounding box center [1014, 573] width 14 height 14
click at [1016, 573] on li "Send to Vendor" at bounding box center [1061, 572] width 122 height 19
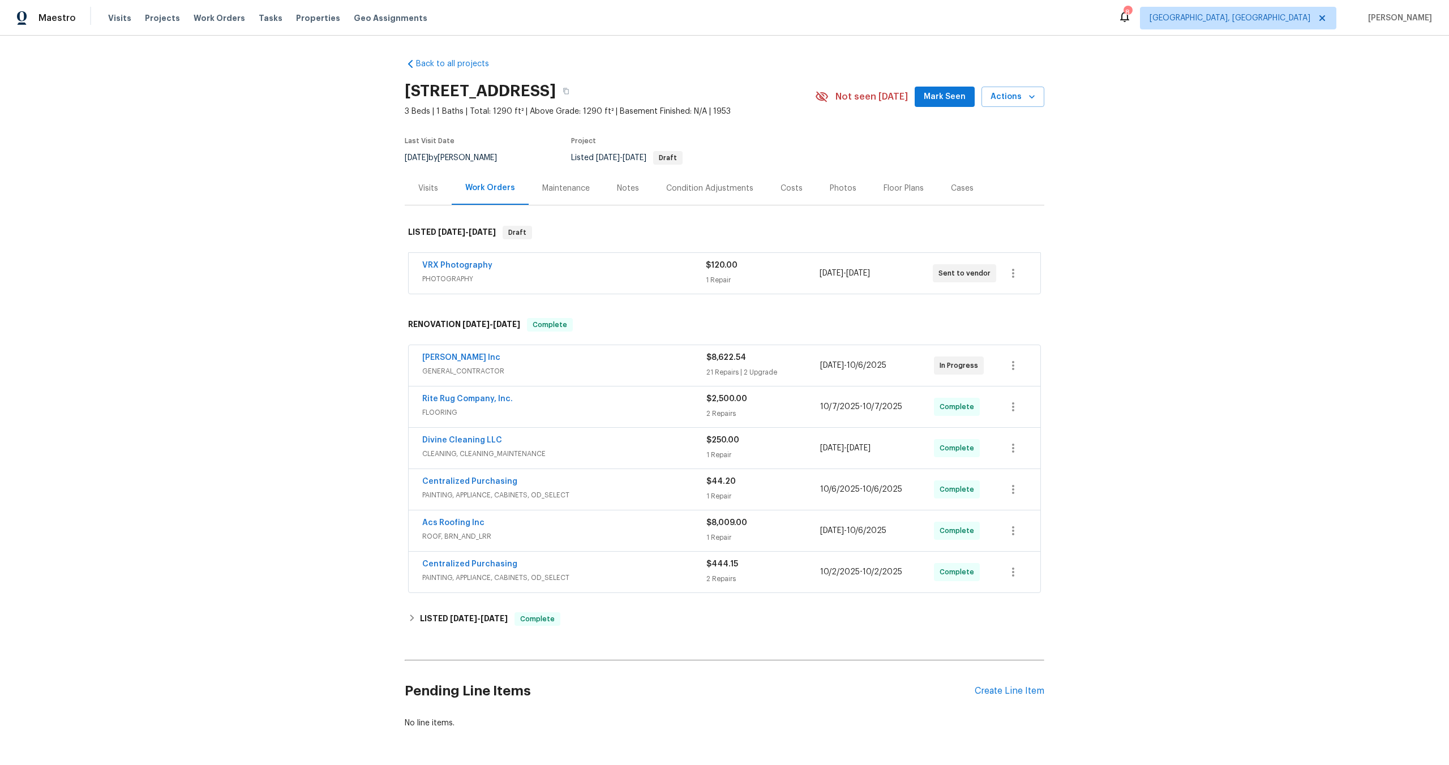
click at [580, 269] on div "VRX Photography" at bounding box center [564, 267] width 284 height 14
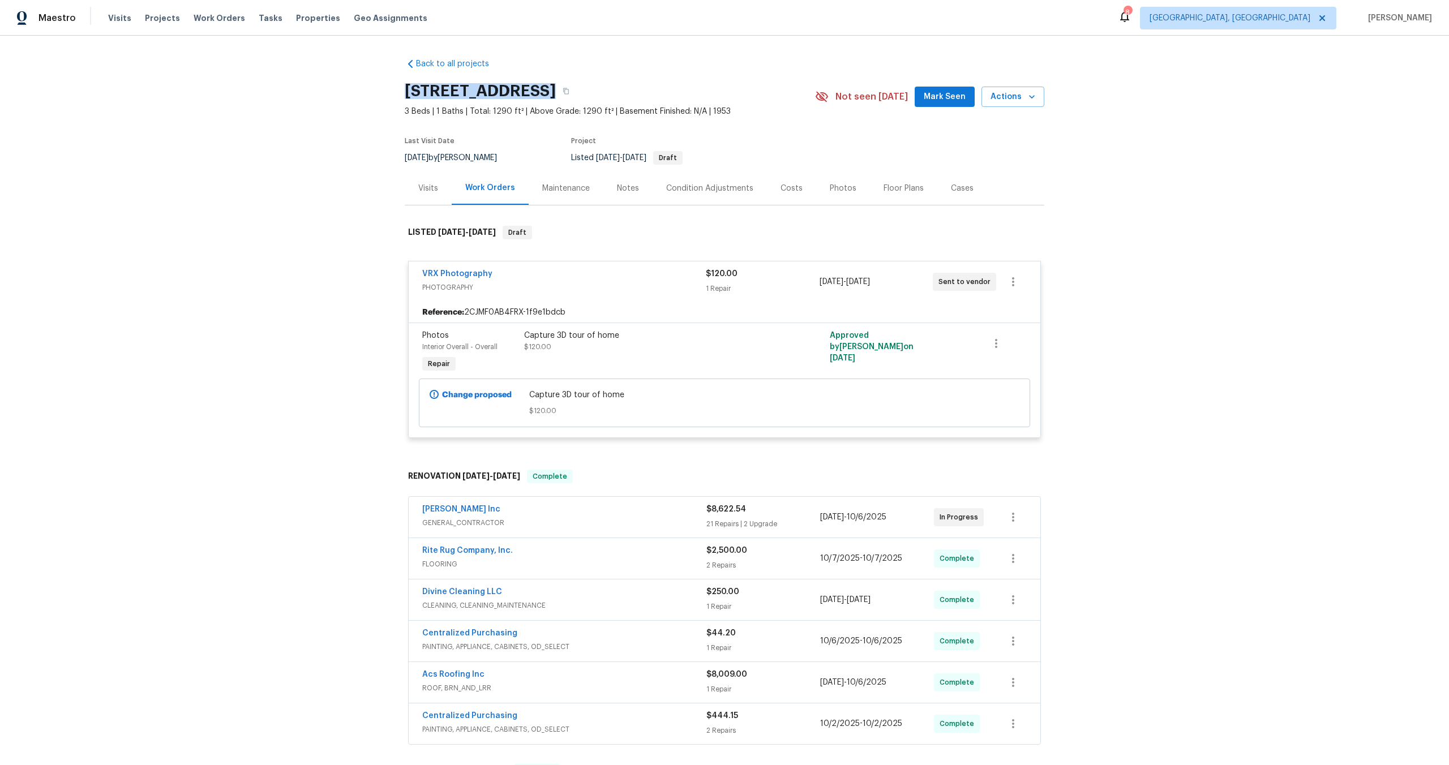
drag, startPoint x: 543, startPoint y: 93, endPoint x: 357, endPoint y: 91, distance: 185.7
click at [357, 91] on div "Back to all projects 14591 Chatham St, Detroit, MI 48223 3 Beds | 1 Baths | Tot…" at bounding box center [724, 401] width 1449 height 730
copy h2 "14591 Chatham St"
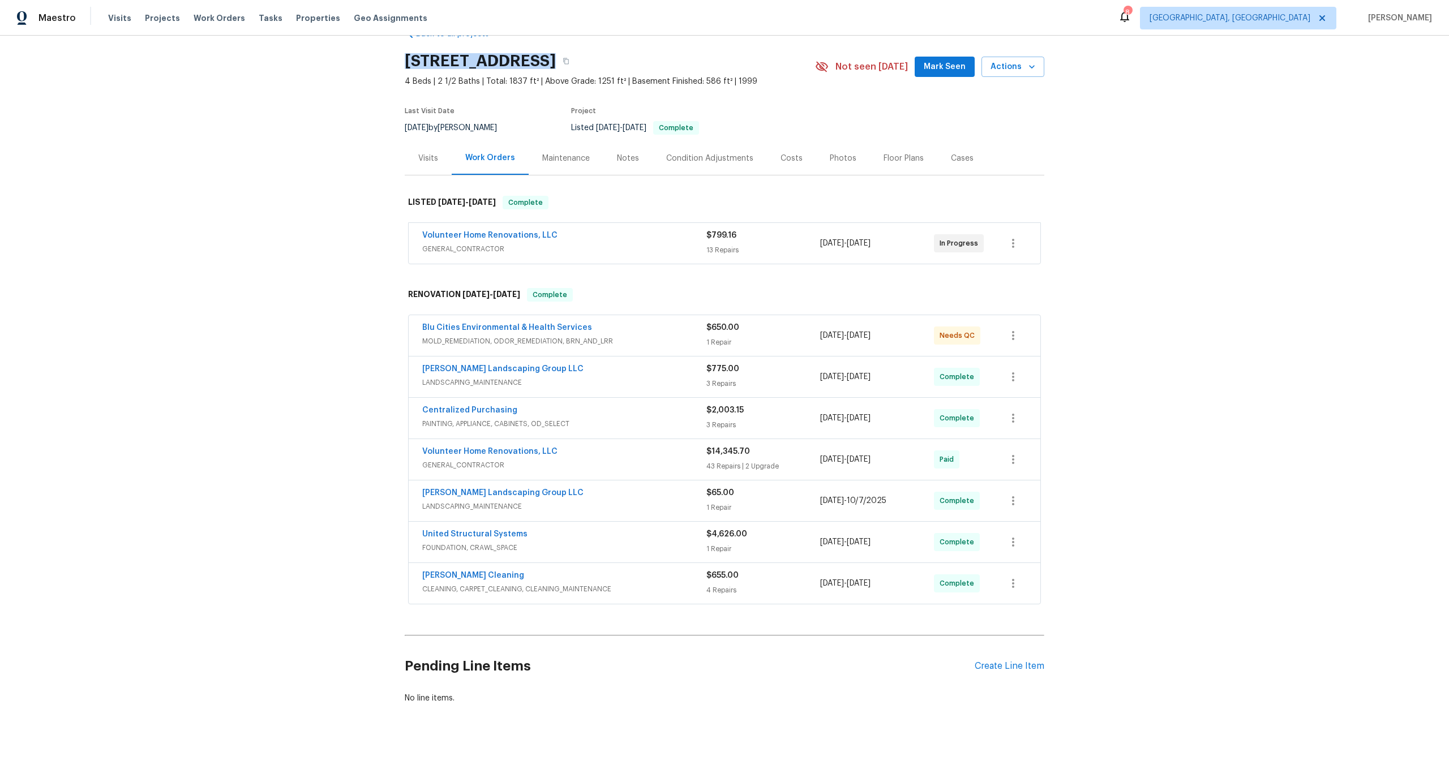
scroll to position [16, 0]
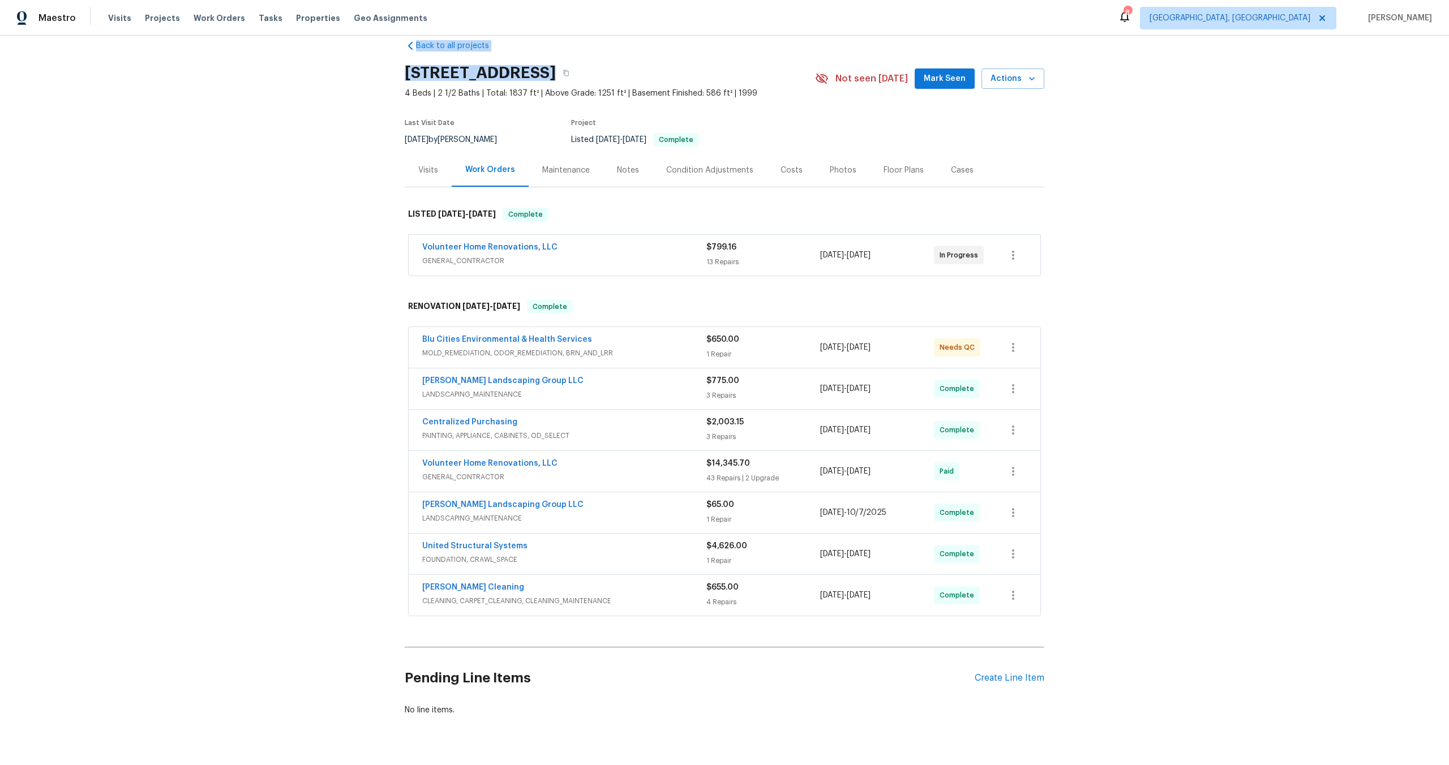
drag, startPoint x: 541, startPoint y: 46, endPoint x: 378, endPoint y: 44, distance: 162.5
click at [378, 45] on div "Back to all projects [STREET_ADDRESS] 4 Beds | 2 1/2 Baths | Total: 1837 ft² | …" at bounding box center [724, 401] width 1449 height 730
copy div "Back to all projects [STREET_ADDRESS]"
click at [434, 79] on h2 "[STREET_ADDRESS]" at bounding box center [480, 74] width 151 height 11
drag, startPoint x: 543, startPoint y: 74, endPoint x: 389, endPoint y: 74, distance: 154.0
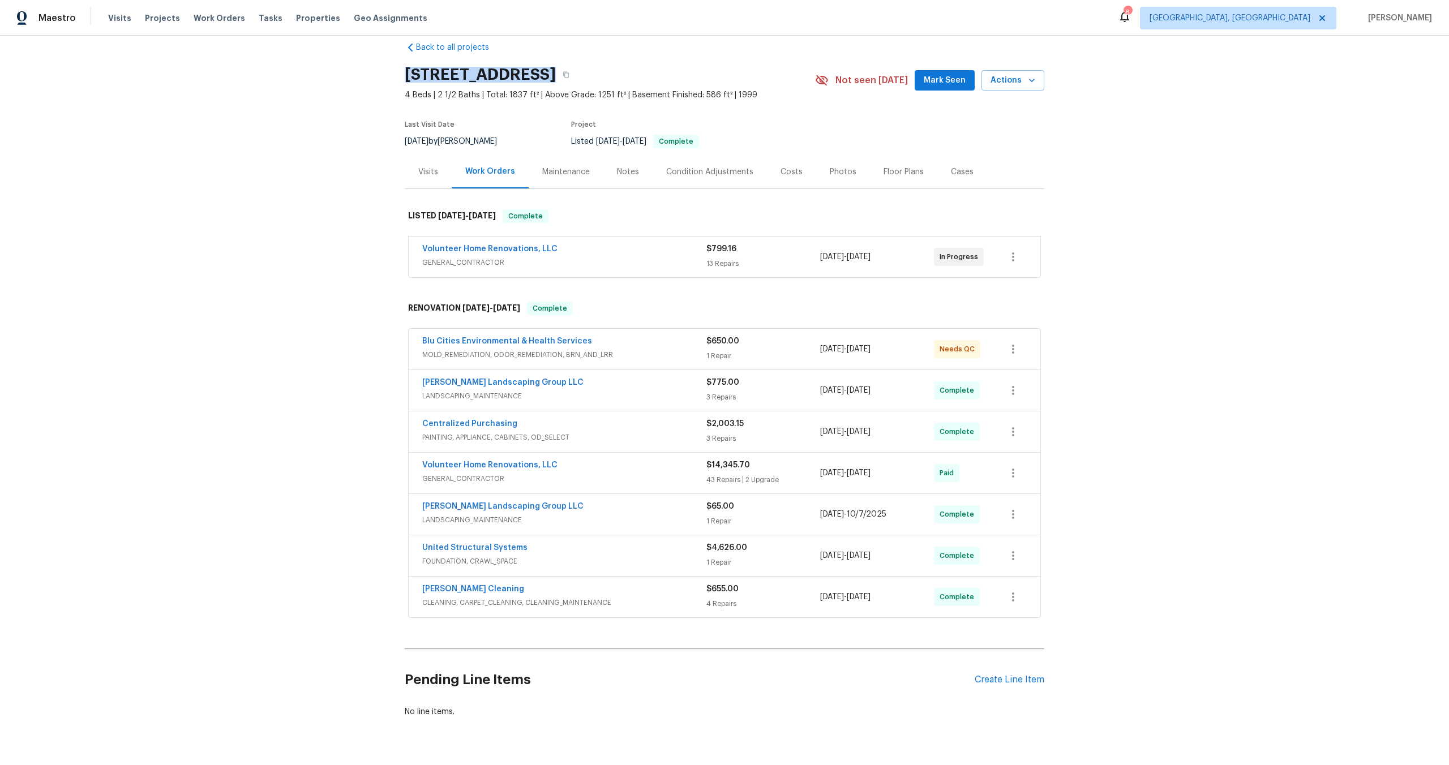
click at [388, 74] on div "Back to all projects [STREET_ADDRESS] 4 Beds | 2 1/2 Baths | Total: 1837 ft² | …" at bounding box center [724, 401] width 1449 height 730
copy h2 "[STREET_ADDRESS]"
click at [1018, 678] on div "Create Line Item" at bounding box center [1010, 680] width 70 height 11
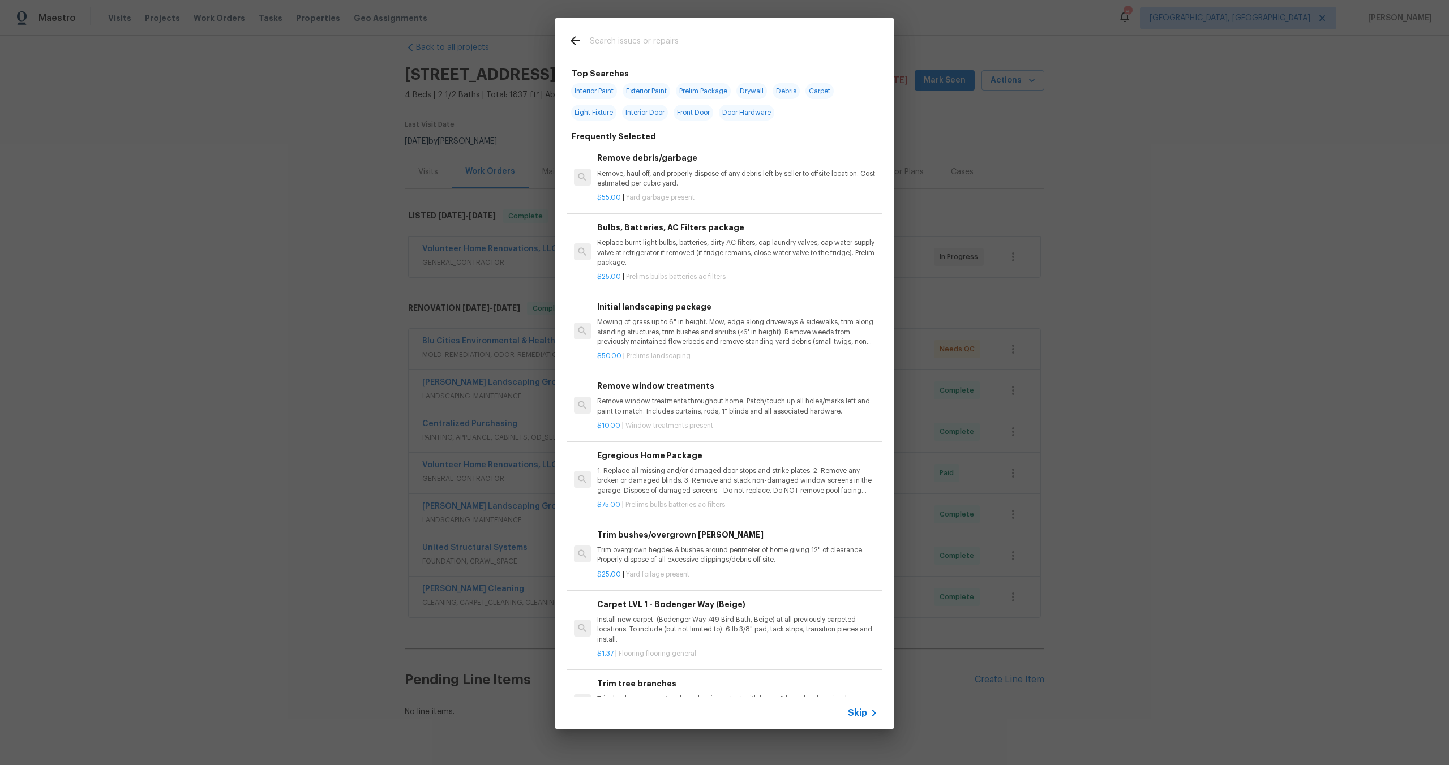
click at [854, 712] on span "Skip" at bounding box center [857, 713] width 19 height 11
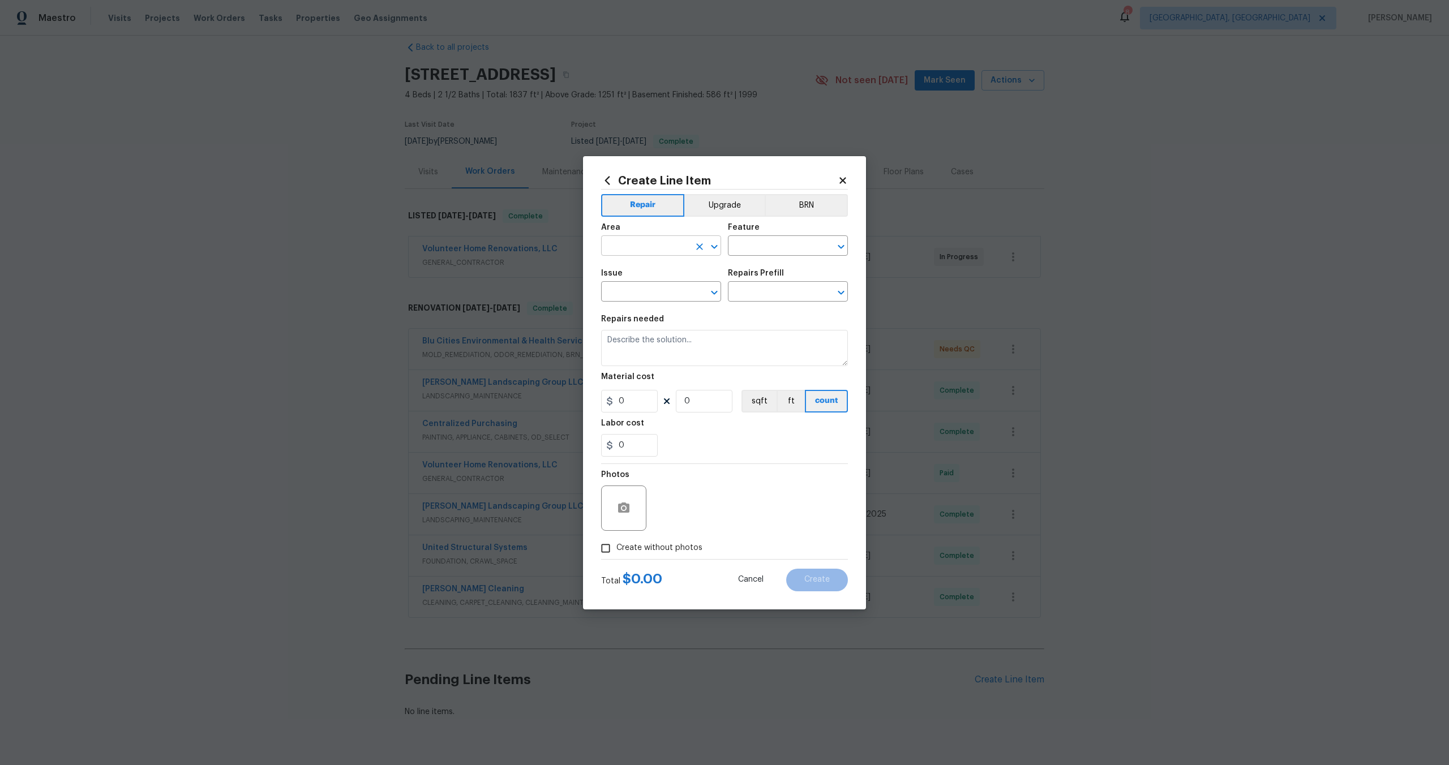
click at [656, 246] on input "text" at bounding box center [645, 247] width 88 height 18
click at [658, 294] on li "Interior Overall" at bounding box center [661, 290] width 120 height 19
type input "Interior Overall"
click at [760, 246] on input "text" at bounding box center [772, 247] width 88 height 18
click at [759, 290] on li "Overall" at bounding box center [788, 299] width 120 height 19
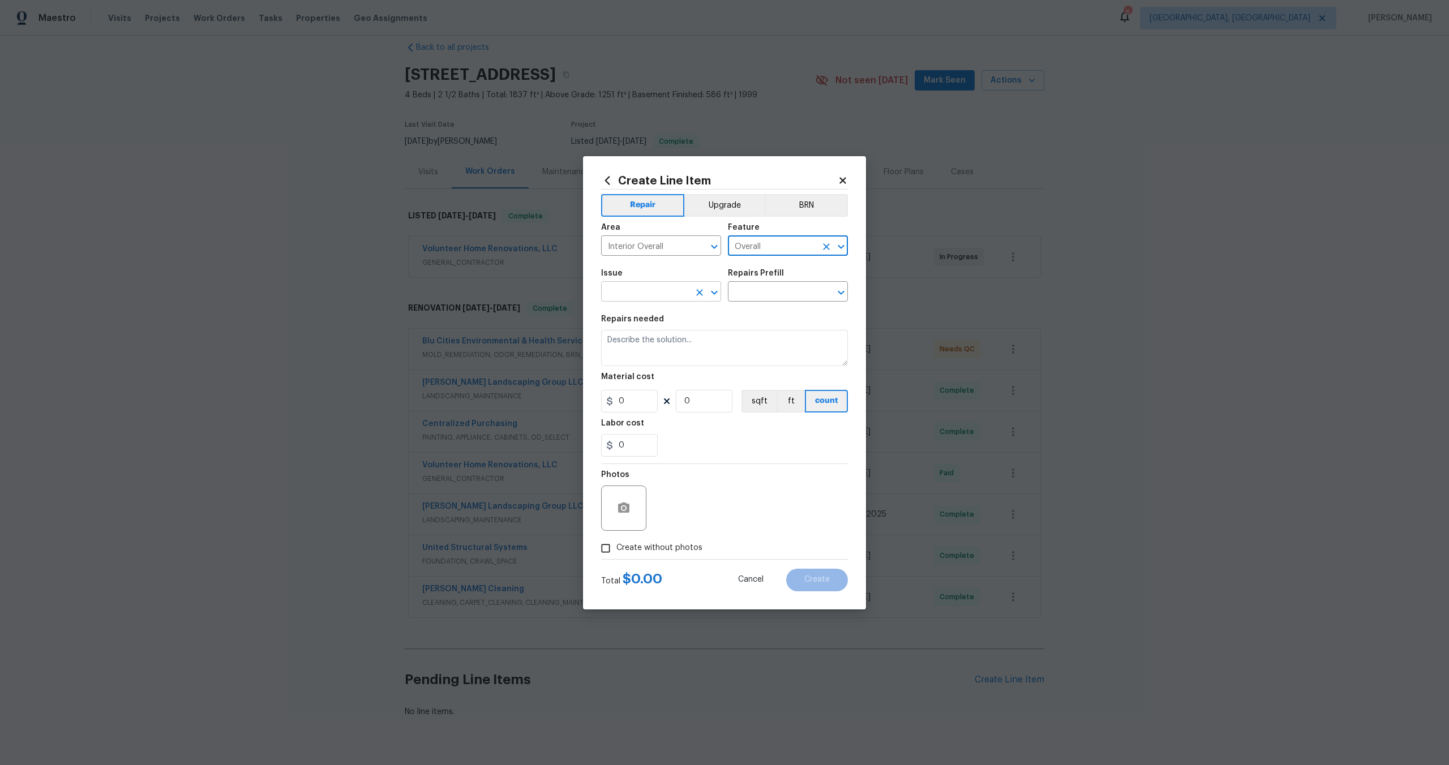
type input "Overall"
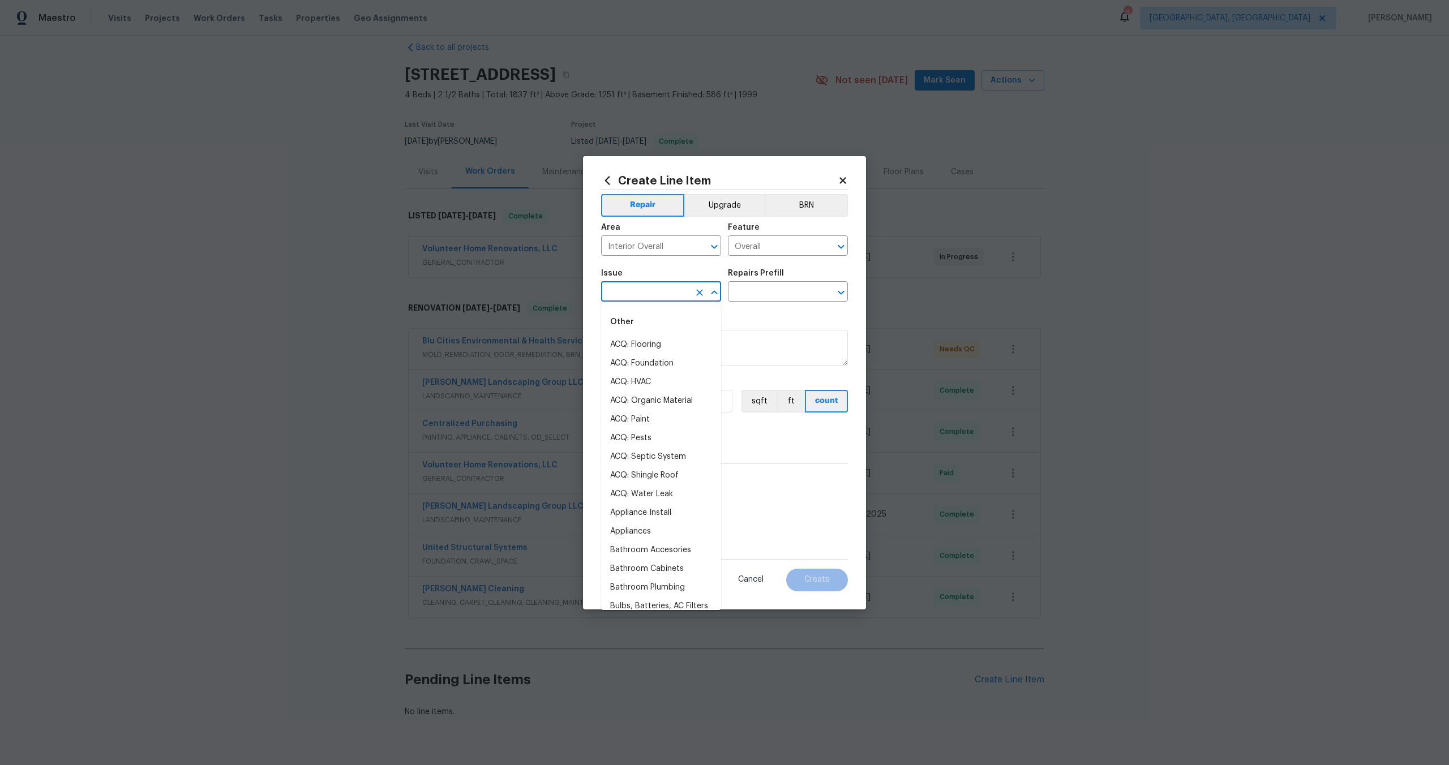
click at [641, 286] on input "text" at bounding box center [645, 293] width 88 height 18
drag, startPoint x: 630, startPoint y: 344, endPoint x: 674, endPoint y: 315, distance: 53.1
click at [630, 344] on li "Photos" at bounding box center [661, 345] width 120 height 19
type input "Photos"
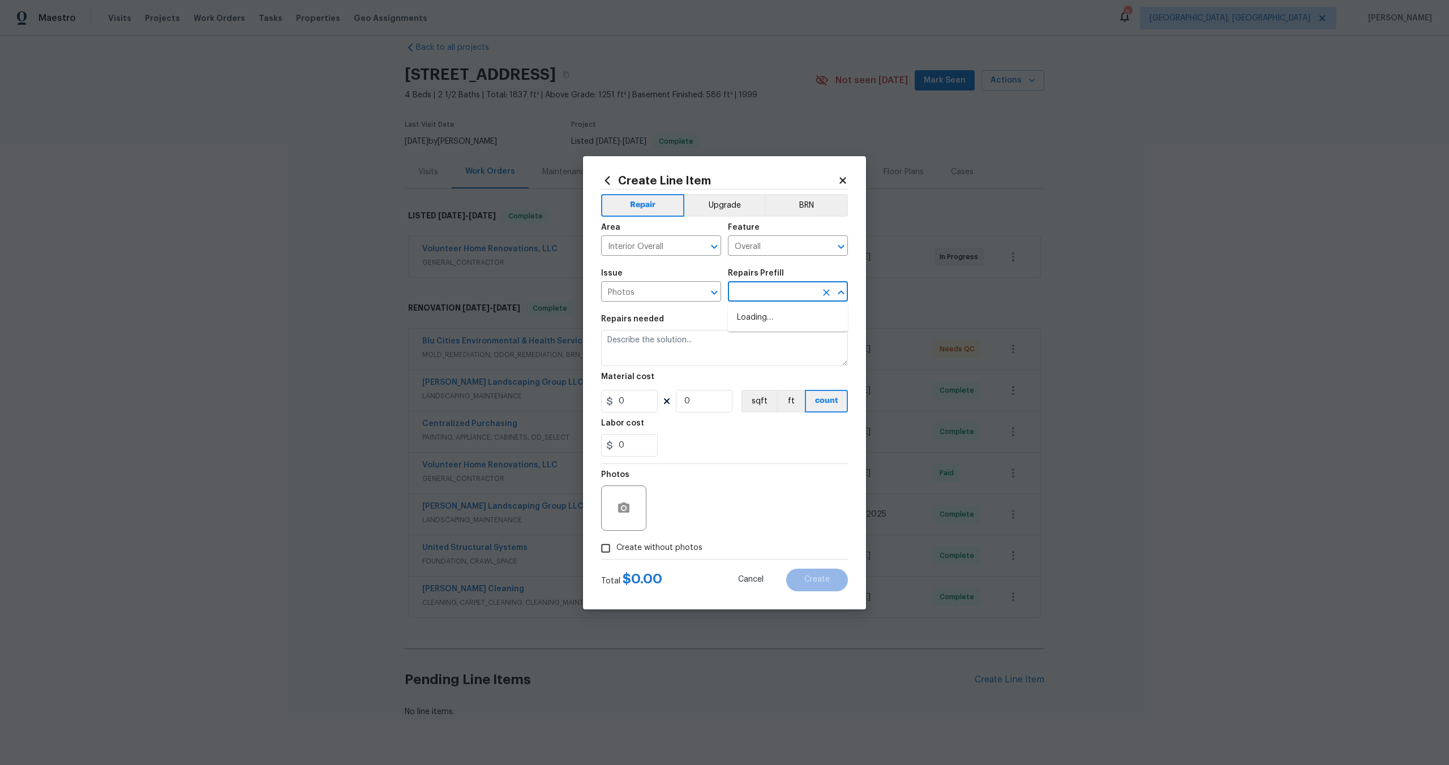
click at [755, 289] on input "text" at bounding box center [772, 293] width 88 height 18
click at [755, 309] on li "3D Tour Capture $120.00" at bounding box center [788, 318] width 120 height 19
type input "3D Tour Capture $120.00"
type textarea "Capture 3D tour of home"
type input "120"
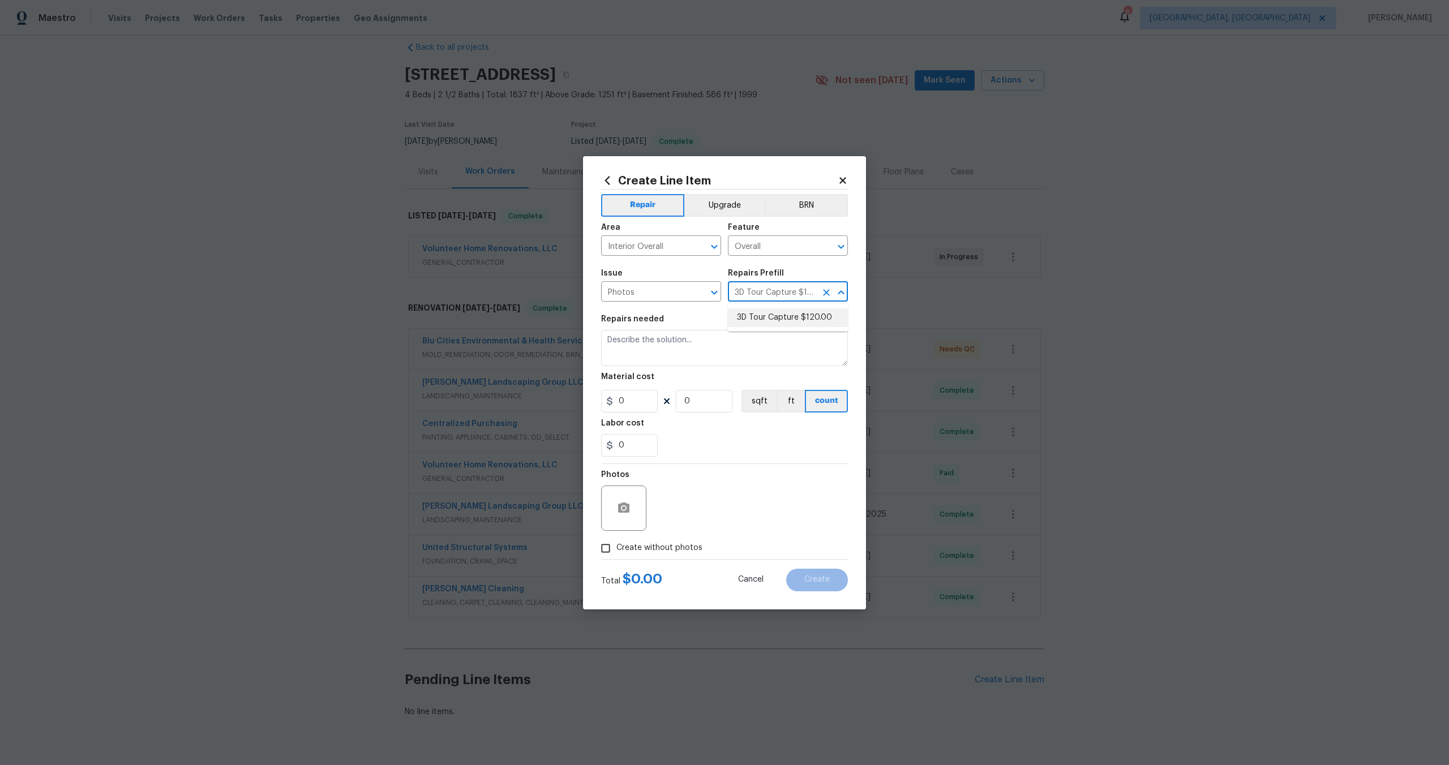
type input "1"
click at [610, 550] on input "Create without photos" at bounding box center [606, 549] width 22 height 22
checkbox input "true"
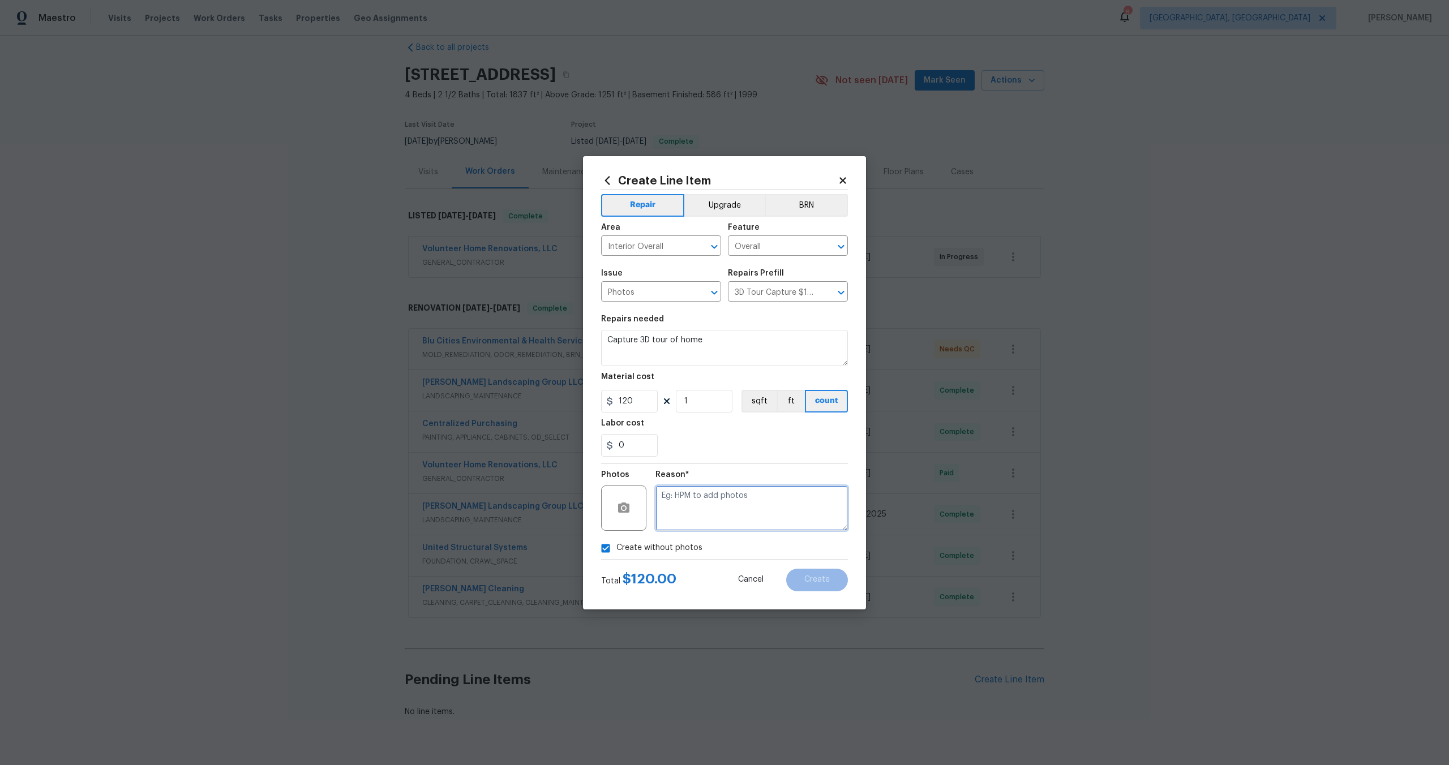
click at [706, 511] on textarea at bounding box center [752, 508] width 192 height 45
type textarea "."
click at [815, 572] on button "Create" at bounding box center [817, 580] width 62 height 23
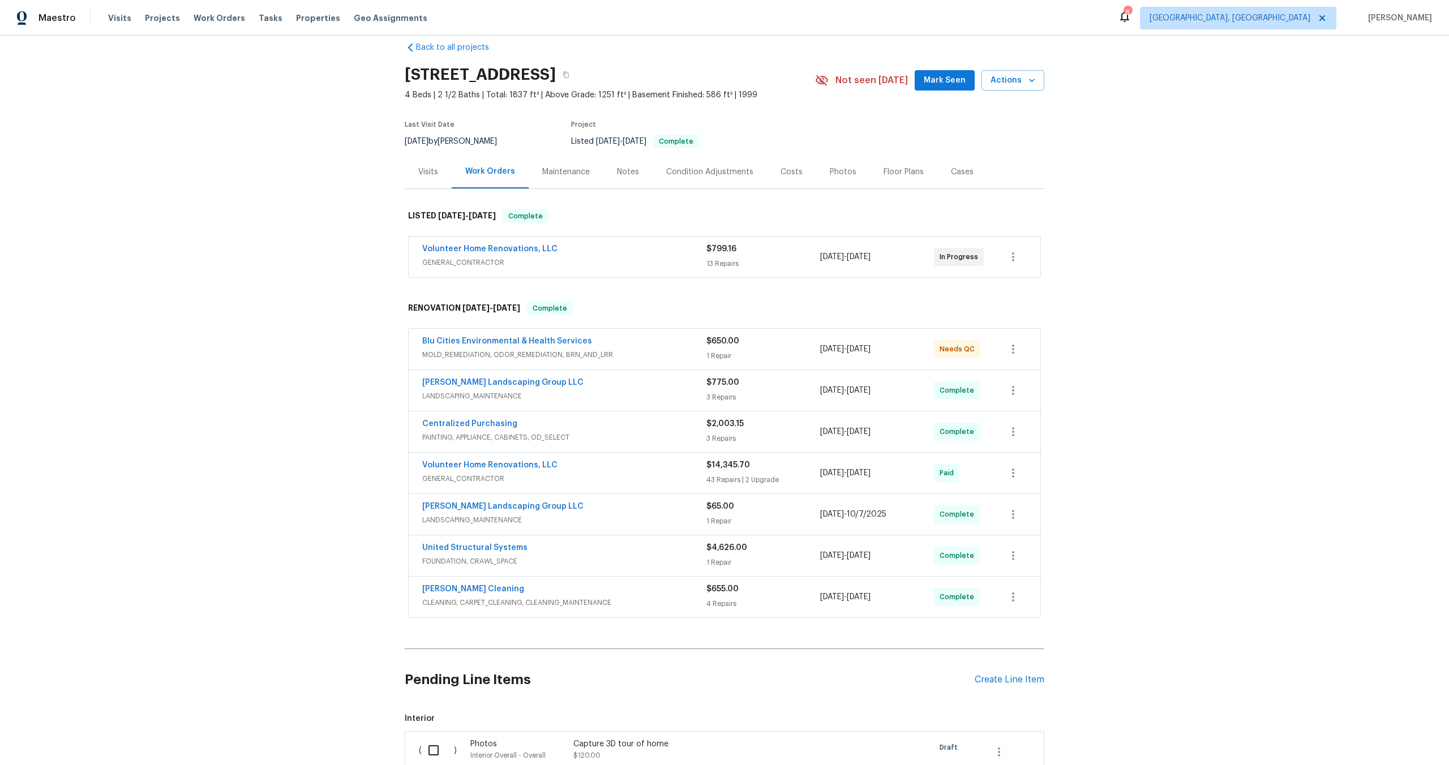
scroll to position [175, 0]
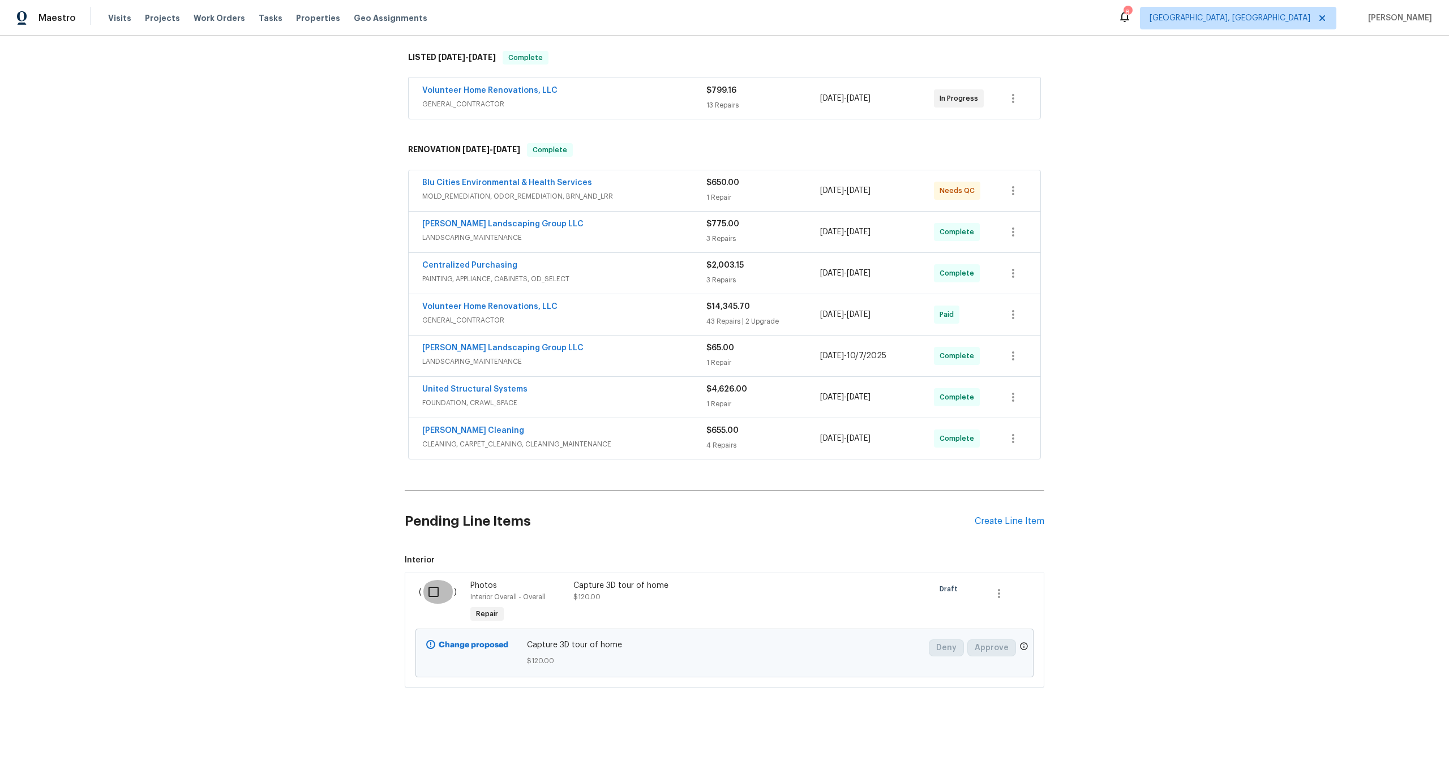
click at [429, 602] on input "checkbox" at bounding box center [438, 592] width 32 height 24
checkbox input "true"
click at [1388, 731] on span "Create Work Order" at bounding box center [1384, 737] width 75 height 14
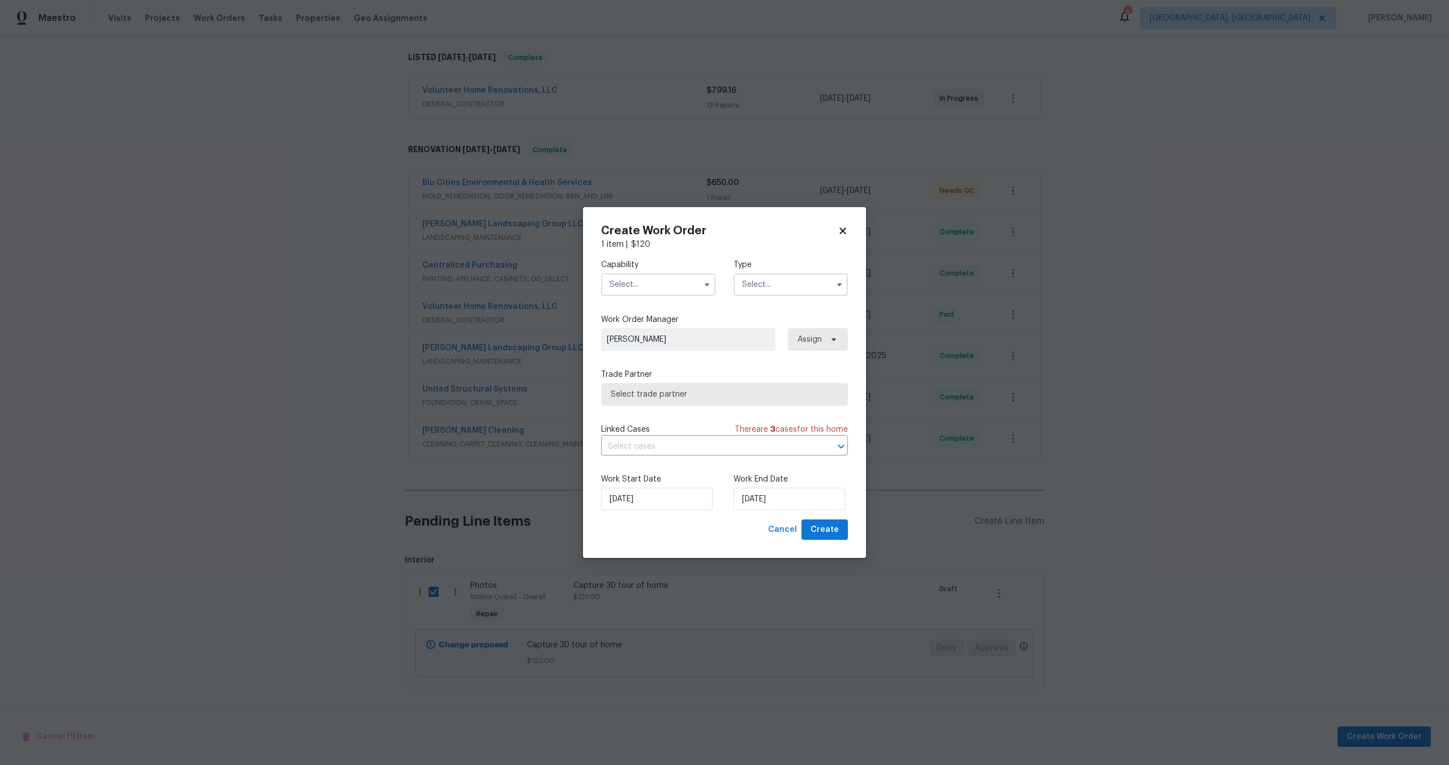
click at [668, 285] on input "text" at bounding box center [658, 284] width 114 height 23
click at [644, 329] on div "Photography" at bounding box center [658, 324] width 109 height 20
type input "Photography"
click at [769, 266] on label "Type" at bounding box center [791, 264] width 114 height 11
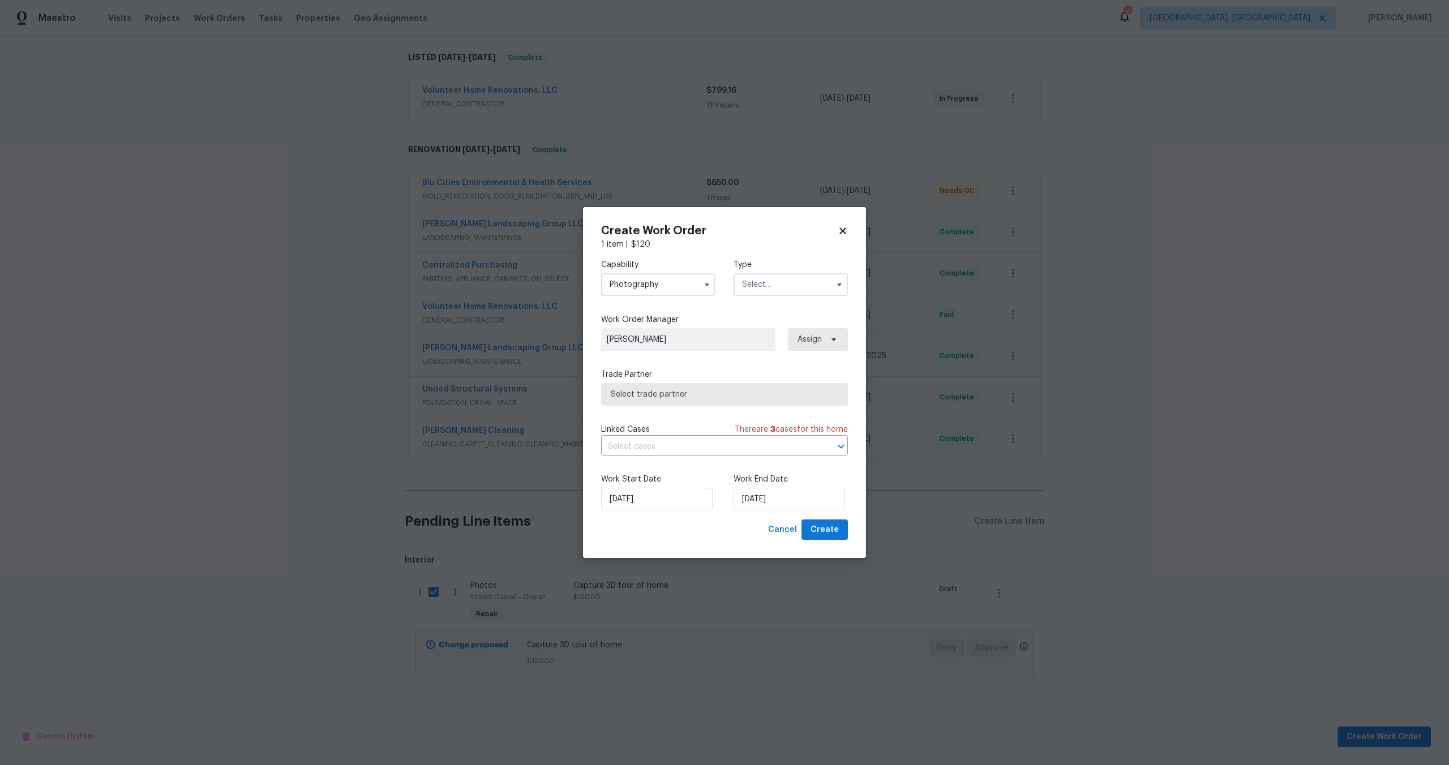
click at [769, 280] on input "text" at bounding box center [791, 284] width 114 height 23
click at [765, 322] on div "Other" at bounding box center [791, 316] width 109 height 20
type input "Other"
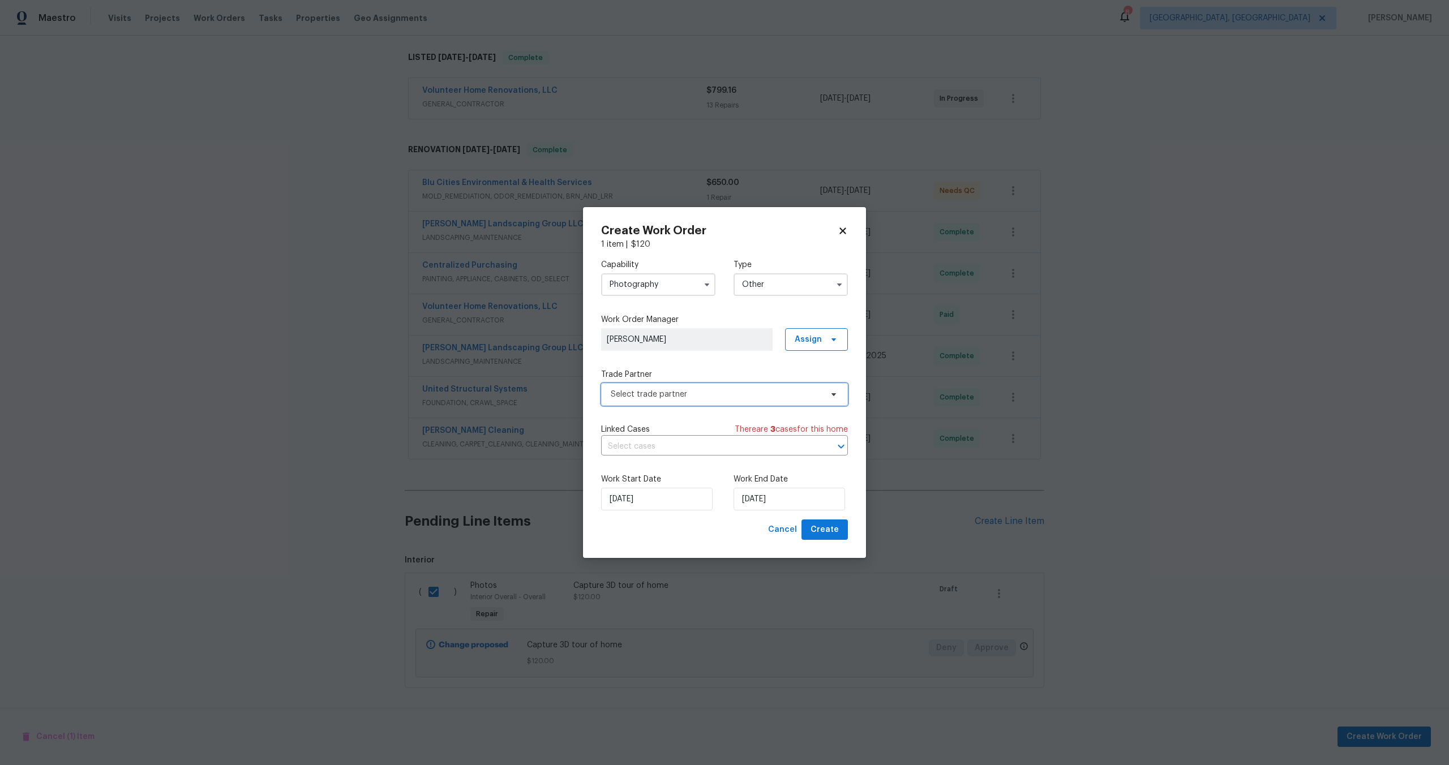
click at [700, 391] on span "Select trade partner" at bounding box center [716, 394] width 211 height 11
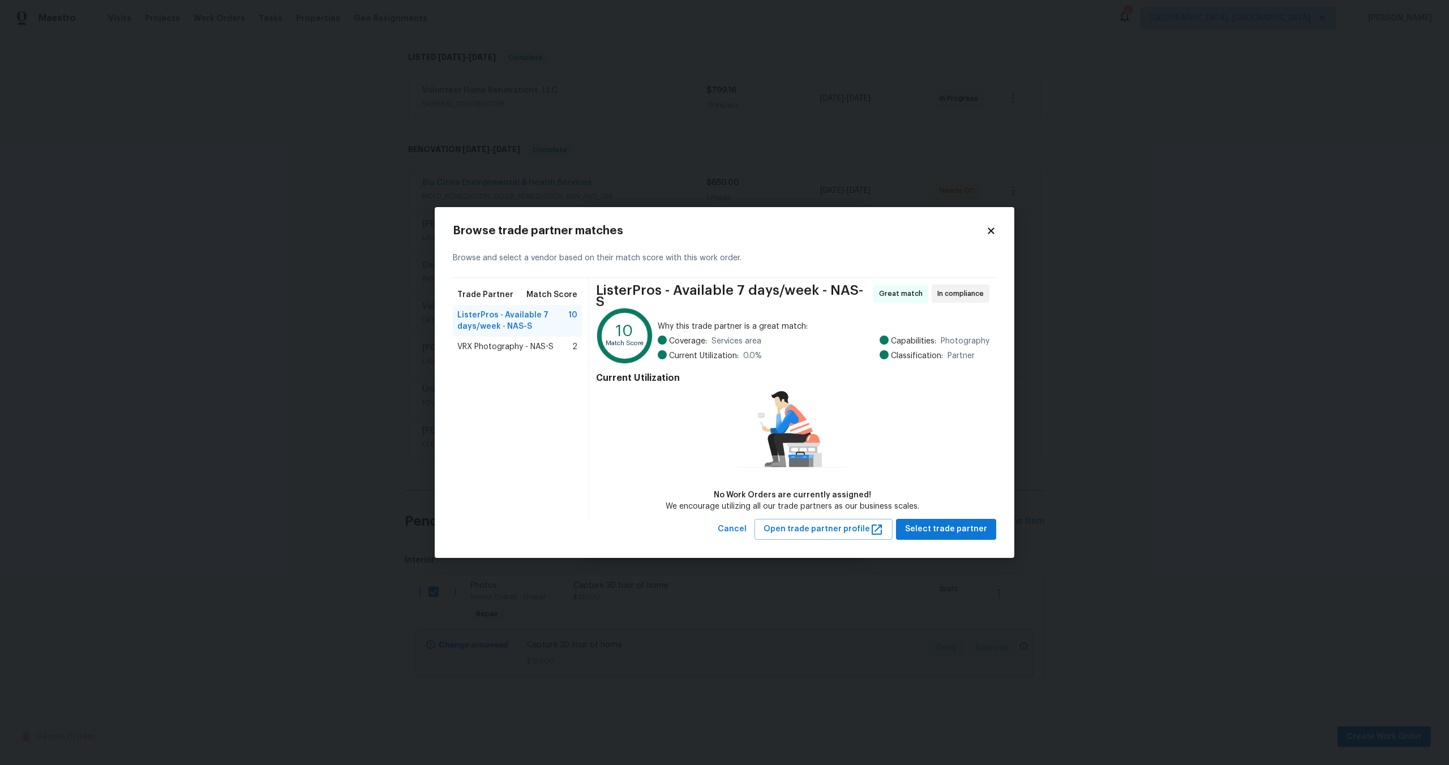
click at [530, 349] on span "VRX Photography - NAS-S" at bounding box center [505, 346] width 96 height 11
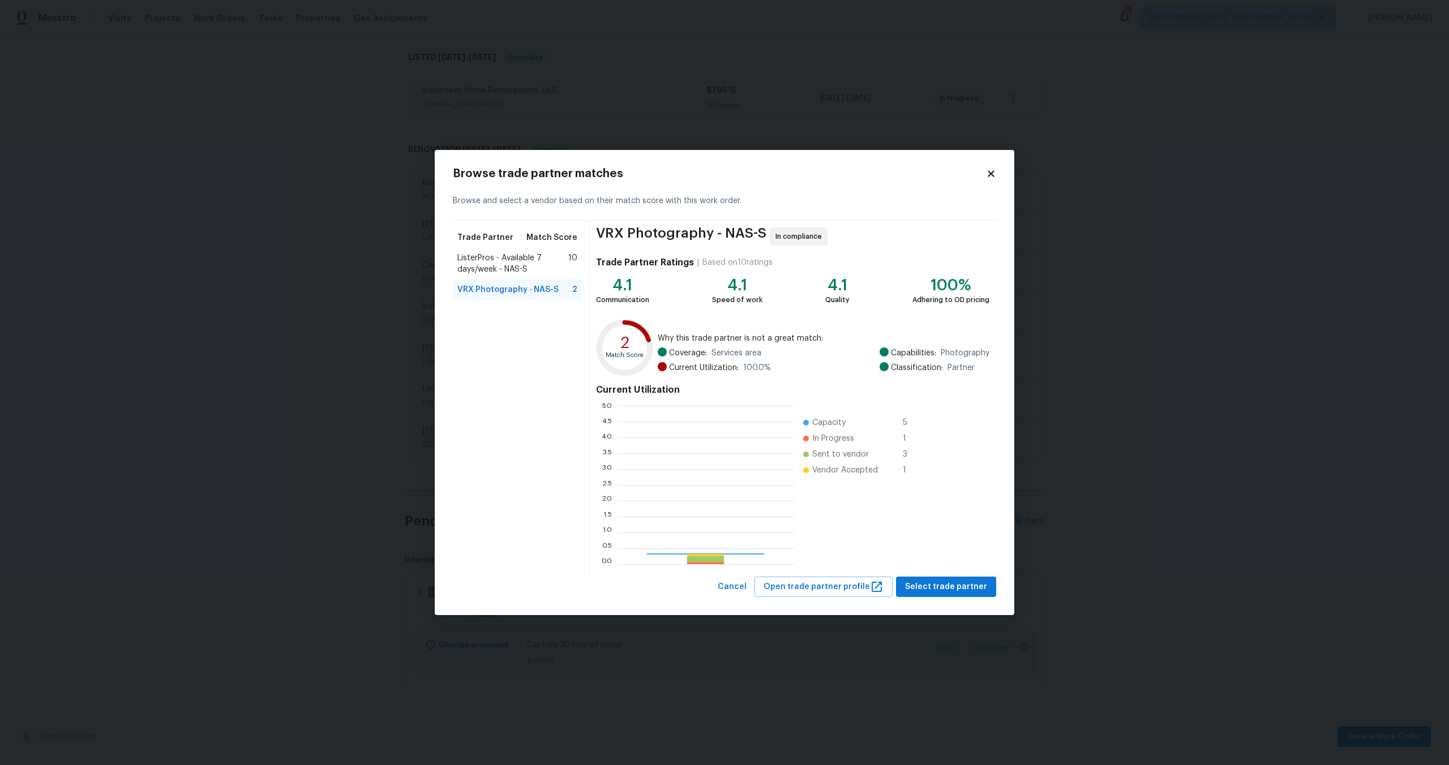
scroll to position [159, 176]
click at [944, 583] on span "Select trade partner" at bounding box center [946, 587] width 82 height 14
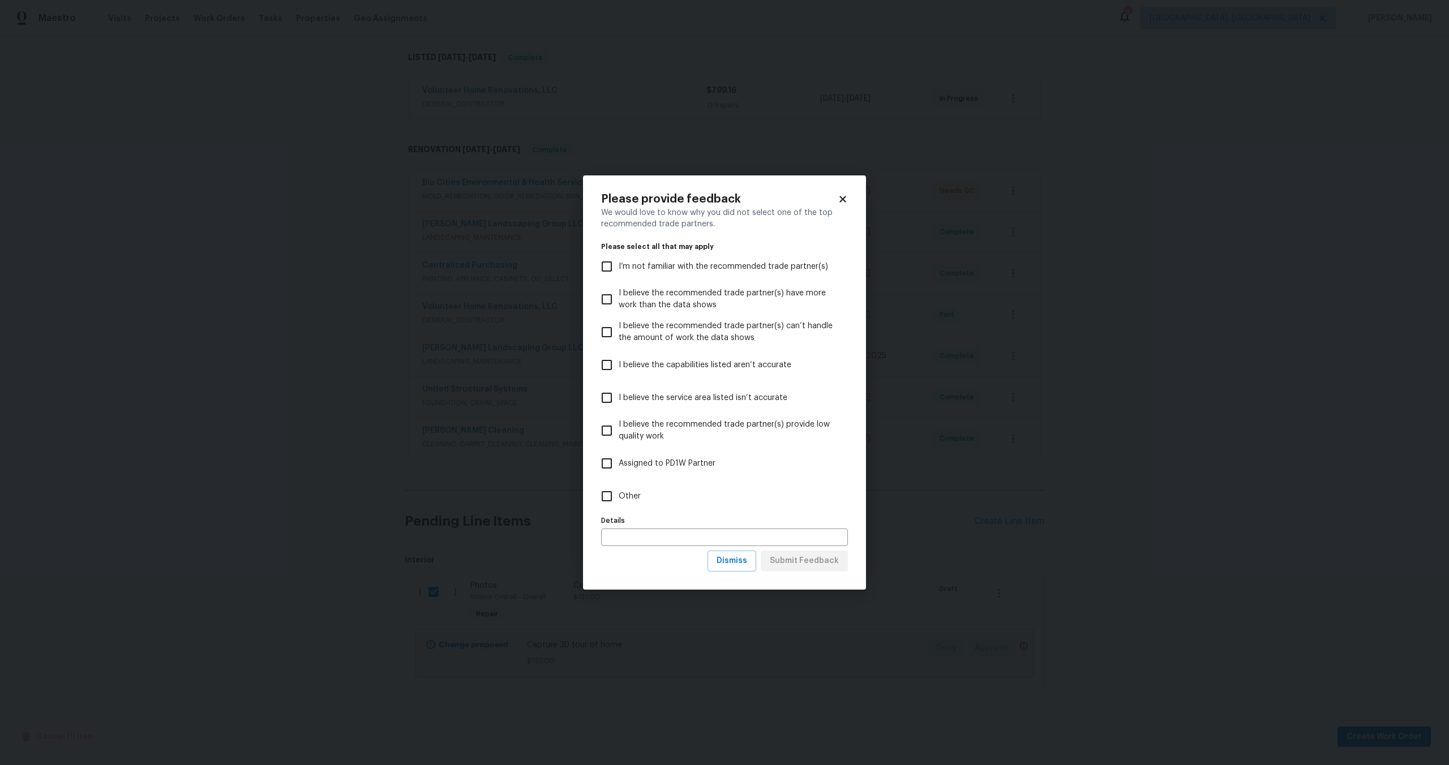
click at [619, 494] on span "Other" at bounding box center [630, 497] width 22 height 12
click at [619, 494] on input "Other" at bounding box center [607, 497] width 24 height 24
checkbox input "true"
click at [801, 563] on span "Submit Feedback" at bounding box center [804, 561] width 69 height 14
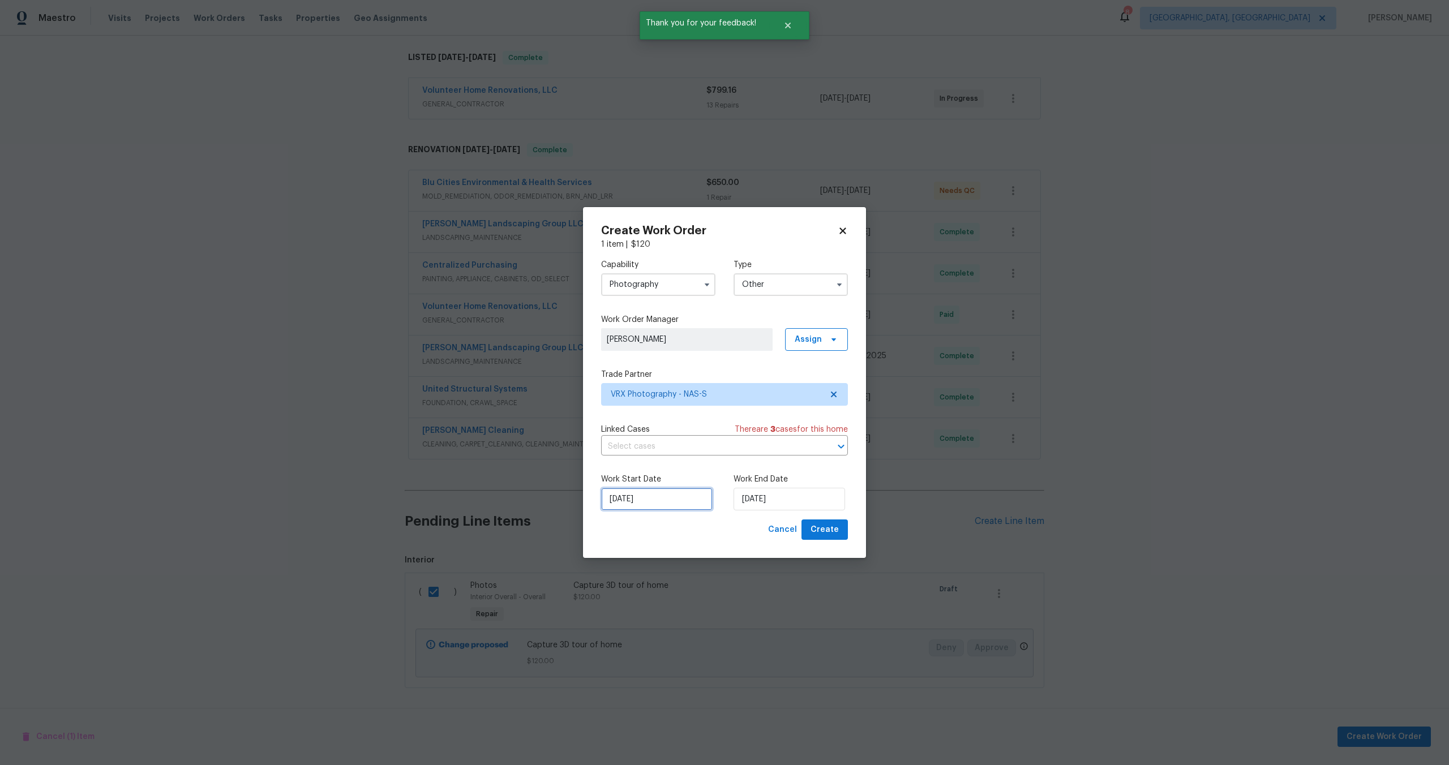
click at [665, 498] on input "[DATE]" at bounding box center [657, 499] width 112 height 23
click at [783, 513] on div "Work Start Date 15/10/2025 Work End Date 15/10/2025" at bounding box center [724, 492] width 247 height 55
click at [789, 502] on input "[DATE]" at bounding box center [790, 499] width 112 height 23
click at [806, 436] on div "16" at bounding box center [805, 435] width 18 height 16
type input "[DATE]"
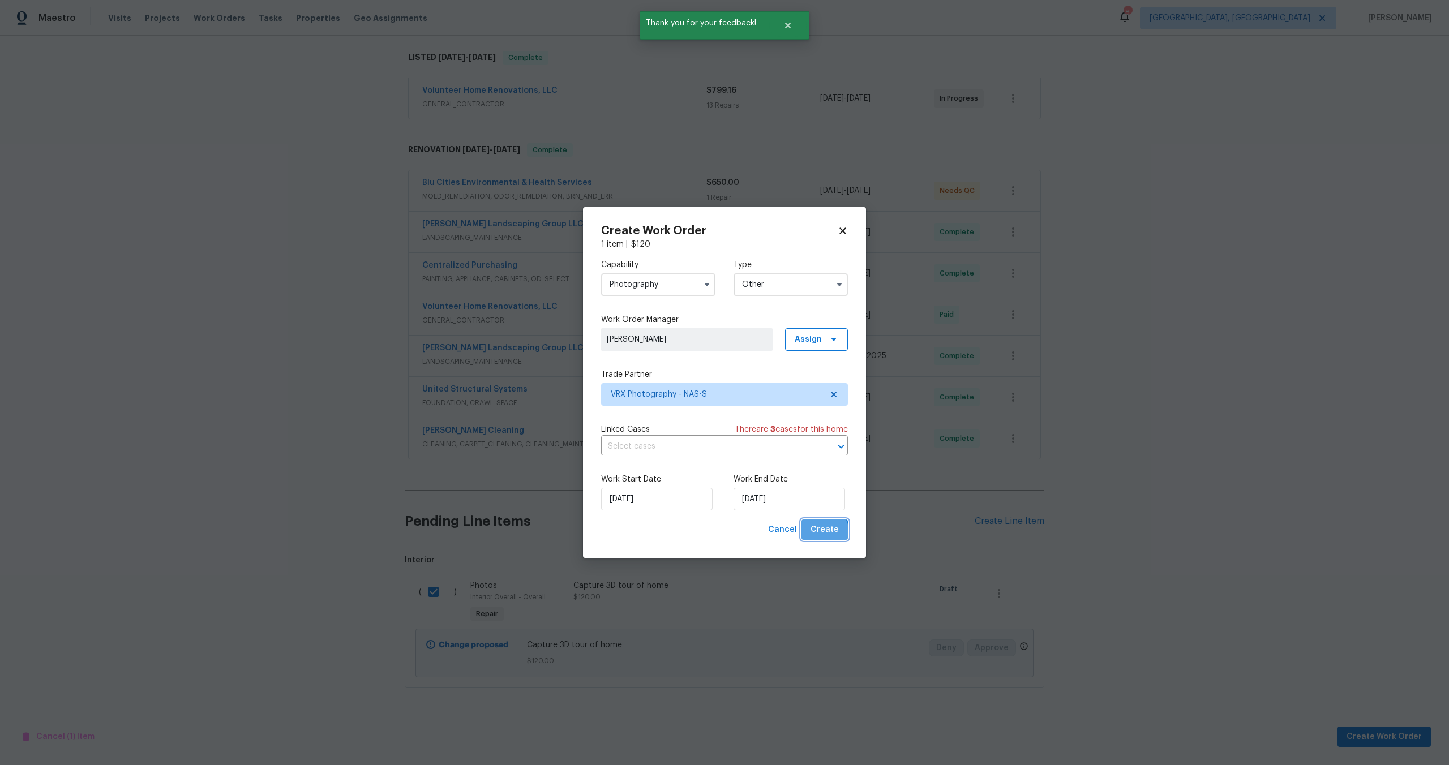
click at [825, 533] on span "Create" at bounding box center [825, 530] width 28 height 14
checkbox input "false"
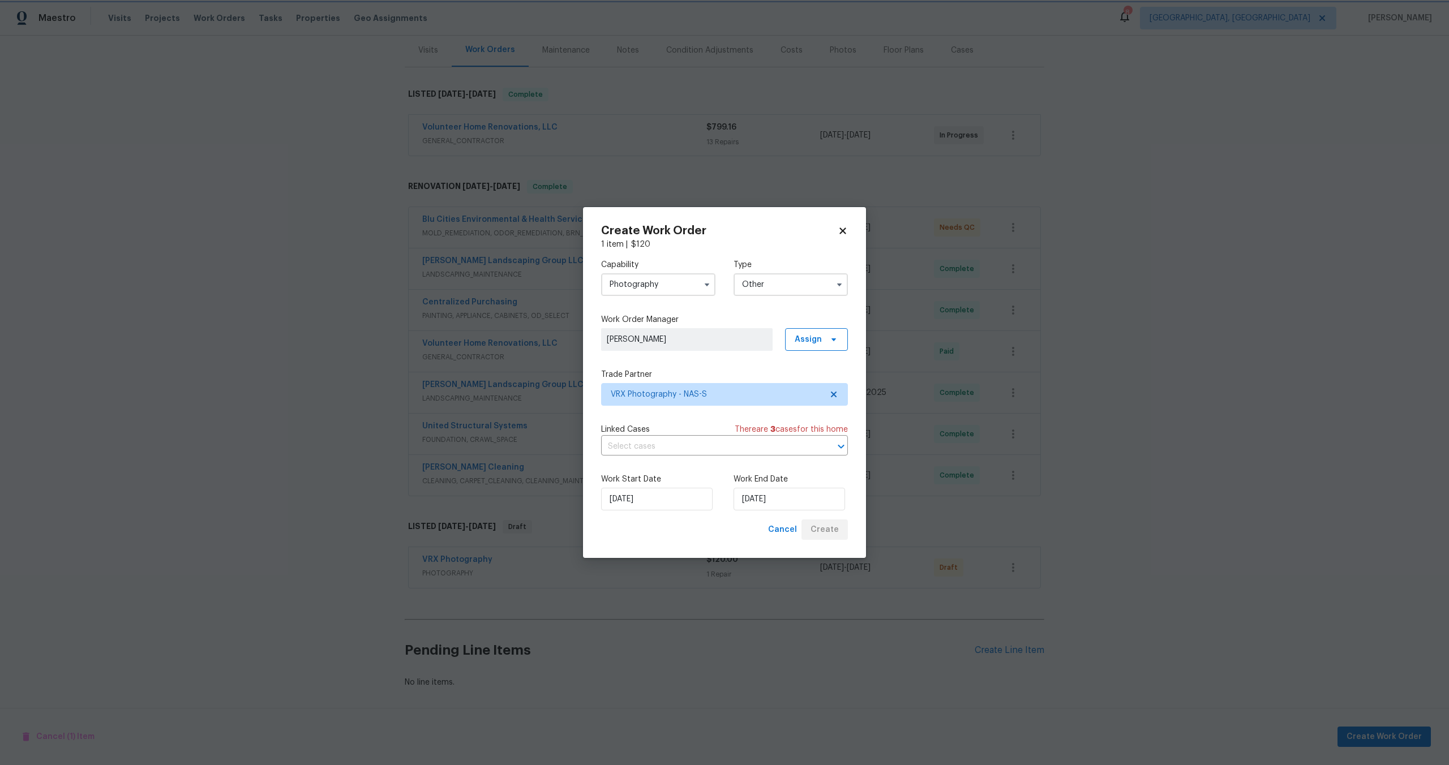
scroll to position [138, 0]
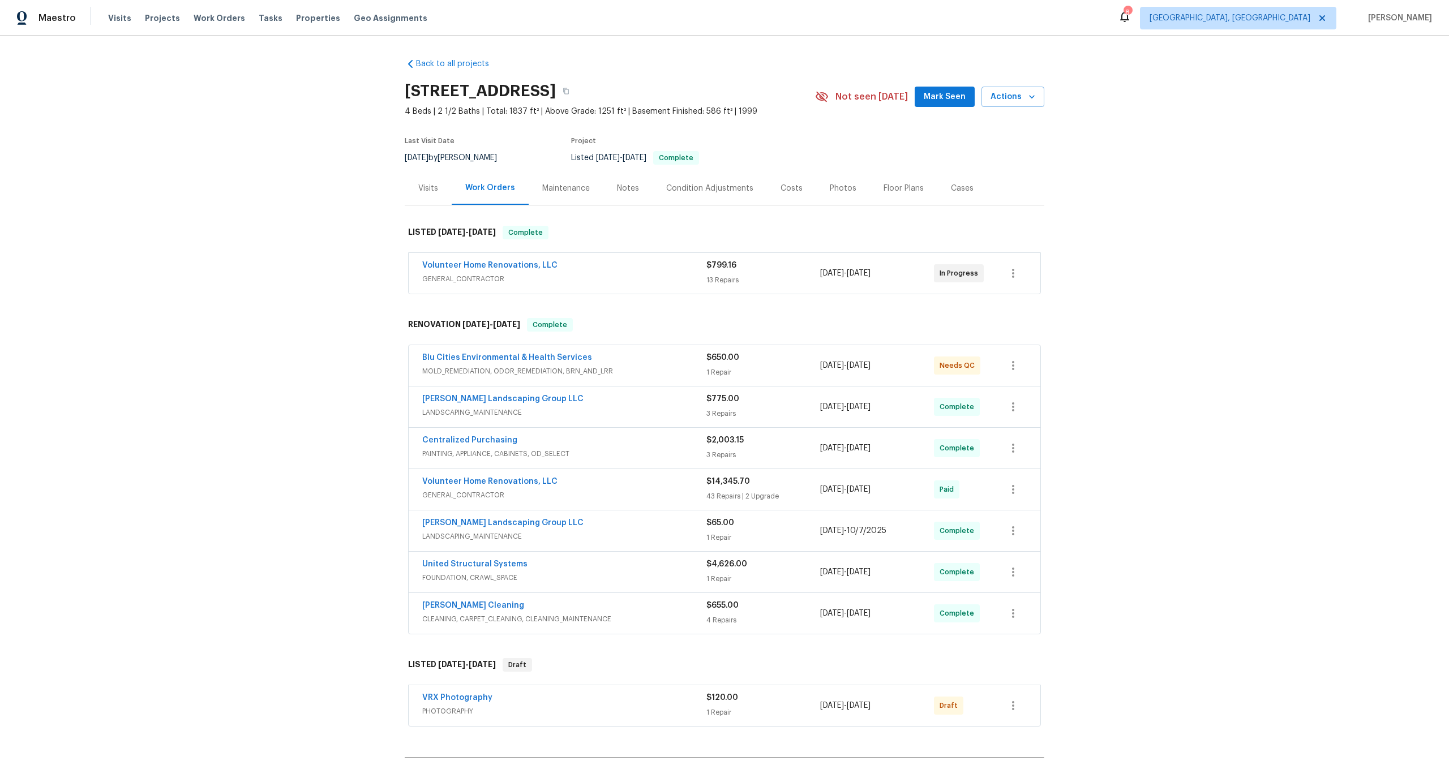
scroll to position [138, 0]
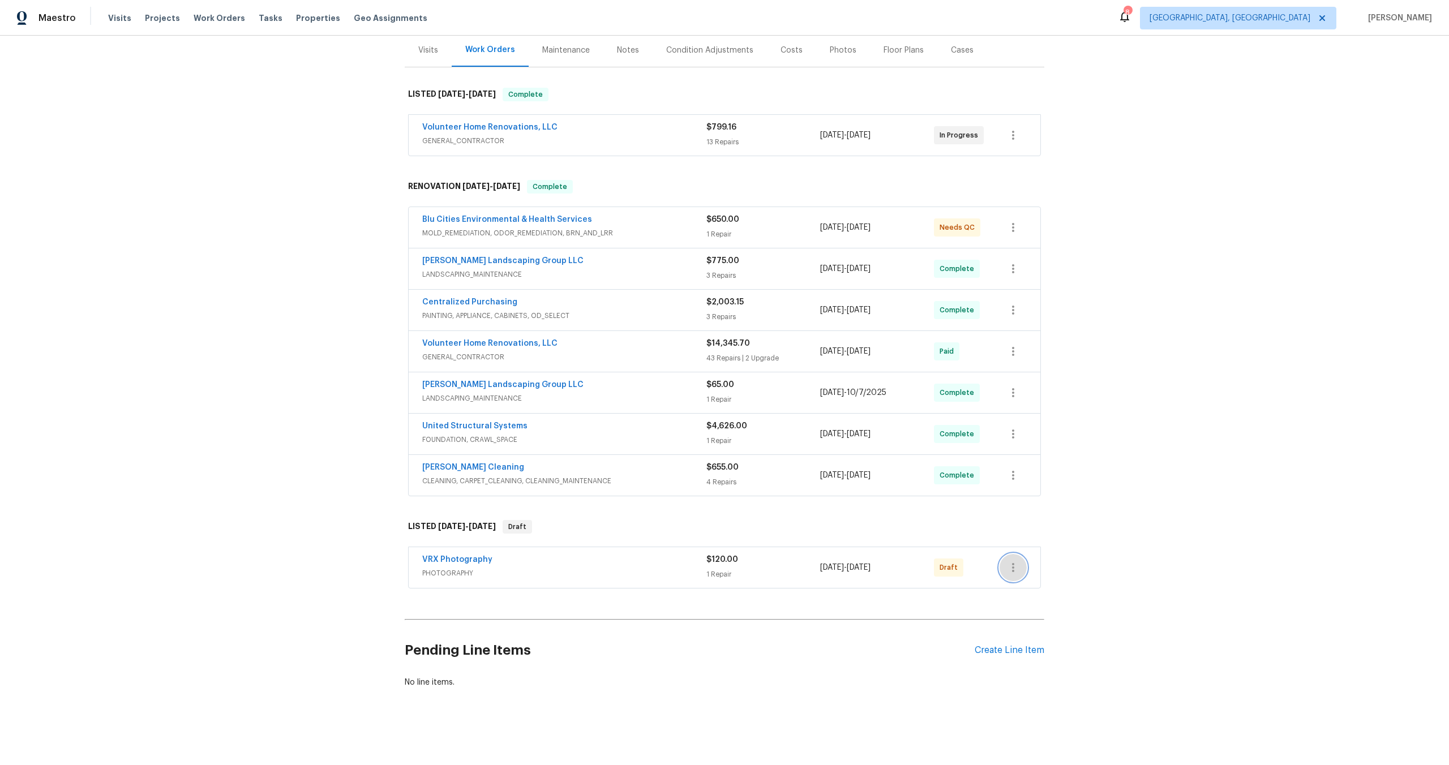
click at [1018, 568] on icon "button" at bounding box center [1014, 568] width 14 height 14
click at [1018, 568] on li "Send to Vendor" at bounding box center [1061, 568] width 122 height 19
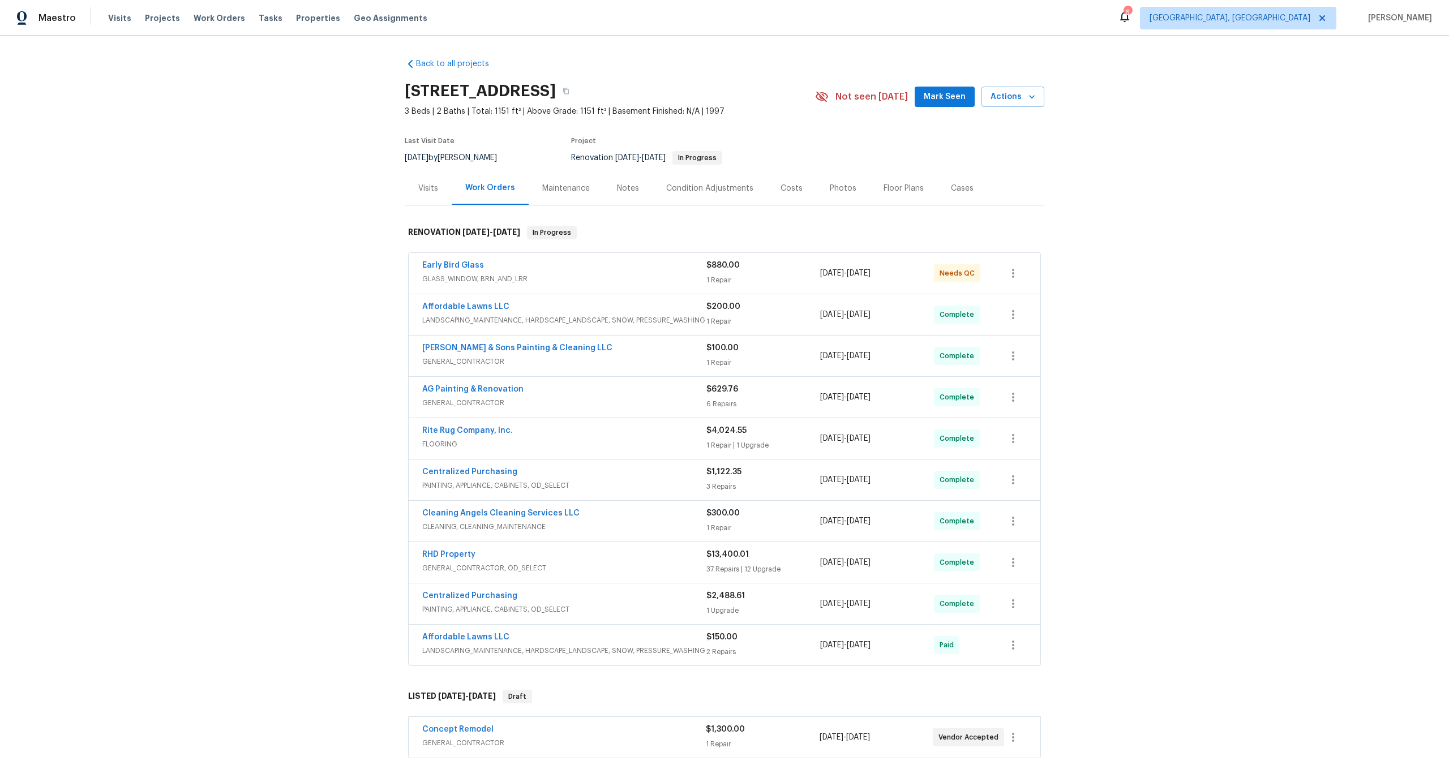
scroll to position [170, 0]
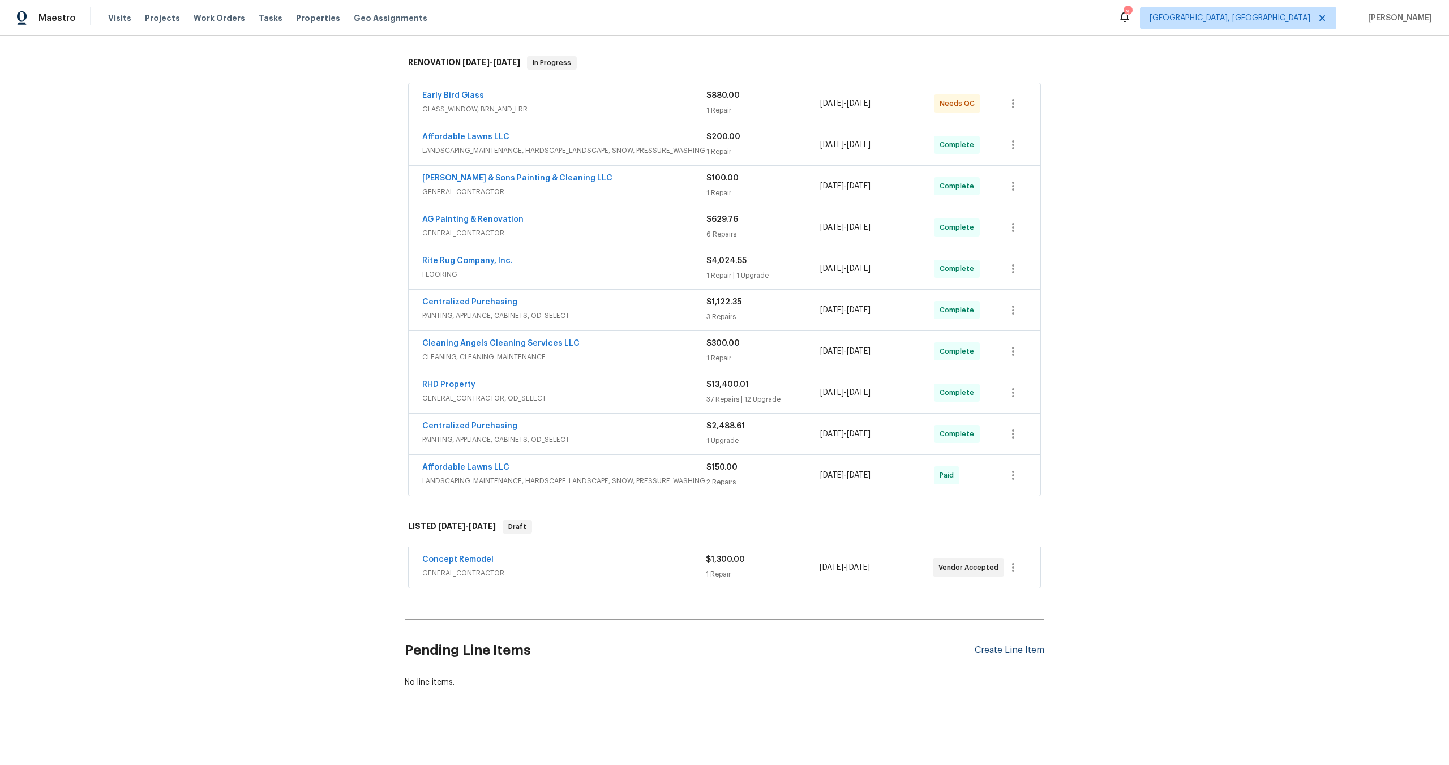
click at [1024, 647] on div "Create Line Item" at bounding box center [1010, 650] width 70 height 11
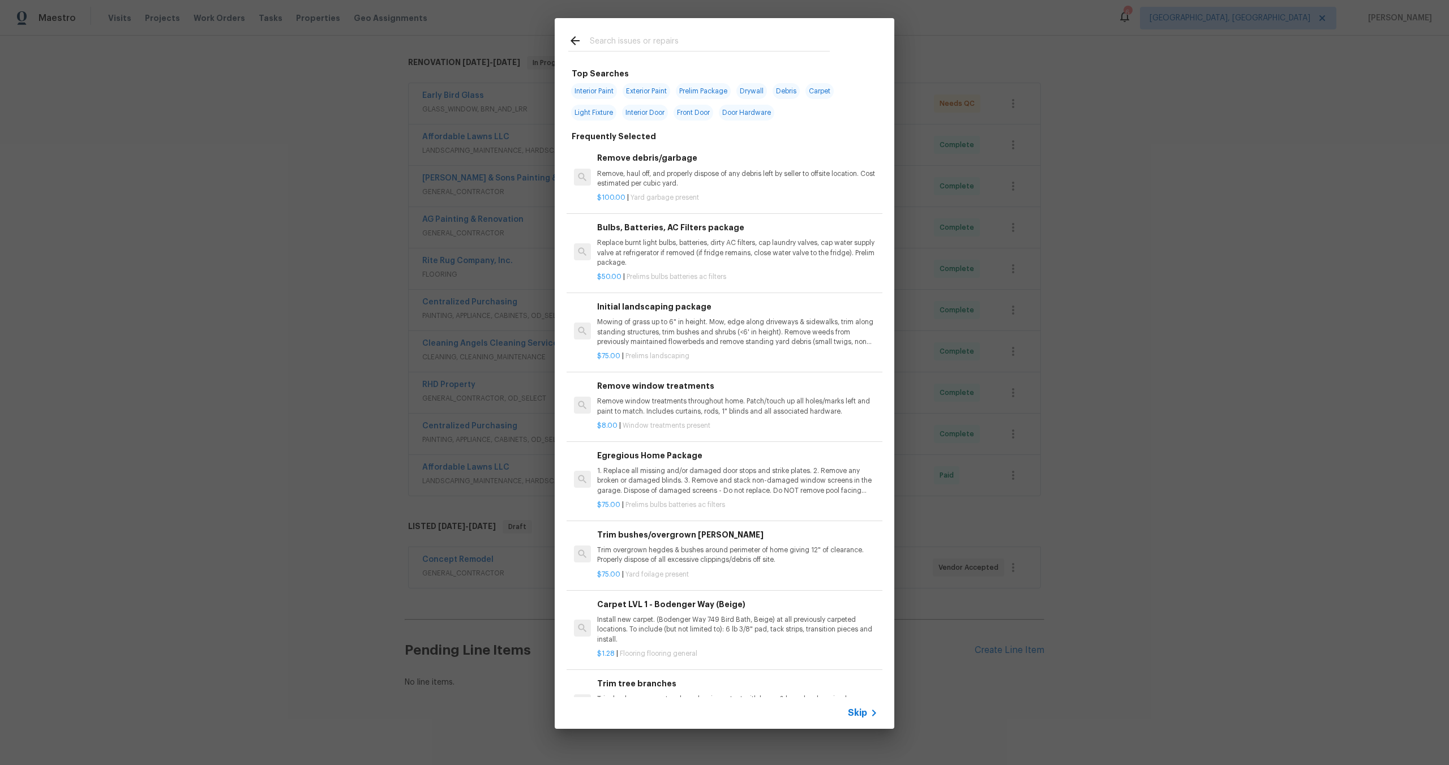
click at [859, 713] on span "Skip" at bounding box center [857, 713] width 19 height 11
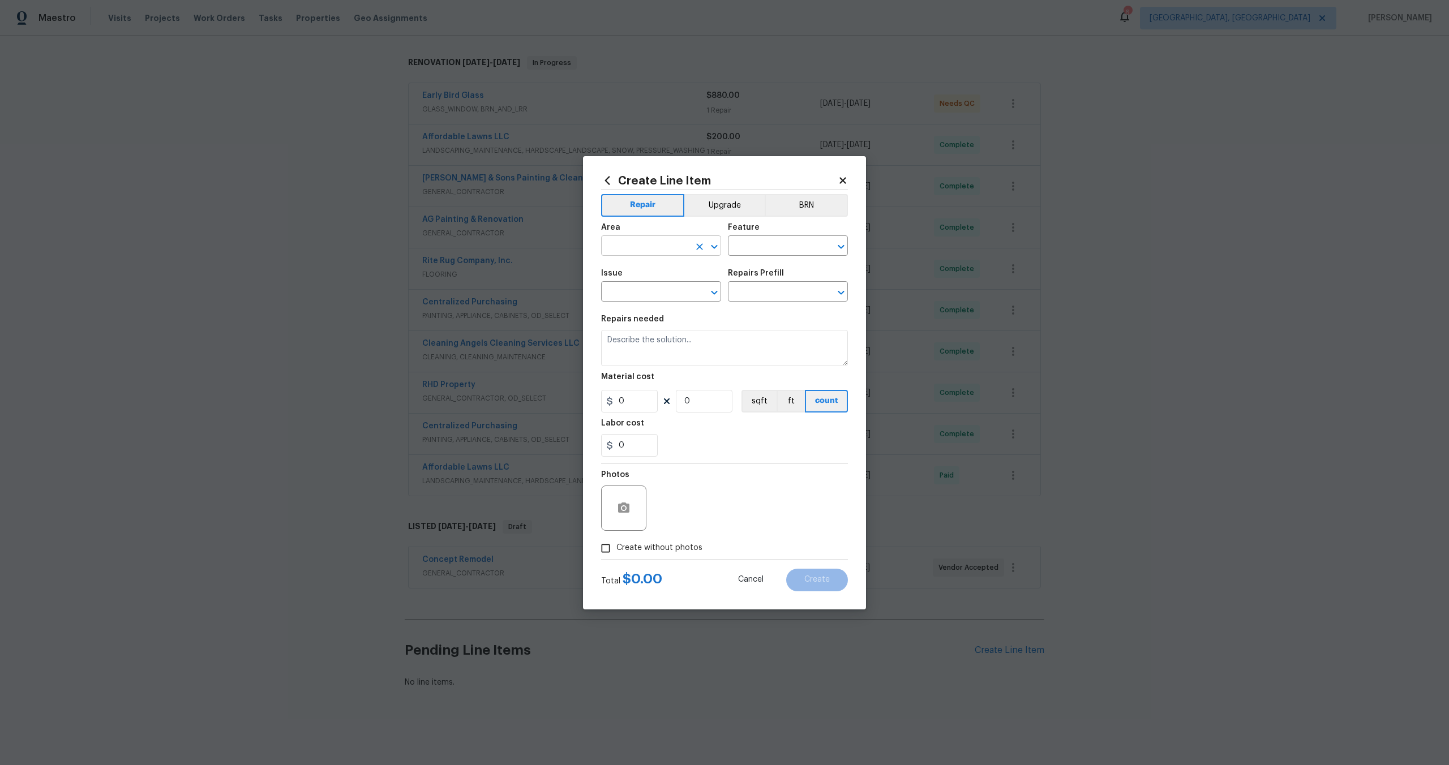
click at [639, 249] on input "text" at bounding box center [645, 247] width 88 height 18
click at [651, 290] on li "Interior Overall" at bounding box center [661, 290] width 120 height 19
type input "Interior Overall"
click at [773, 243] on input "text" at bounding box center [772, 247] width 88 height 18
click at [778, 294] on li "Overall" at bounding box center [788, 299] width 120 height 19
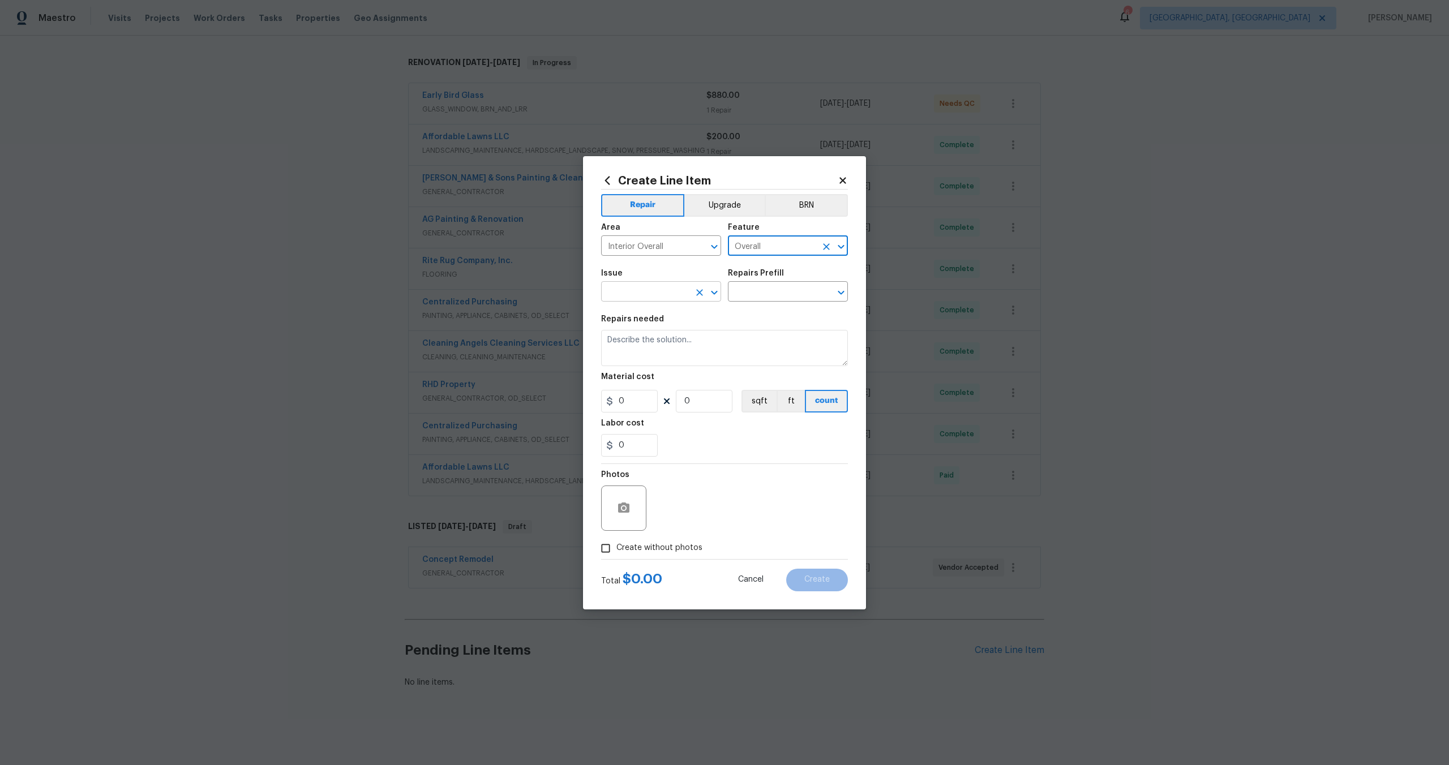
type input "Overall"
click at [648, 290] on input "text" at bounding box center [645, 293] width 88 height 18
click at [628, 340] on li "Photos" at bounding box center [661, 345] width 120 height 19
type input "Photos"
click at [771, 295] on input "text" at bounding box center [772, 293] width 88 height 18
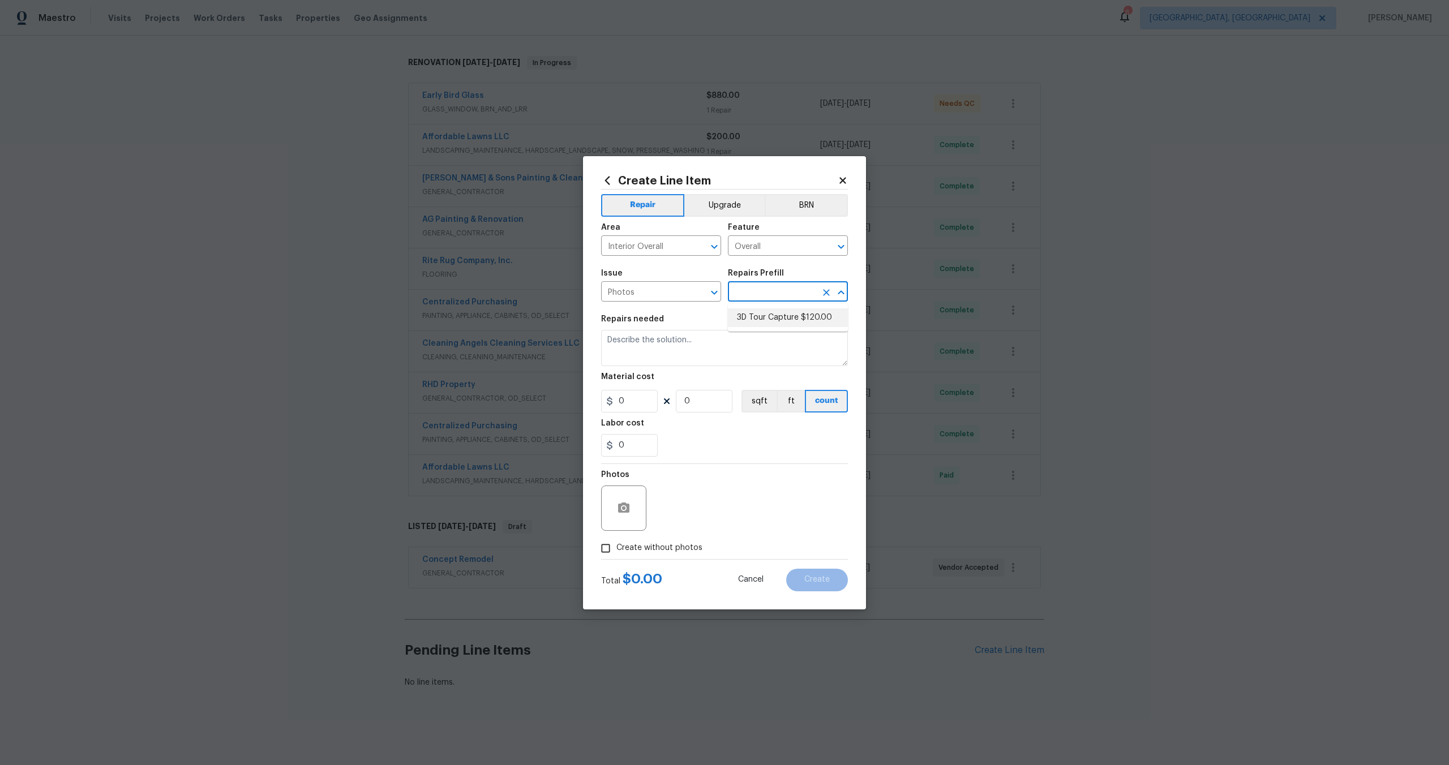
click at [769, 322] on li "3D Tour Capture $120.00" at bounding box center [788, 318] width 120 height 19
type input "3D Tour Capture $120.00"
type textarea "Capture 3D tour of home"
type input "1"
type input "120"
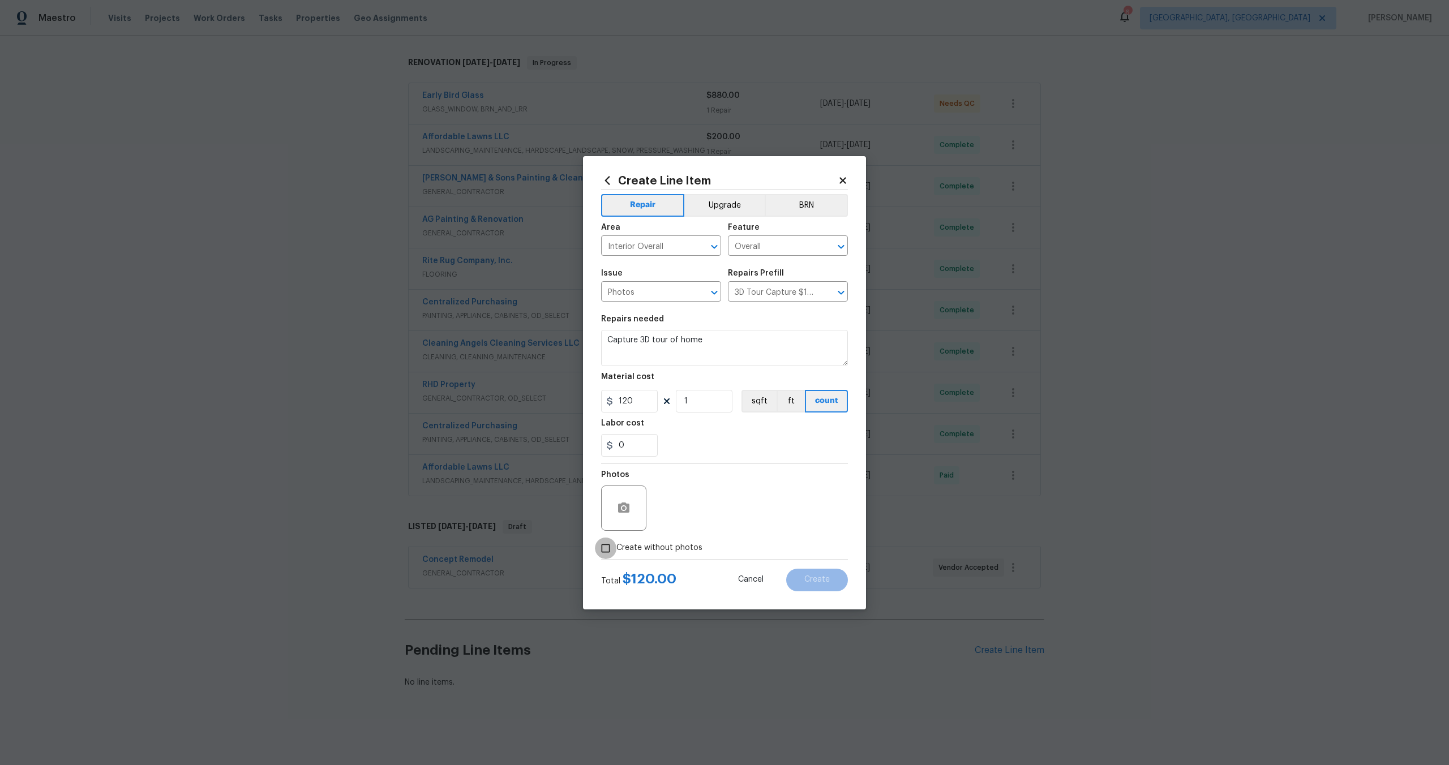
click at [604, 550] on input "Create without photos" at bounding box center [606, 549] width 22 height 22
checkbox input "true"
click at [737, 502] on textarea at bounding box center [752, 508] width 192 height 45
type textarea "."
click at [821, 574] on button "Create" at bounding box center [817, 580] width 62 height 23
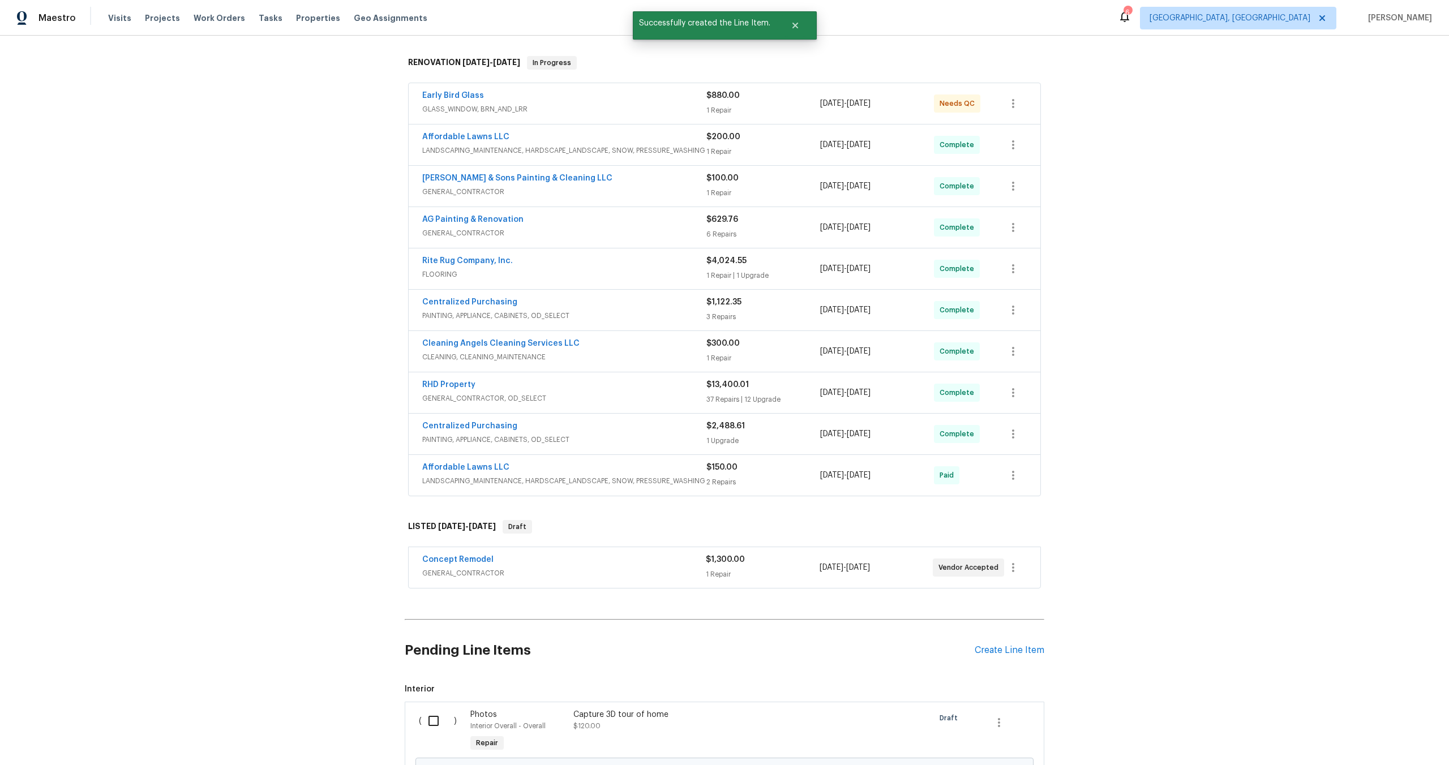
scroll to position [299, 0]
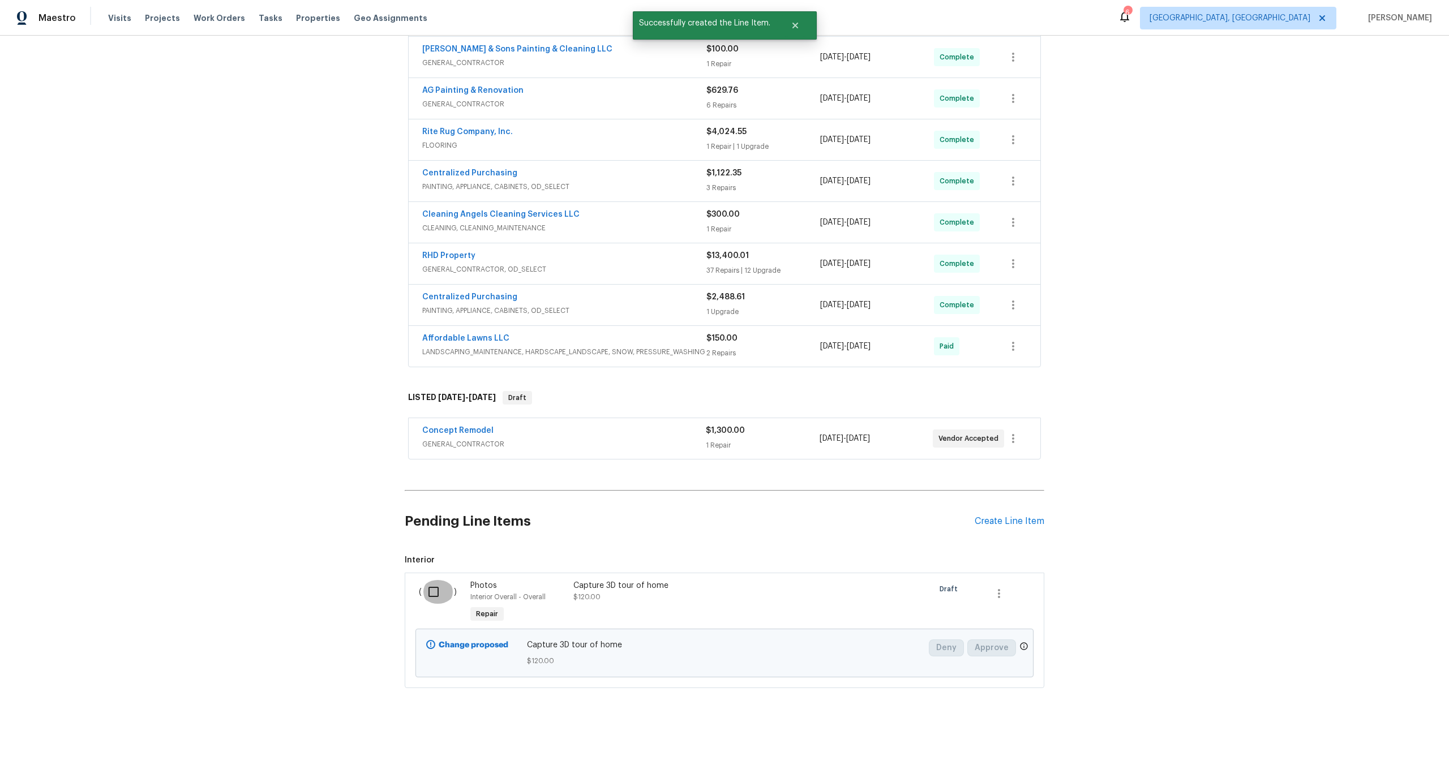
click at [430, 588] on input "checkbox" at bounding box center [438, 592] width 32 height 24
checkbox input "true"
click at [1384, 743] on span "Create Work Order" at bounding box center [1384, 737] width 75 height 14
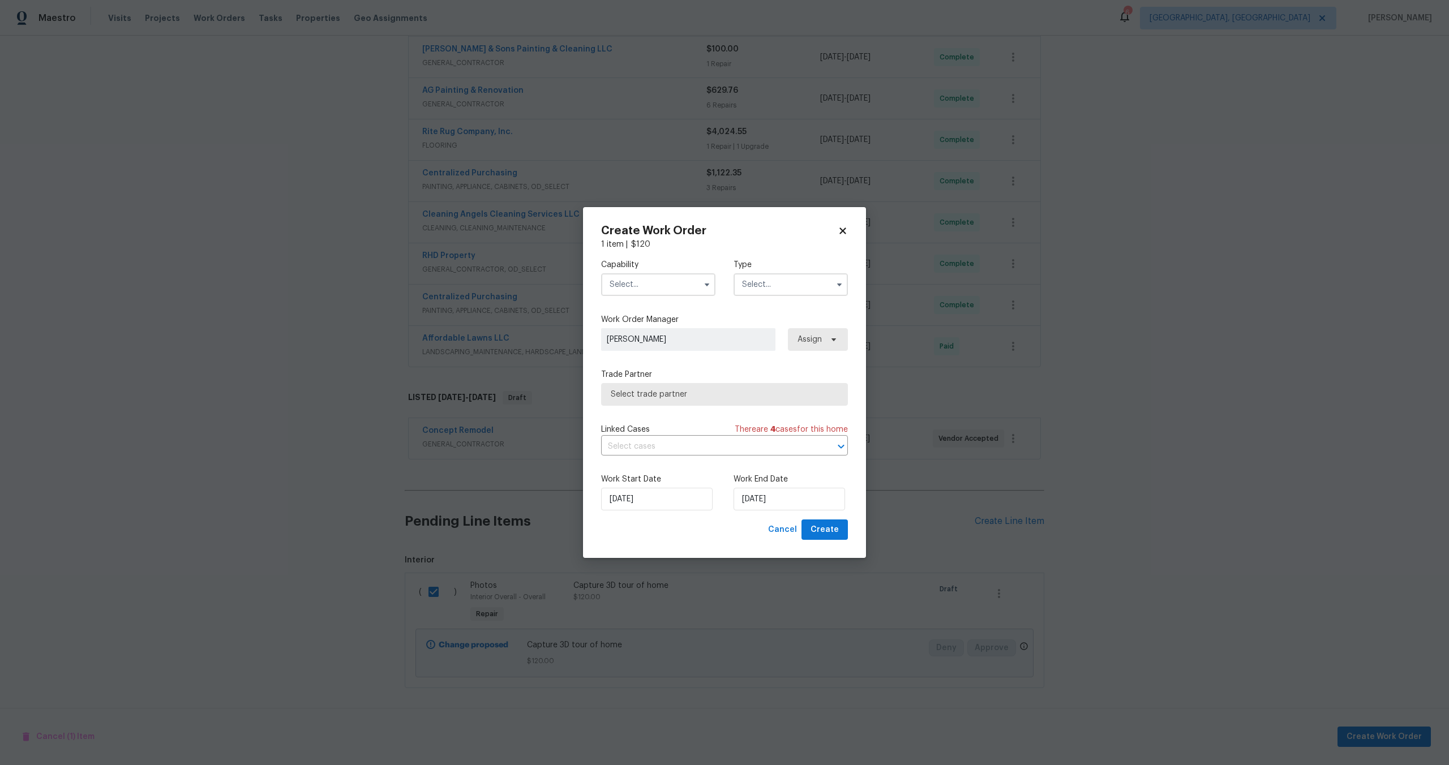
click at [647, 288] on input "text" at bounding box center [658, 284] width 114 height 23
click at [639, 382] on span "Photography" at bounding box center [637, 383] width 49 height 8
type input "Photography"
click at [768, 287] on input "text" at bounding box center [791, 284] width 114 height 23
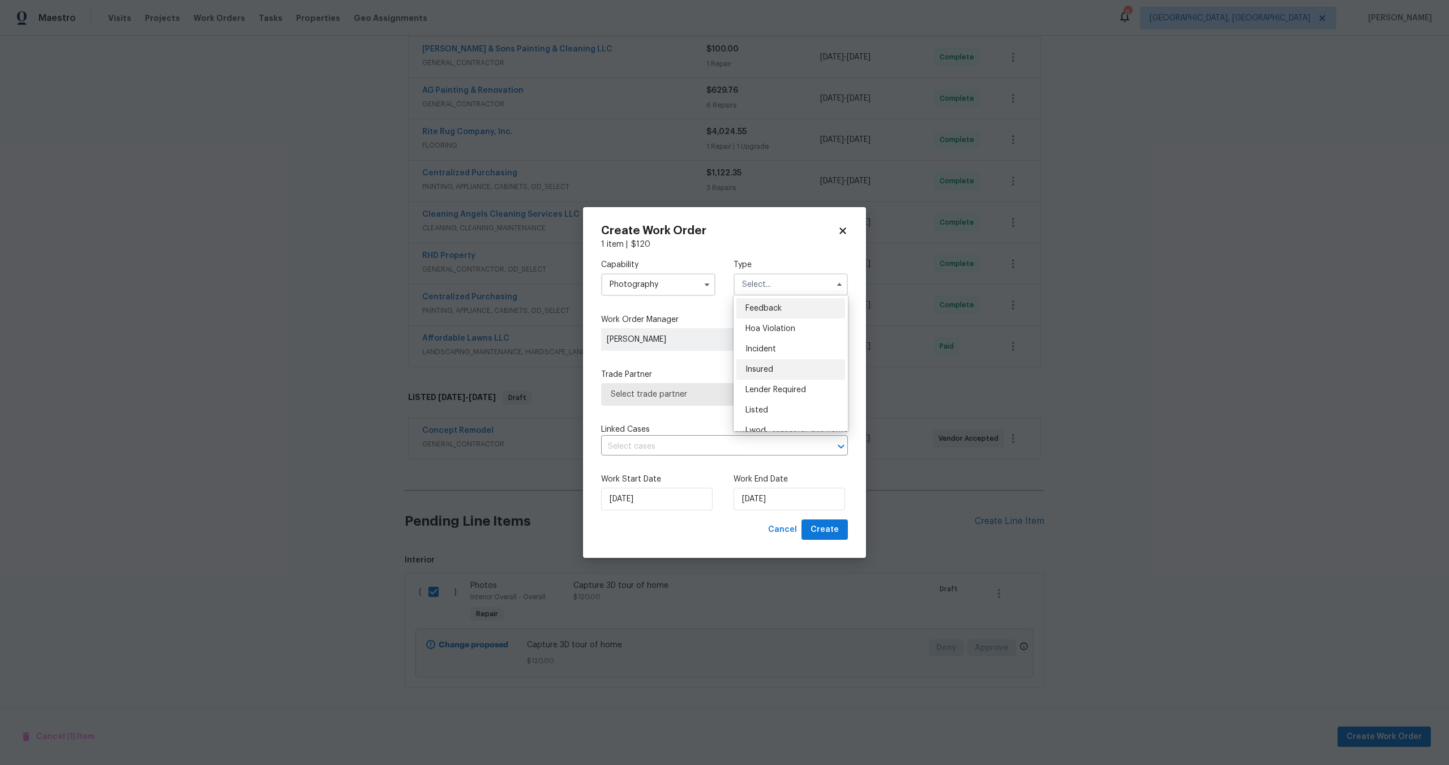
scroll to position [135, 0]
click at [758, 314] on span "Other" at bounding box center [757, 317] width 22 height 8
type input "Other"
click at [697, 392] on span "Select trade partner" at bounding box center [716, 394] width 211 height 11
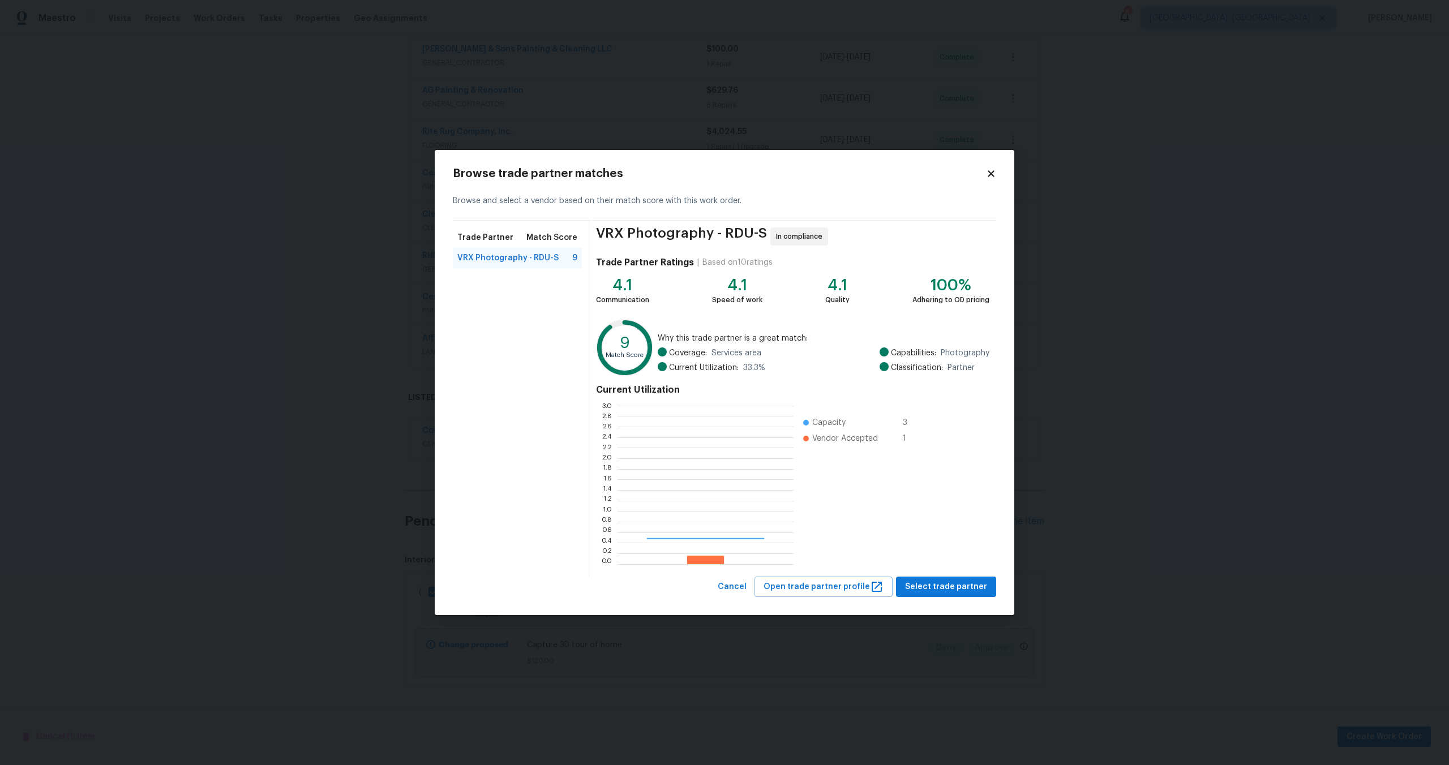
scroll to position [159, 176]
click at [957, 588] on span "Select trade partner" at bounding box center [946, 587] width 82 height 14
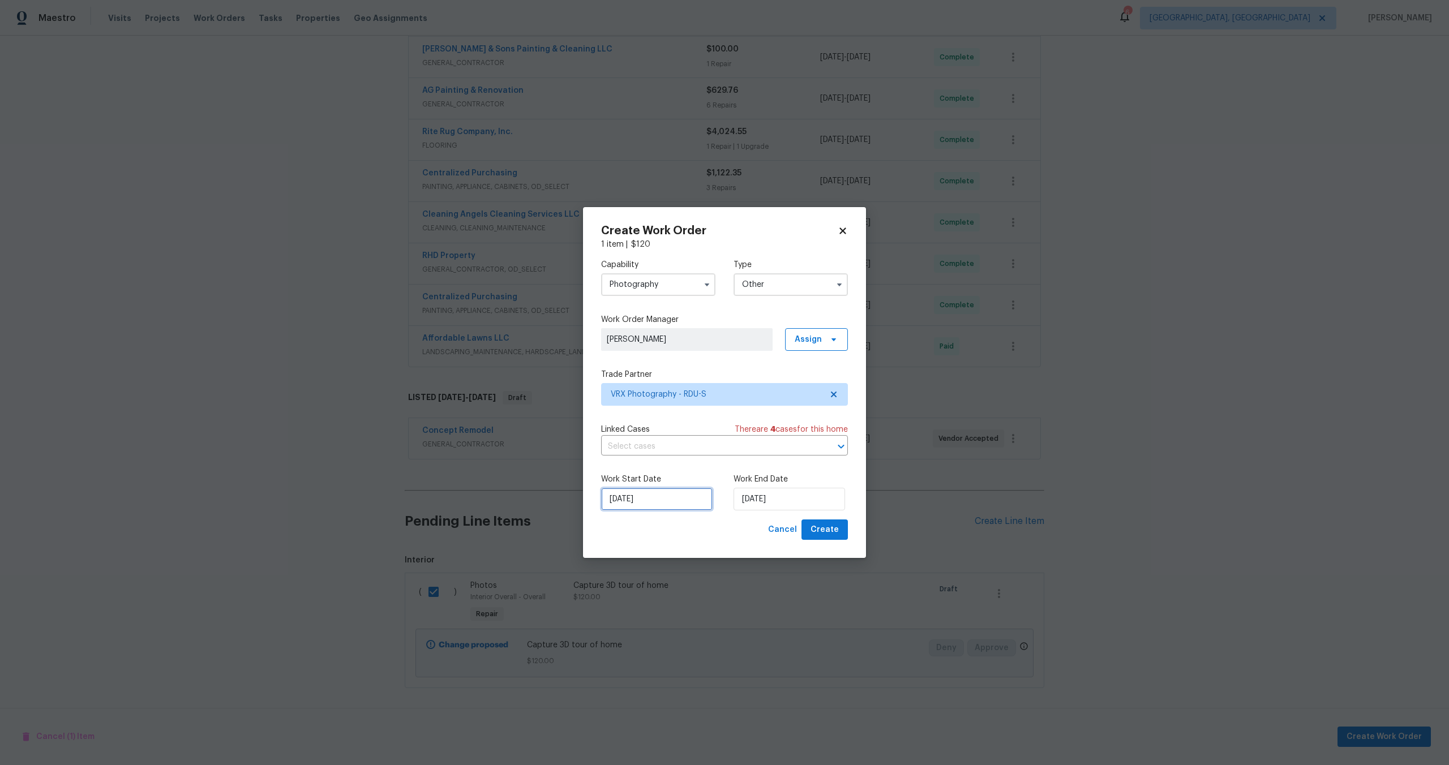
click at [686, 506] on input "15/10/2025" at bounding box center [657, 499] width 112 height 23
click at [782, 511] on input "15/10/2025" at bounding box center [790, 499] width 112 height 23
click at [665, 503] on input "15/10/2025" at bounding box center [657, 499] width 112 height 23
click at [776, 502] on input "15/10/2025" at bounding box center [790, 499] width 112 height 23
click at [802, 435] on div "16" at bounding box center [805, 435] width 18 height 16
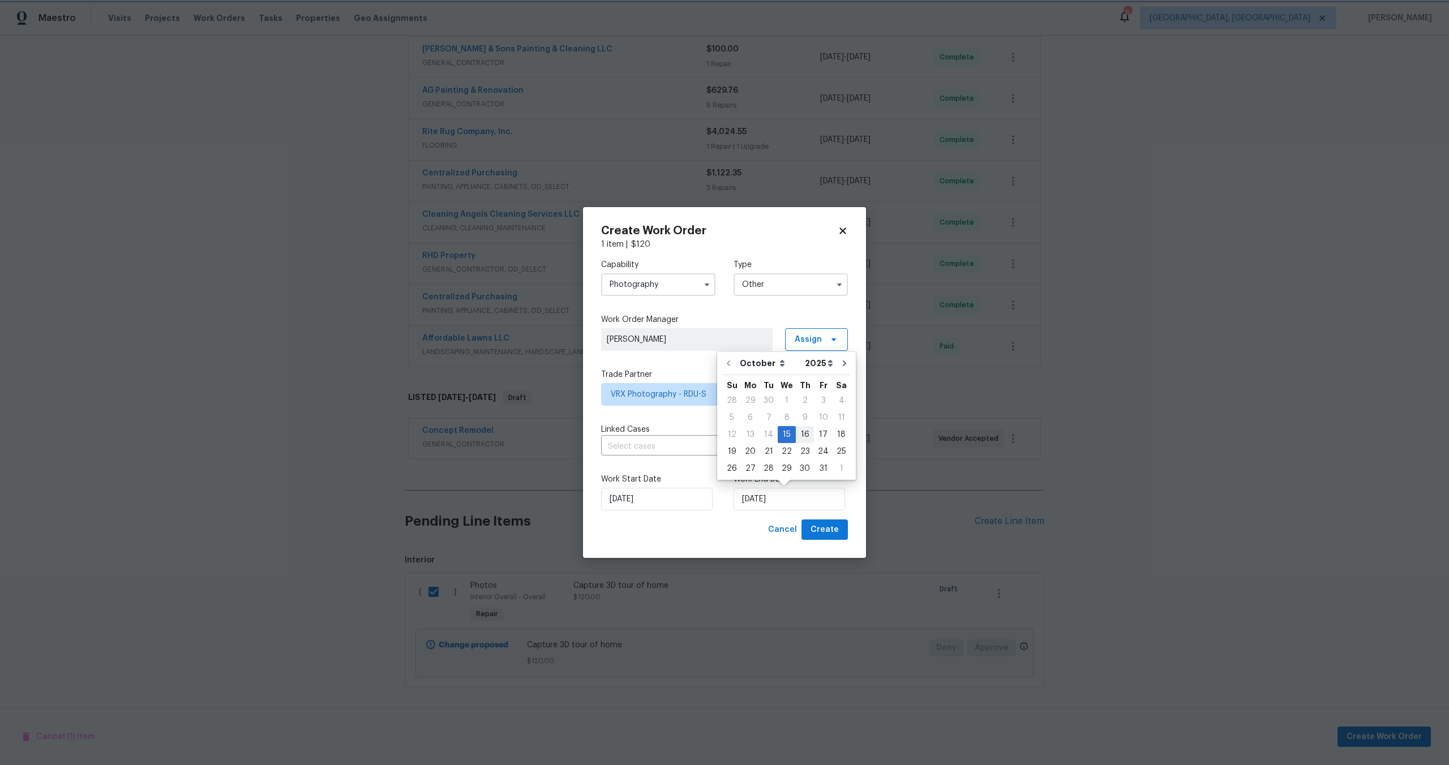
type input "16/10/2025"
click at [833, 536] on span "Create" at bounding box center [825, 530] width 28 height 14
checkbox input "false"
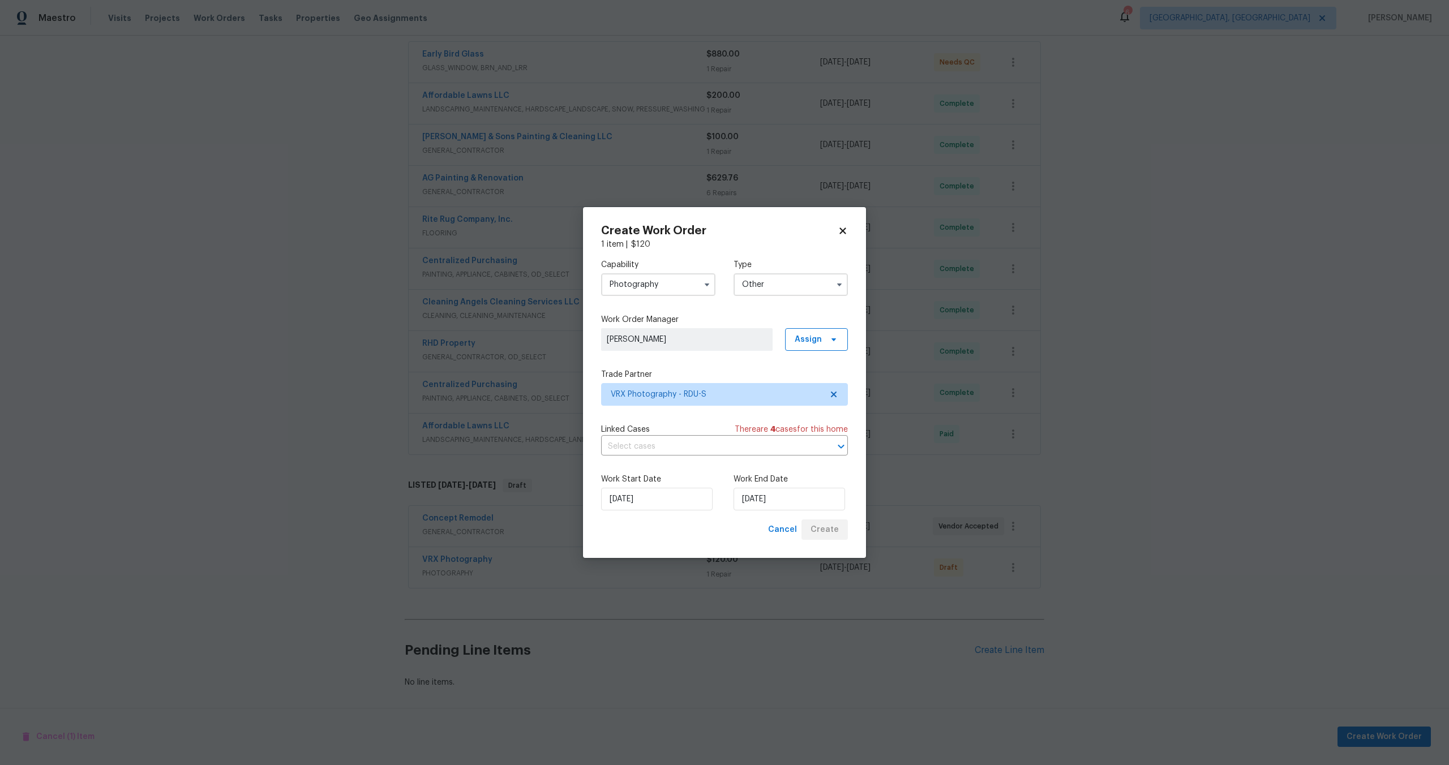
scroll to position [211, 0]
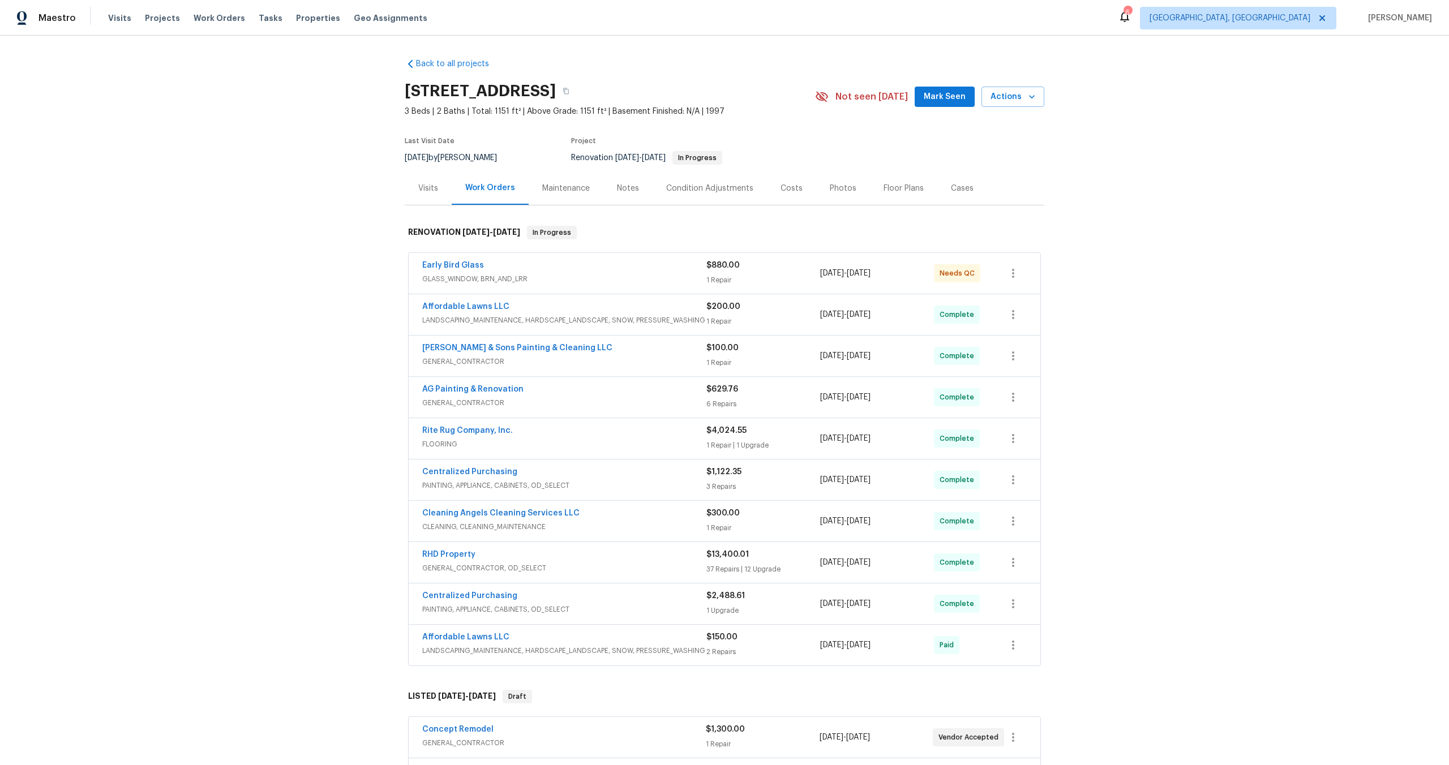
scroll to position [211, 0]
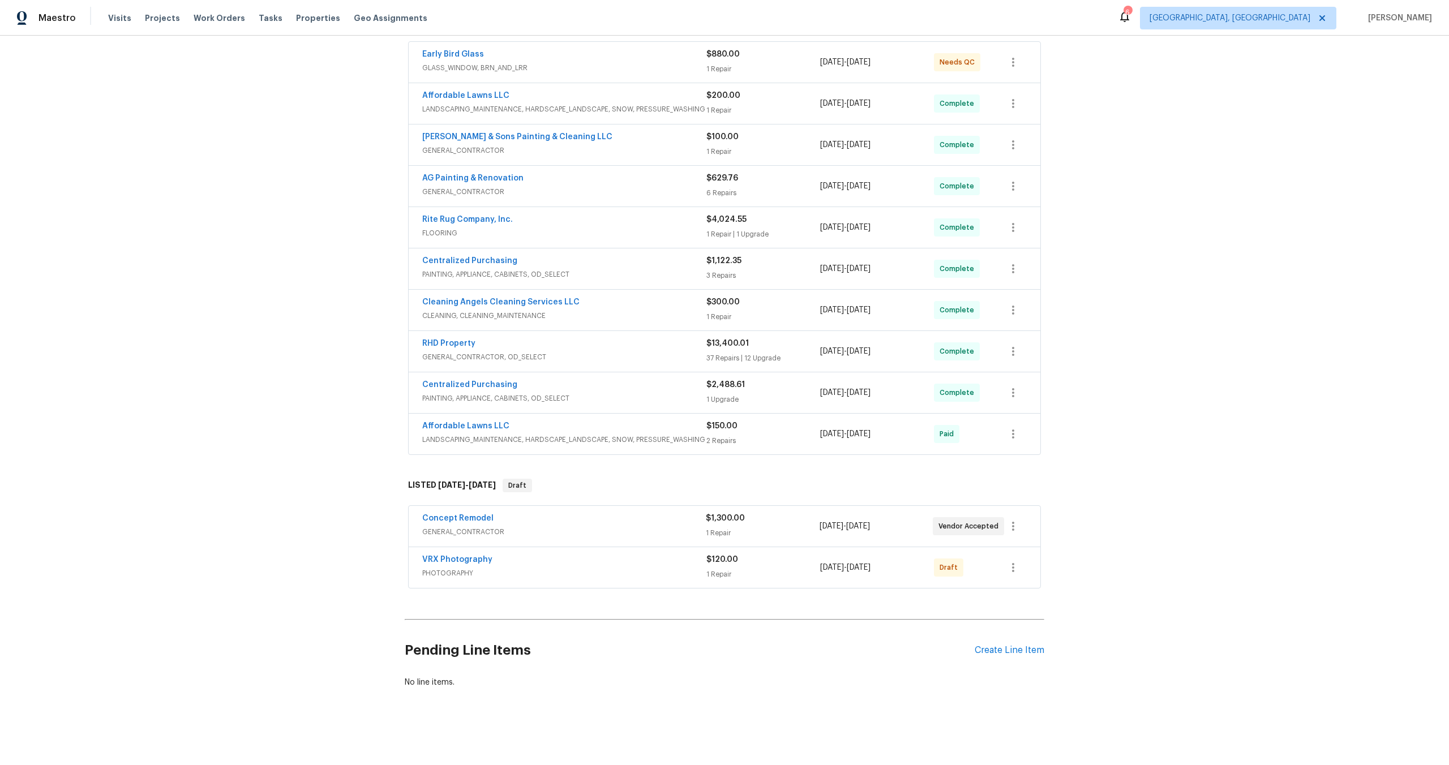
click at [621, 570] on span "PHOTOGRAPHY" at bounding box center [564, 573] width 284 height 11
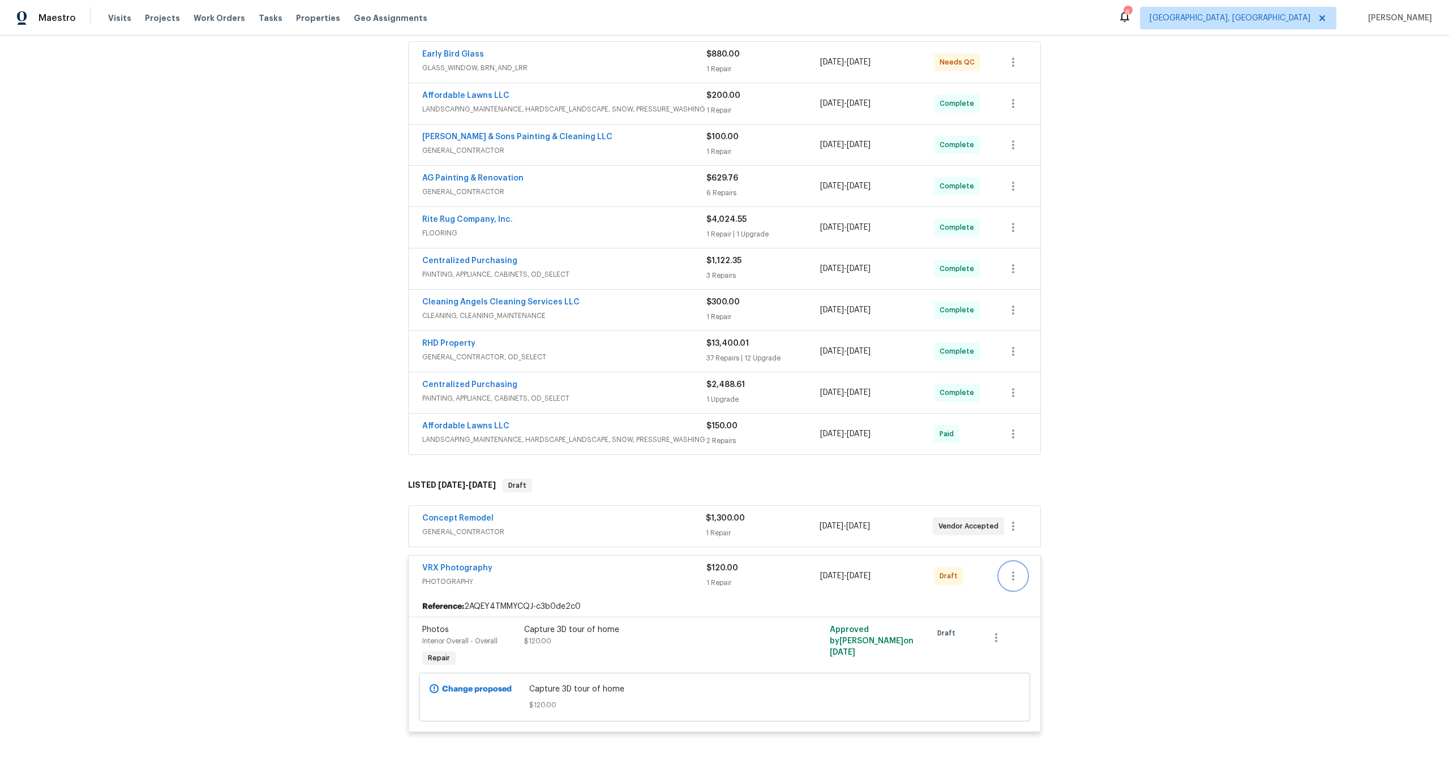
click at [1013, 577] on icon "button" at bounding box center [1014, 577] width 14 height 14
click at [1015, 576] on li "Send to Vendor" at bounding box center [1061, 576] width 122 height 19
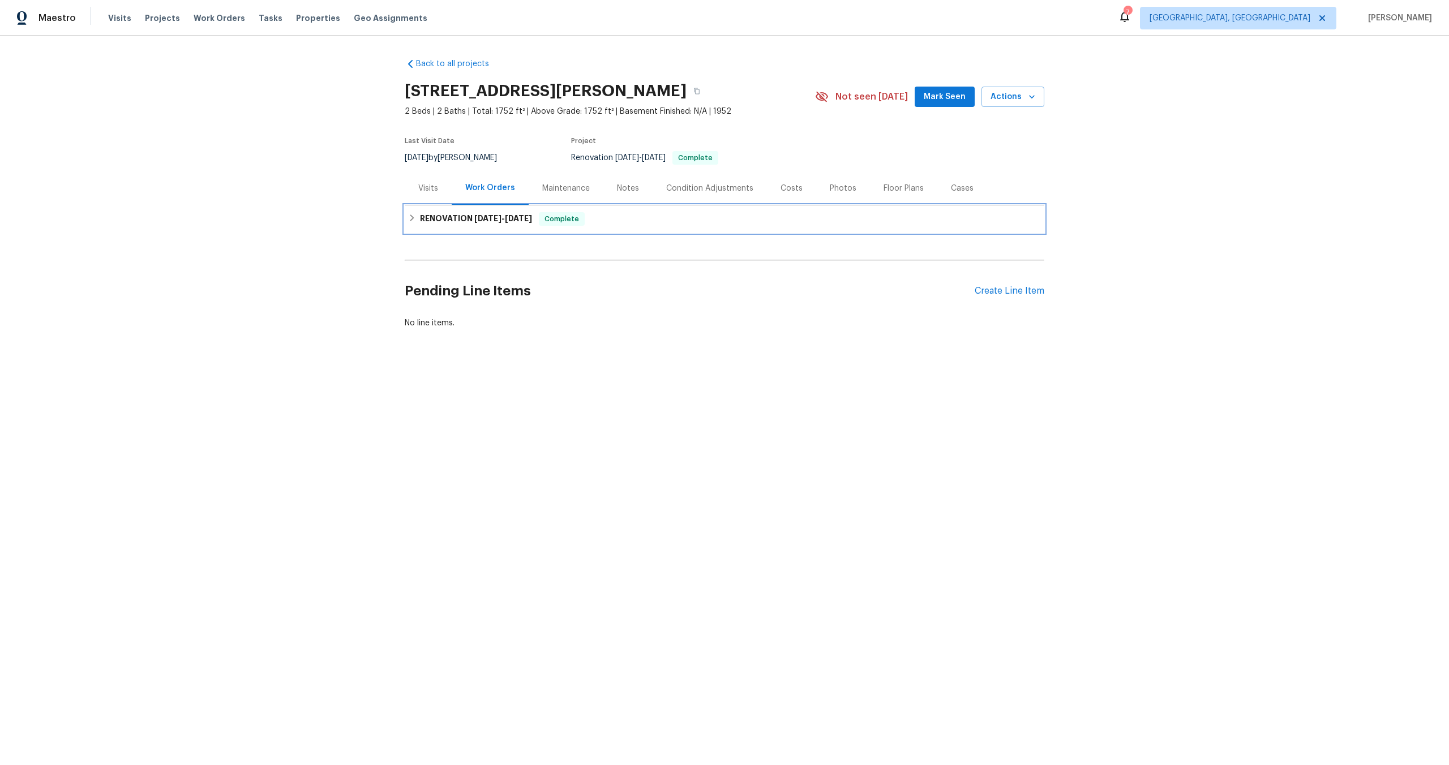
click at [639, 213] on div "RENOVATION [DATE] - [DATE] Complete" at bounding box center [724, 219] width 633 height 14
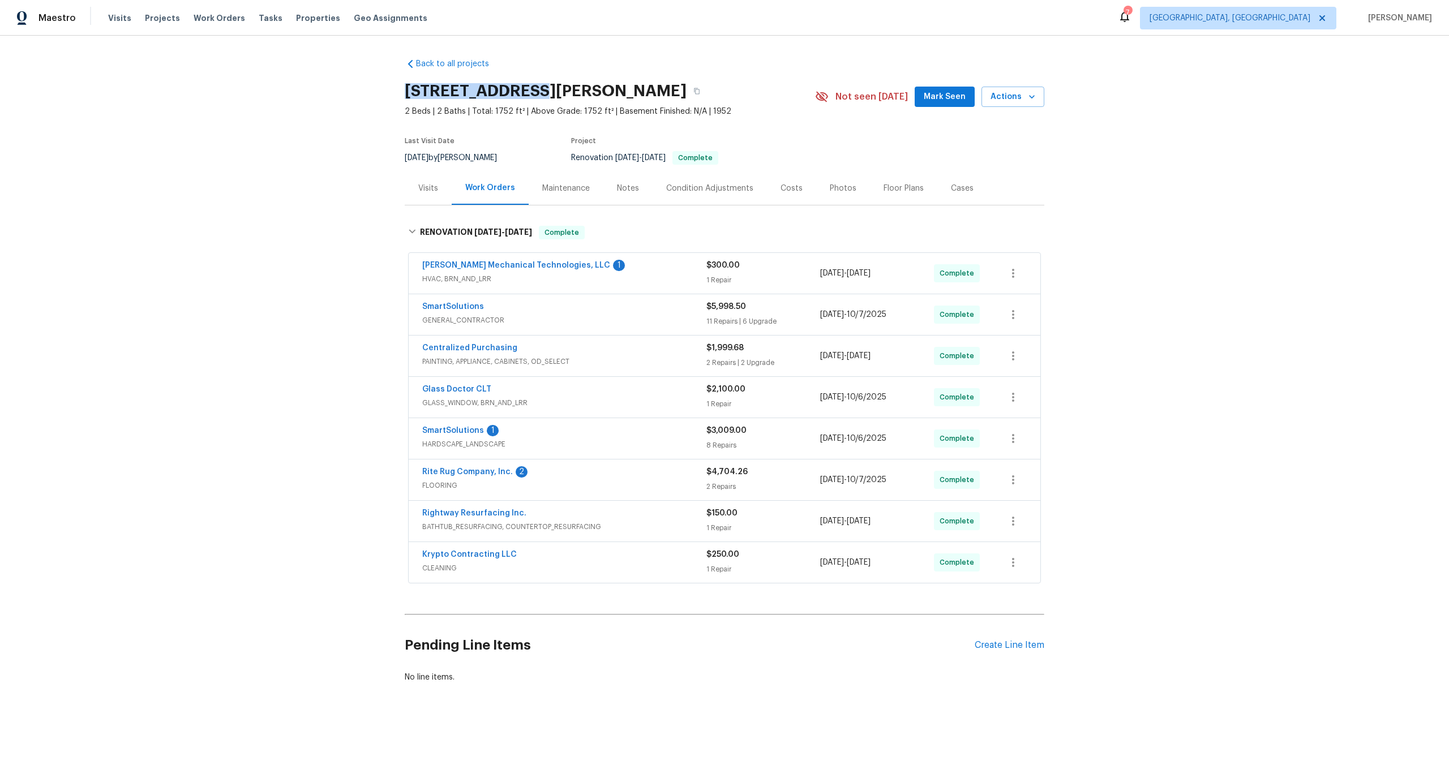
drag, startPoint x: 519, startPoint y: 91, endPoint x: 374, endPoint y: 89, distance: 144.4
click at [374, 89] on div "Back to all projects [STREET_ADDRESS][PERSON_NAME] 2 Beds | 2 Baths | Total: 17…" at bounding box center [724, 398] width 1449 height 725
copy h2 "[STREET_ADDRESS][PERSON_NAME]"
click at [1029, 644] on div "Create Line Item" at bounding box center [1010, 645] width 70 height 11
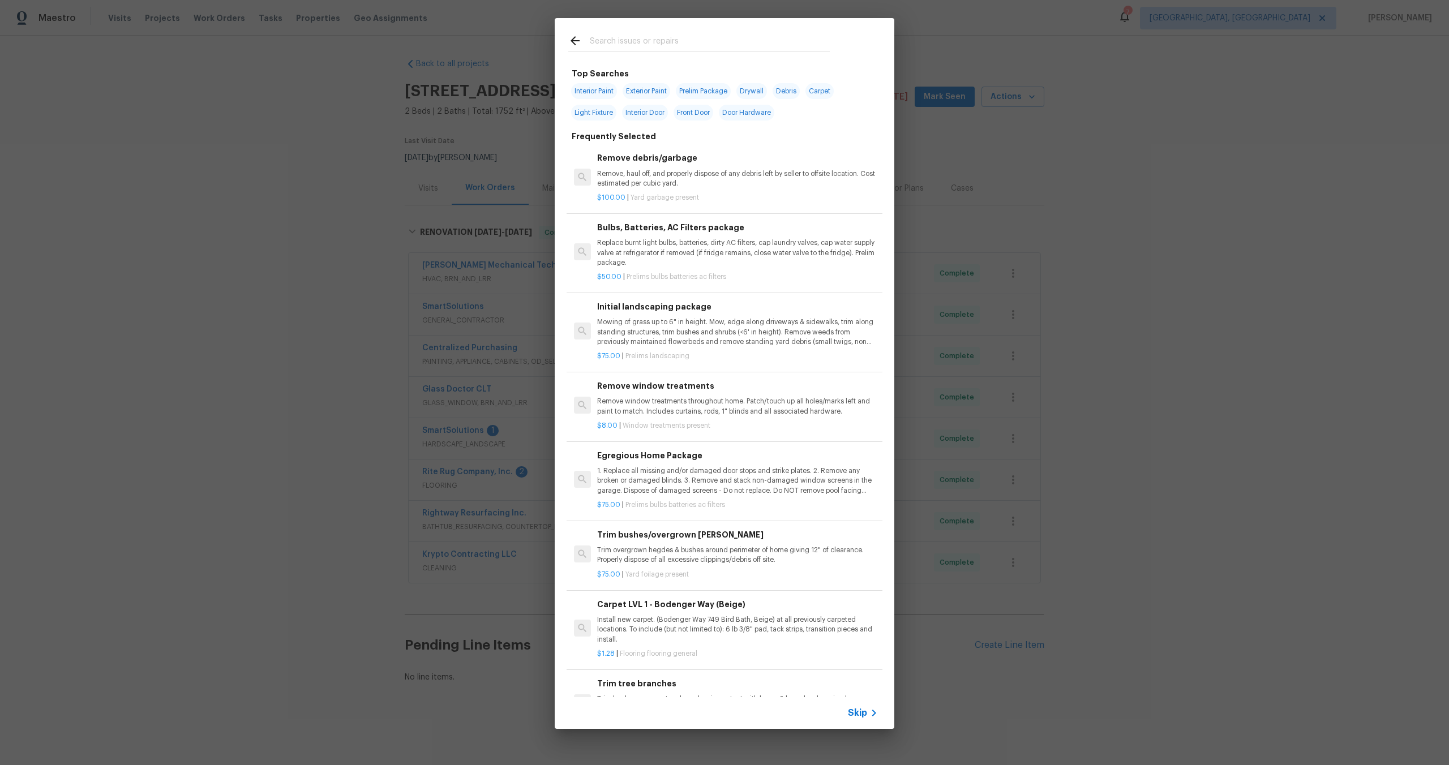
click at [863, 715] on span "Skip" at bounding box center [857, 713] width 19 height 11
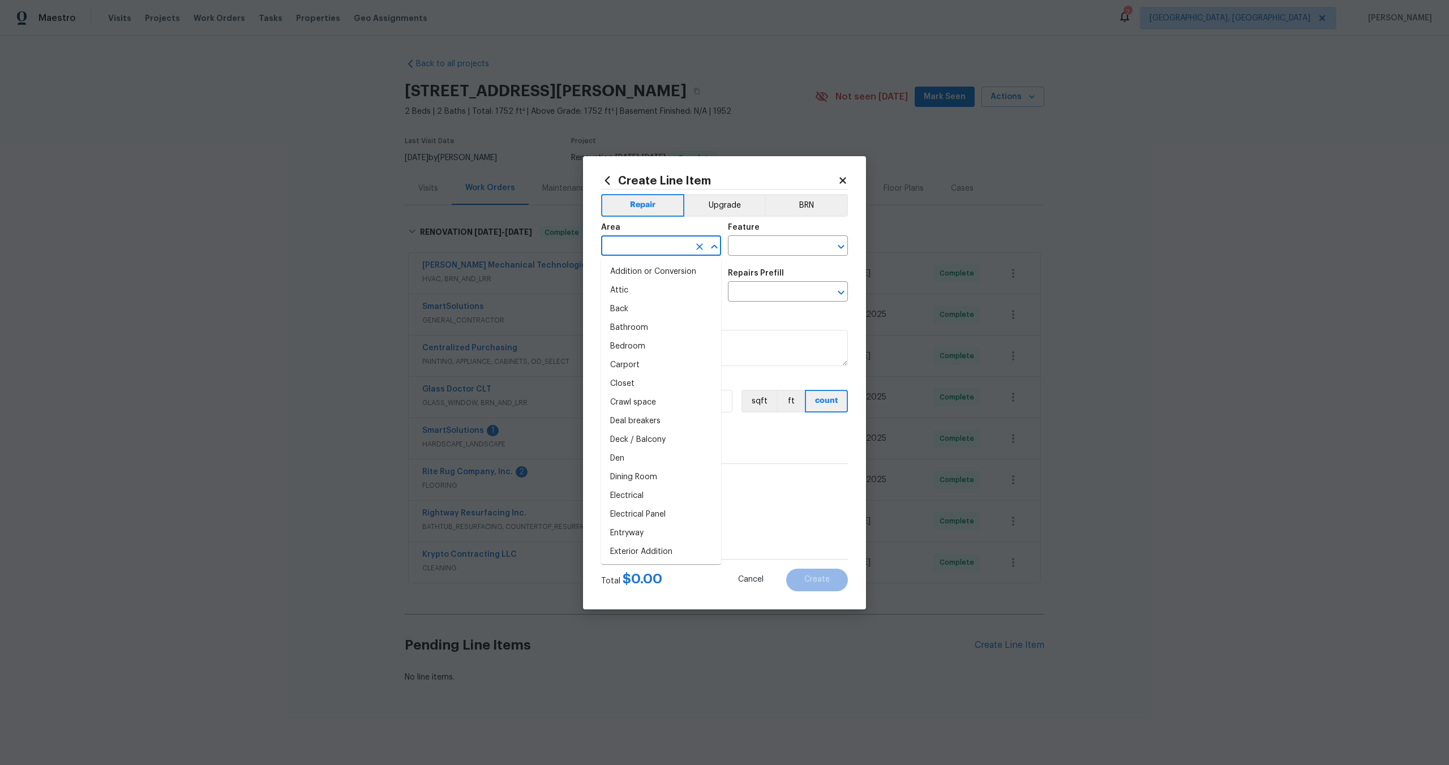
click at [658, 245] on input "text" at bounding box center [645, 247] width 88 height 18
type input "i"
click at [659, 286] on li "Interior Overall" at bounding box center [661, 290] width 120 height 19
type input "Interior Overall"
click at [767, 255] on input "text" at bounding box center [772, 247] width 88 height 18
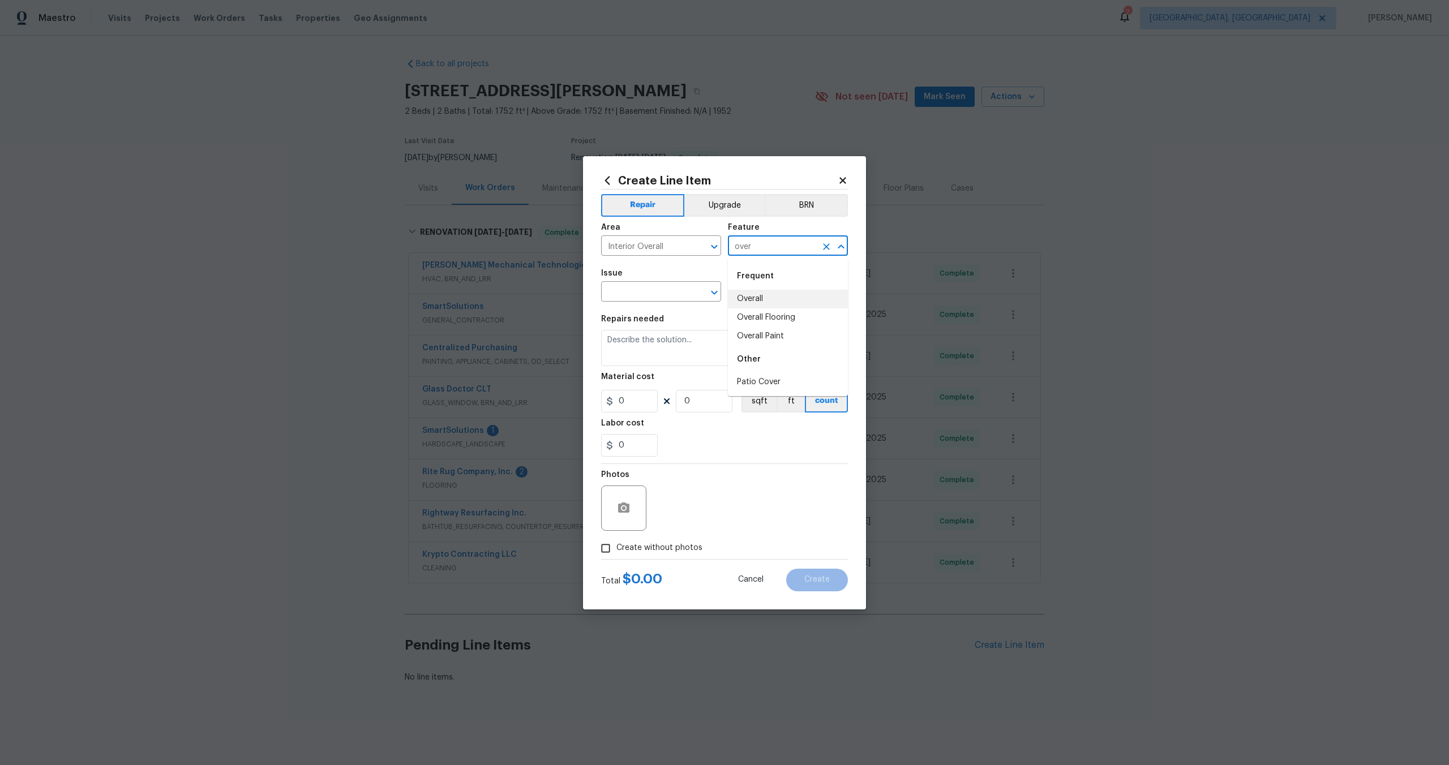
click at [752, 301] on li "Overall" at bounding box center [788, 299] width 120 height 19
type input "Overall"
click at [635, 296] on input "text" at bounding box center [645, 293] width 88 height 18
click at [624, 337] on li "Photos" at bounding box center [661, 345] width 120 height 19
type input "Photos"
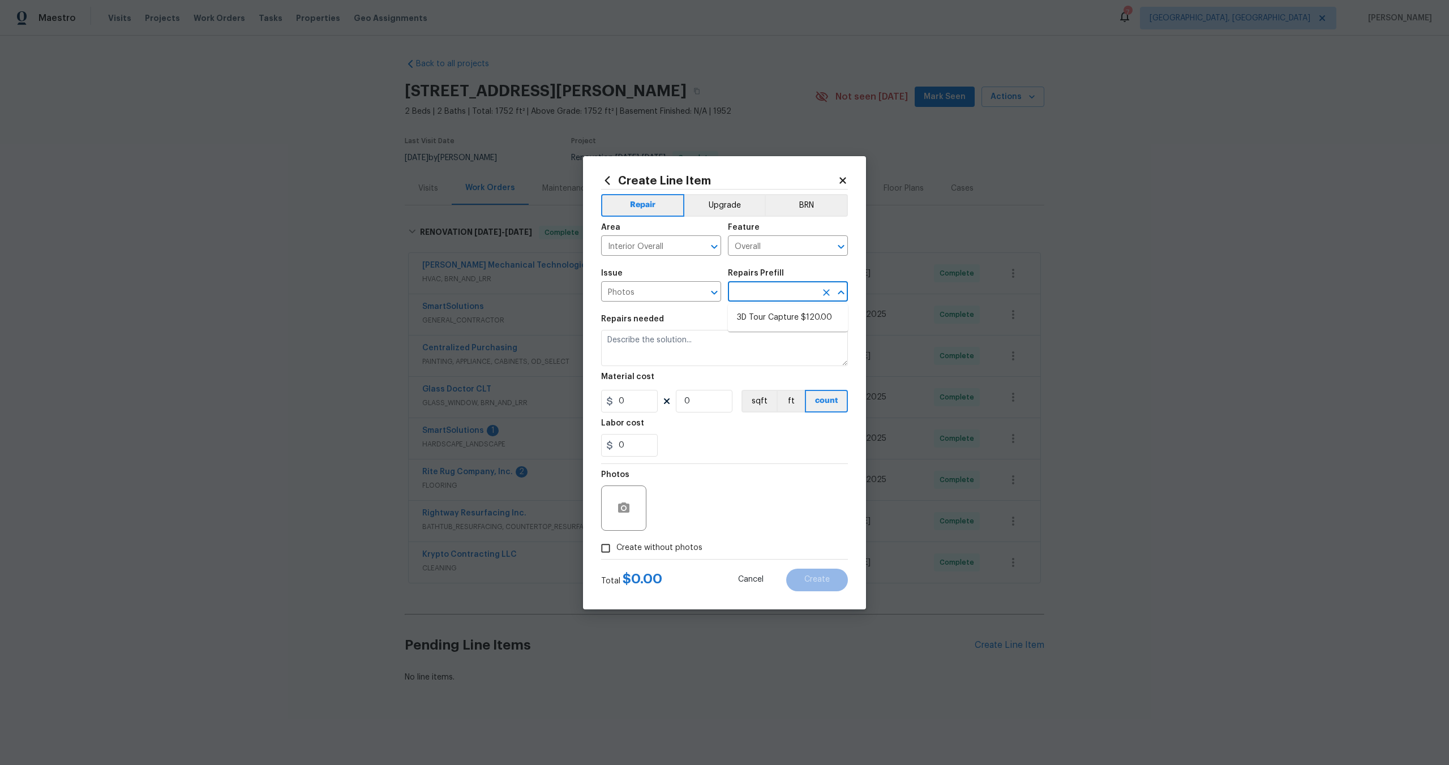
click at [755, 297] on input "text" at bounding box center [772, 293] width 88 height 18
click at [754, 317] on li "3D Tour Capture $120.00" at bounding box center [788, 318] width 120 height 19
type input "3D Tour Capture $120.00"
type textarea "Capture 3D tour of home"
type input "1"
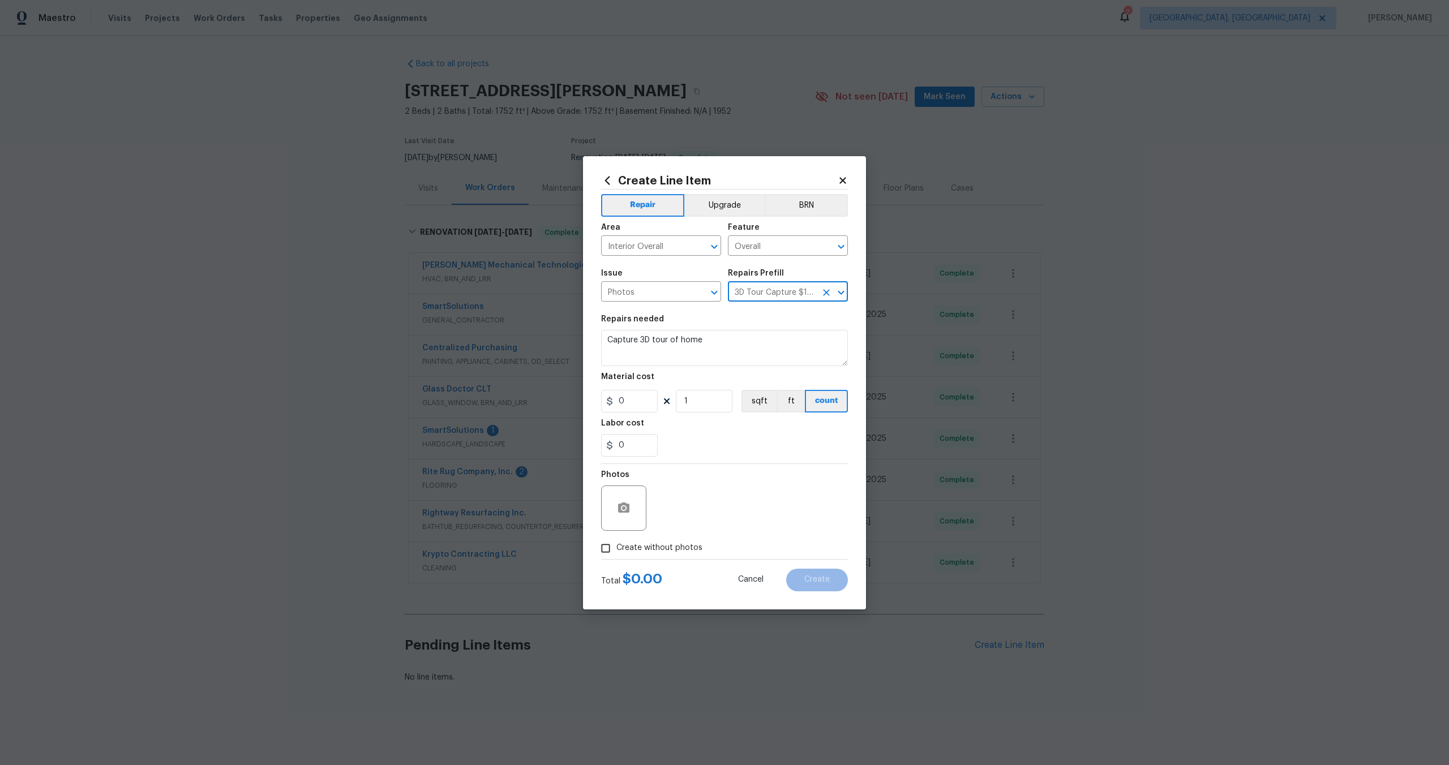
type input "120"
click at [606, 549] on input "Create without photos" at bounding box center [606, 549] width 22 height 22
checkbox input "true"
click at [721, 503] on textarea at bounding box center [752, 508] width 192 height 45
type textarea "."
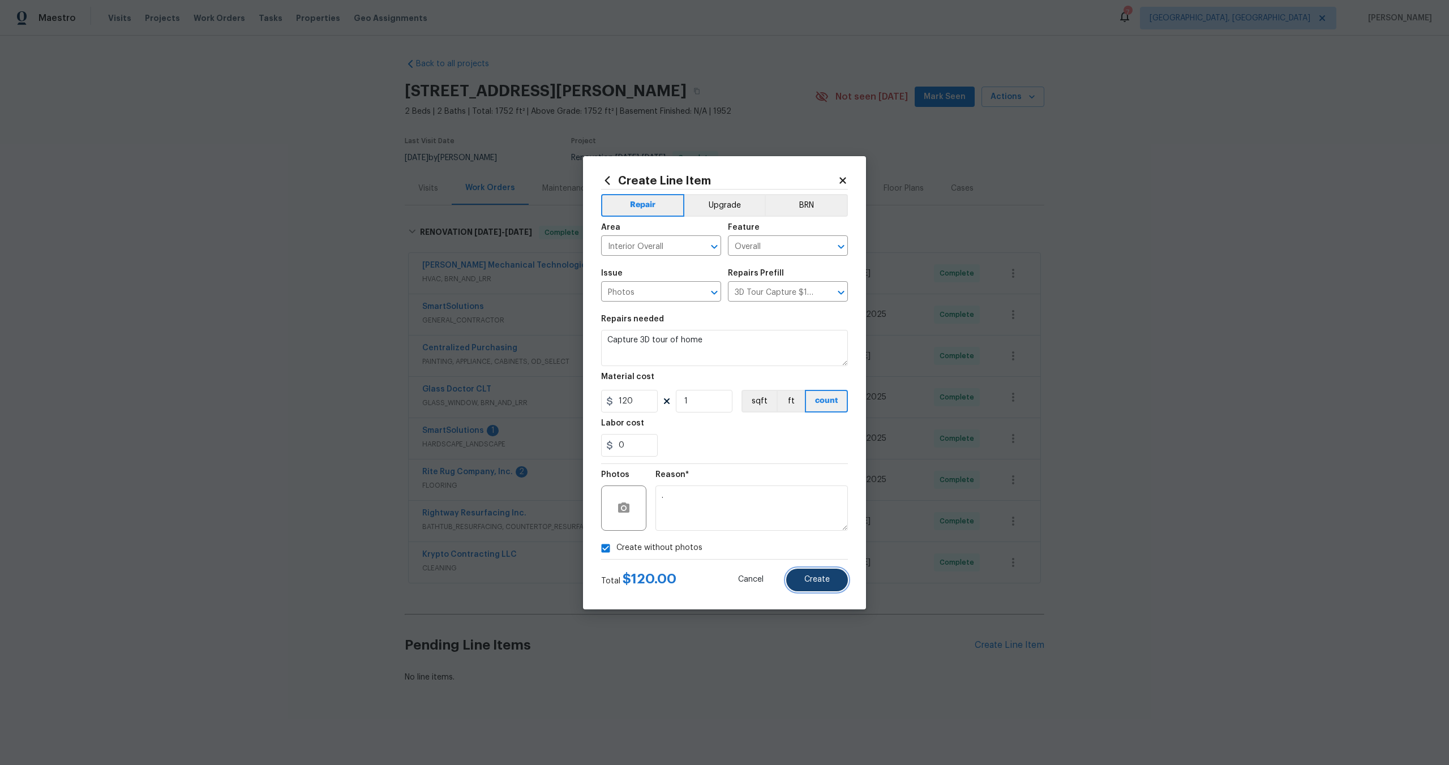
click at [819, 577] on span "Create" at bounding box center [817, 580] width 25 height 8
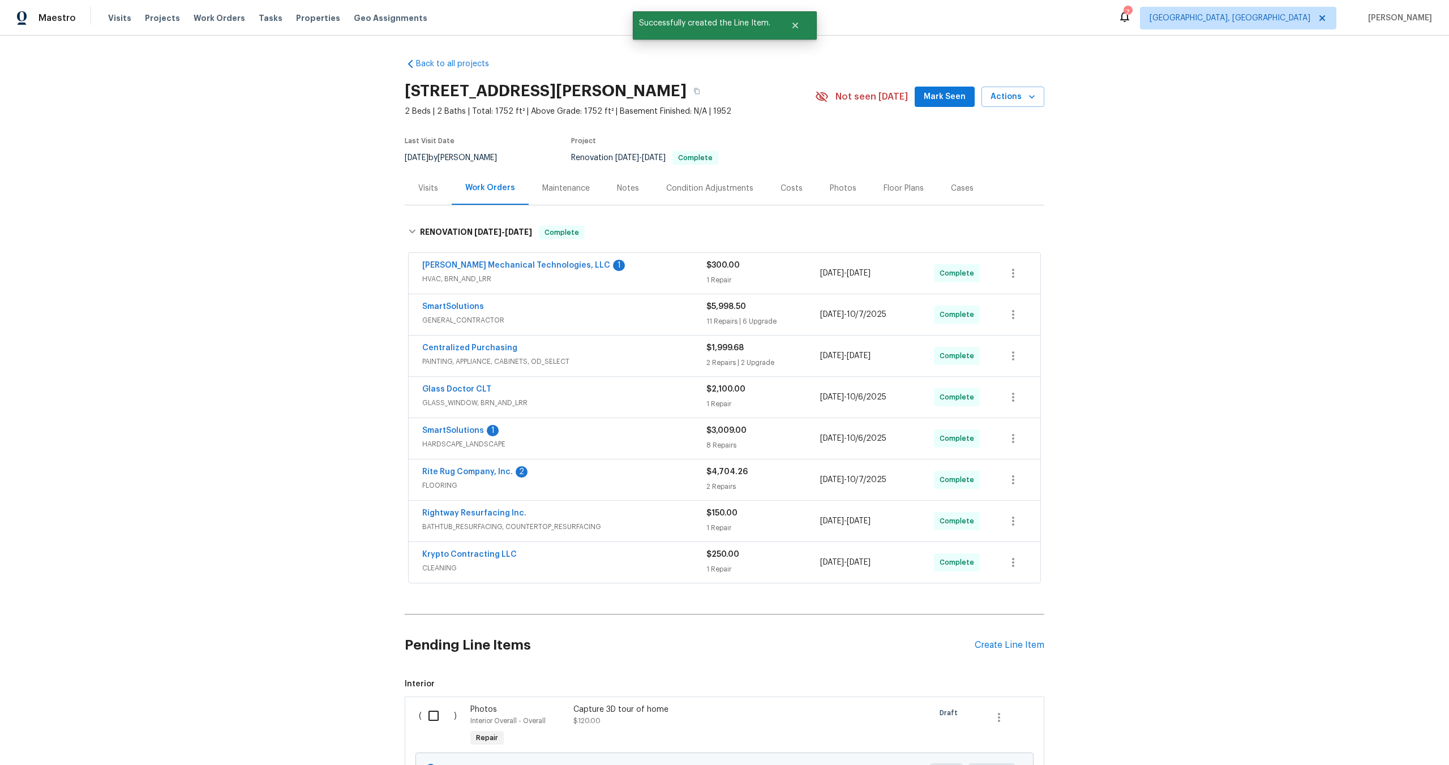
click at [432, 721] on input "checkbox" at bounding box center [438, 716] width 32 height 24
checkbox input "true"
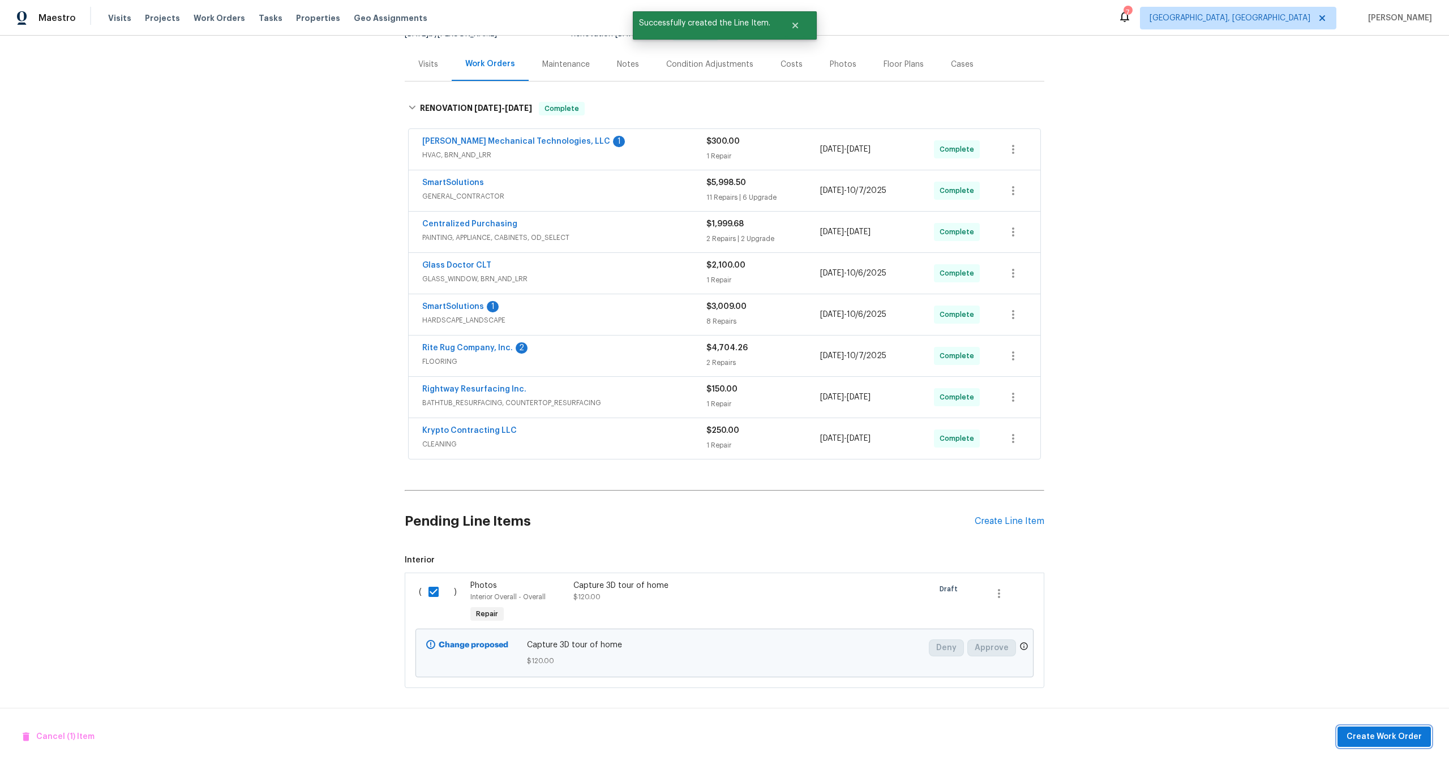
click at [1396, 737] on span "Create Work Order" at bounding box center [1384, 737] width 75 height 14
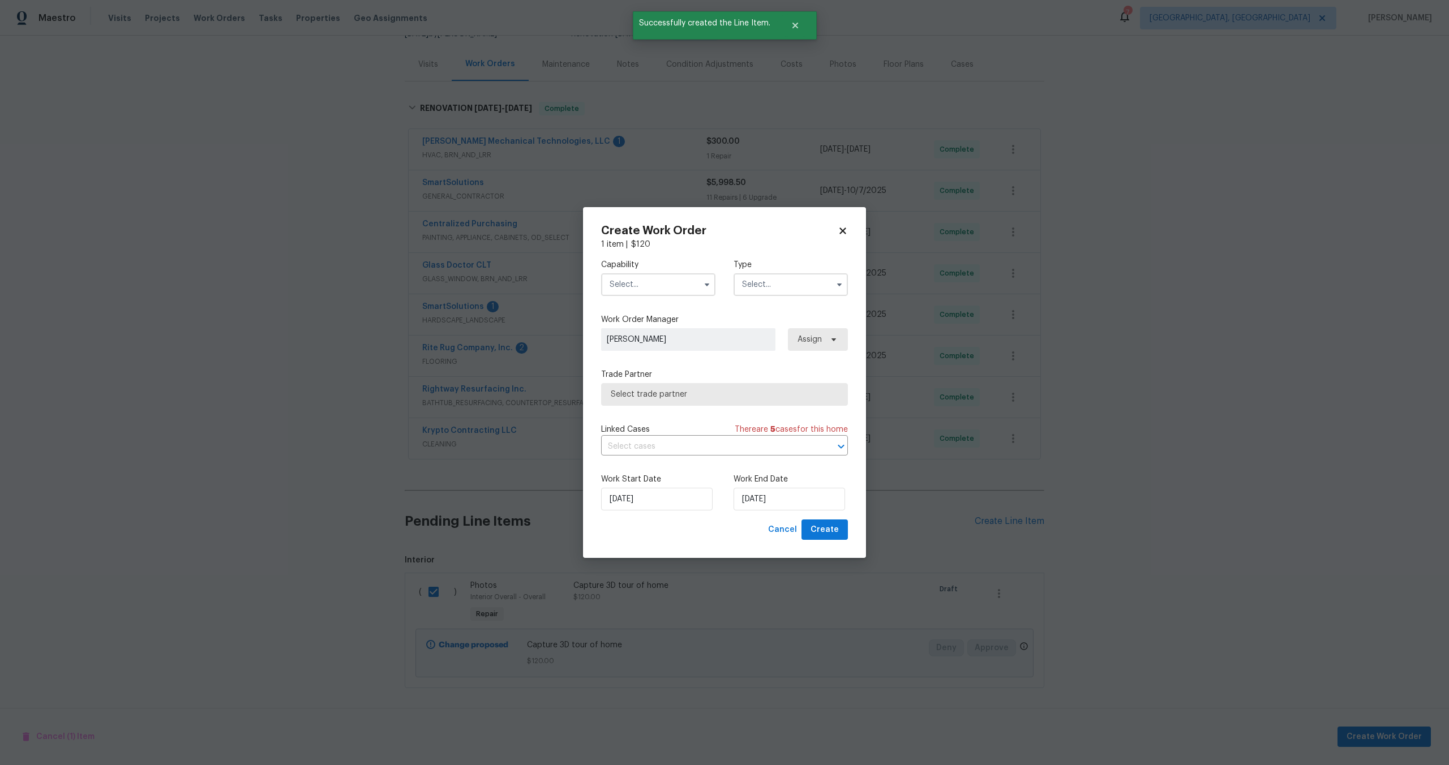
click at [652, 283] on input "text" at bounding box center [658, 284] width 114 height 23
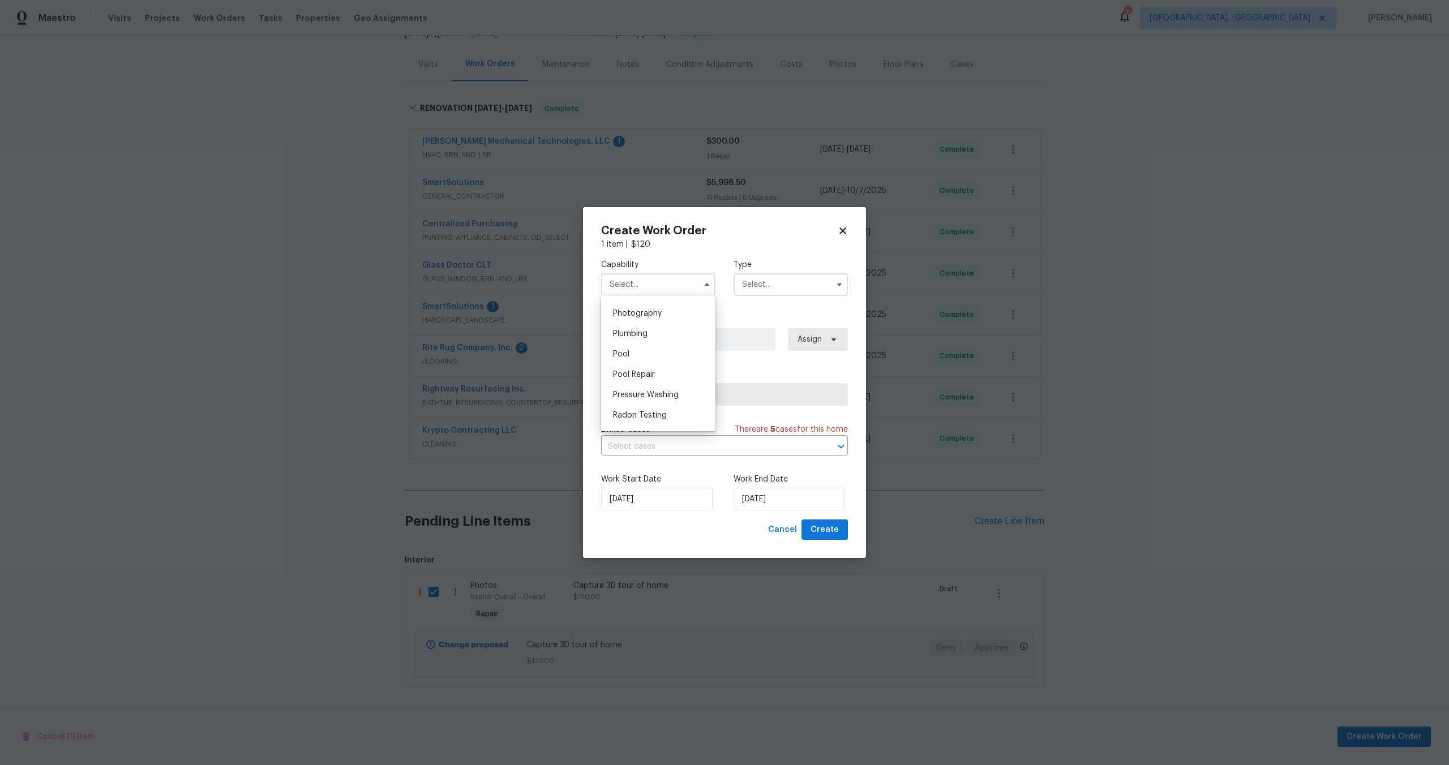
scroll to position [987, 0]
click at [649, 311] on span "Photography" at bounding box center [637, 313] width 49 height 8
type input "Photography"
click at [760, 287] on input "text" at bounding box center [791, 284] width 114 height 23
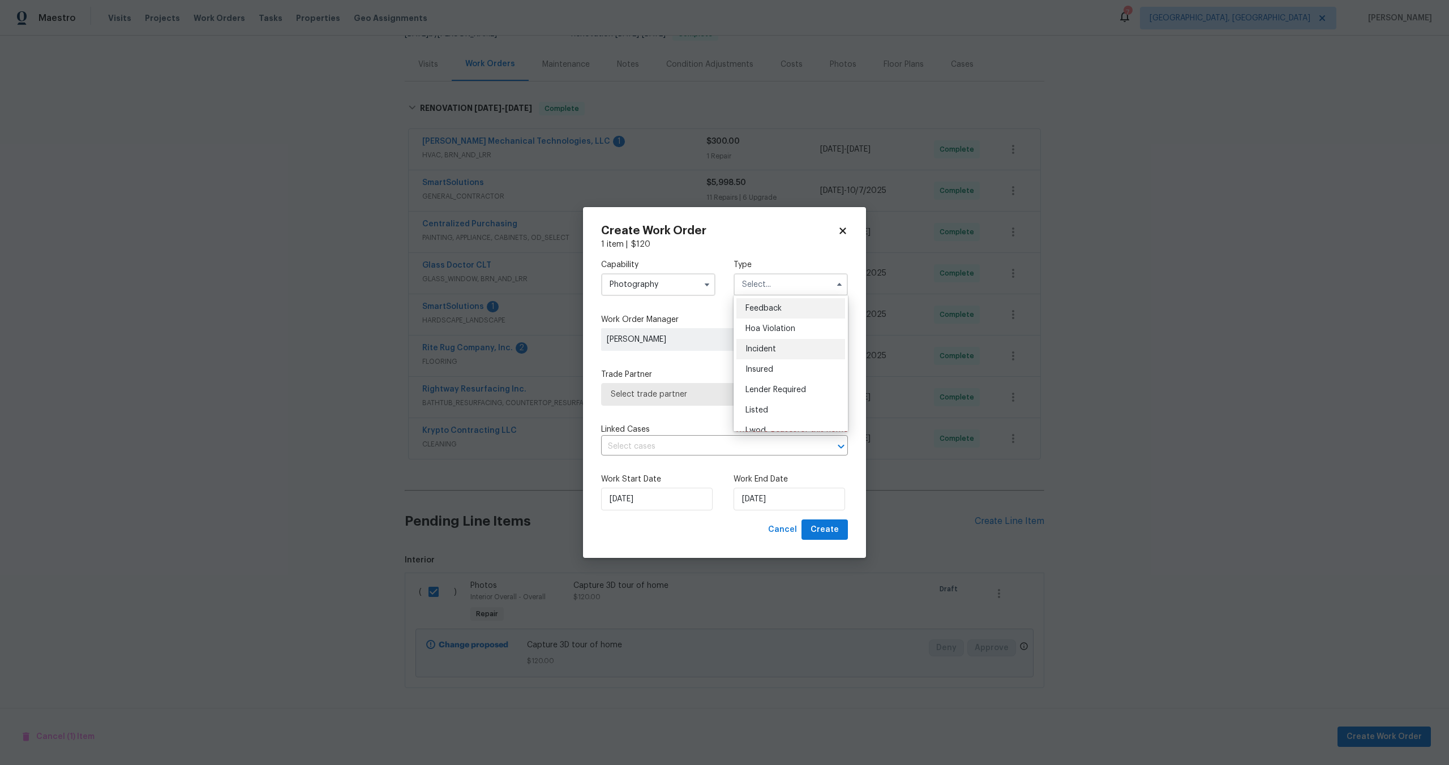
scroll to position [135, 0]
click at [768, 309] on div "Other" at bounding box center [791, 316] width 109 height 20
type input "Other"
click at [699, 385] on span "Select trade partner" at bounding box center [724, 394] width 247 height 23
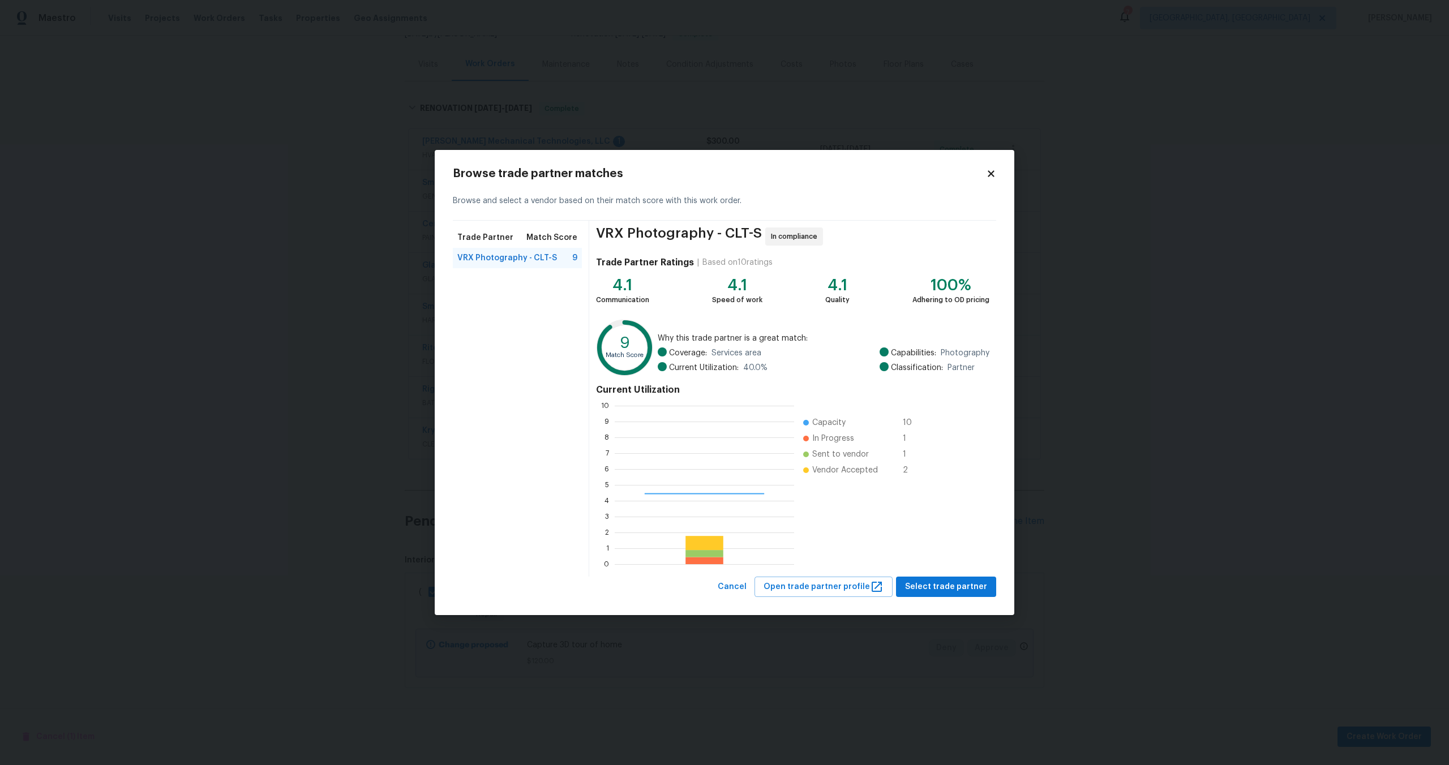
scroll to position [159, 179]
click at [959, 587] on span "Select trade partner" at bounding box center [946, 587] width 82 height 14
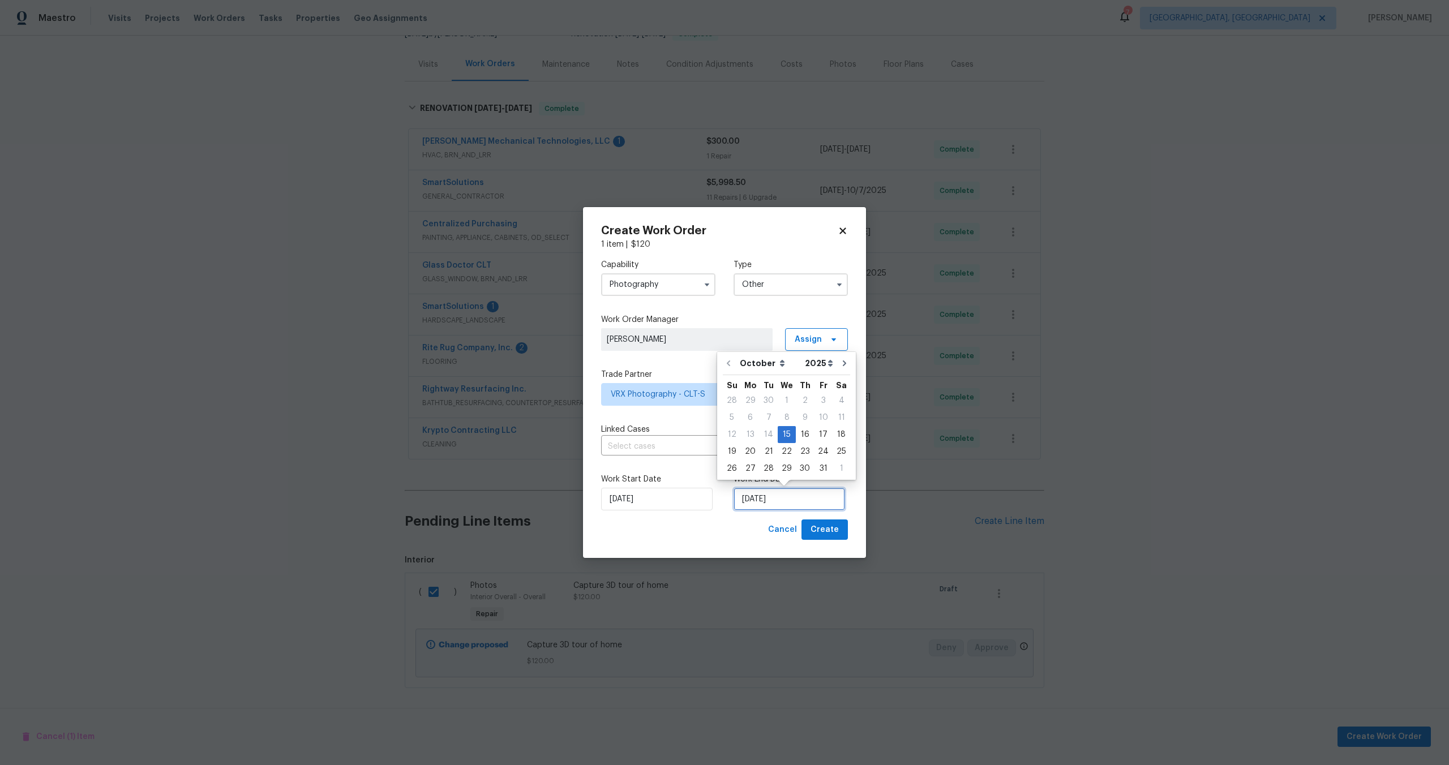
click at [769, 502] on input "15/10/2025" at bounding box center [790, 499] width 112 height 23
click at [805, 434] on div "16" at bounding box center [805, 435] width 18 height 16
type input "16/10/2025"
click at [820, 532] on span "Create" at bounding box center [825, 530] width 28 height 14
checkbox input "false"
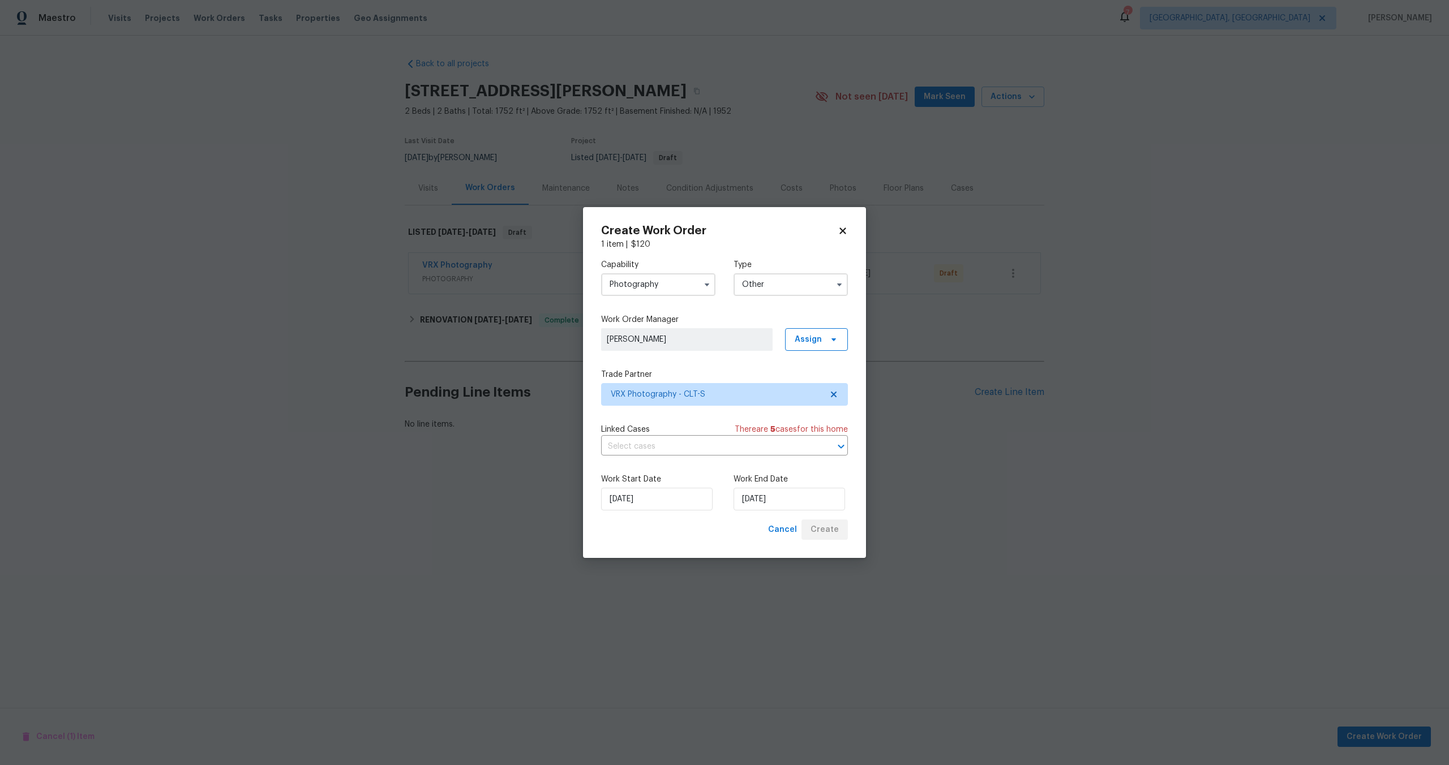
scroll to position [0, 0]
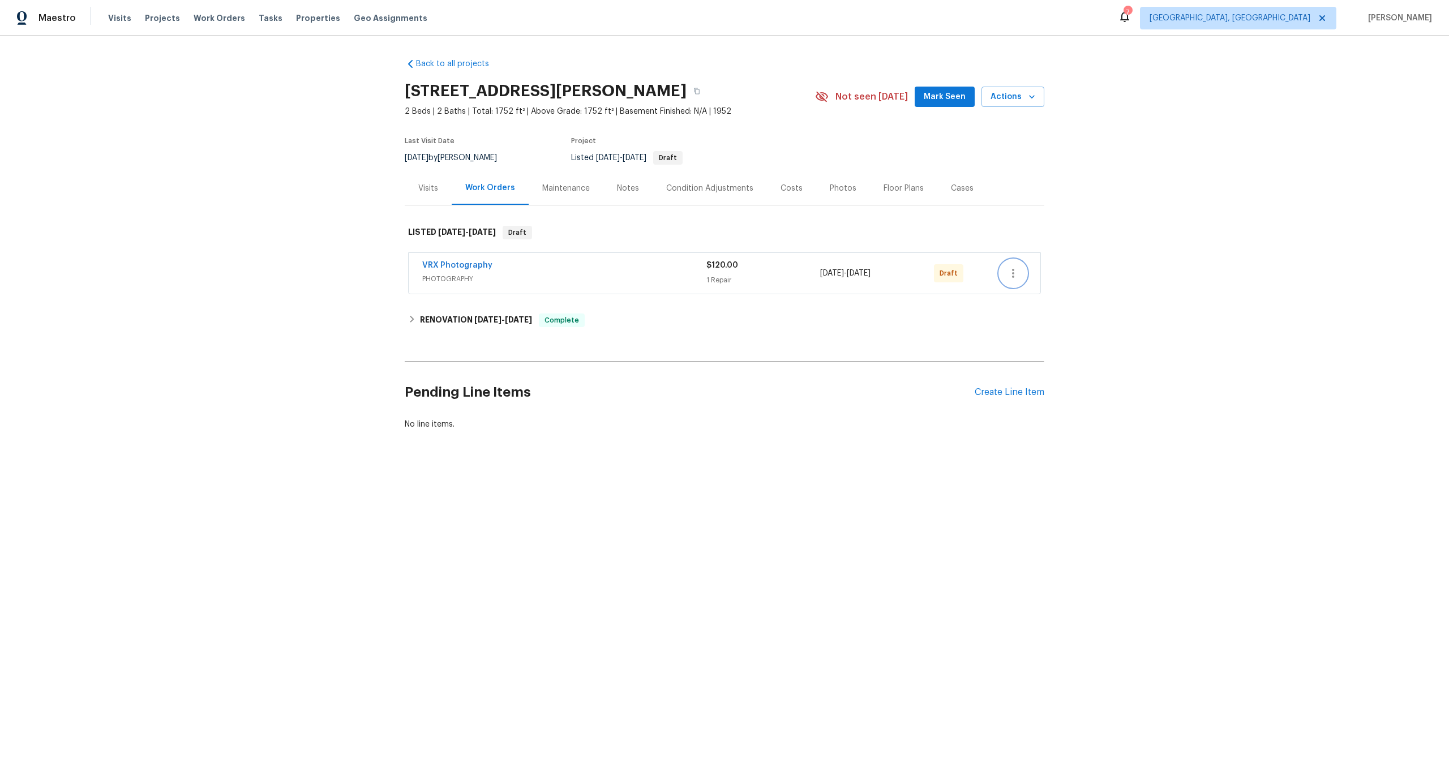
click at [1014, 273] on icon "button" at bounding box center [1013, 273] width 2 height 9
click at [1014, 273] on li "Send to Vendor" at bounding box center [1063, 273] width 126 height 19
